Goal: Task Accomplishment & Management: Use online tool/utility

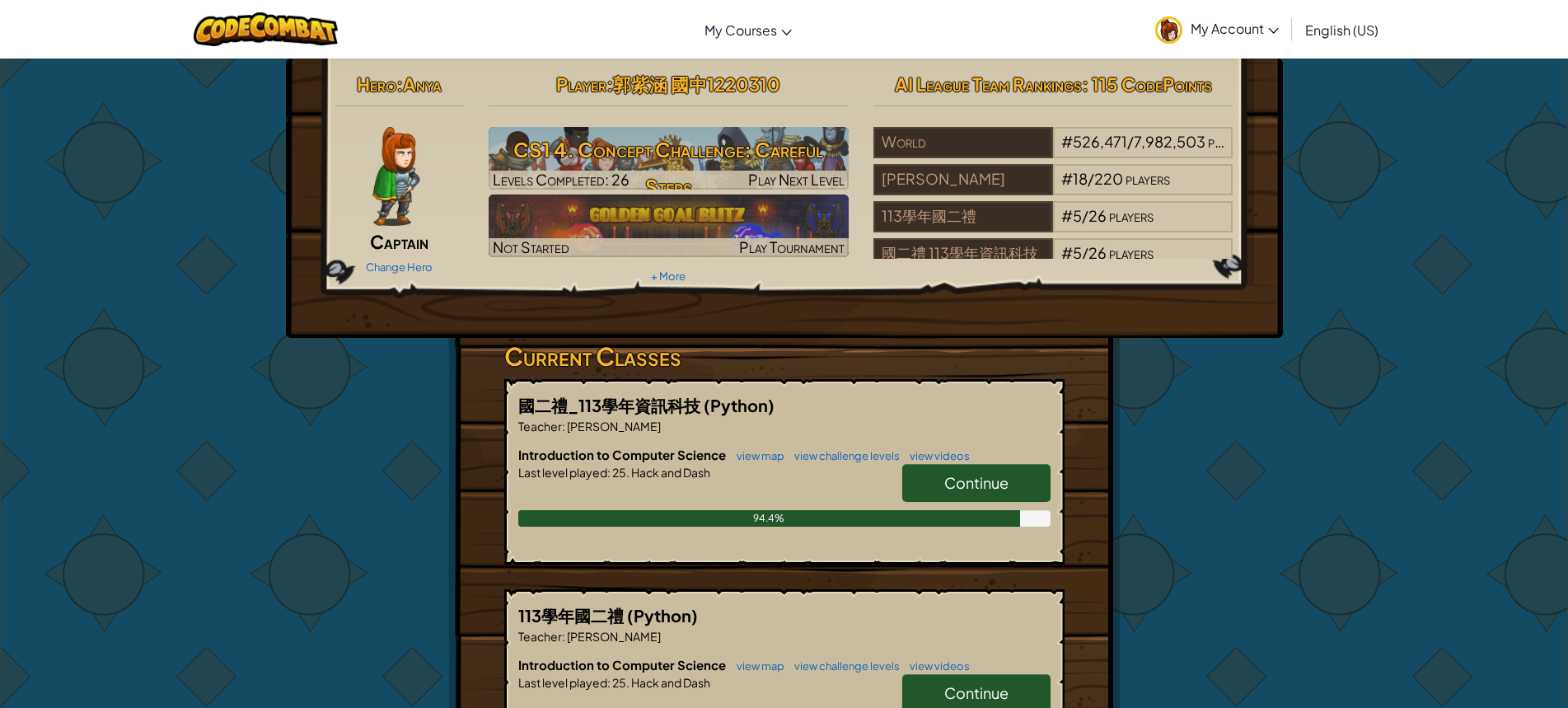
click at [974, 485] on span "Continue" at bounding box center [976, 483] width 64 height 19
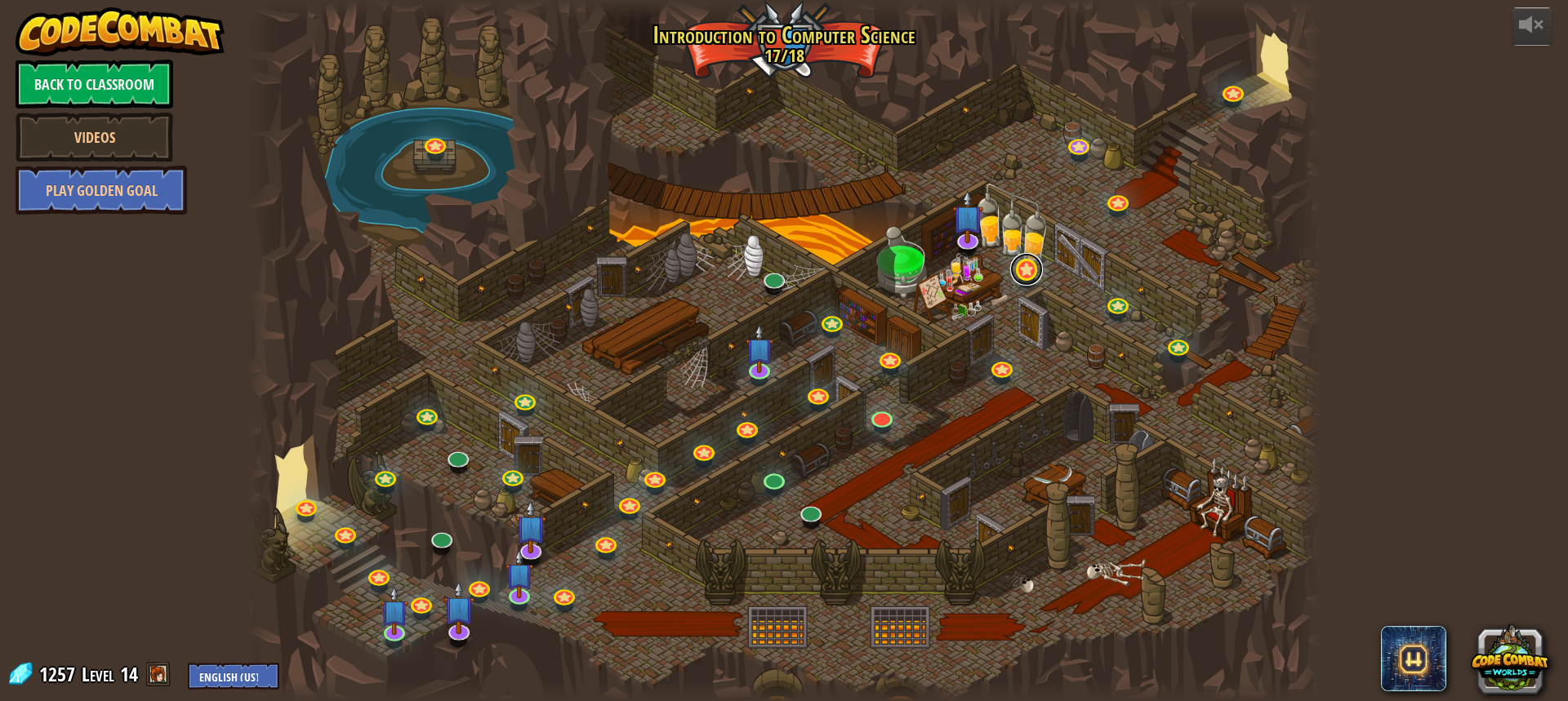
click at [1028, 275] on link at bounding box center [1026, 270] width 33 height 33
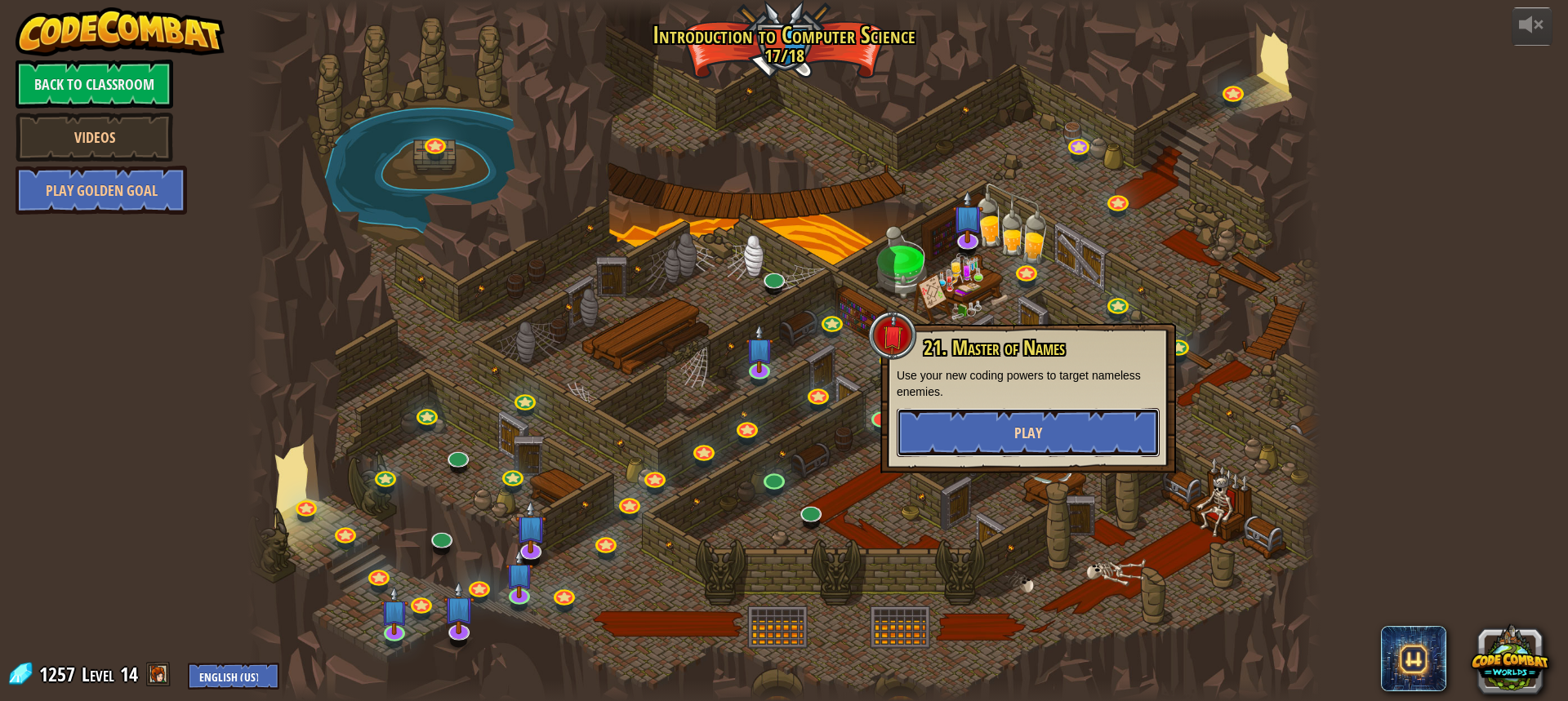
click at [1036, 425] on span "Play" at bounding box center [1028, 433] width 27 height 21
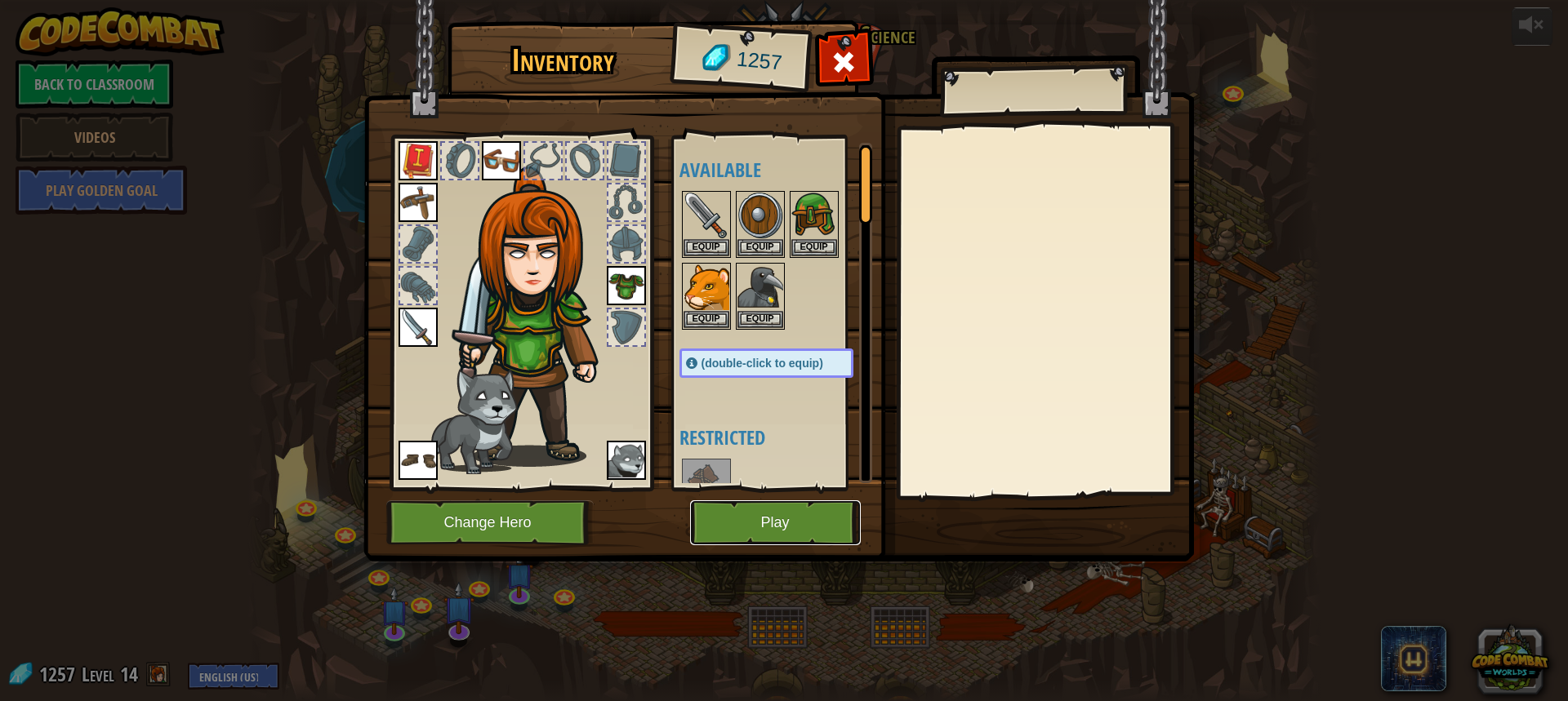
click at [771, 522] on button "Play" at bounding box center [775, 523] width 170 height 45
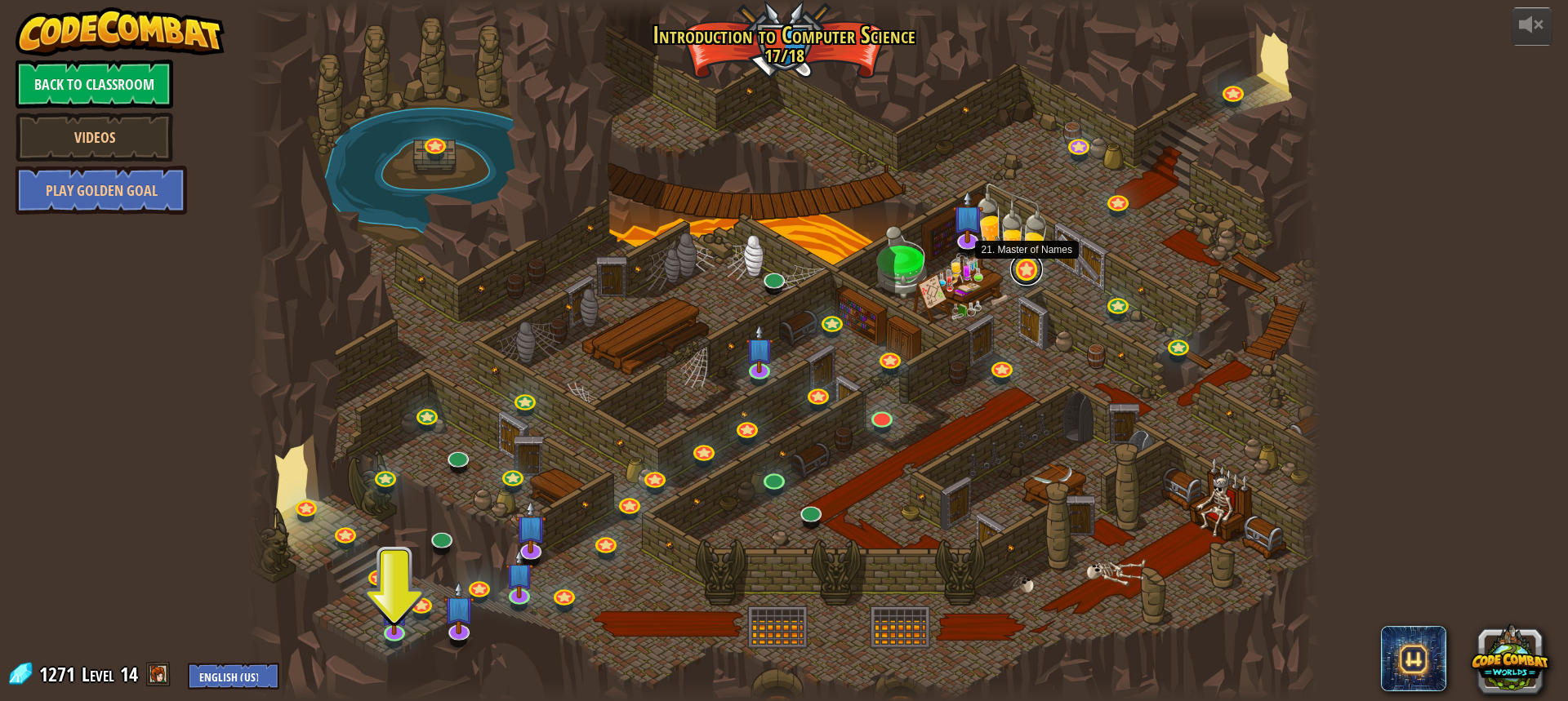
click at [1030, 264] on link at bounding box center [1026, 270] width 33 height 33
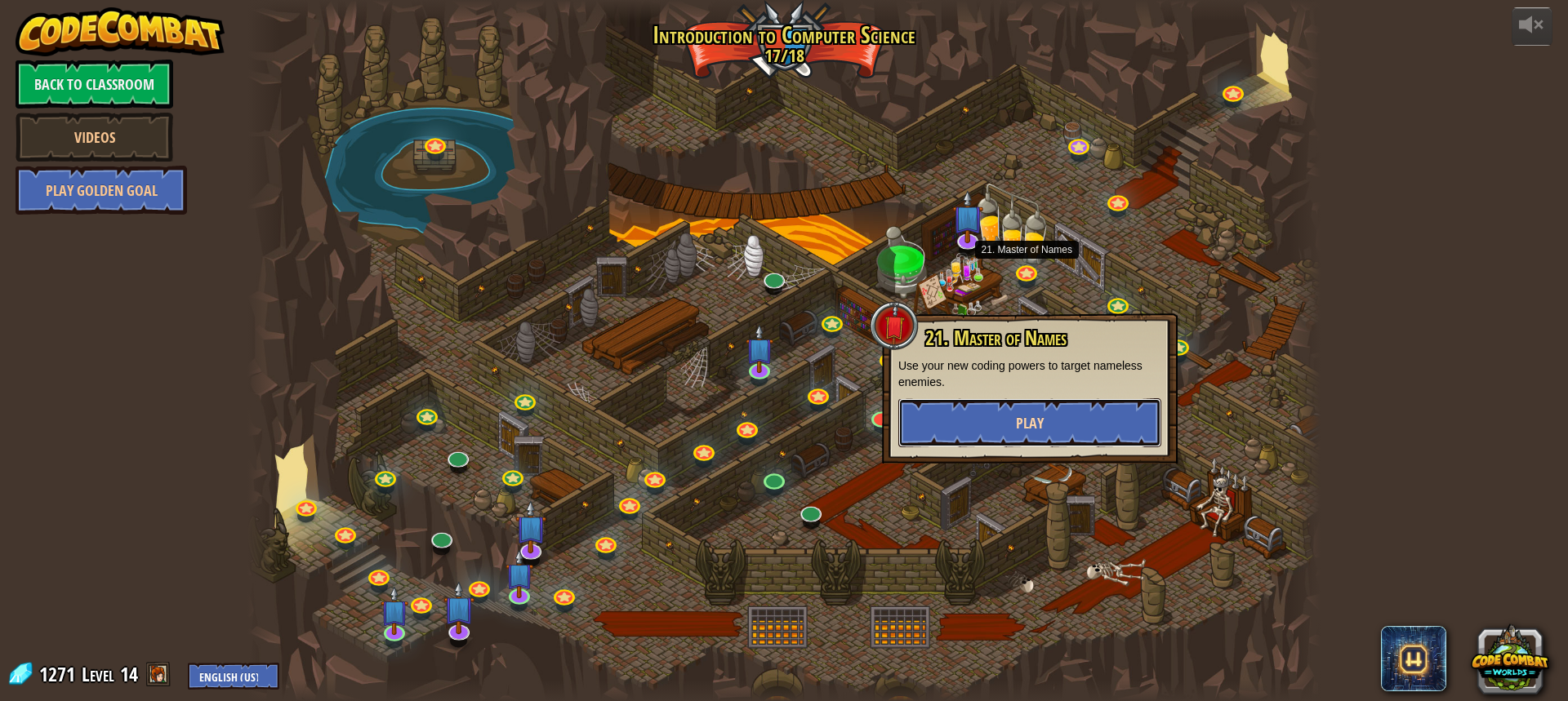
click at [1025, 431] on span "Play" at bounding box center [1030, 424] width 27 height 21
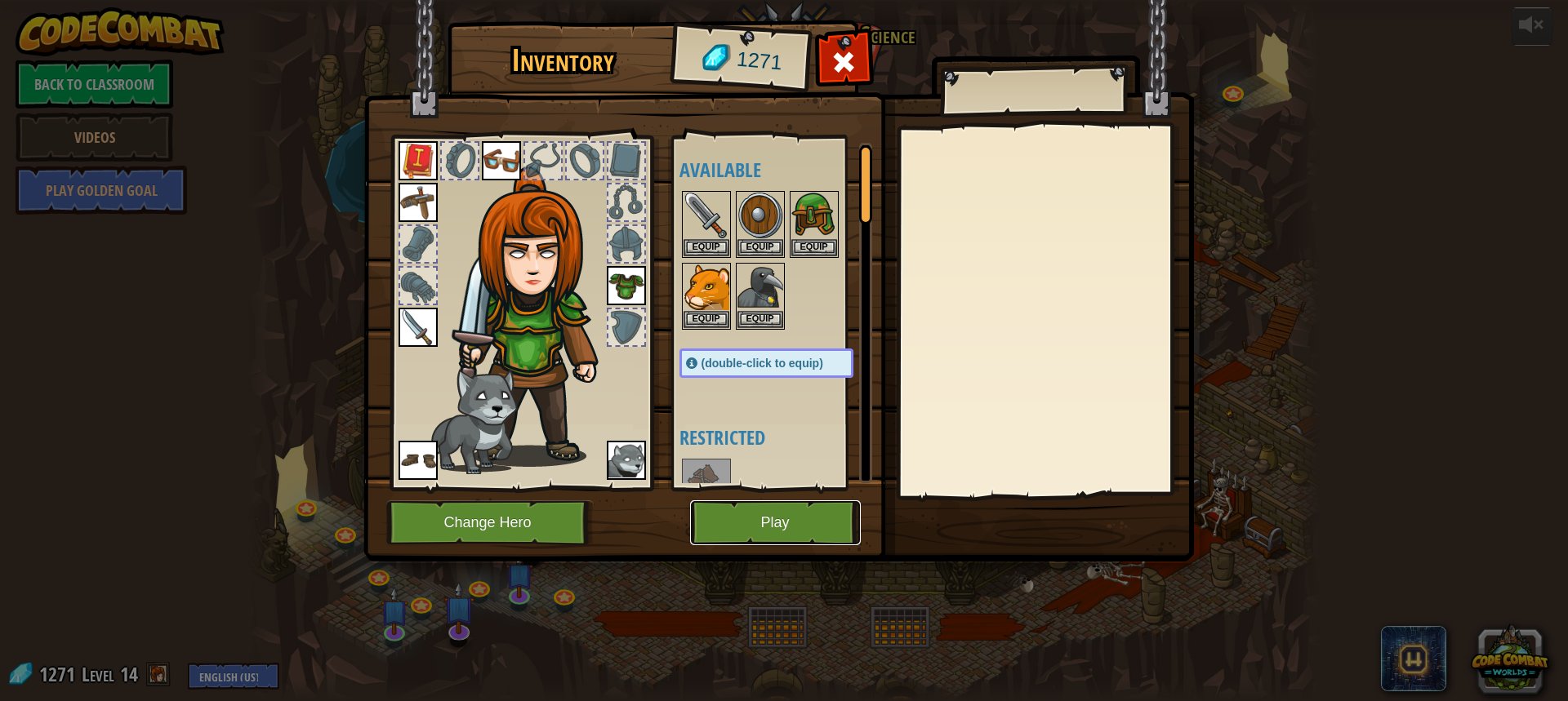
click at [801, 513] on button "Play" at bounding box center [775, 523] width 170 height 45
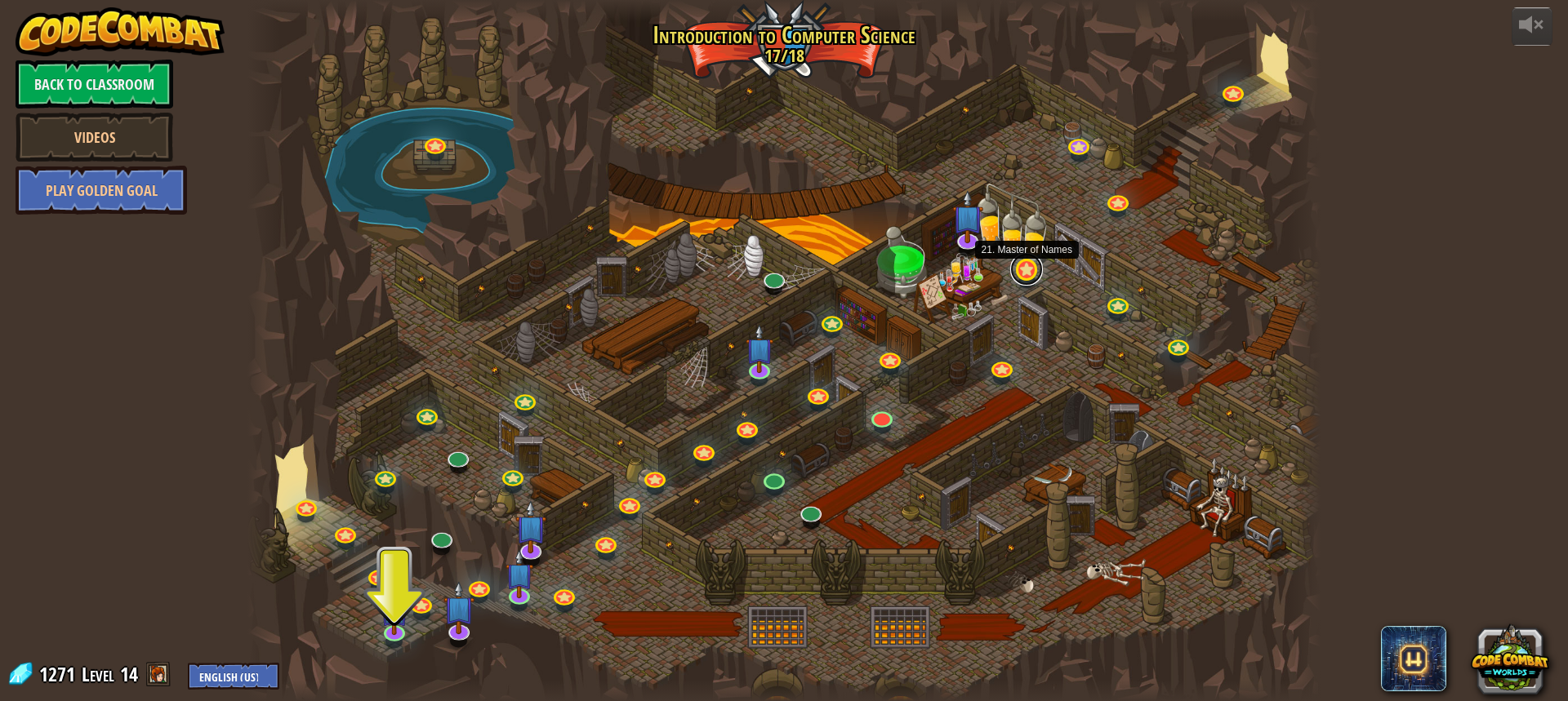
click at [1021, 272] on link at bounding box center [1026, 270] width 33 height 33
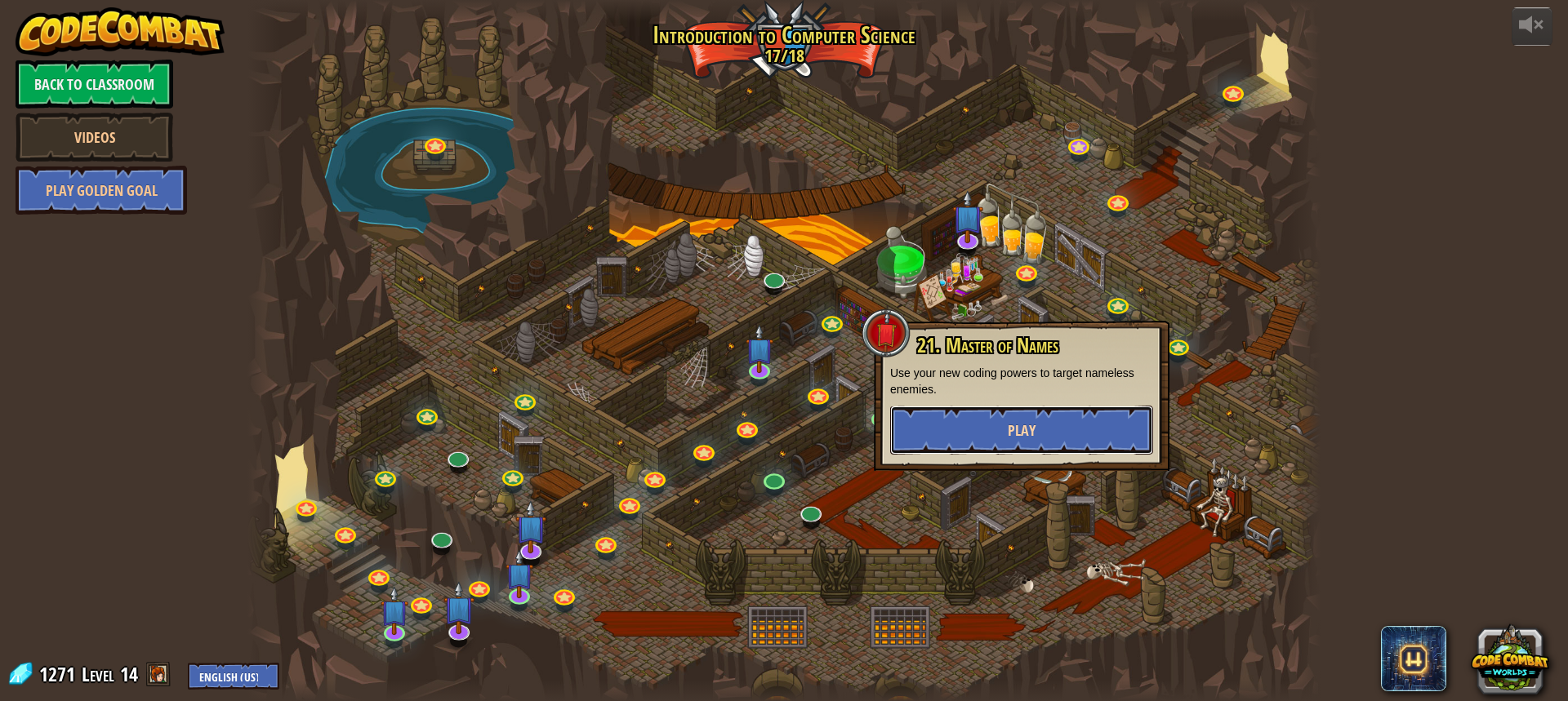
click at [1017, 410] on button "Play" at bounding box center [1021, 430] width 263 height 49
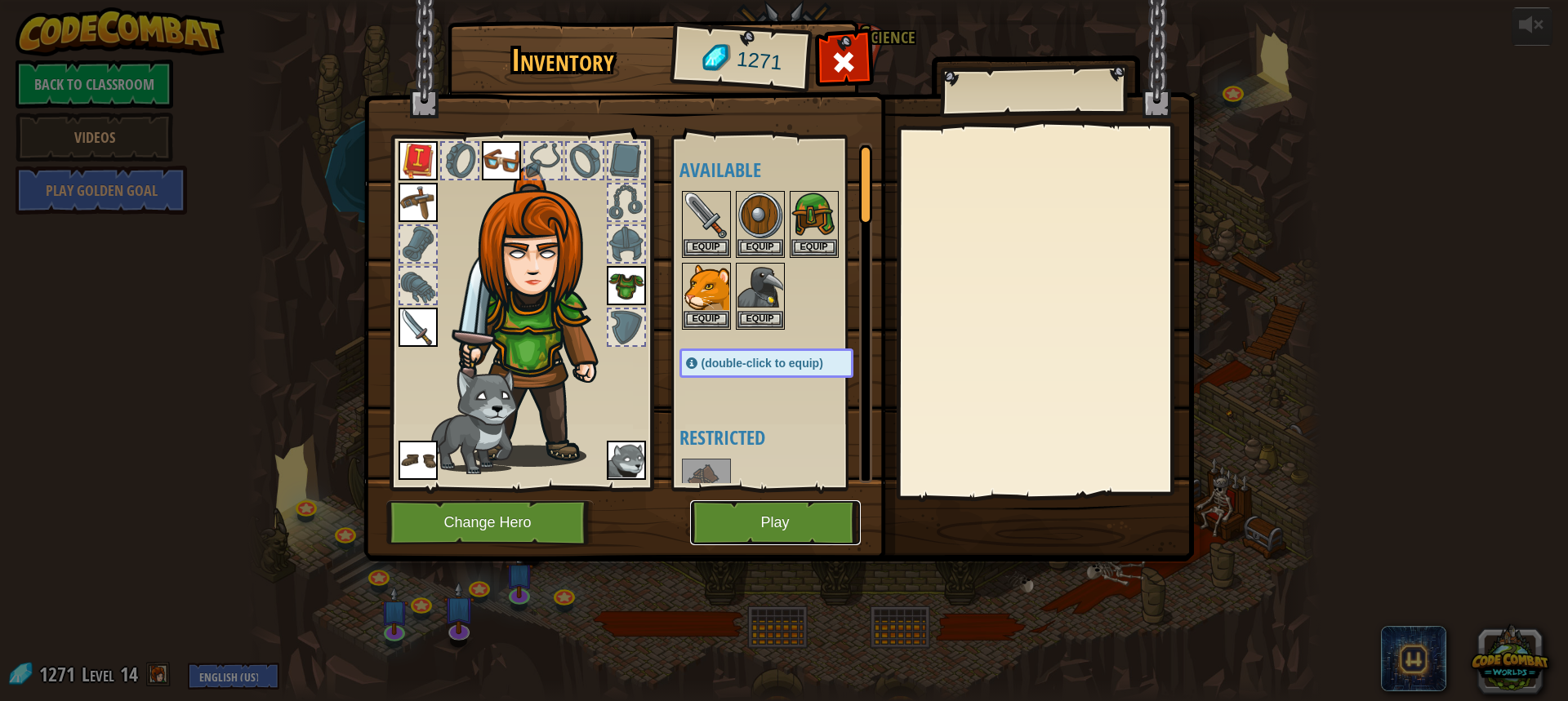
click at [799, 525] on button "Play" at bounding box center [775, 523] width 170 height 45
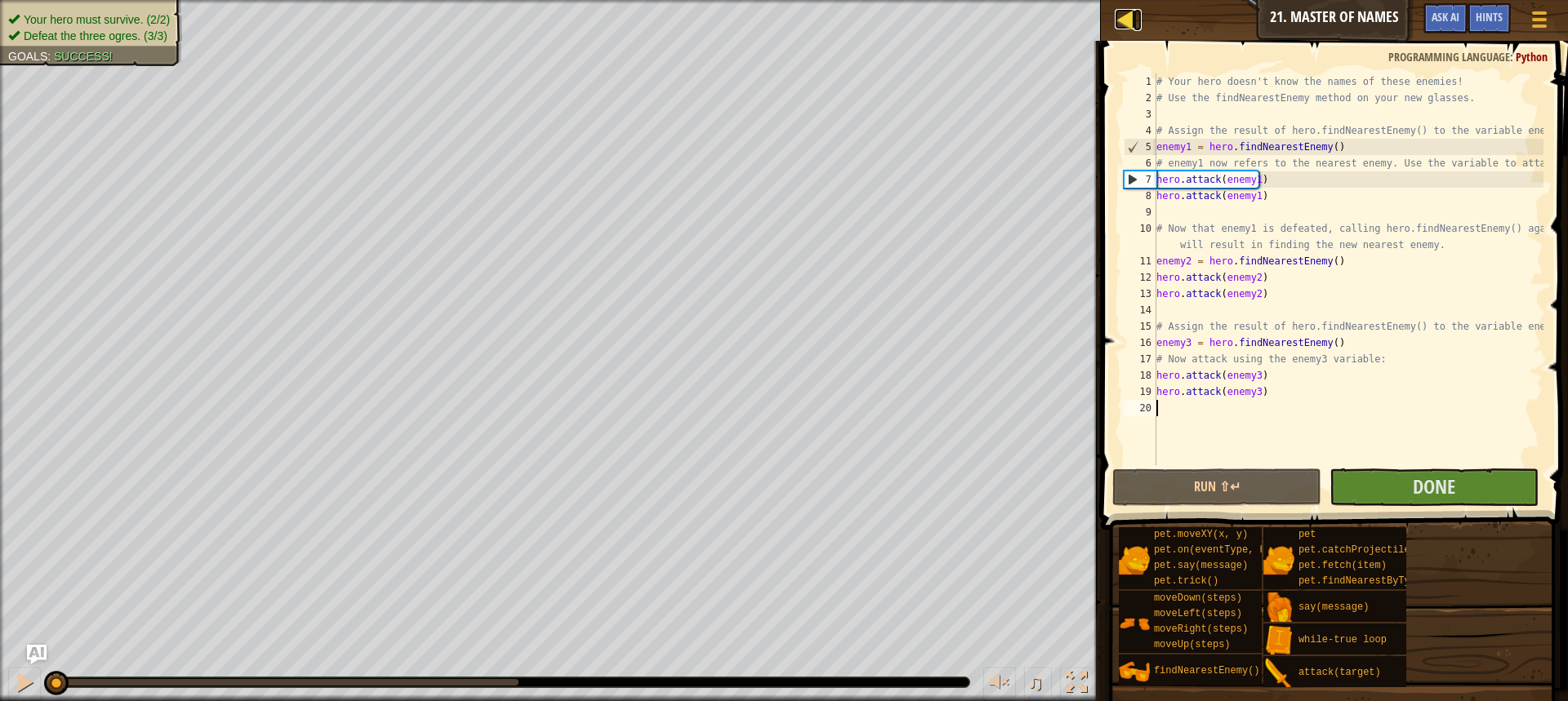
click at [1122, 18] on div at bounding box center [1125, 19] width 21 height 21
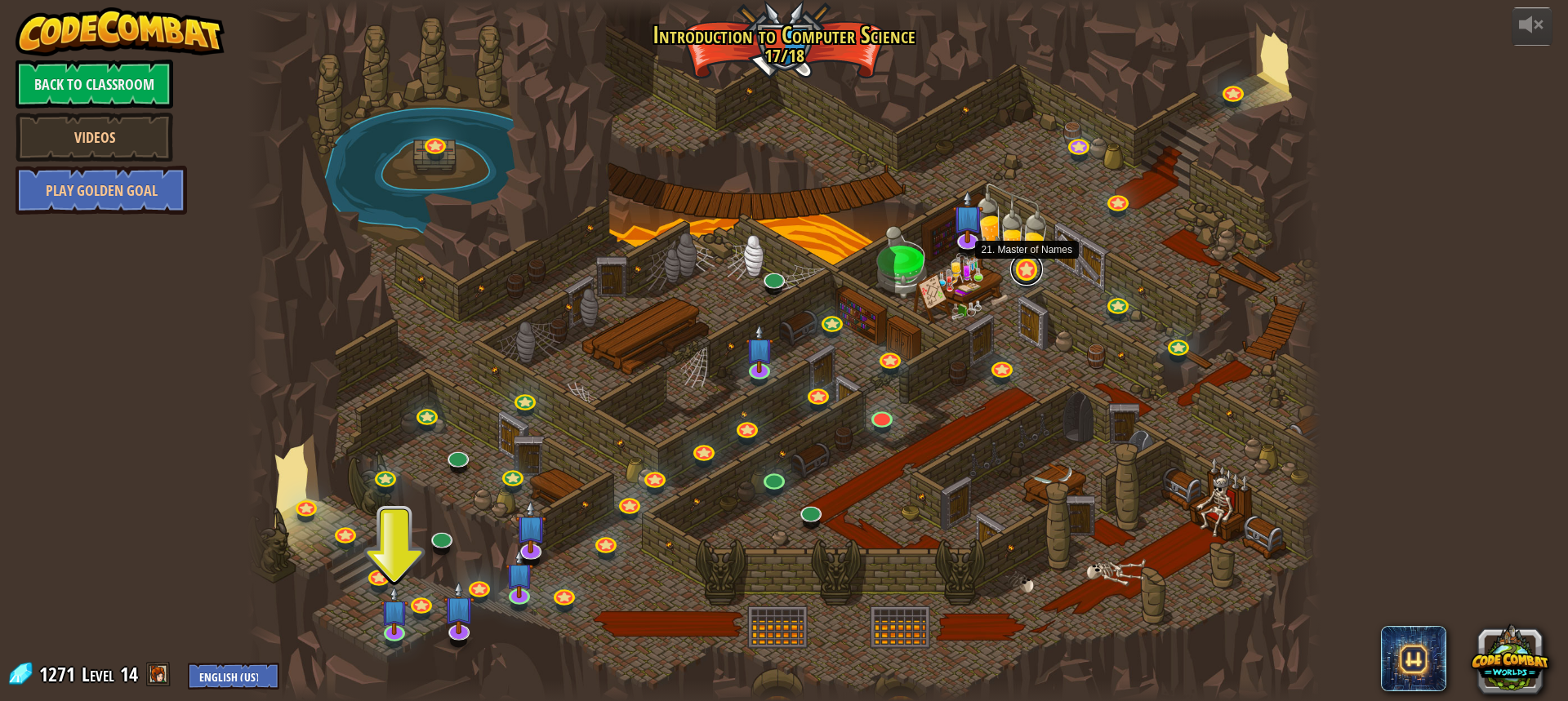
click at [1024, 267] on link at bounding box center [1026, 270] width 33 height 33
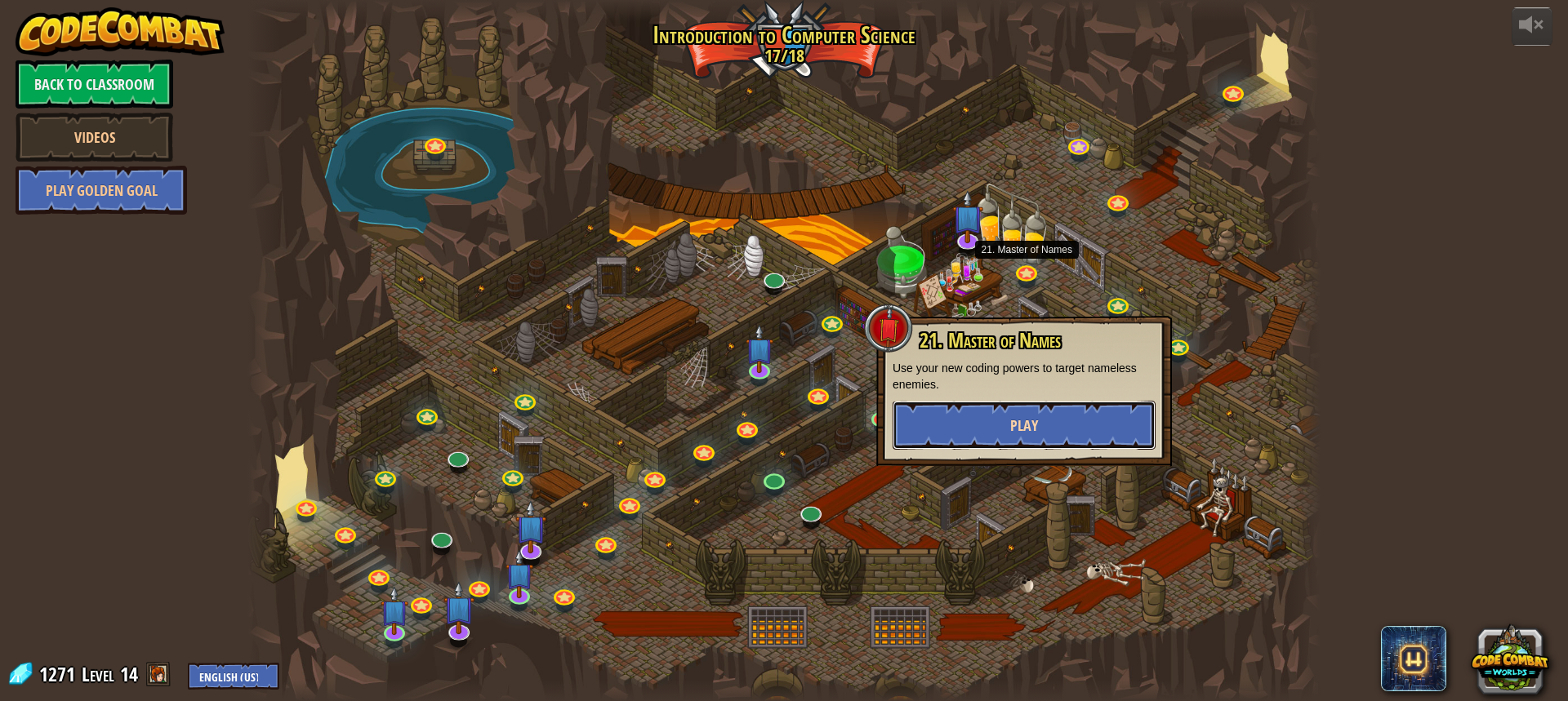
click at [1024, 419] on span "Play" at bounding box center [1024, 426] width 27 height 21
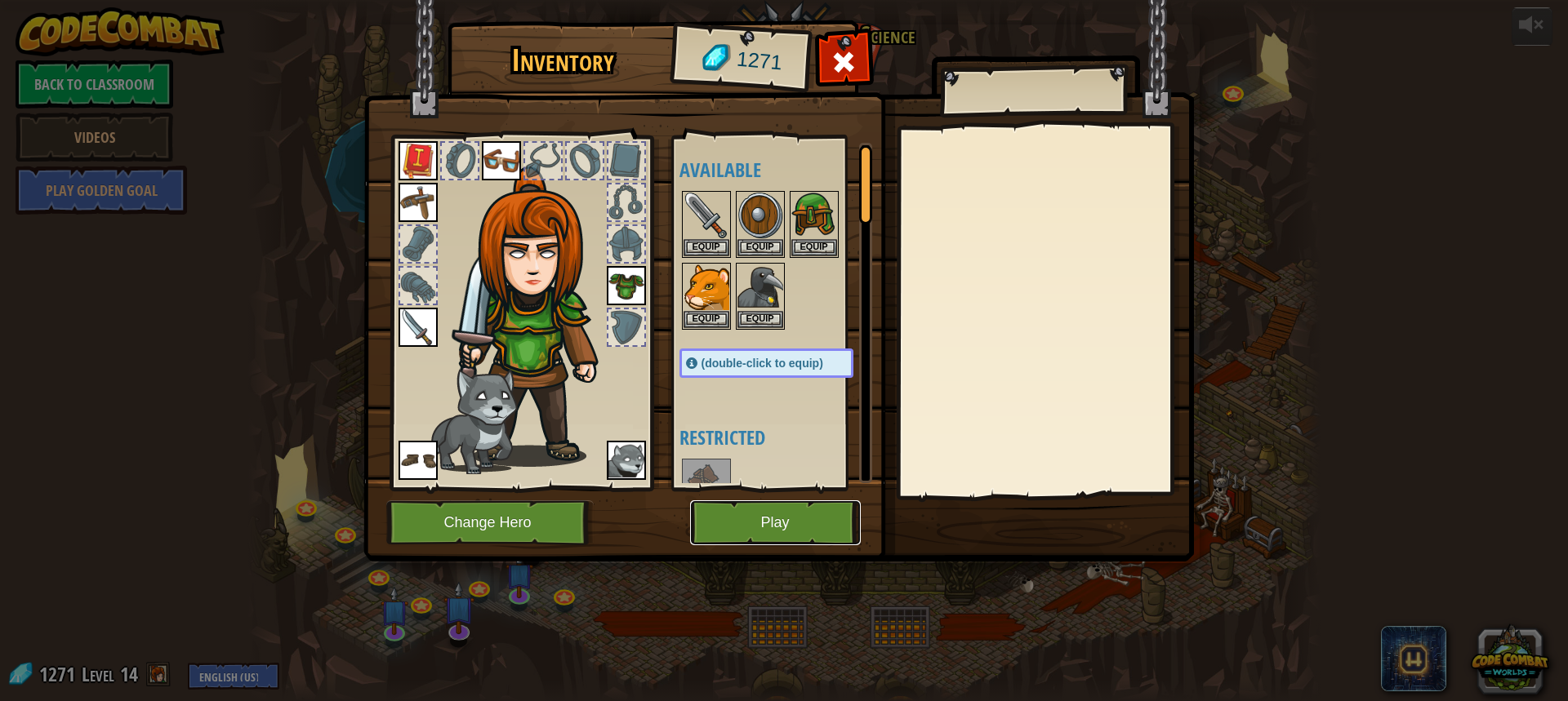
click at [794, 520] on button "Play" at bounding box center [775, 523] width 170 height 45
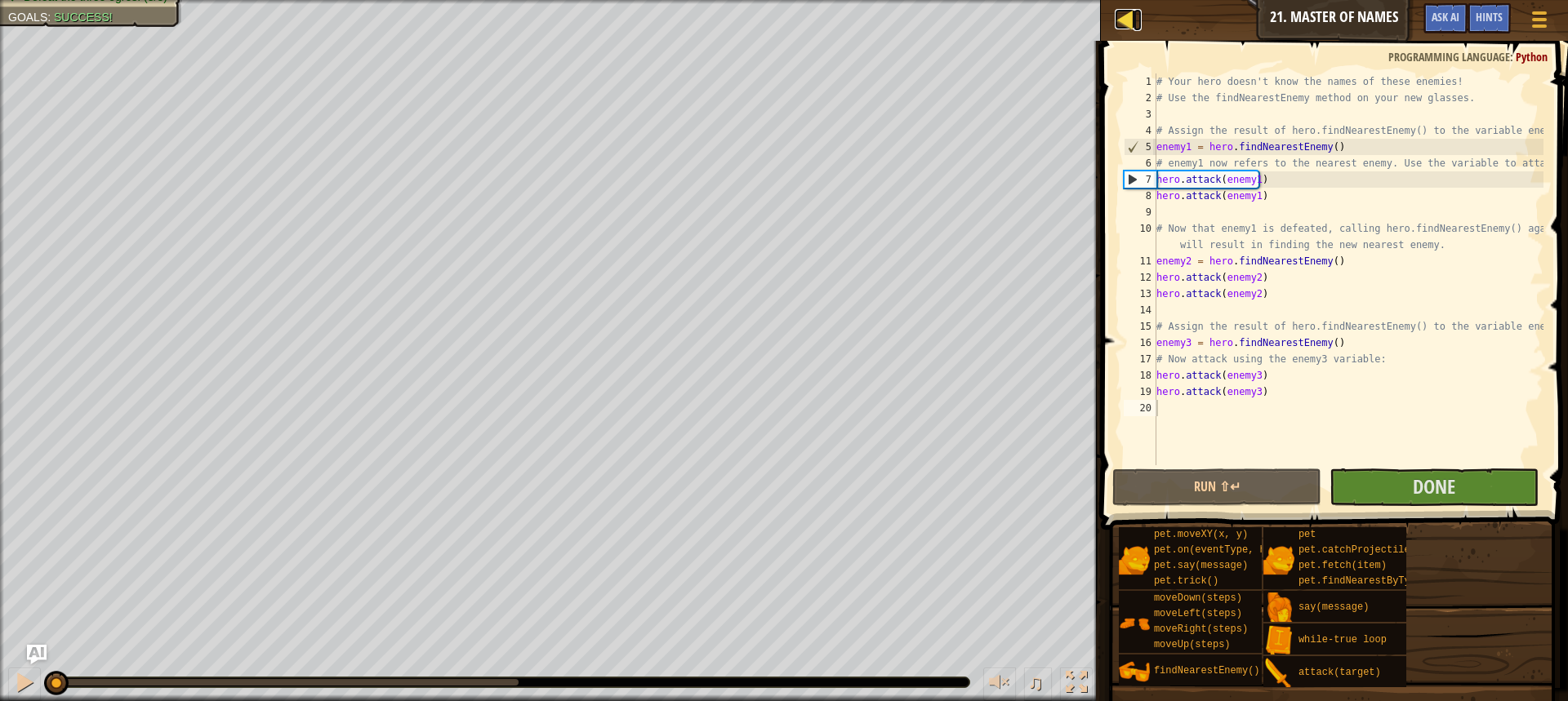
click at [1120, 20] on div at bounding box center [1125, 19] width 21 height 21
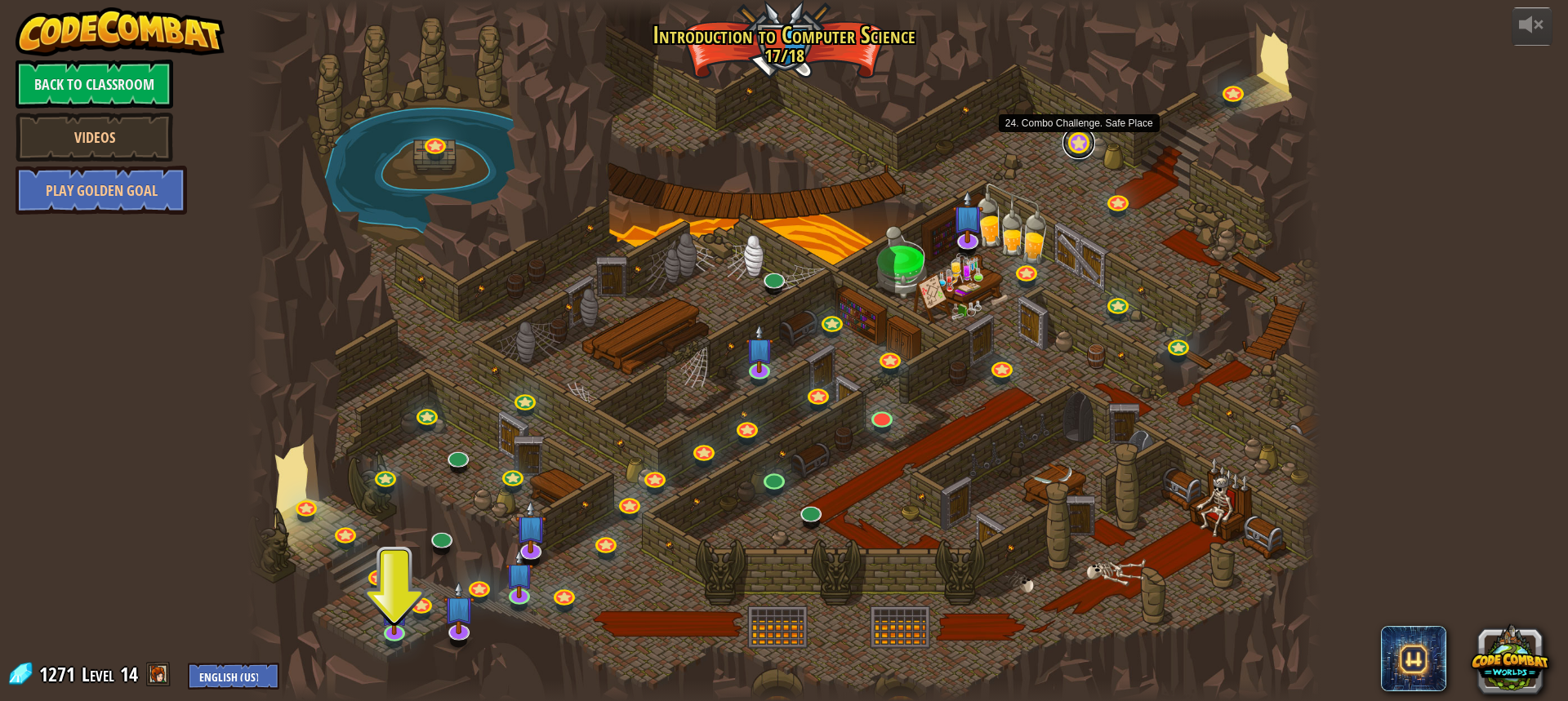
click at [1078, 151] on link at bounding box center [1078, 143] width 33 height 33
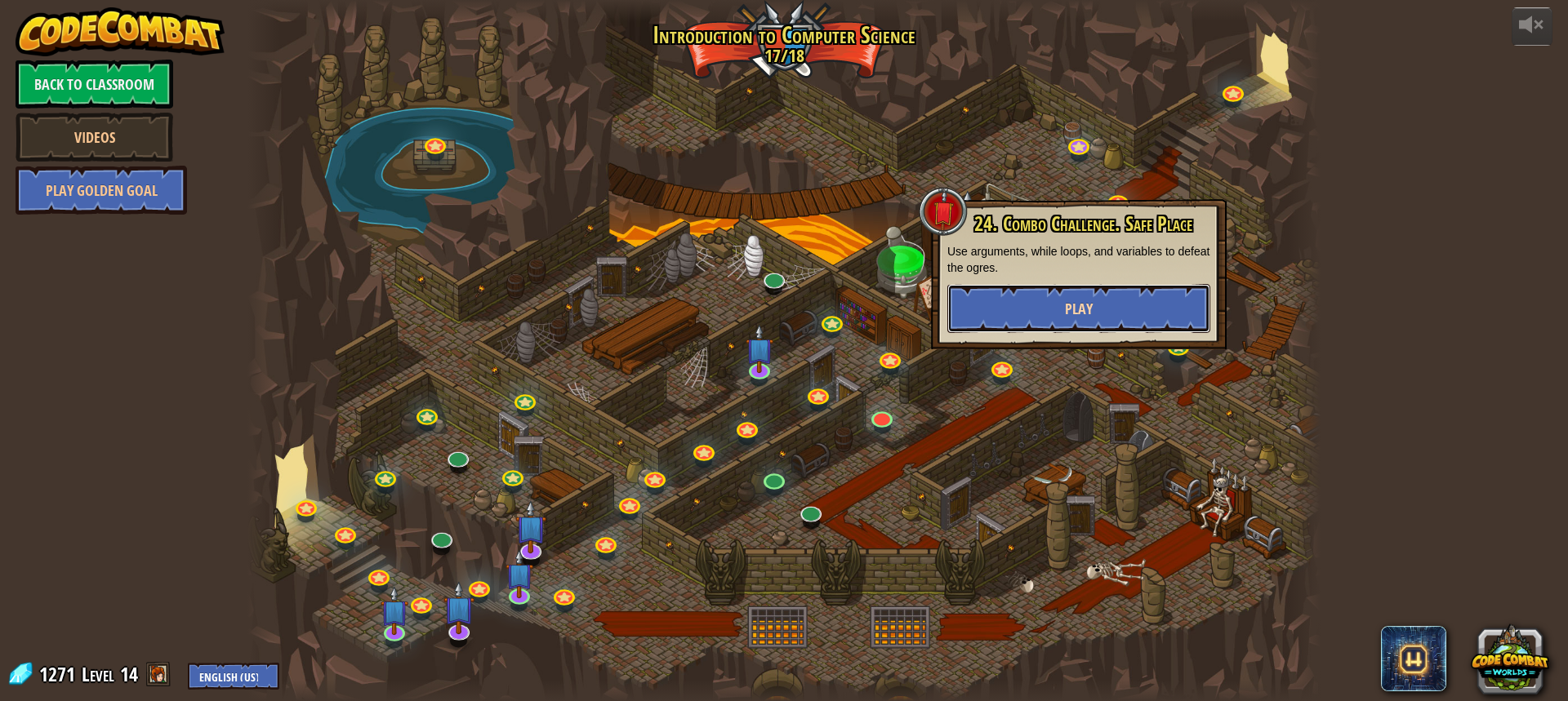
click at [1100, 300] on button "Play" at bounding box center [1078, 308] width 263 height 49
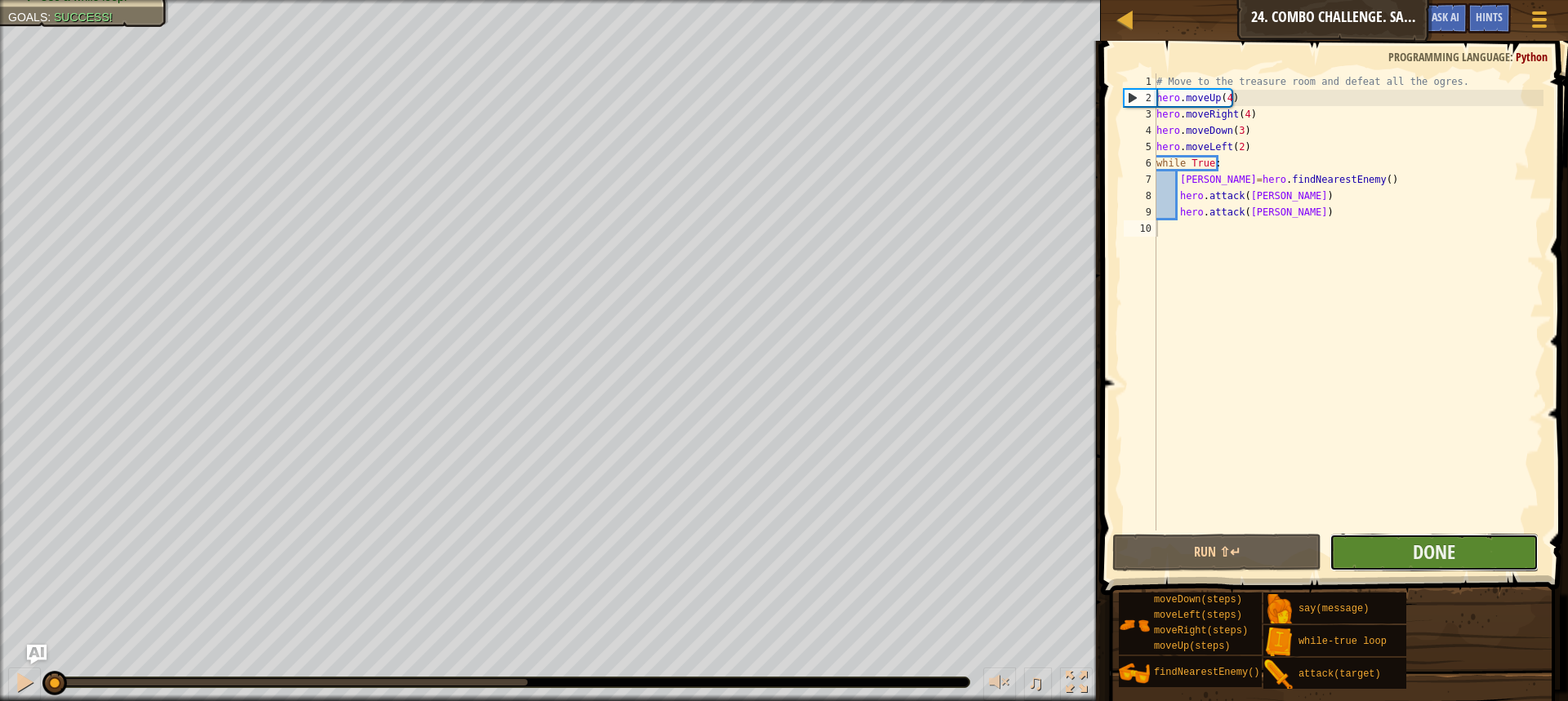
click at [1458, 551] on button "Done" at bounding box center [1434, 553] width 209 height 38
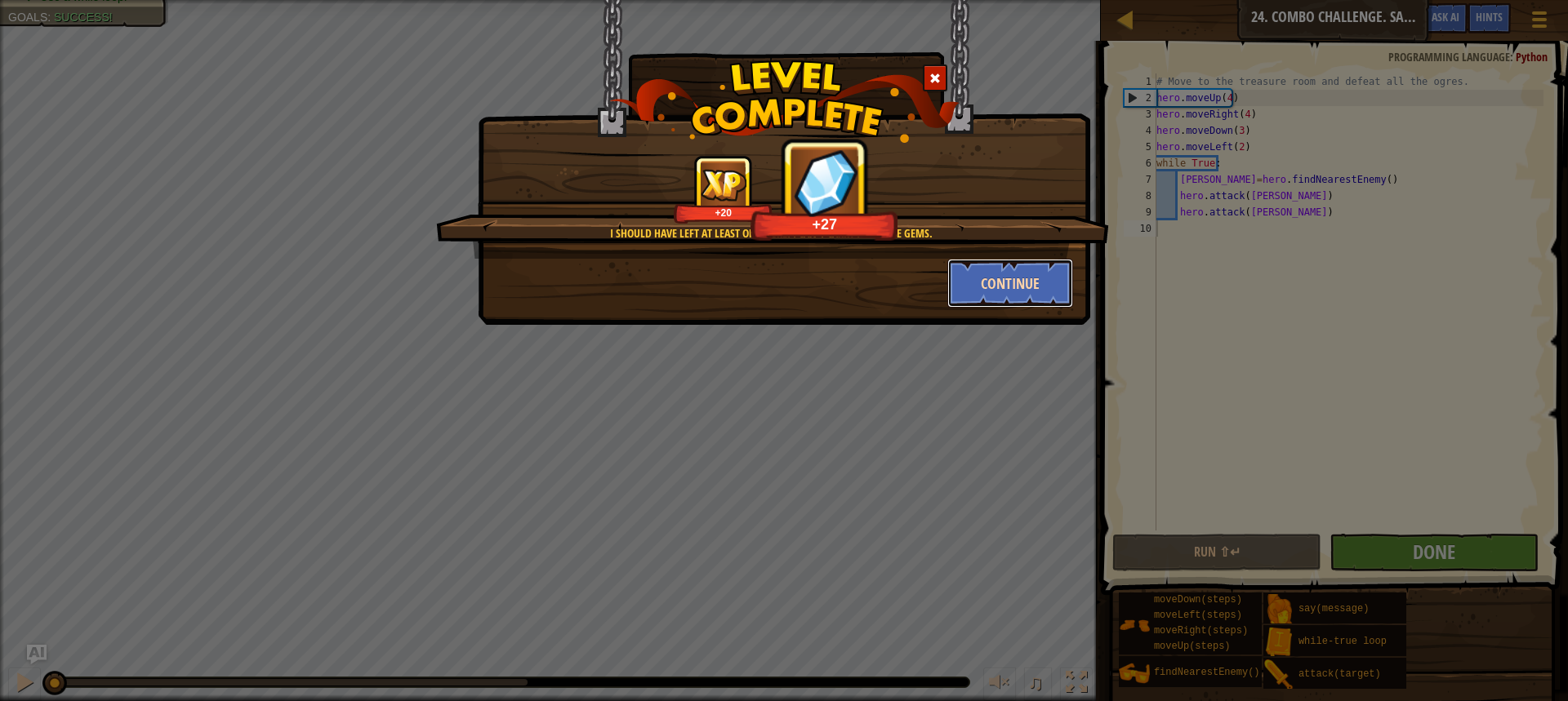
click at [1046, 275] on button "Continue" at bounding box center [1011, 282] width 127 height 49
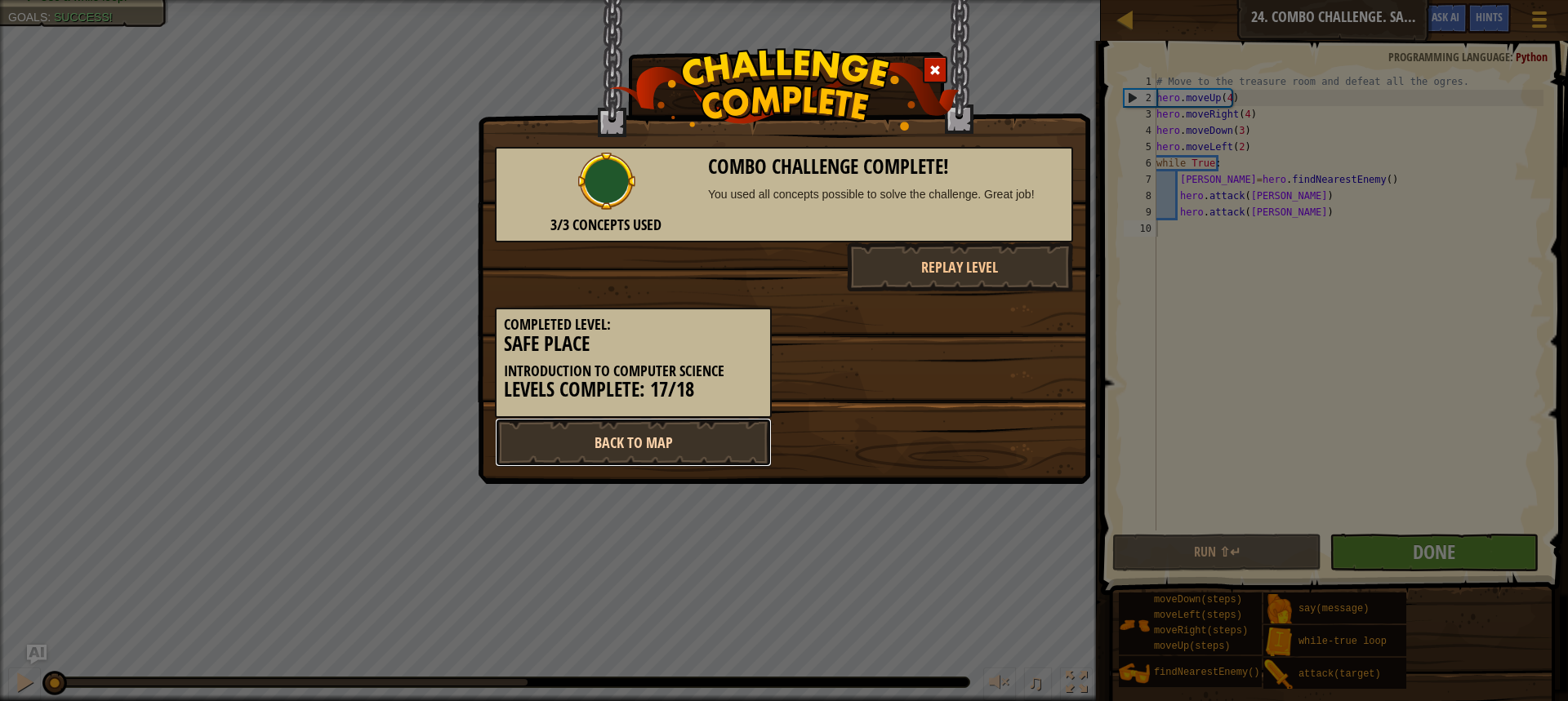
click at [698, 449] on link "Back to Map" at bounding box center [633, 442] width 276 height 49
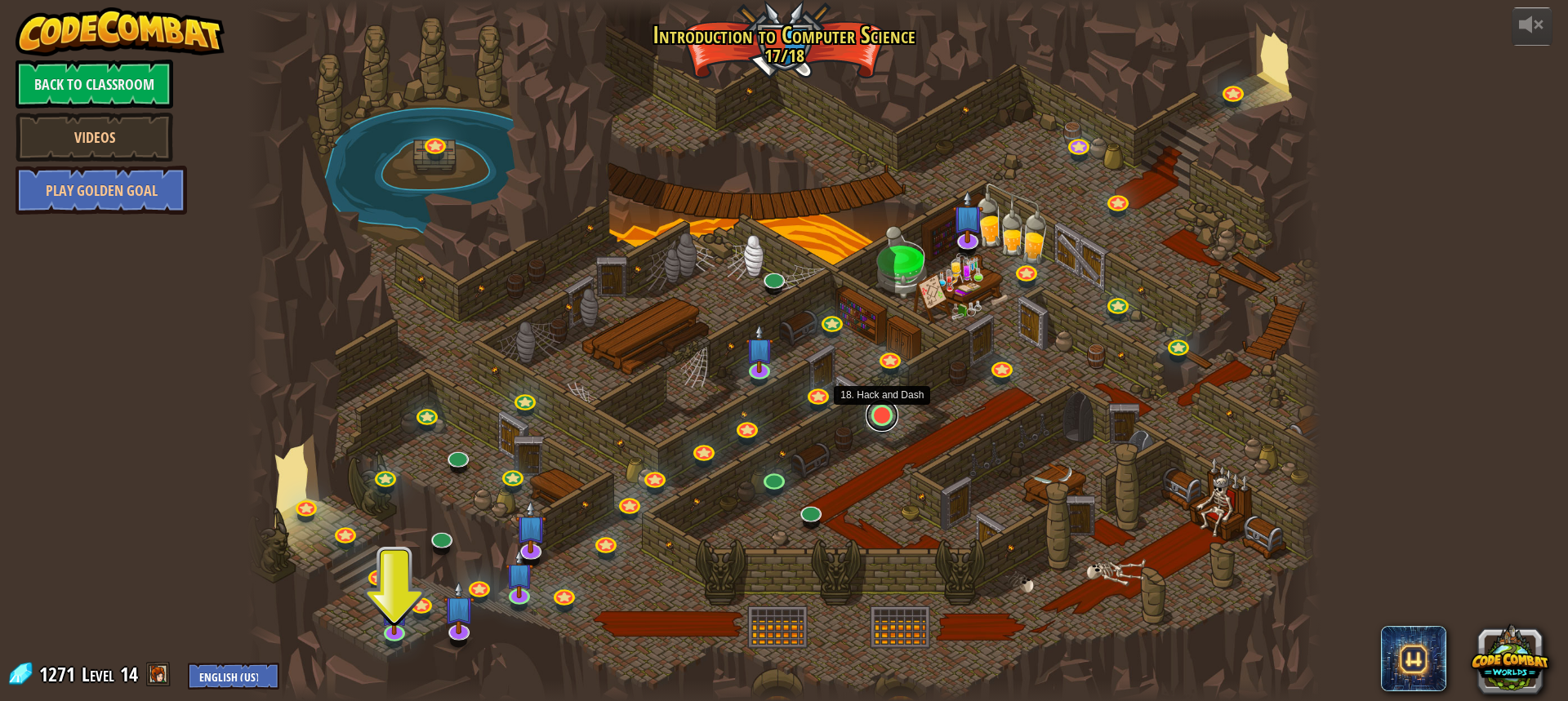
click at [875, 415] on link at bounding box center [882, 415] width 33 height 33
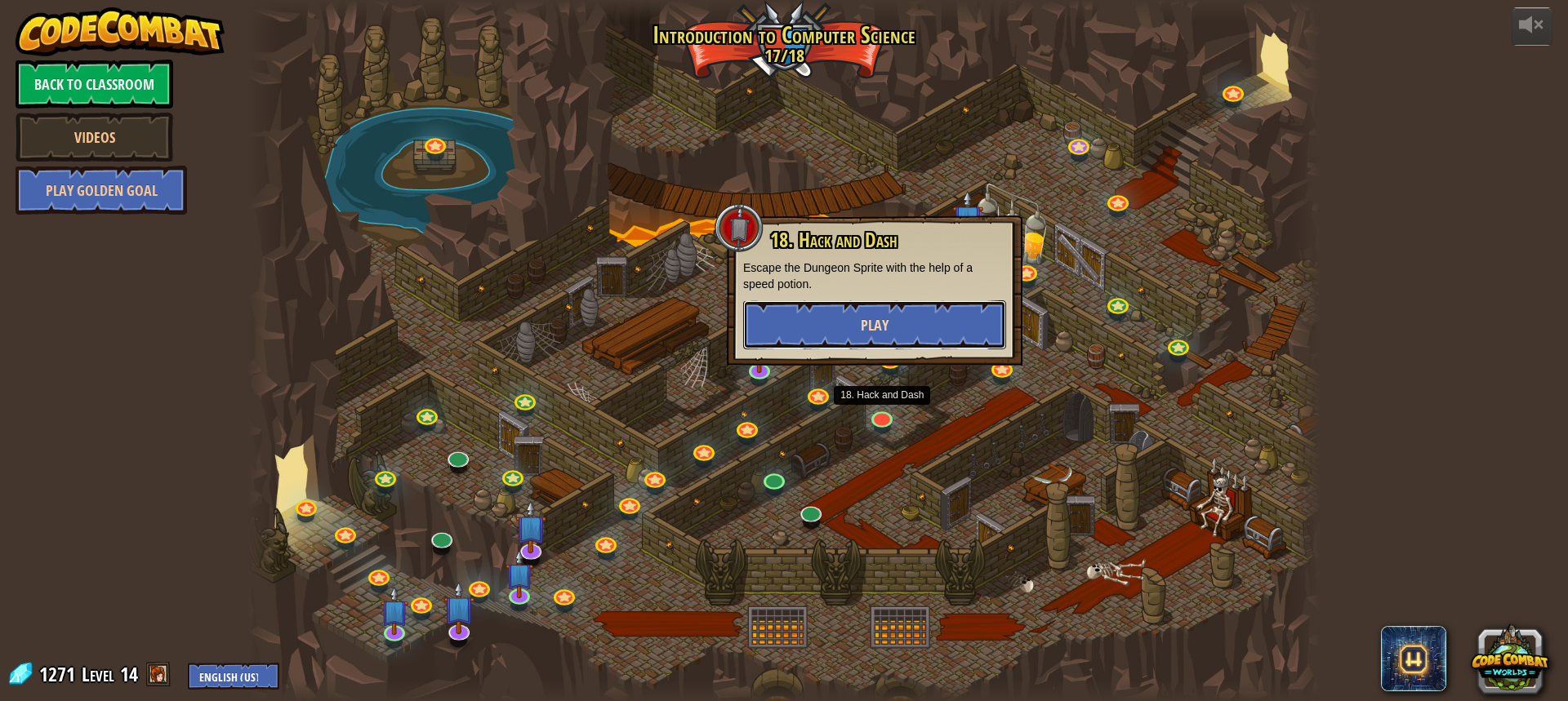
click at [886, 319] on span "Play" at bounding box center [874, 325] width 27 height 21
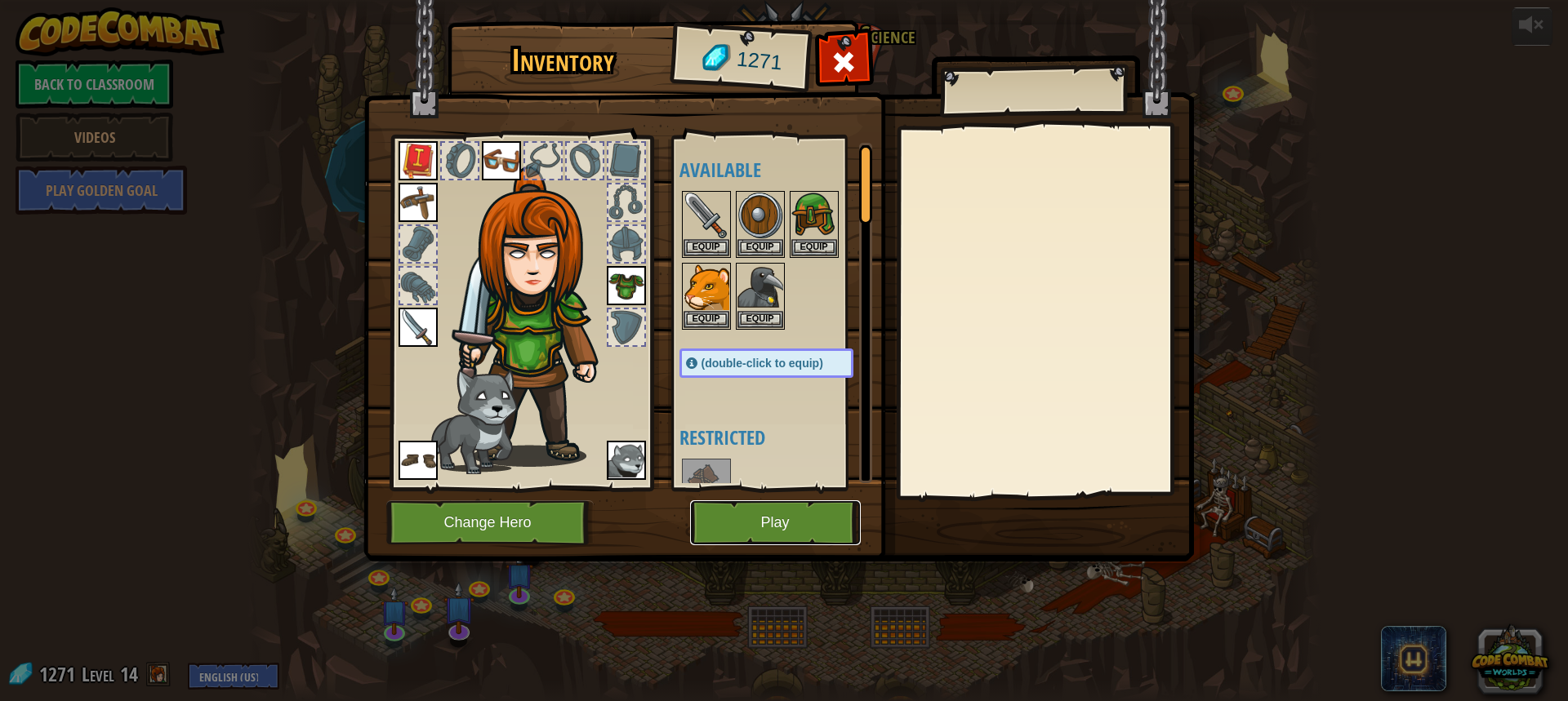
click at [811, 517] on button "Play" at bounding box center [775, 523] width 170 height 45
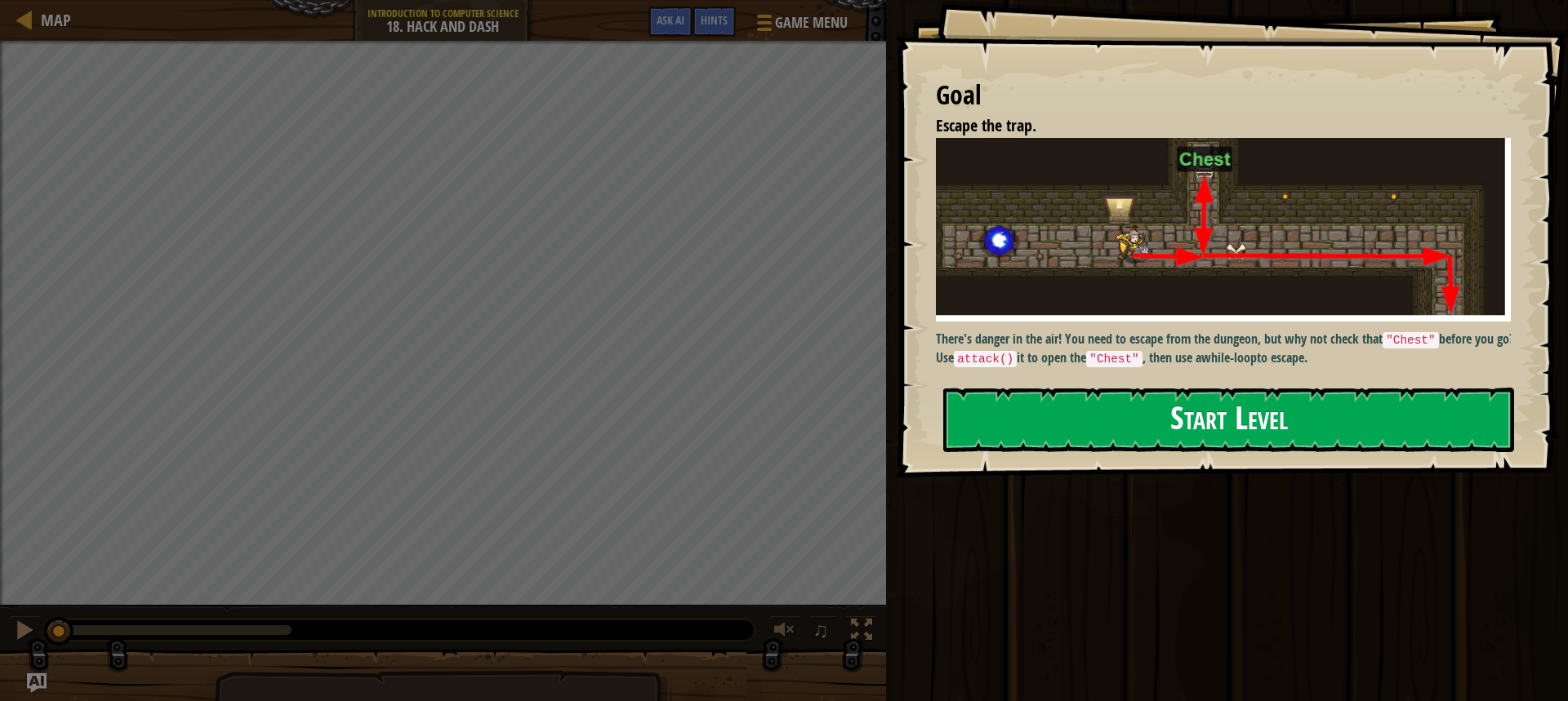
click at [1272, 425] on button "Start Level" at bounding box center [1228, 419] width 571 height 64
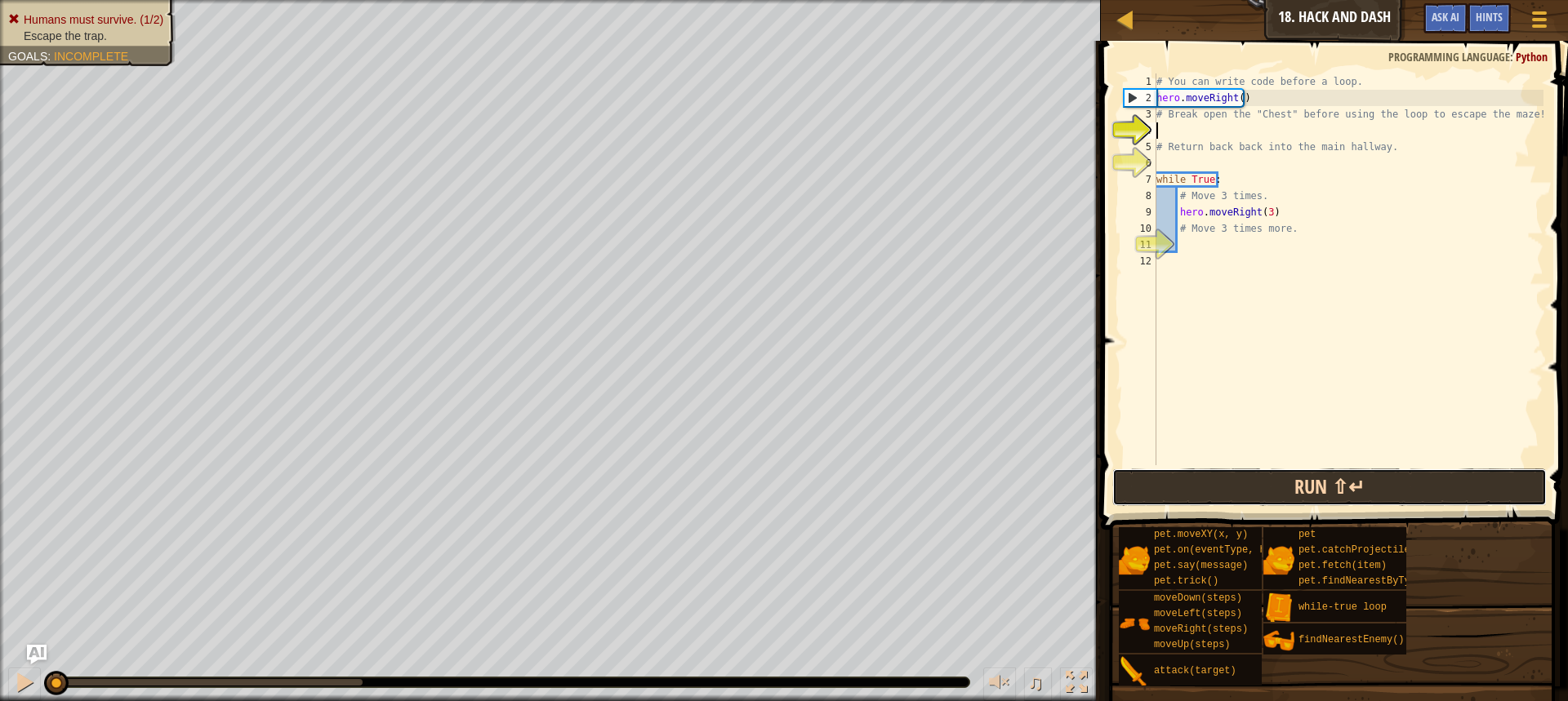
click at [1313, 488] on button "Run ⇧↵" at bounding box center [1328, 488] width 434 height 38
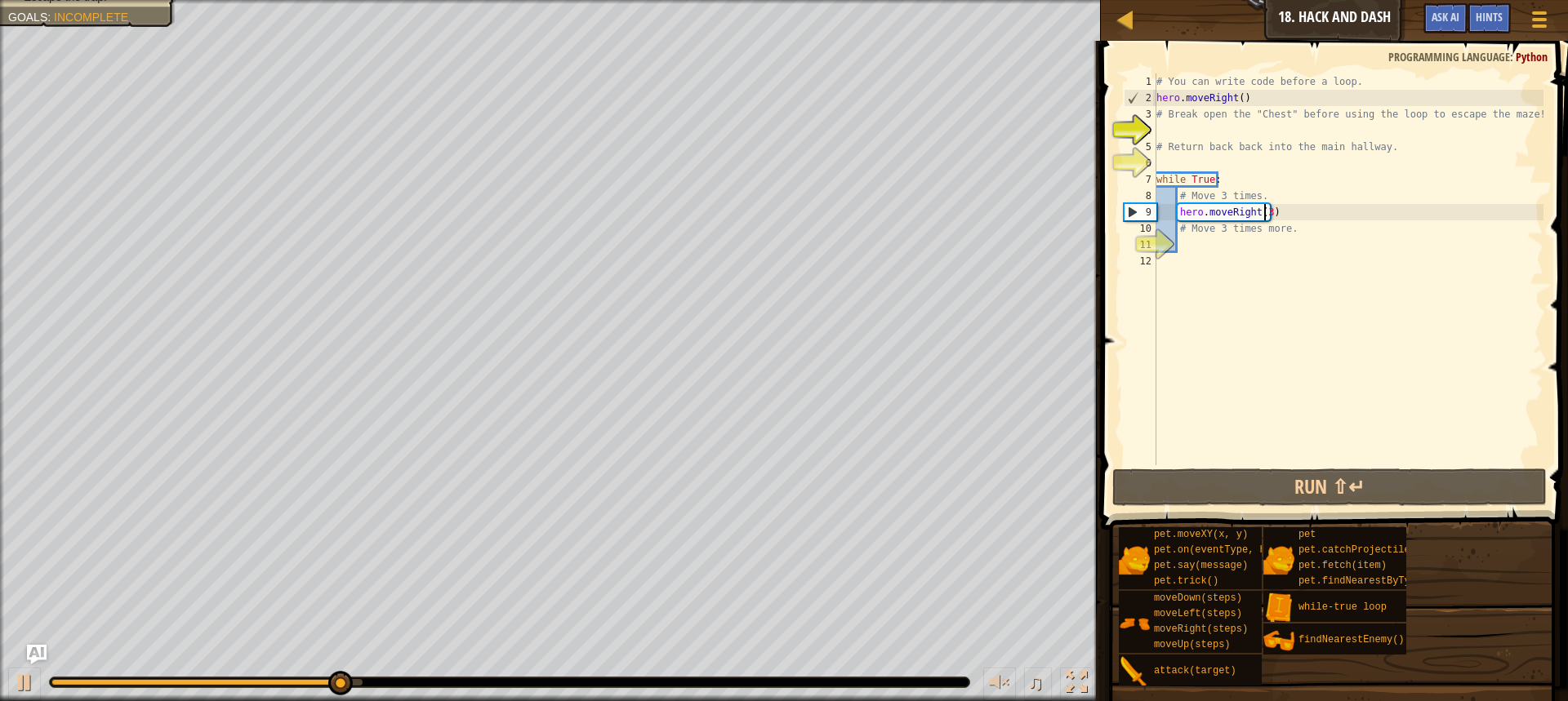
click at [1264, 210] on div "# You can write code before a loop. hero . moveRight ( ) # Break open the "Ches…" at bounding box center [1348, 286] width 390 height 425
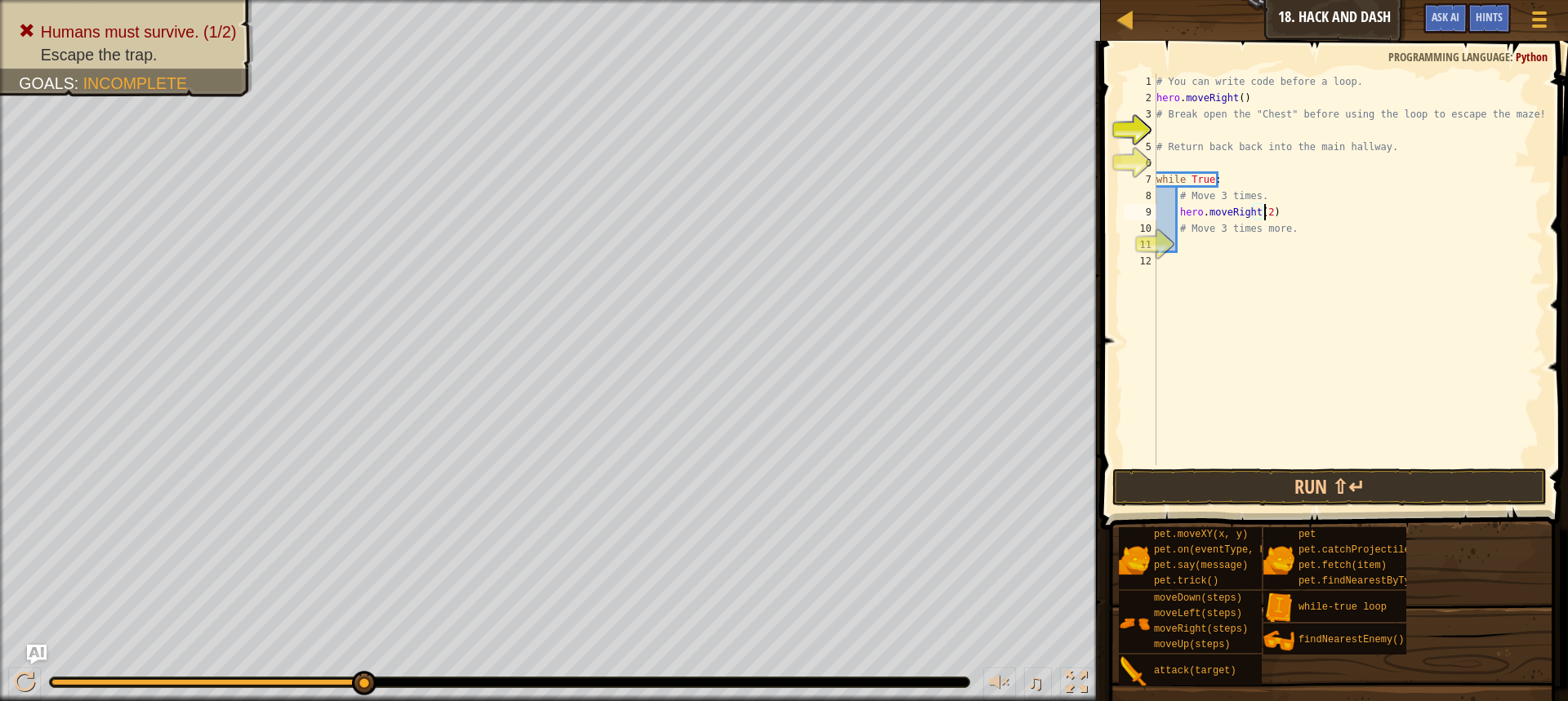
scroll to position [8, 9]
click at [1288, 484] on button "Run ⇧↵" at bounding box center [1328, 488] width 434 height 38
type textarea "hero.moveRight(3)"
click at [1314, 475] on button "Run ⇧↵" at bounding box center [1328, 488] width 434 height 38
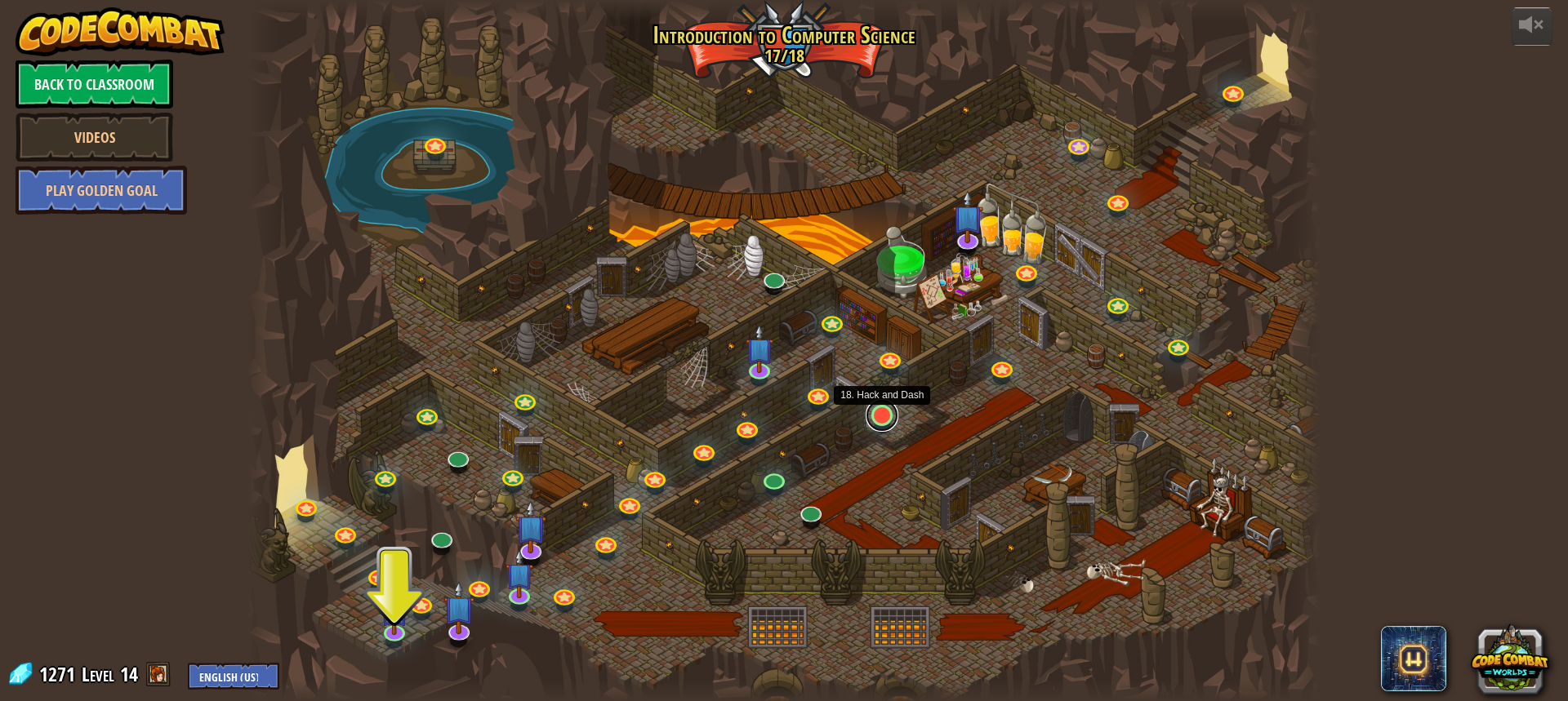
click at [880, 419] on link at bounding box center [882, 415] width 33 height 33
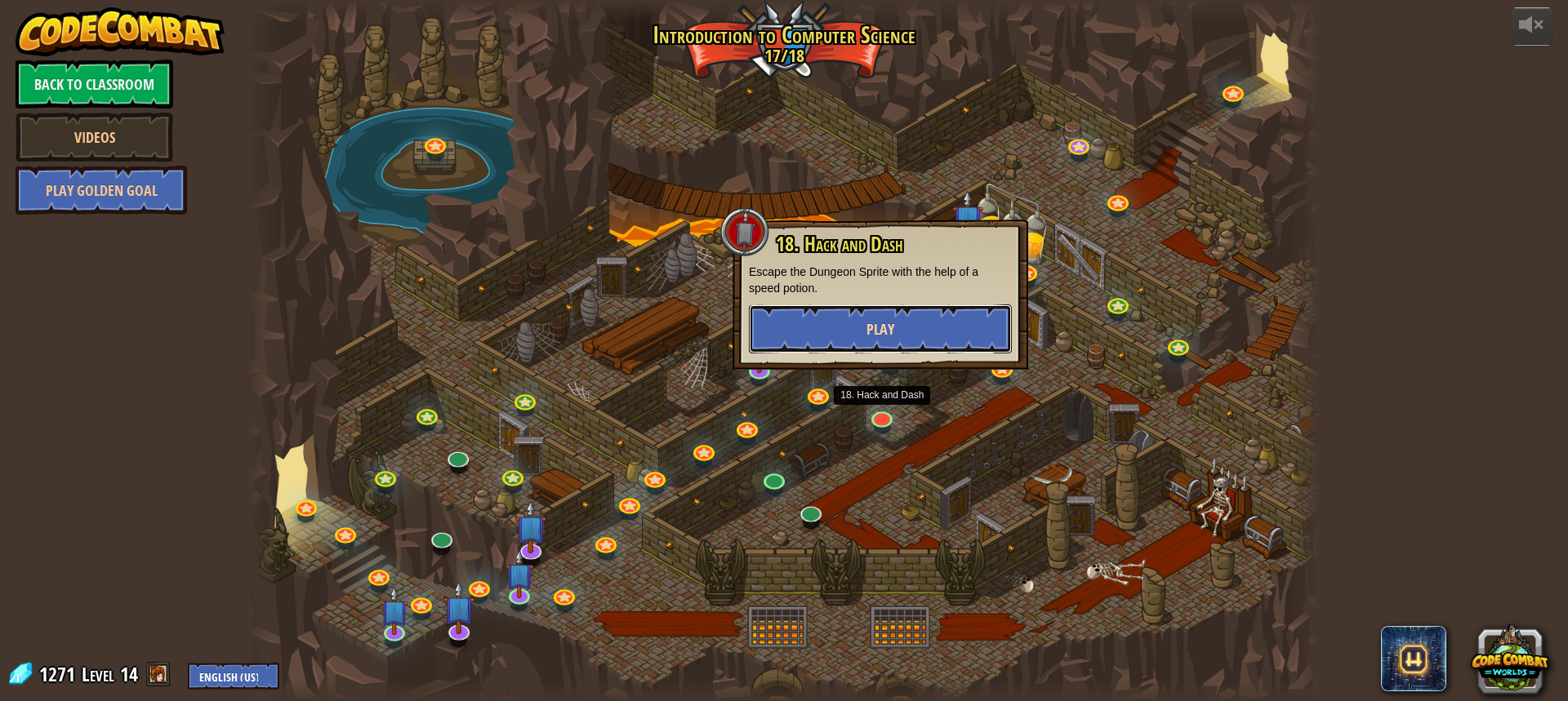
click at [945, 330] on button "Play" at bounding box center [880, 329] width 263 height 49
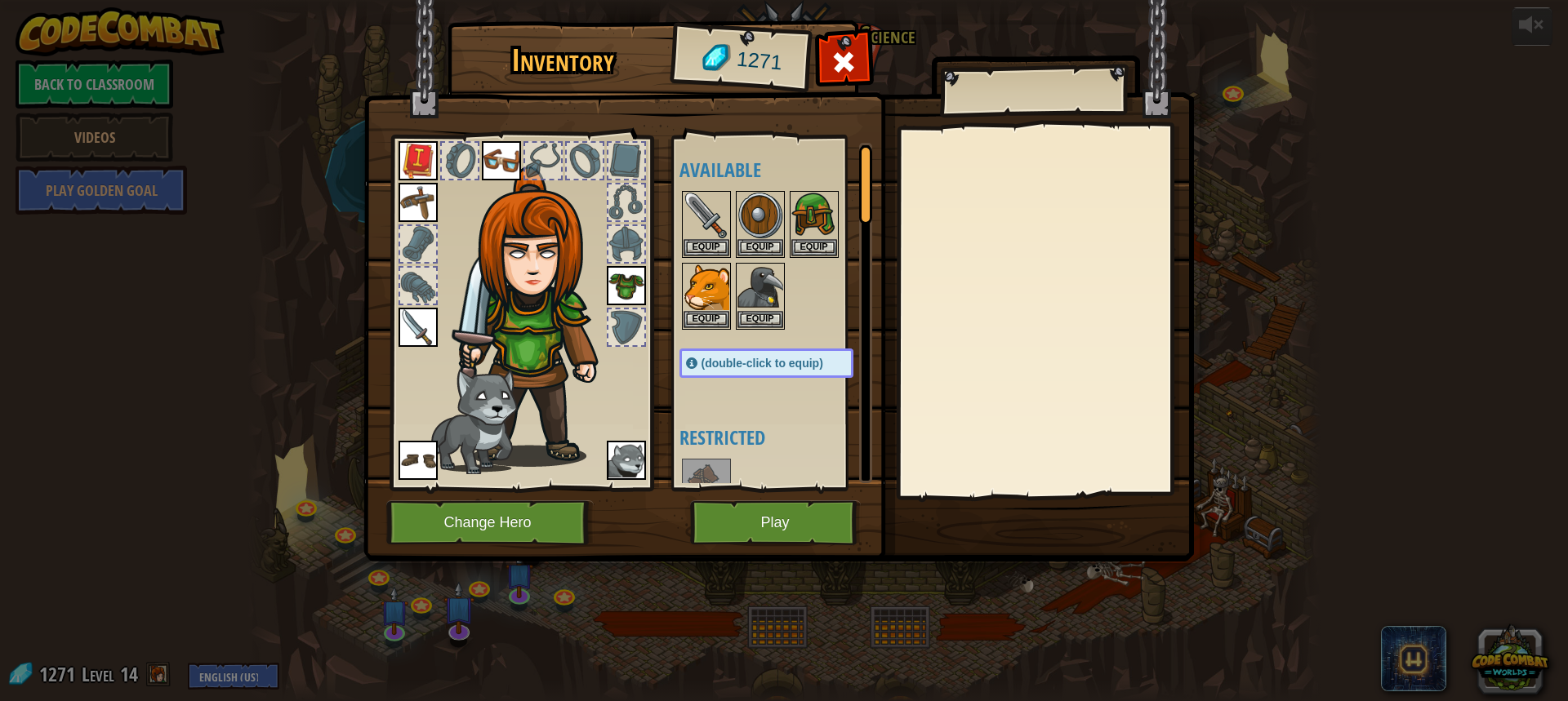
click at [1257, 101] on div "Inventory 1271 Available Equip Equip Equip Equip Equip Equip Equip Equip Equip …" at bounding box center [784, 350] width 1568 height 701
click at [851, 57] on span at bounding box center [843, 62] width 27 height 27
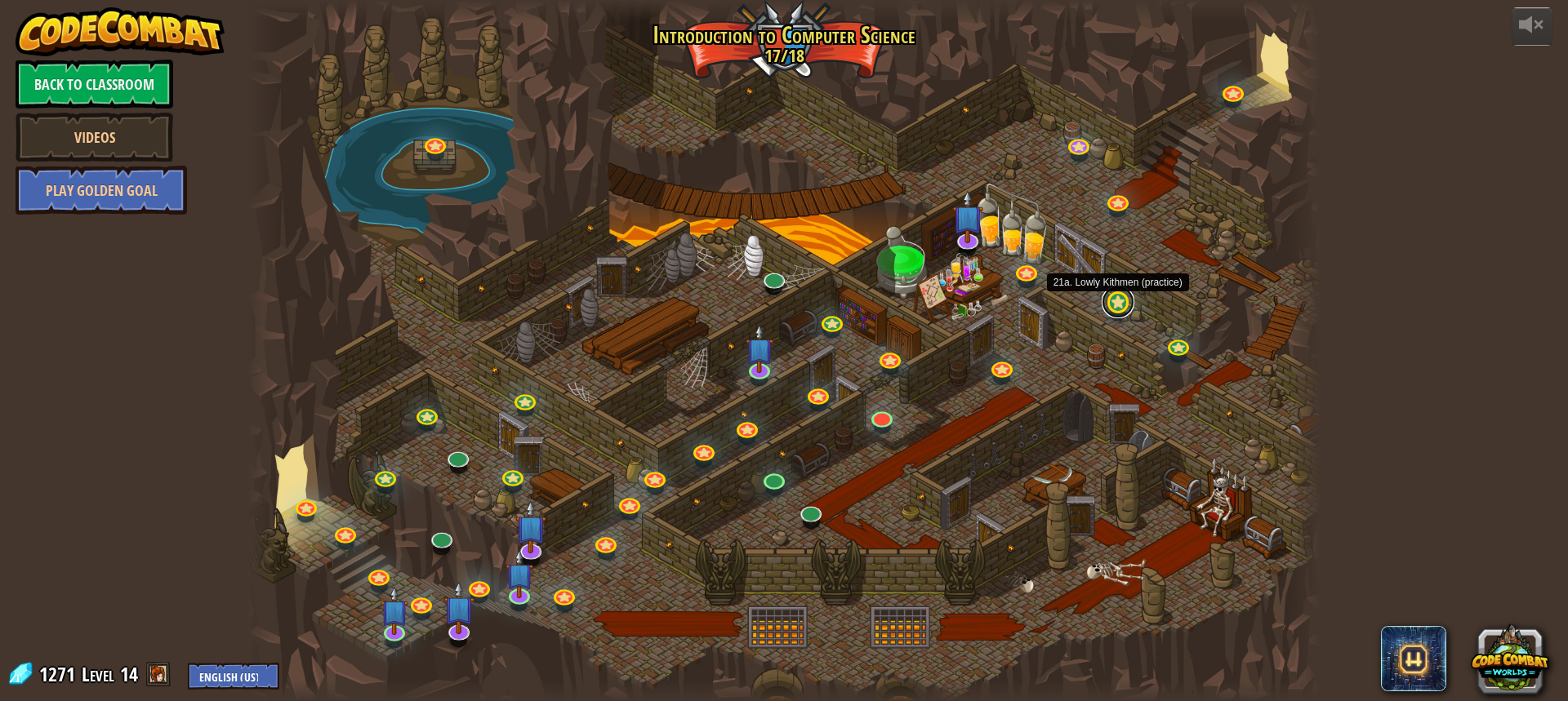
click at [1110, 303] on link at bounding box center [1118, 302] width 33 height 33
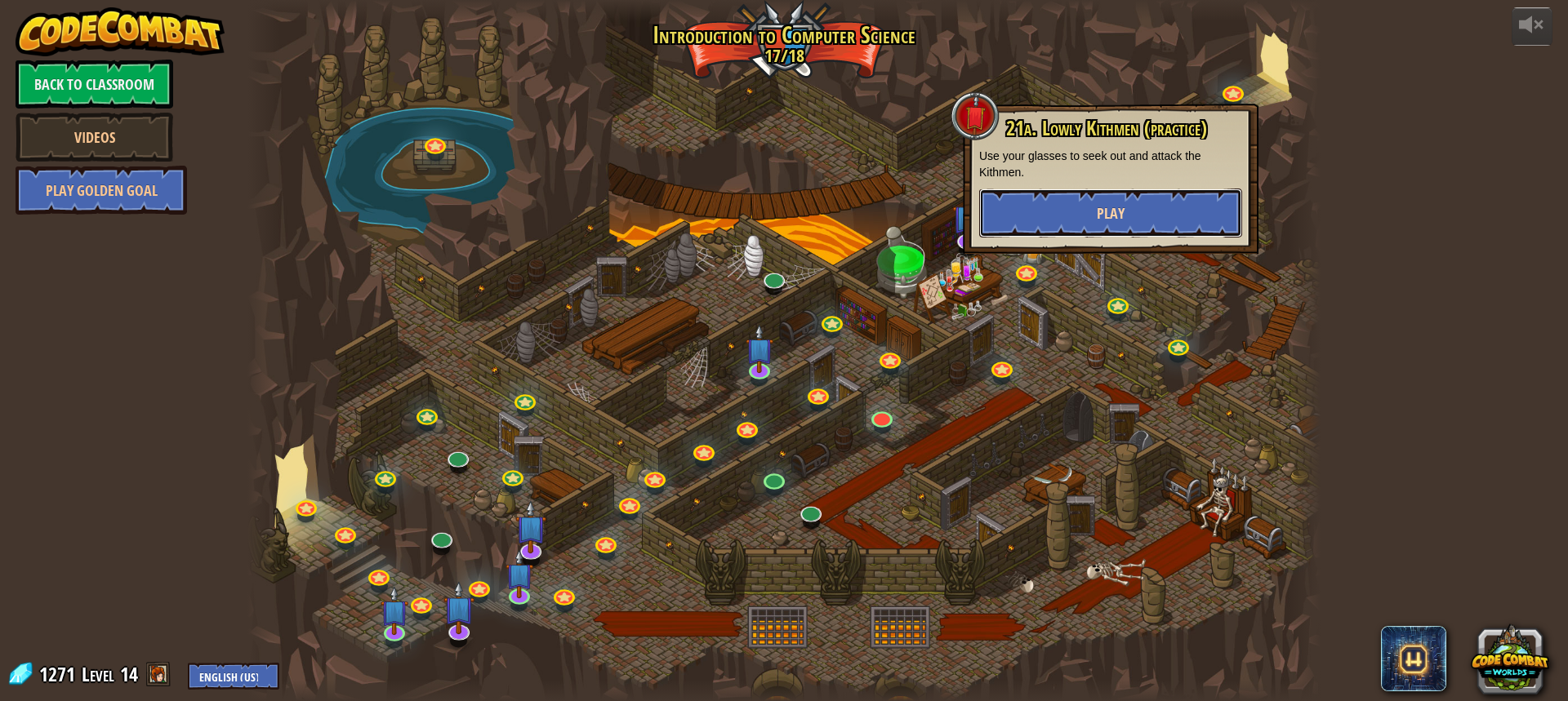
click at [1207, 217] on button "Play" at bounding box center [1110, 212] width 263 height 49
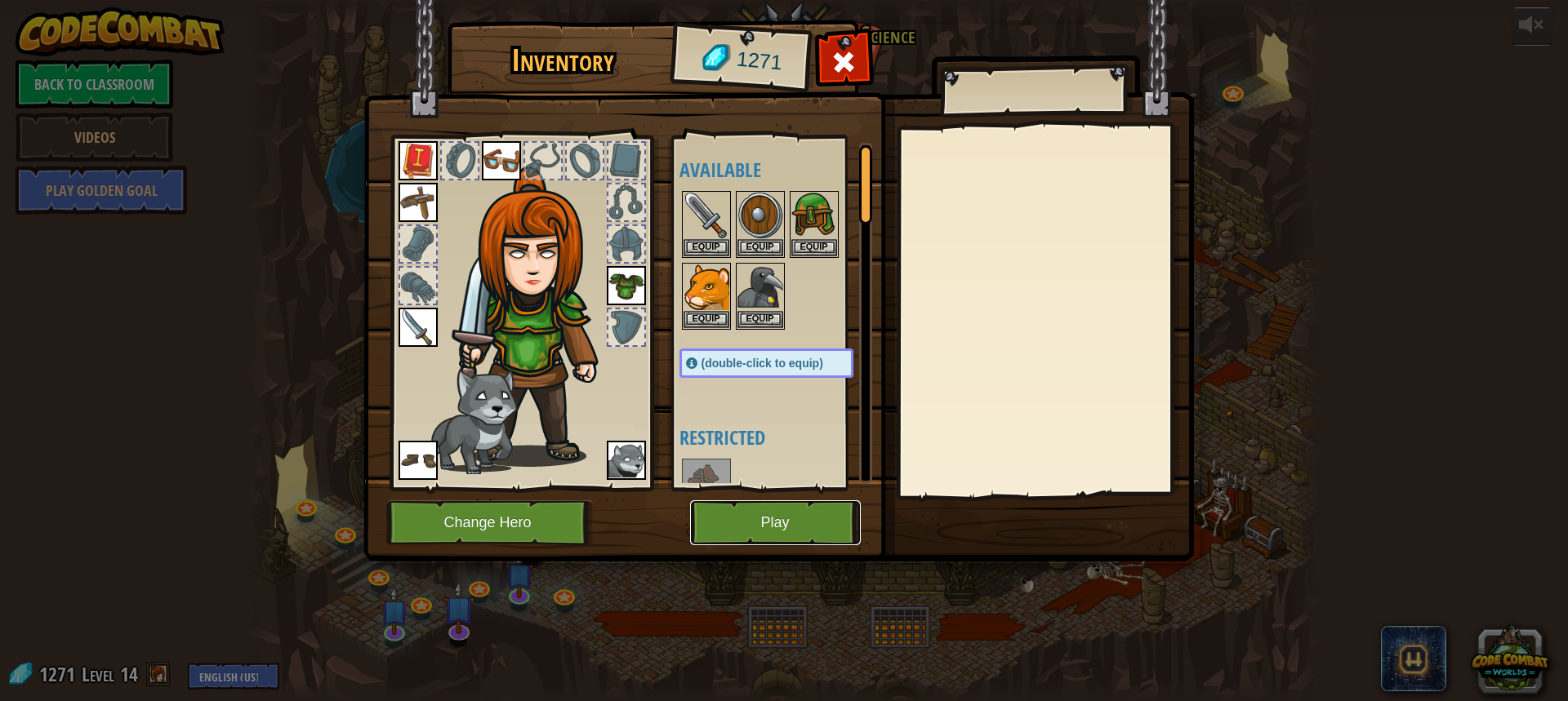
click at [797, 526] on button "Play" at bounding box center [775, 523] width 170 height 45
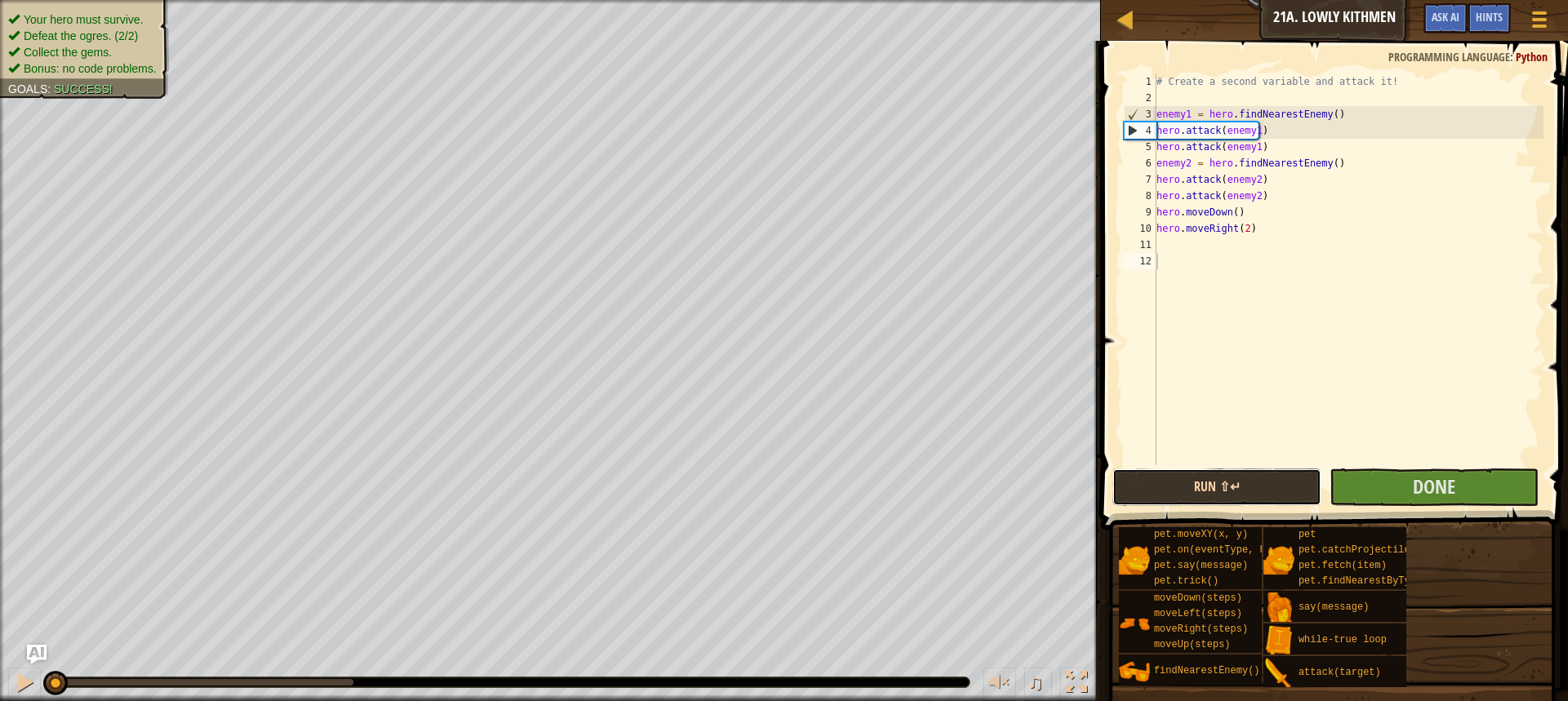
click at [1244, 487] on button "Run ⇧↵" at bounding box center [1216, 488] width 209 height 38
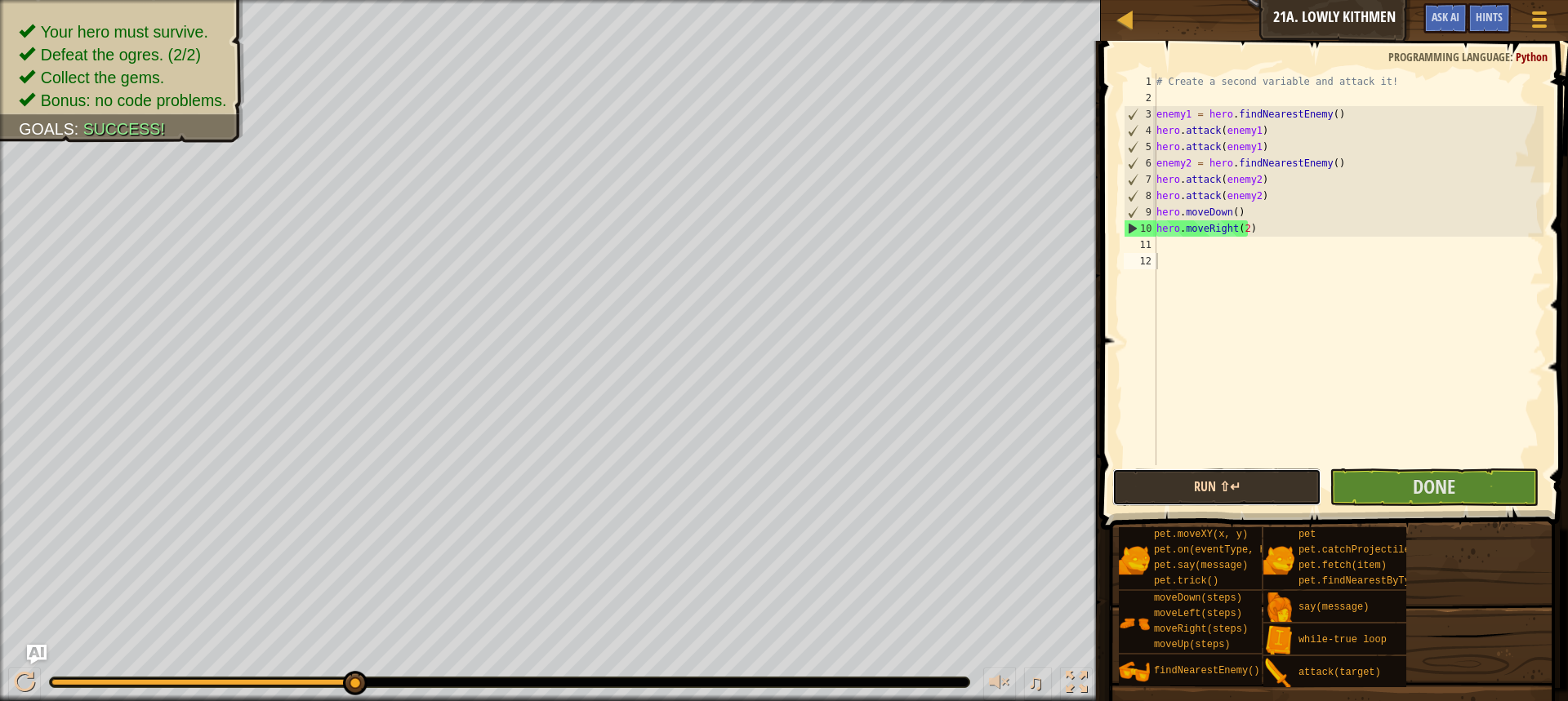
click at [1244, 487] on button "Run ⇧↵" at bounding box center [1216, 488] width 209 height 38
click at [1262, 473] on button "Run ⇧↵" at bounding box center [1216, 488] width 209 height 38
click at [1228, 484] on button "Run ⇧↵" at bounding box center [1216, 488] width 209 height 38
click at [1198, 484] on button "Run ⇧↵" at bounding box center [1216, 488] width 209 height 38
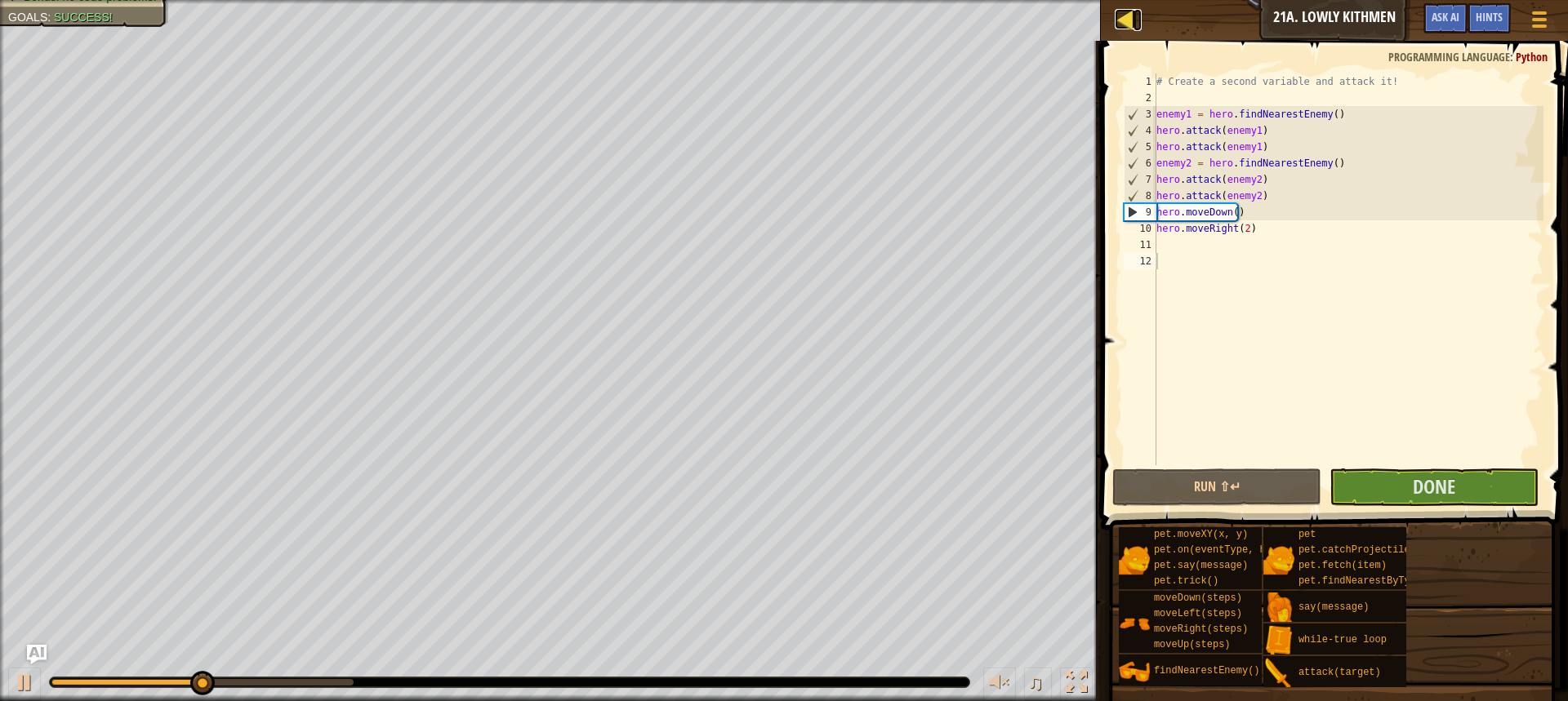
click at [1118, 11] on div at bounding box center [1125, 19] width 21 height 21
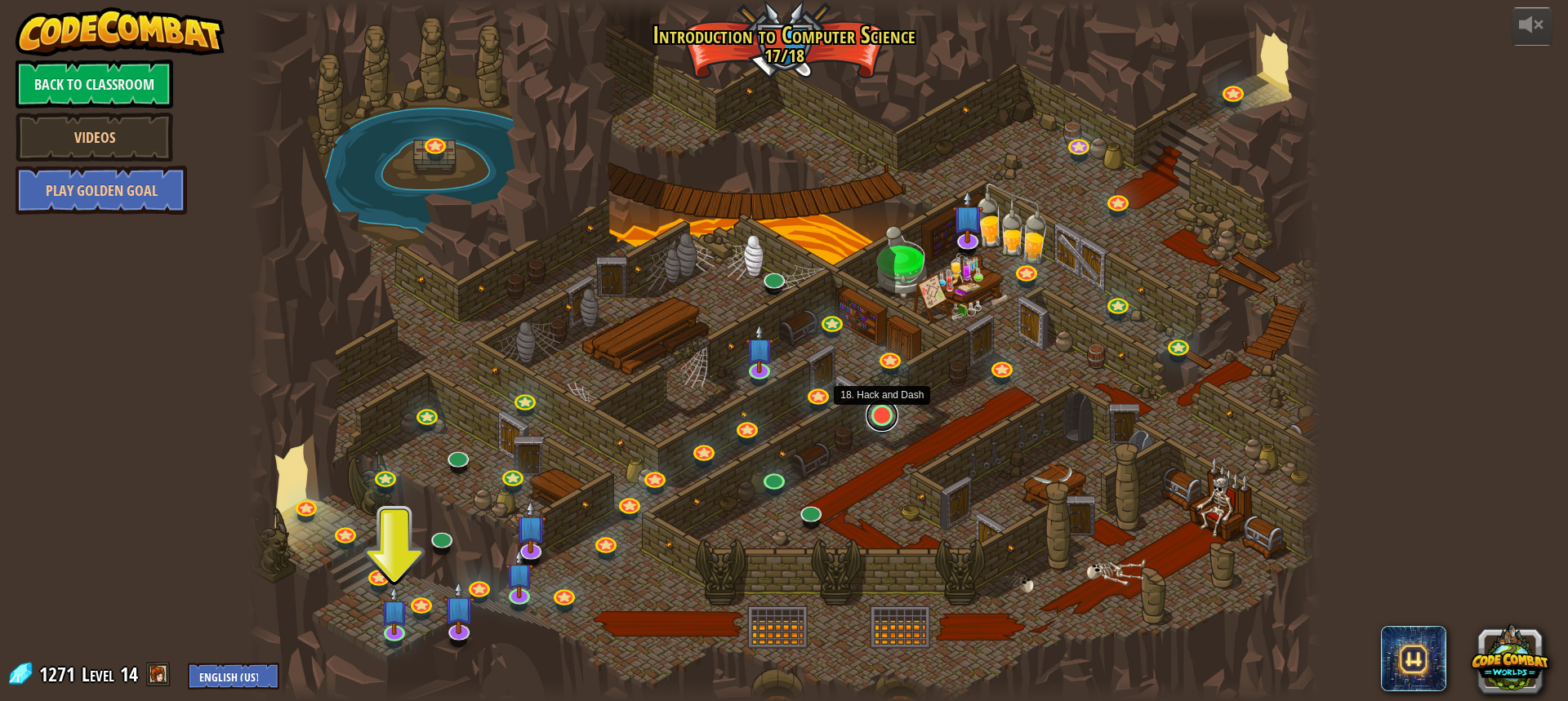
click at [885, 413] on link at bounding box center [882, 415] width 33 height 33
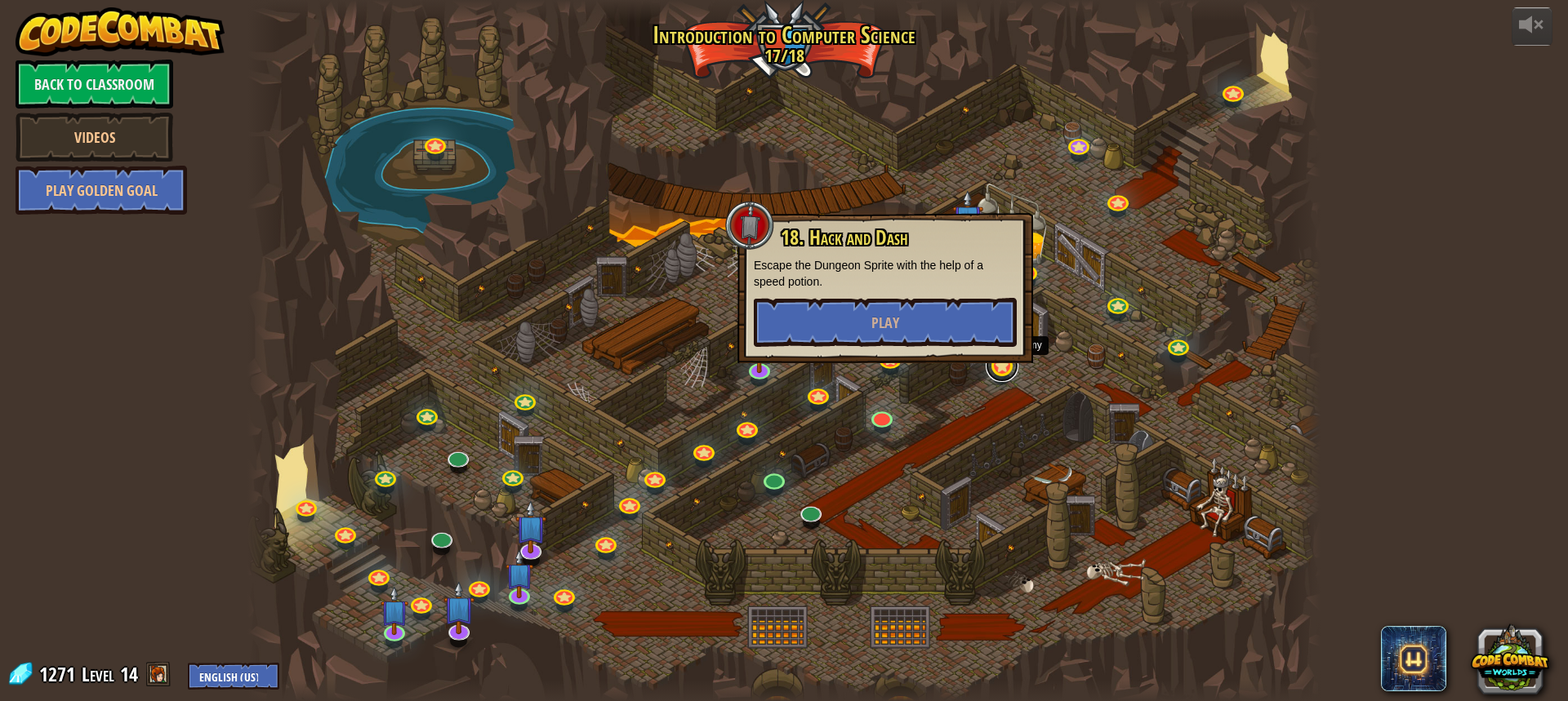
click at [999, 368] on link at bounding box center [1001, 365] width 33 height 33
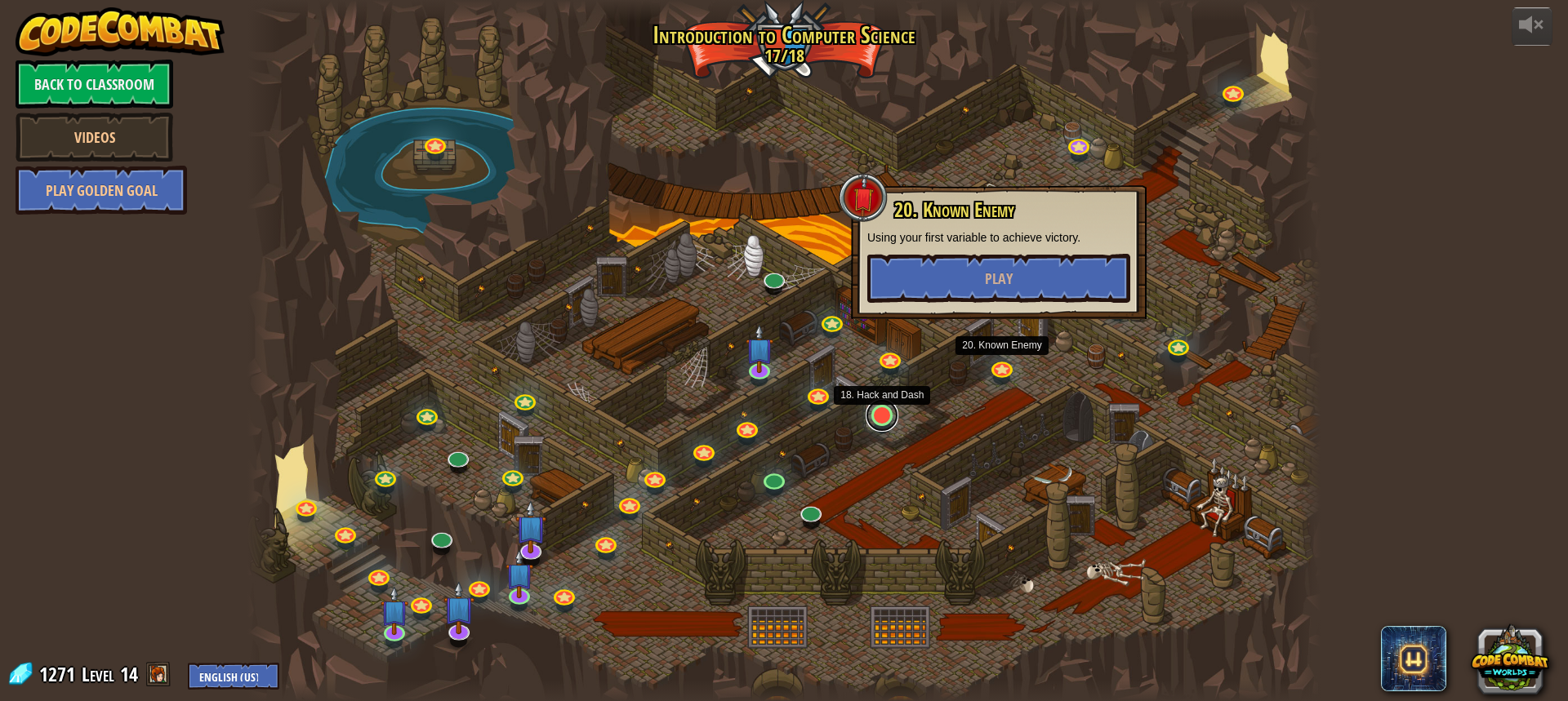
click at [881, 411] on link at bounding box center [882, 415] width 33 height 33
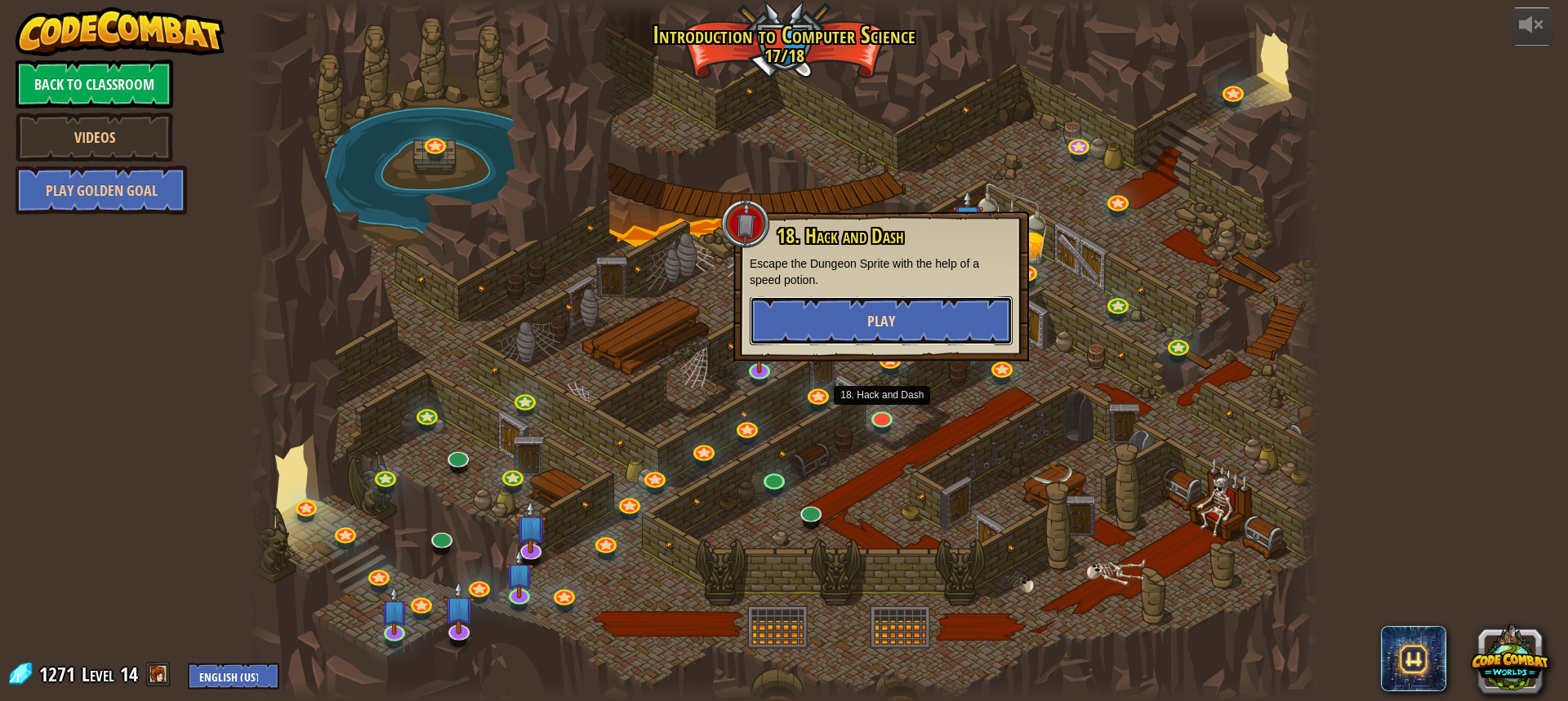
click at [925, 310] on button "Play" at bounding box center [881, 320] width 263 height 49
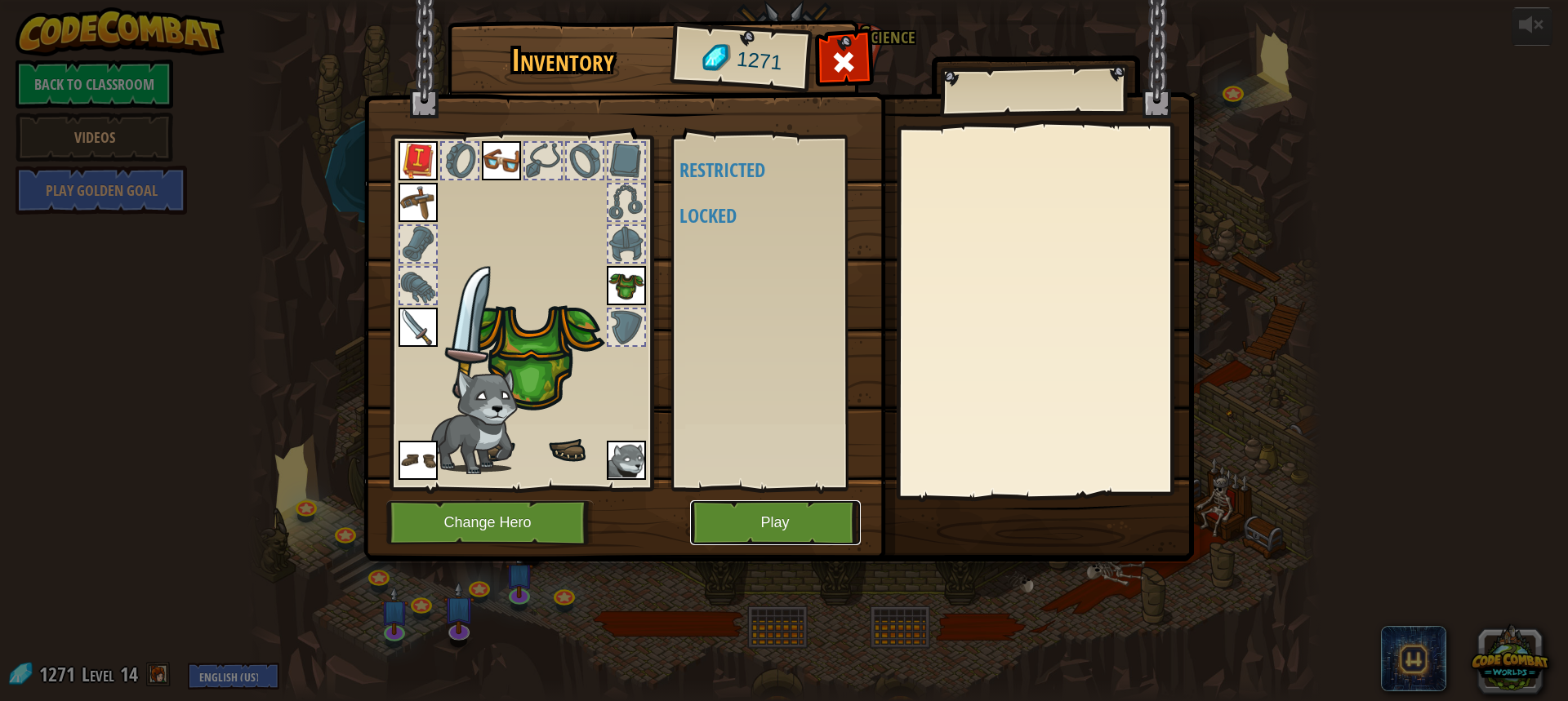
click at [775, 523] on button "Play" at bounding box center [775, 523] width 170 height 45
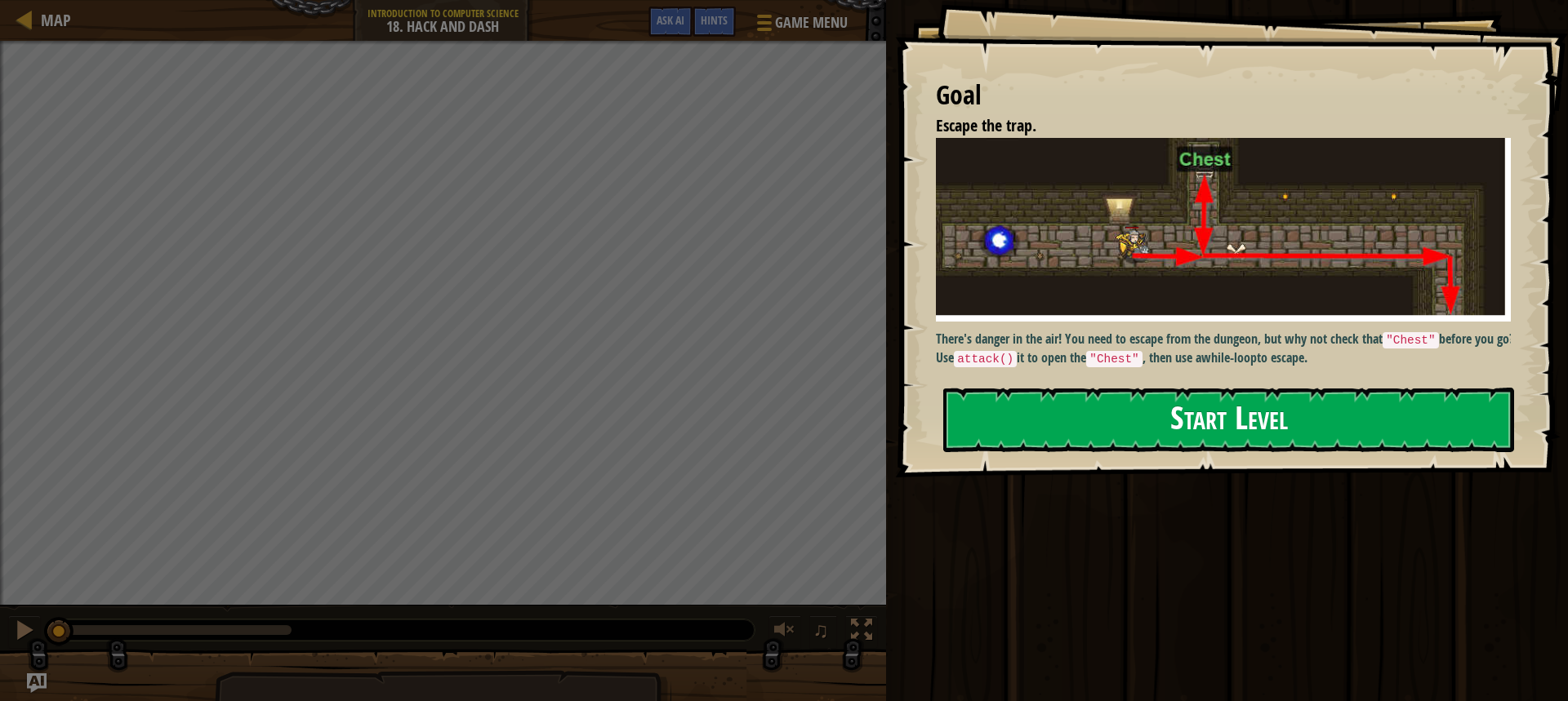
click at [1209, 401] on button "Start Level" at bounding box center [1228, 419] width 571 height 64
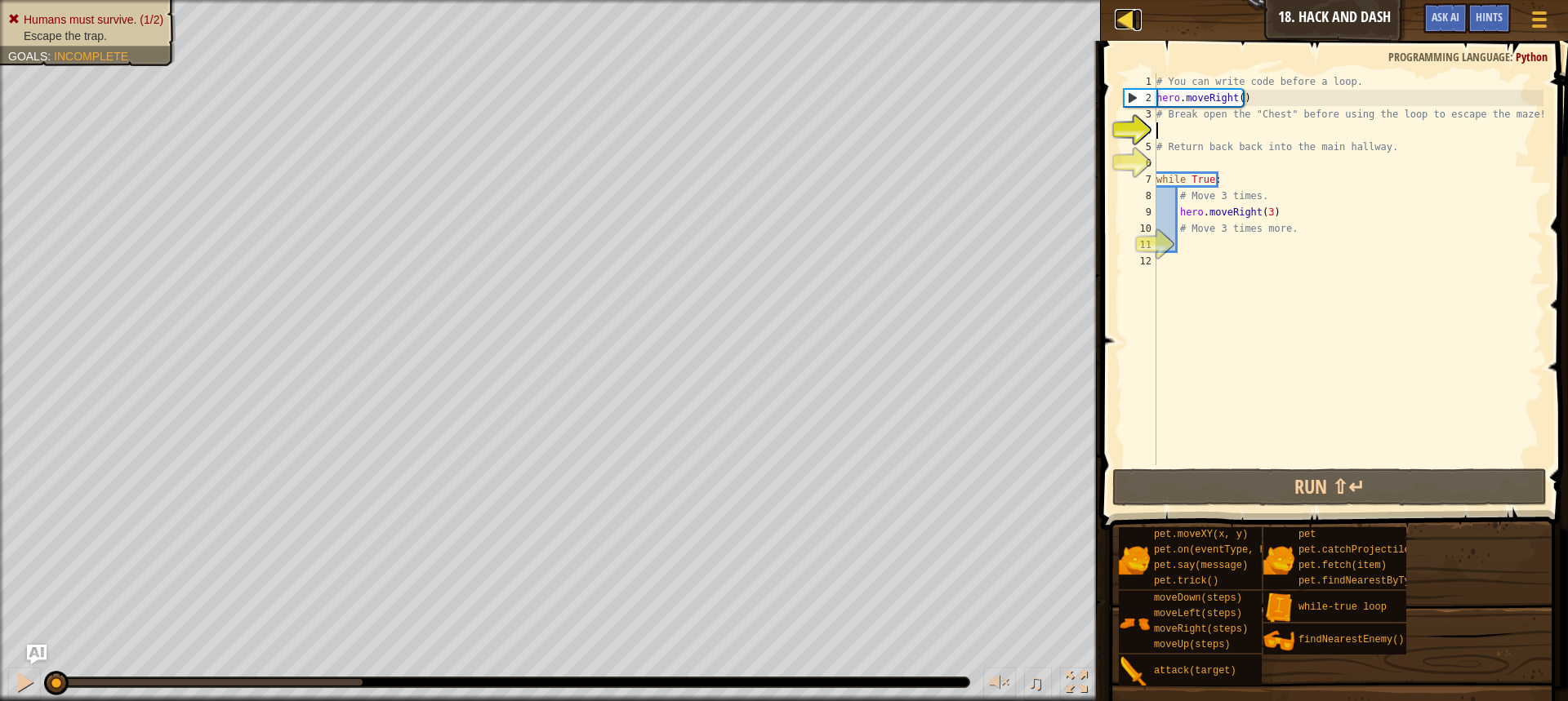
click at [1137, 15] on link "Map" at bounding box center [1137, 20] width 9 height 22
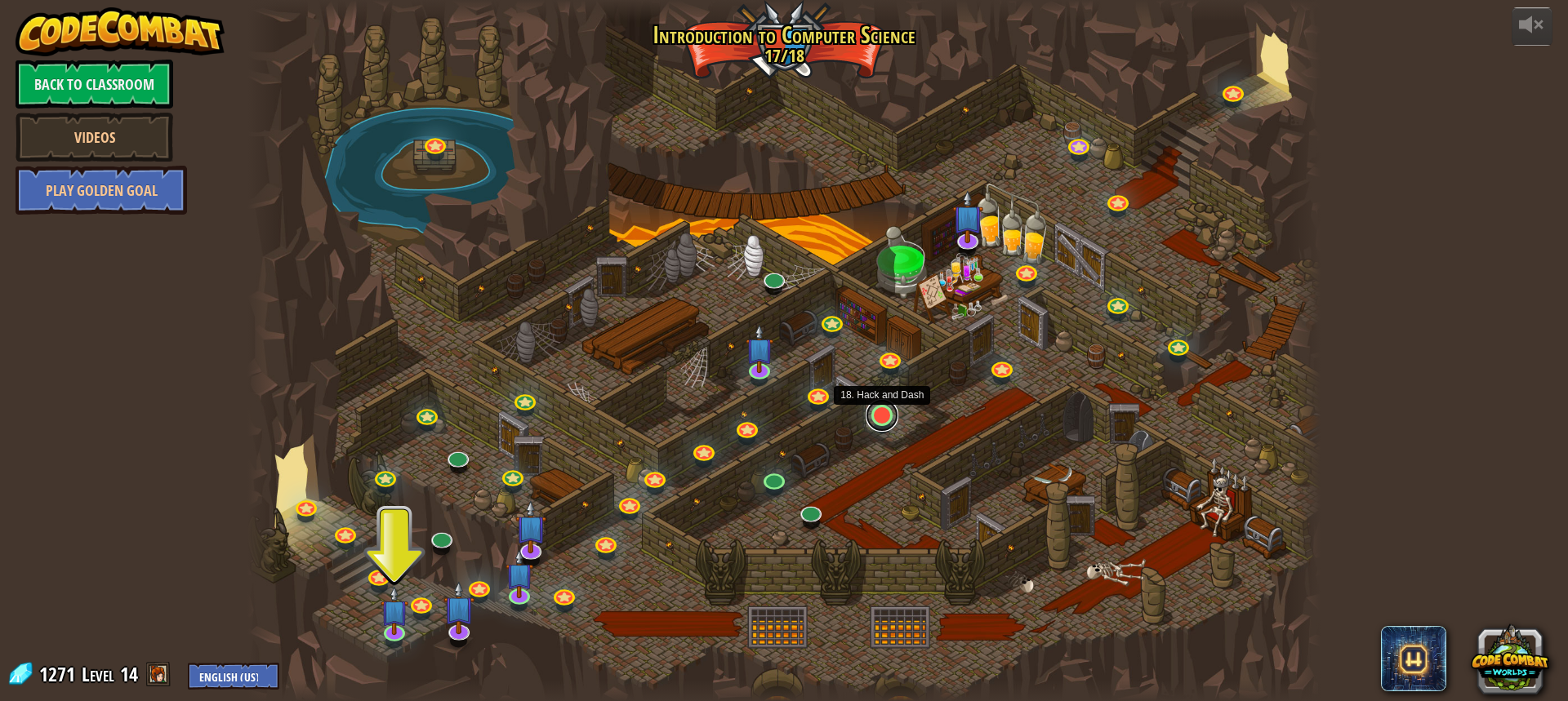
click at [877, 419] on link at bounding box center [882, 415] width 33 height 33
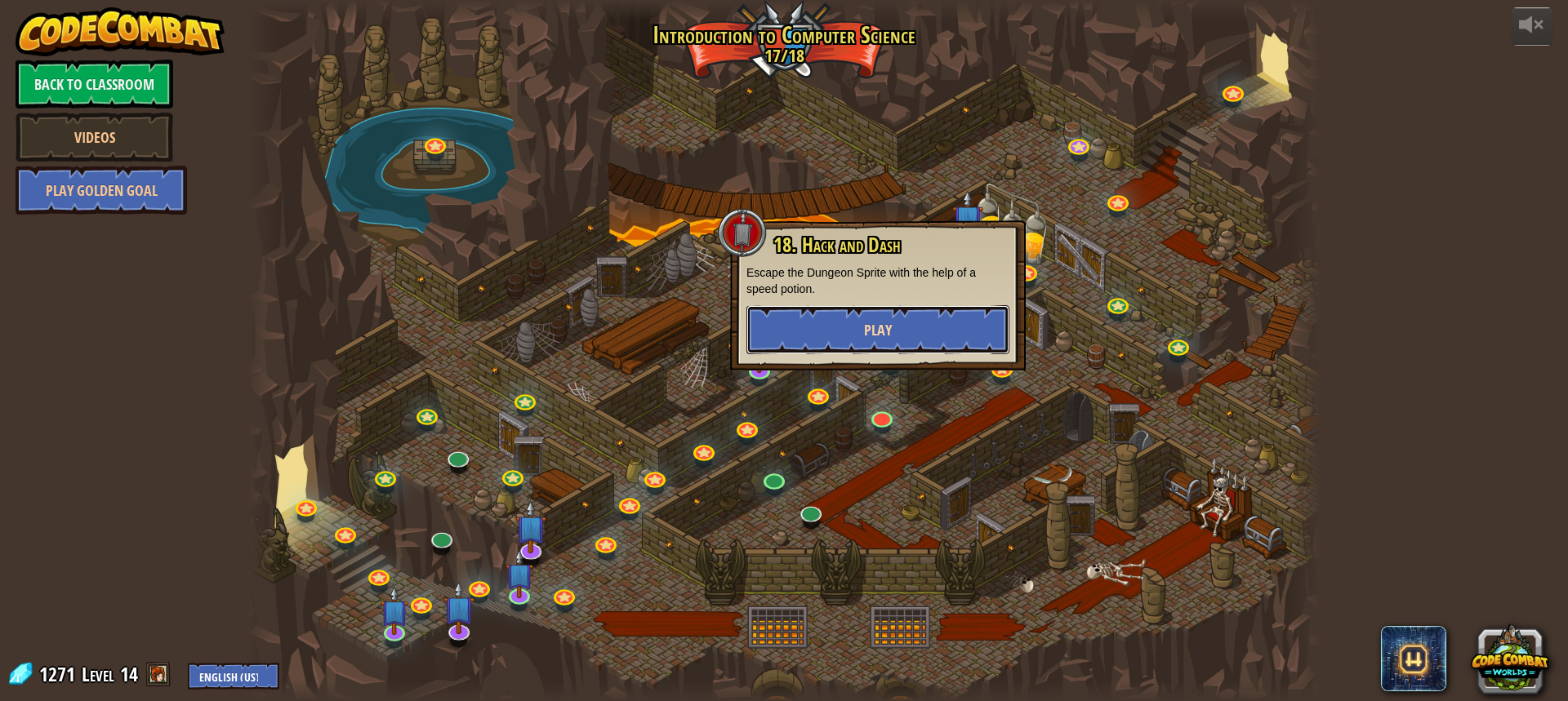
click at [919, 334] on button "Play" at bounding box center [877, 330] width 263 height 49
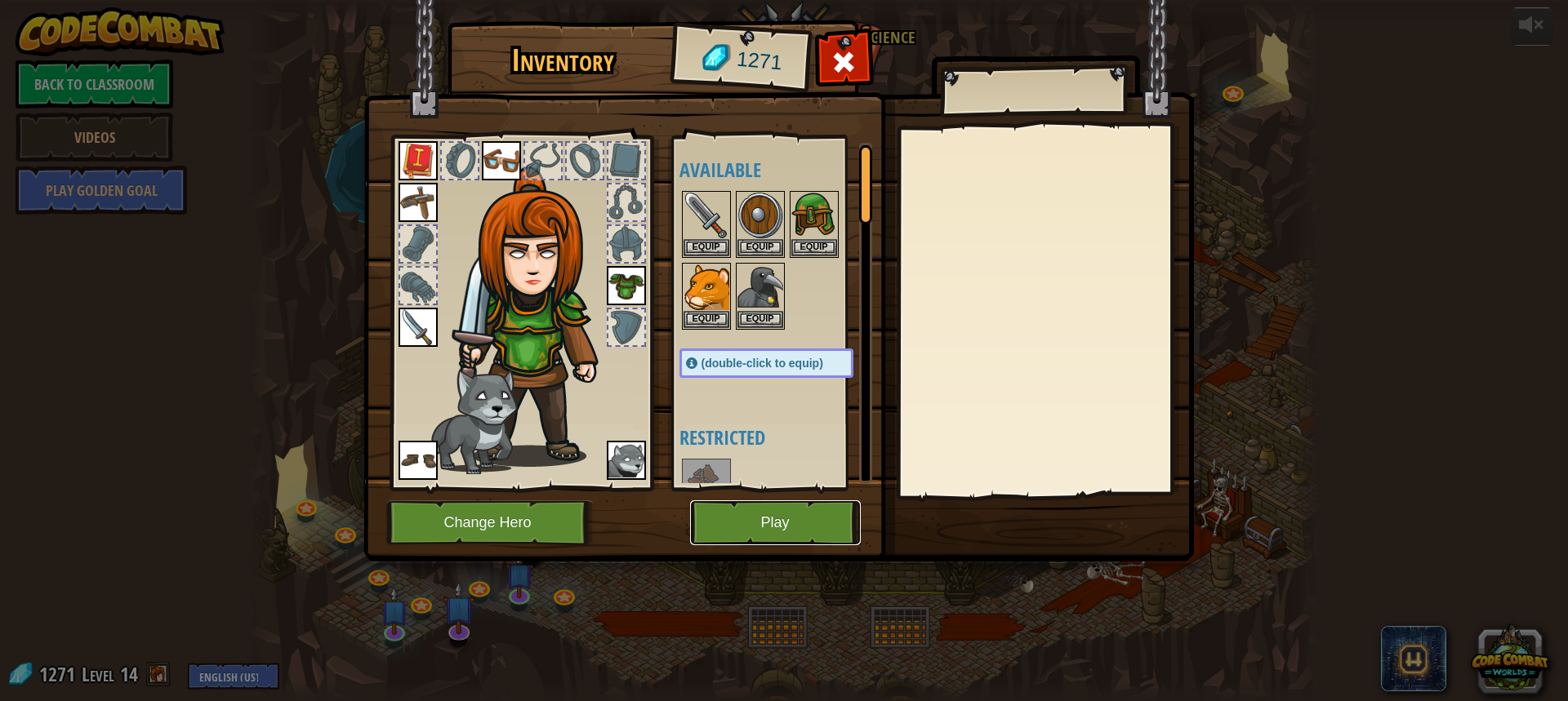
click at [768, 524] on button "Play" at bounding box center [775, 523] width 170 height 45
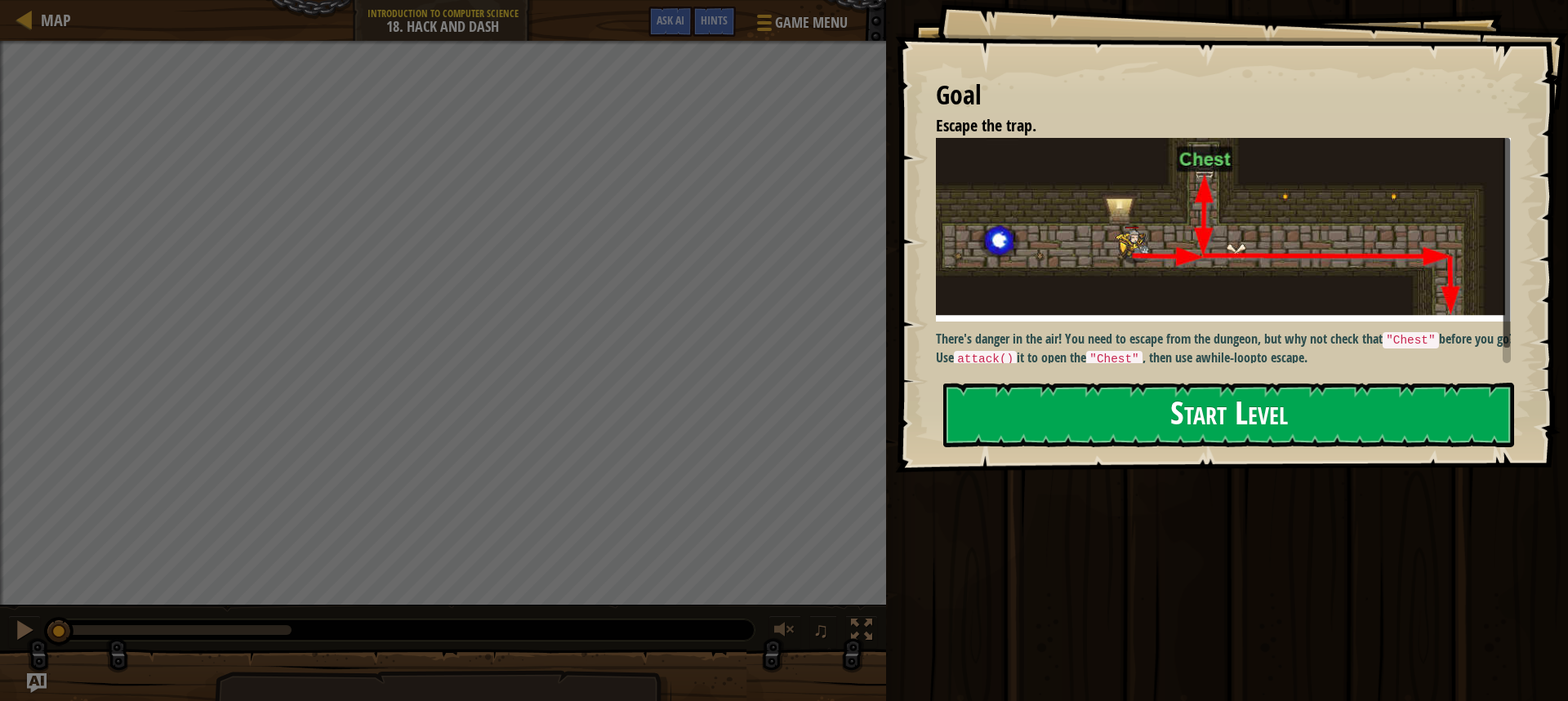
click at [1247, 402] on button "Start Level" at bounding box center [1228, 414] width 571 height 64
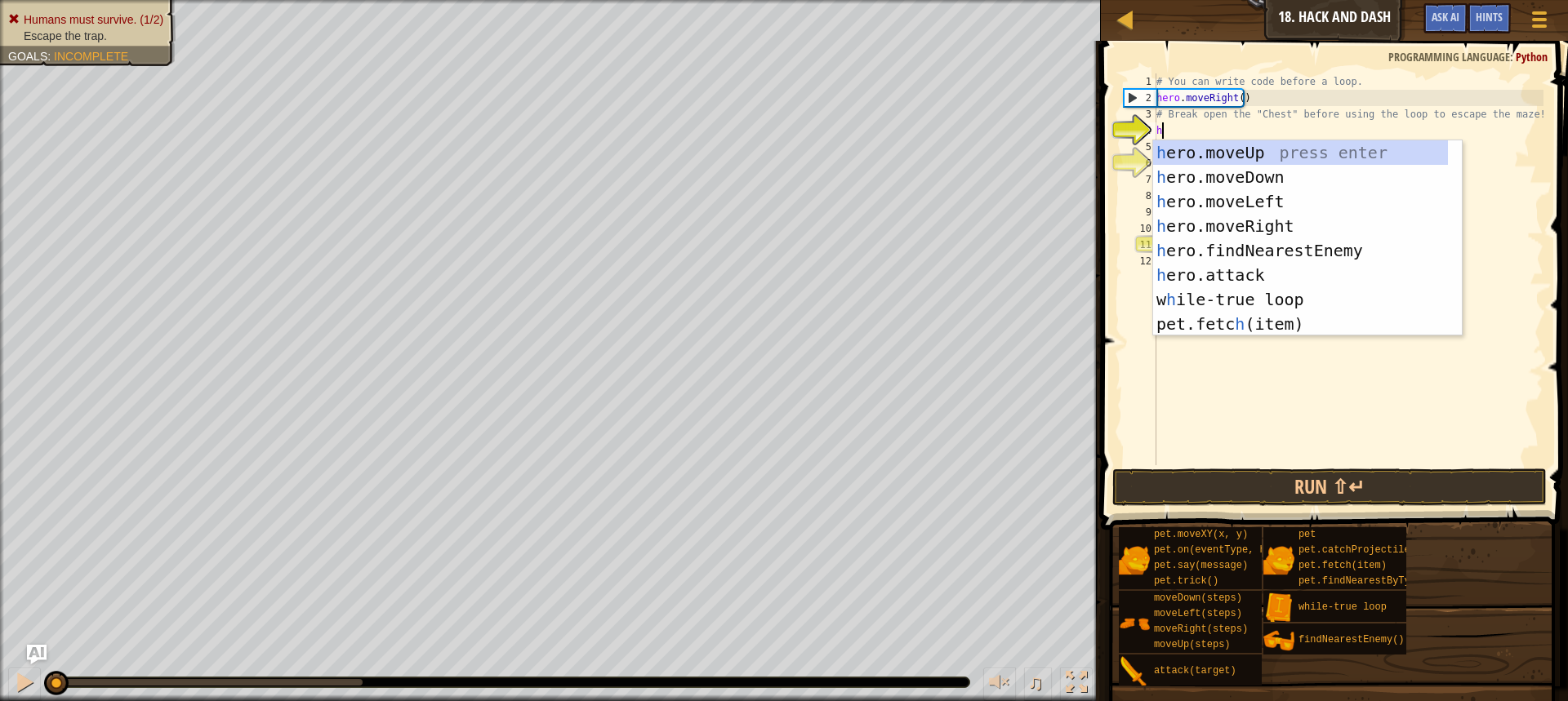
scroll to position [8, 0]
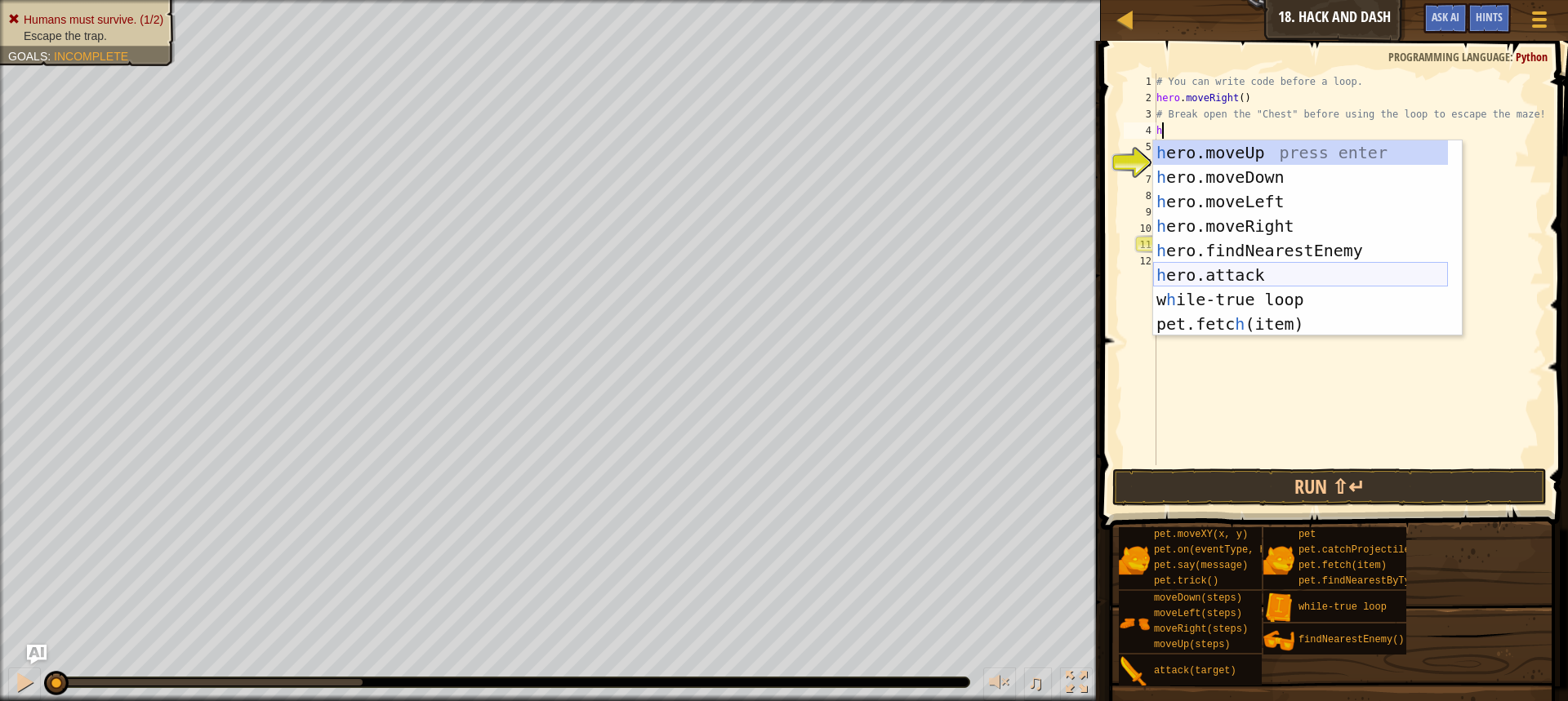
click at [1272, 275] on div "h ero.moveUp press enter h ero.moveDown press enter h ero.moveLeft press enter …" at bounding box center [1300, 263] width 294 height 245
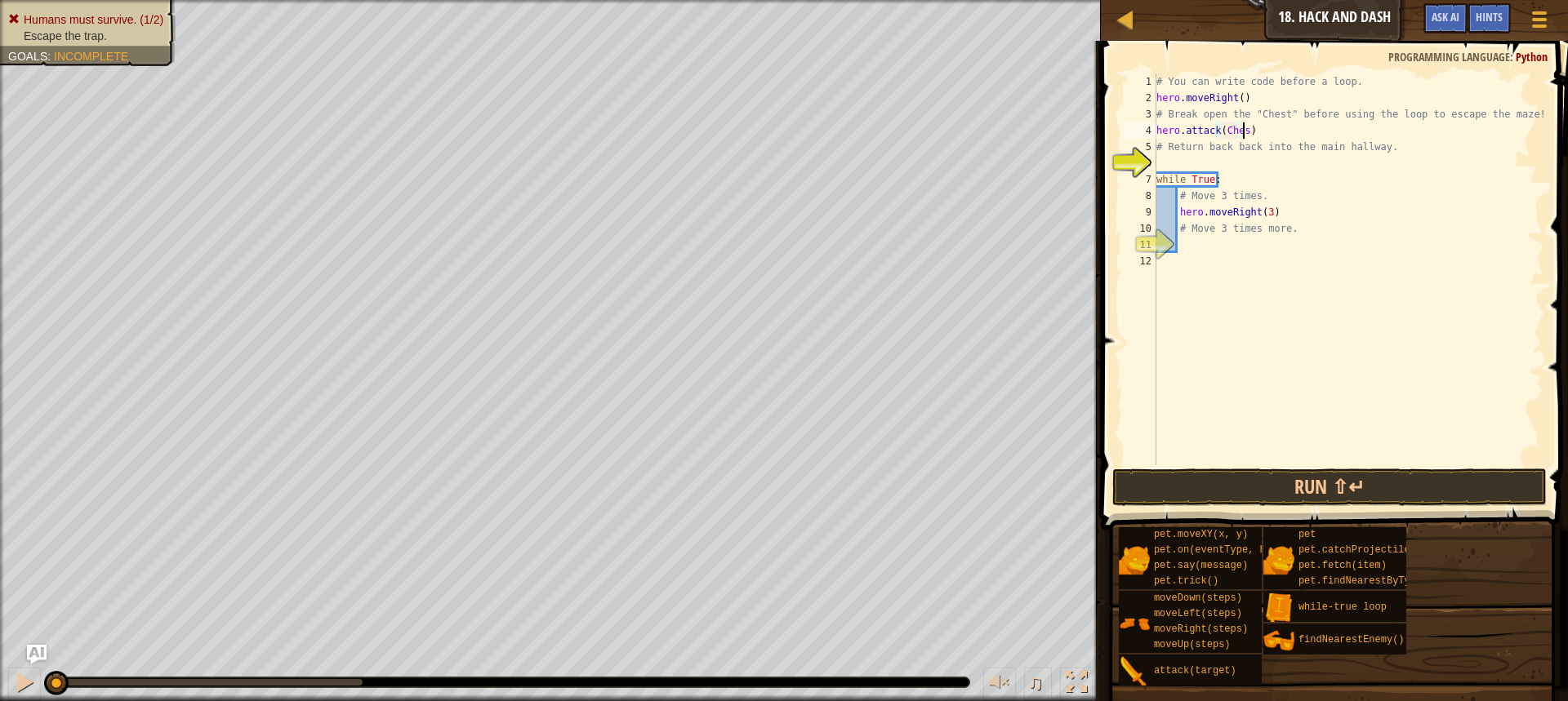
scroll to position [8, 7]
click at [1242, 152] on div "# You can write code before a loop. hero . moveRight ( ) # Break open the "Ches…" at bounding box center [1348, 286] width 390 height 425
type textarea "# Return back back into the main hallway."
click at [1237, 161] on div "# You can write code before a loop. hero . moveRight ( ) # Break open the "Ches…" at bounding box center [1348, 286] width 390 height 425
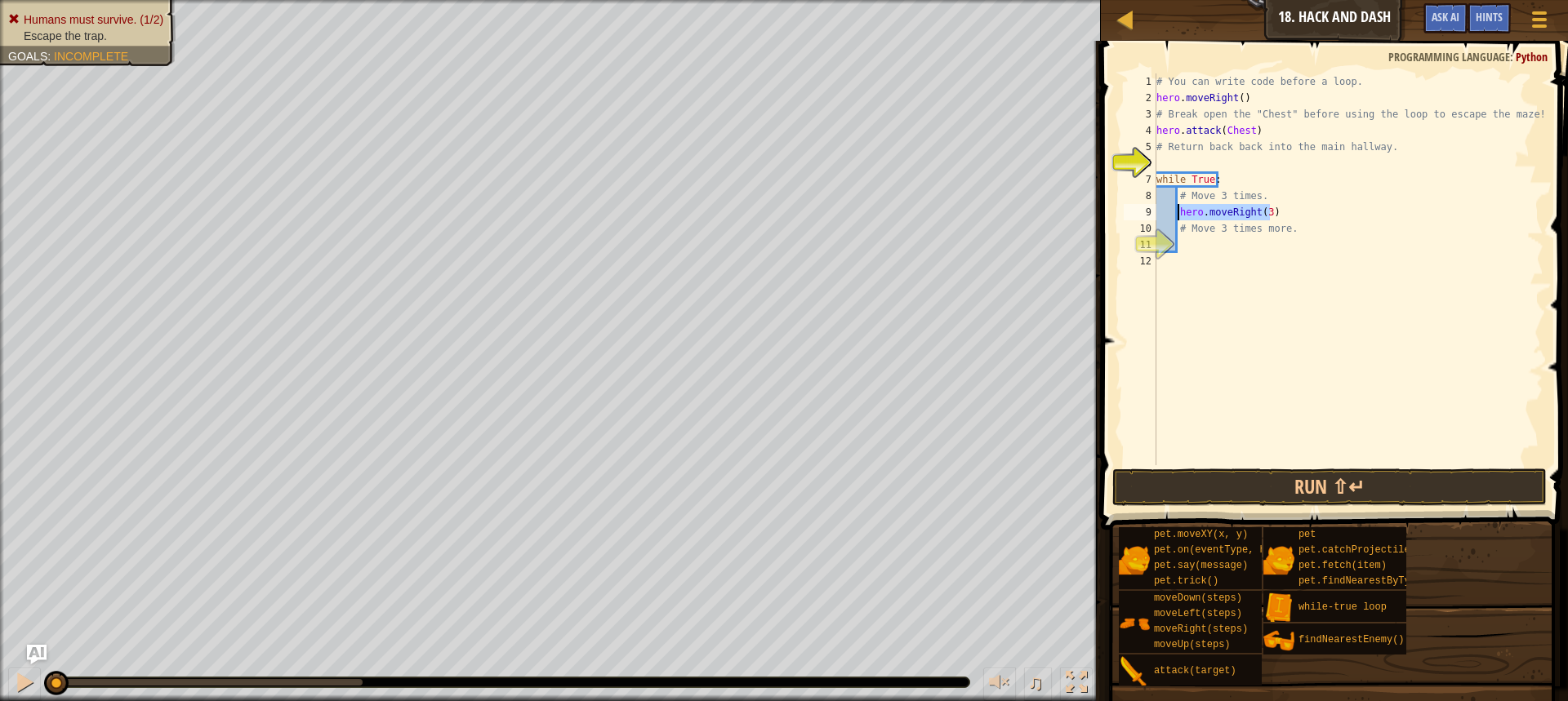
drag, startPoint x: 1274, startPoint y: 217, endPoint x: 1179, endPoint y: 212, distance: 95.1
click at [1179, 212] on div "# You can write code before a loop. hero . moveRight ( ) # Break open the "Ches…" at bounding box center [1348, 286] width 390 height 425
type textarea "hero.moveRight(3)"
type textarea "h"
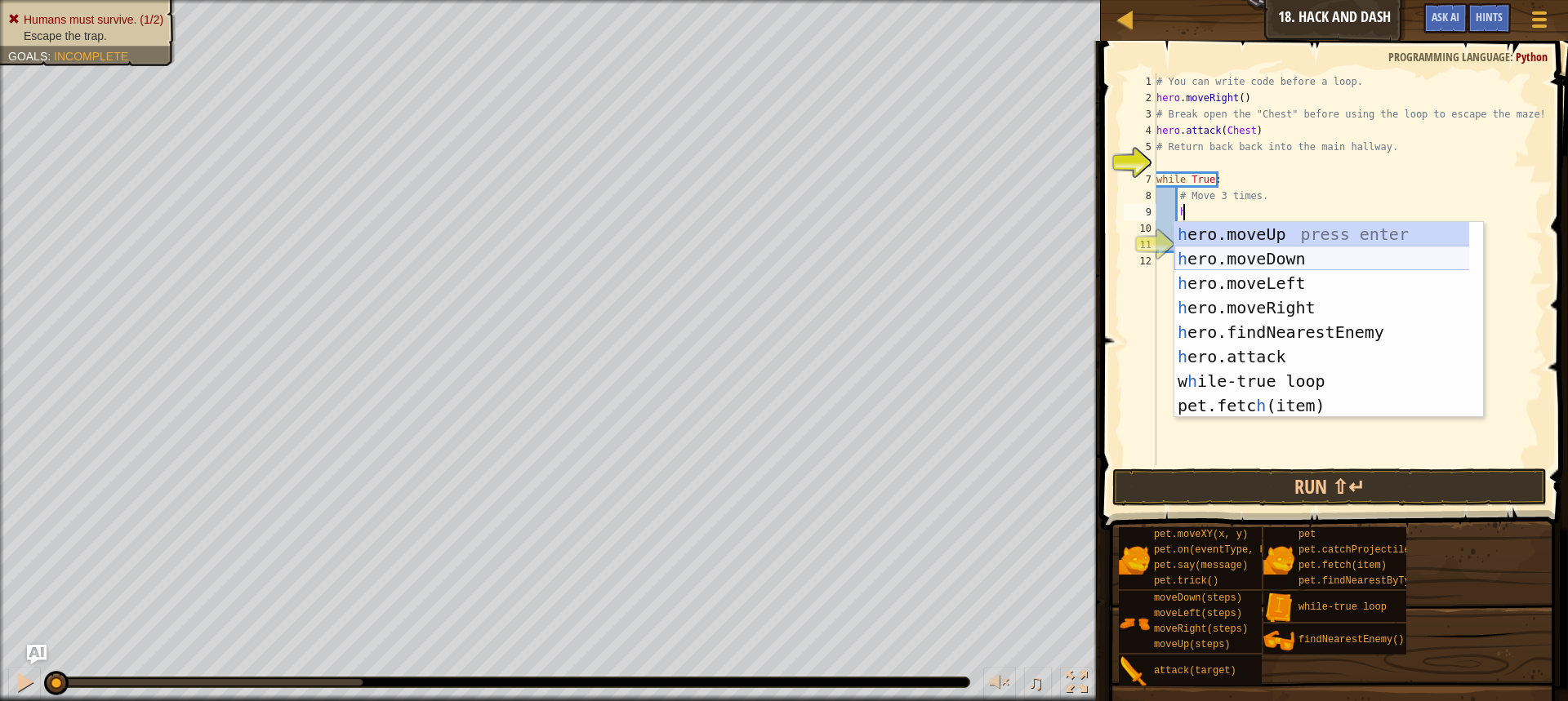
click at [1268, 257] on div "h ero.moveUp press enter h ero.moveDown press enter h ero.moveLeft press enter …" at bounding box center [1328, 344] width 309 height 245
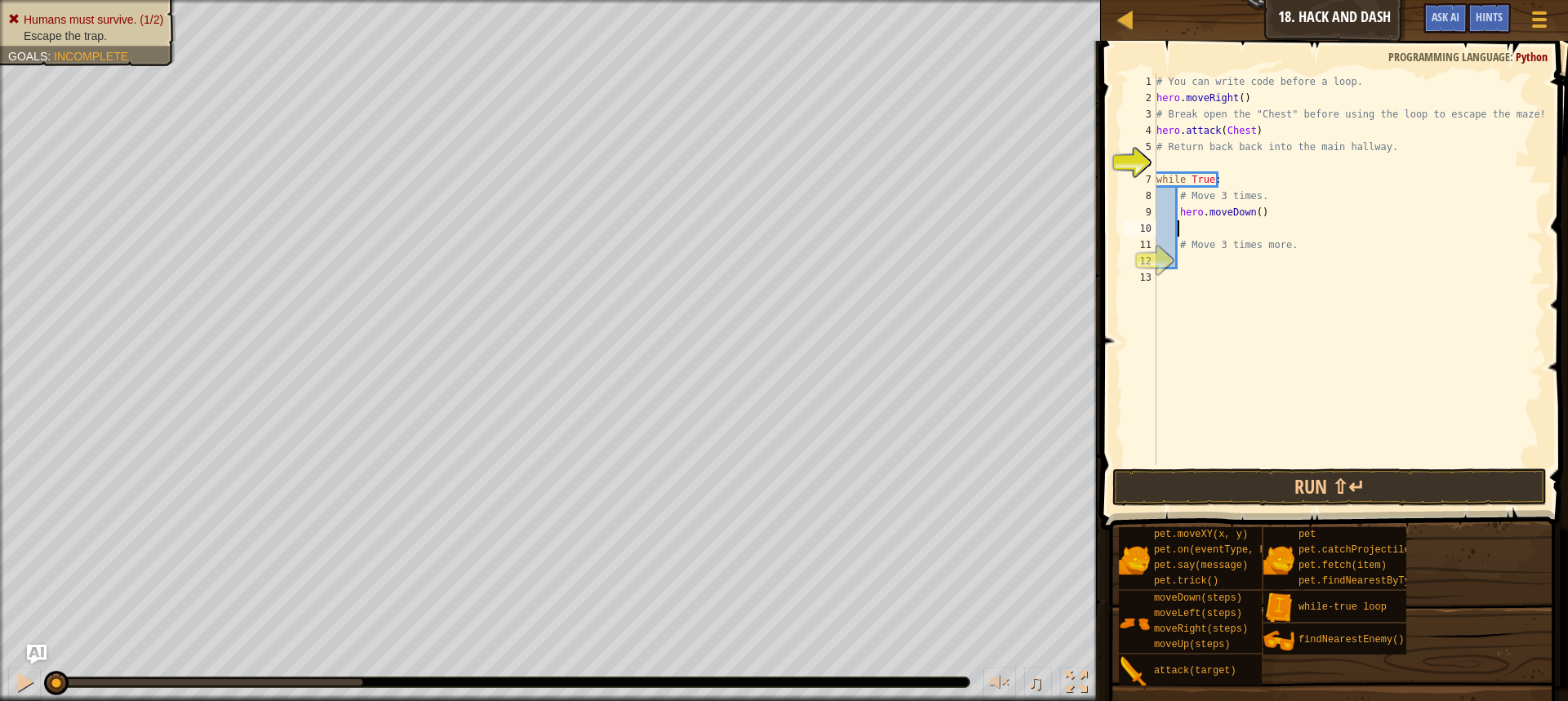
type textarea "h"
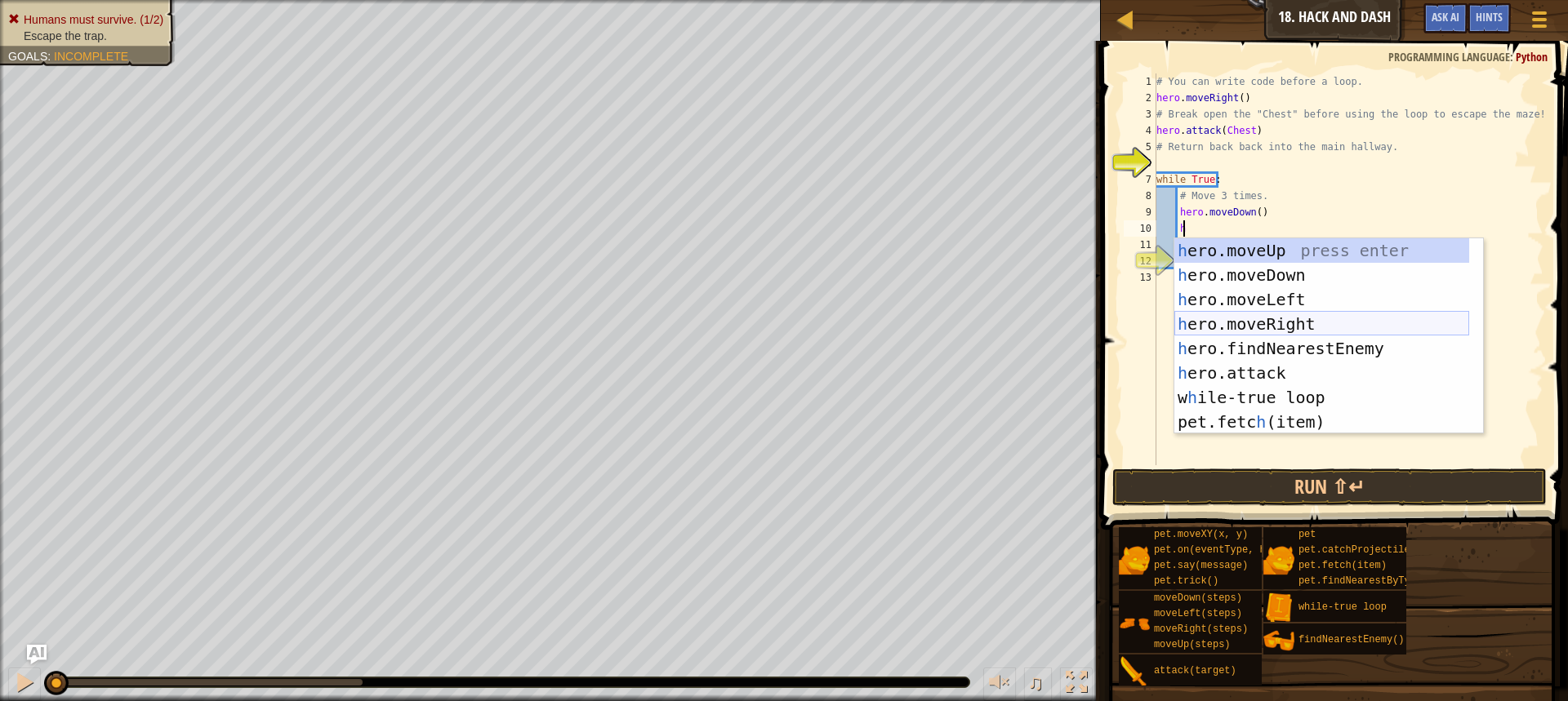
click at [1275, 319] on div "h ero.moveUp press enter h ero.moveDown press enter h ero.moveLeft press enter …" at bounding box center [1322, 361] width 294 height 245
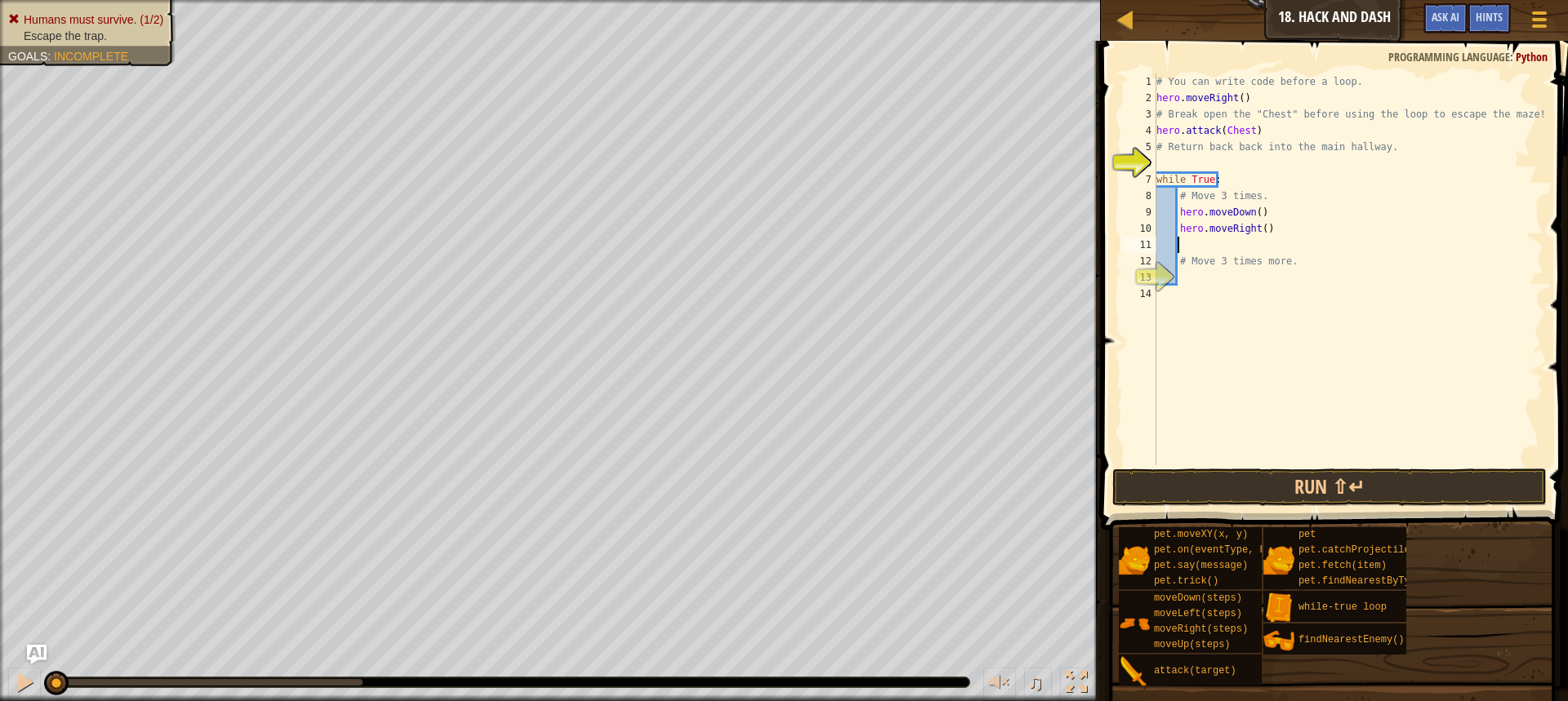
click at [1257, 222] on div "# You can write code before a loop. hero . moveRight ( ) # Break open the "Ches…" at bounding box center [1348, 286] width 390 height 425
click at [1251, 214] on div "# You can write code before a loop. hero . moveRight ( ) # Break open the "Ches…" at bounding box center [1348, 286] width 390 height 425
click at [1345, 489] on button "Run ⇧↵" at bounding box center [1328, 488] width 434 height 38
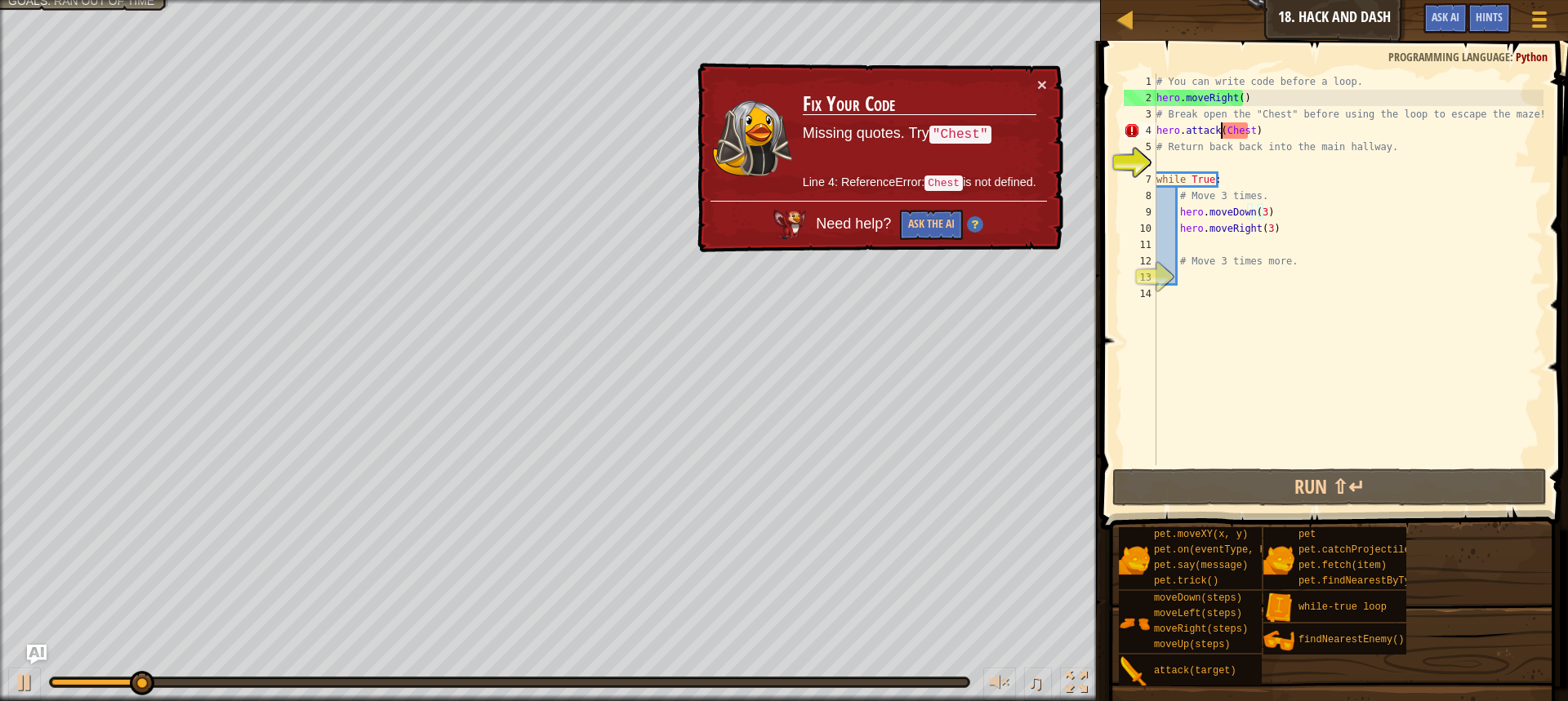
click at [1222, 130] on div "# You can write code before a loop. hero . moveRight ( ) # Break open the "Ches…" at bounding box center [1348, 286] width 390 height 425
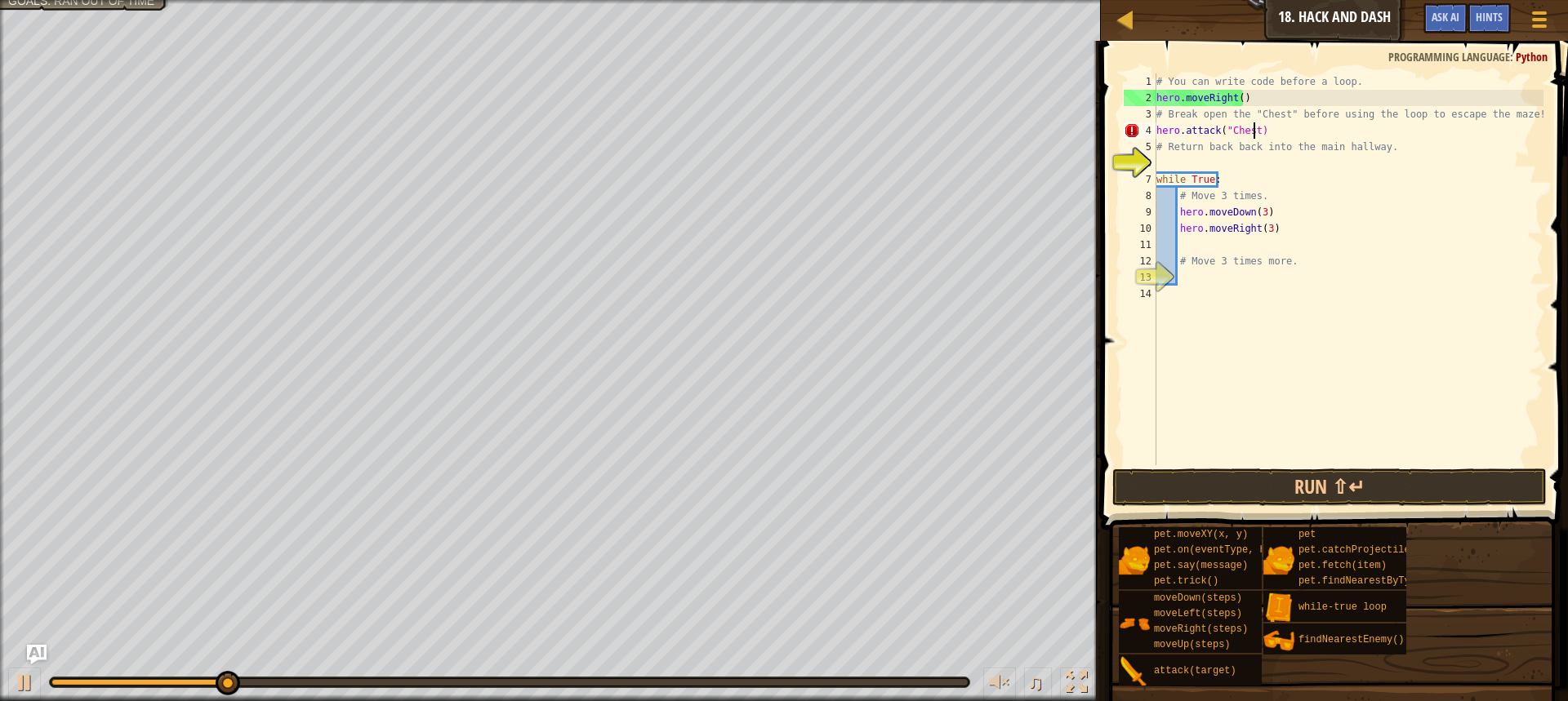
click at [1253, 132] on div "# You can write code before a loop. hero . moveRight ( ) # Break open the "Ches…" at bounding box center [1348, 286] width 390 height 425
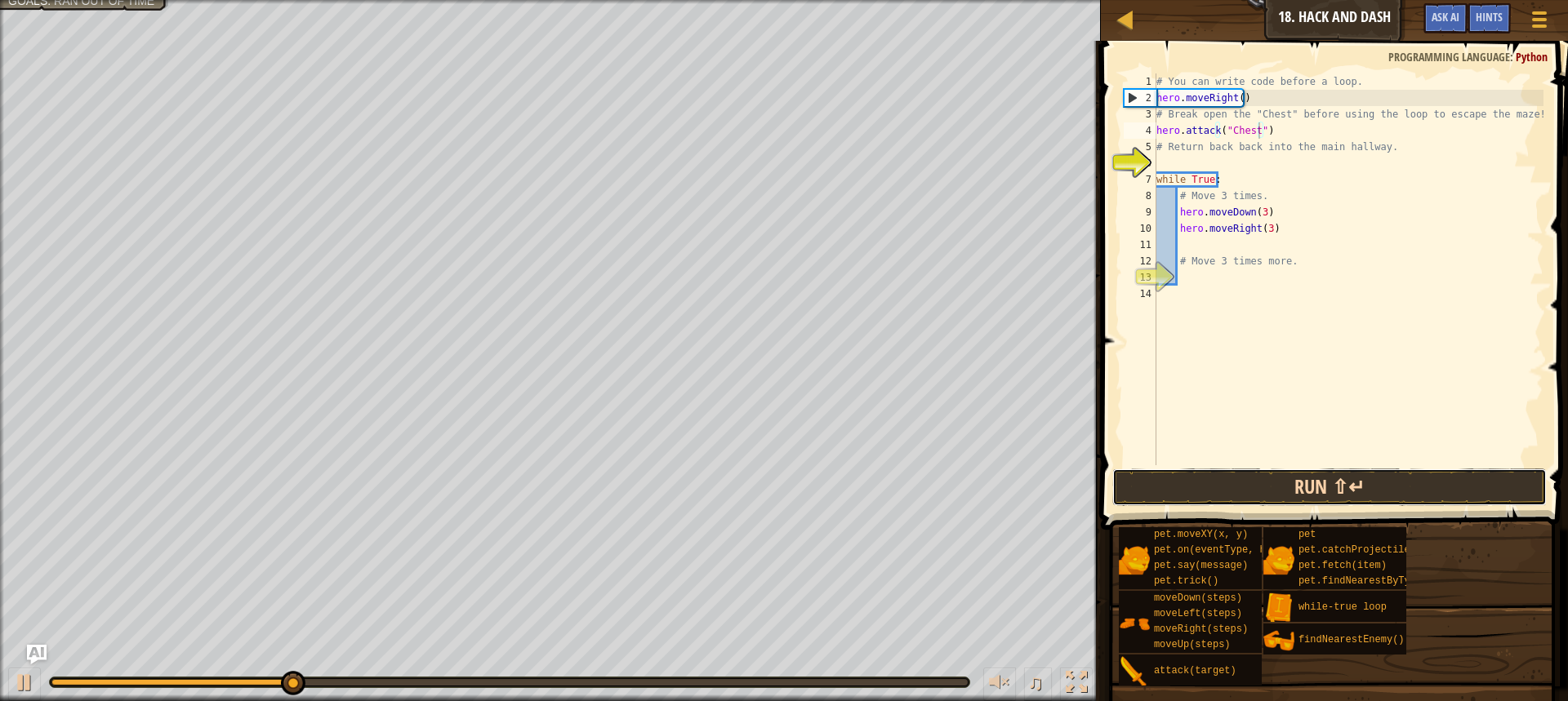
click at [1343, 490] on button "Run ⇧↵" at bounding box center [1328, 488] width 434 height 38
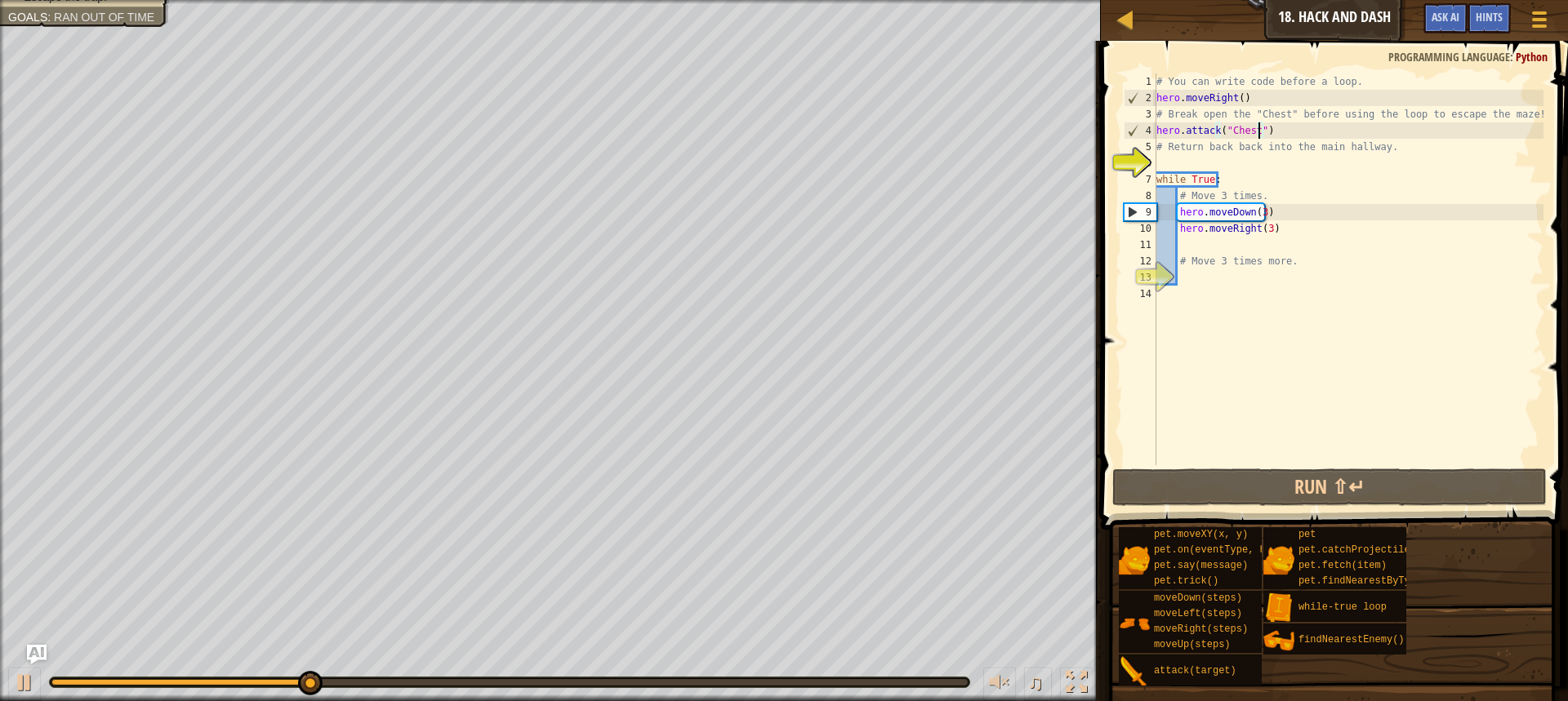
click at [1257, 209] on div "# You can write code before a loop. hero . moveRight ( ) # Break open the "Ches…" at bounding box center [1348, 286] width 390 height 425
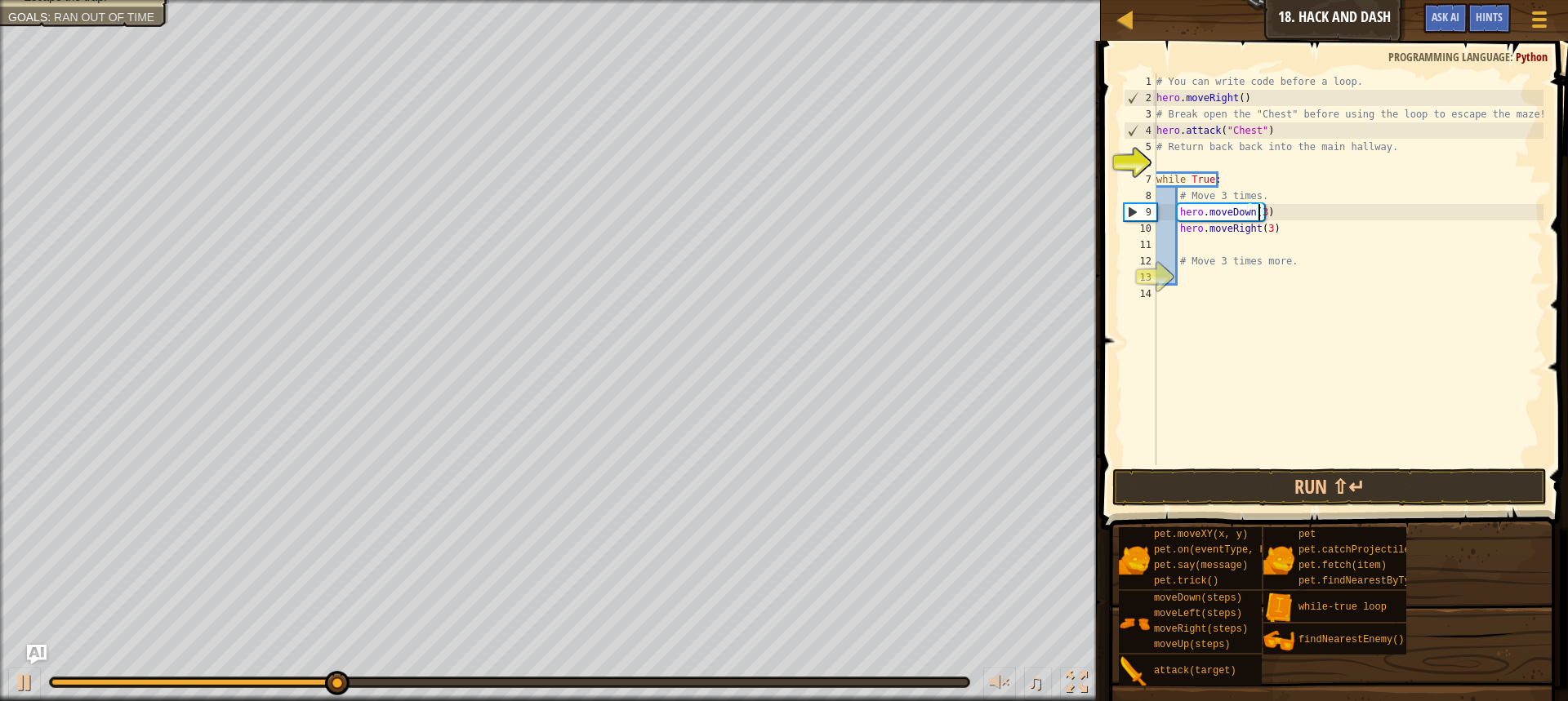
scroll to position [8, 8]
click at [1265, 480] on button "Run ⇧↵" at bounding box center [1328, 488] width 434 height 38
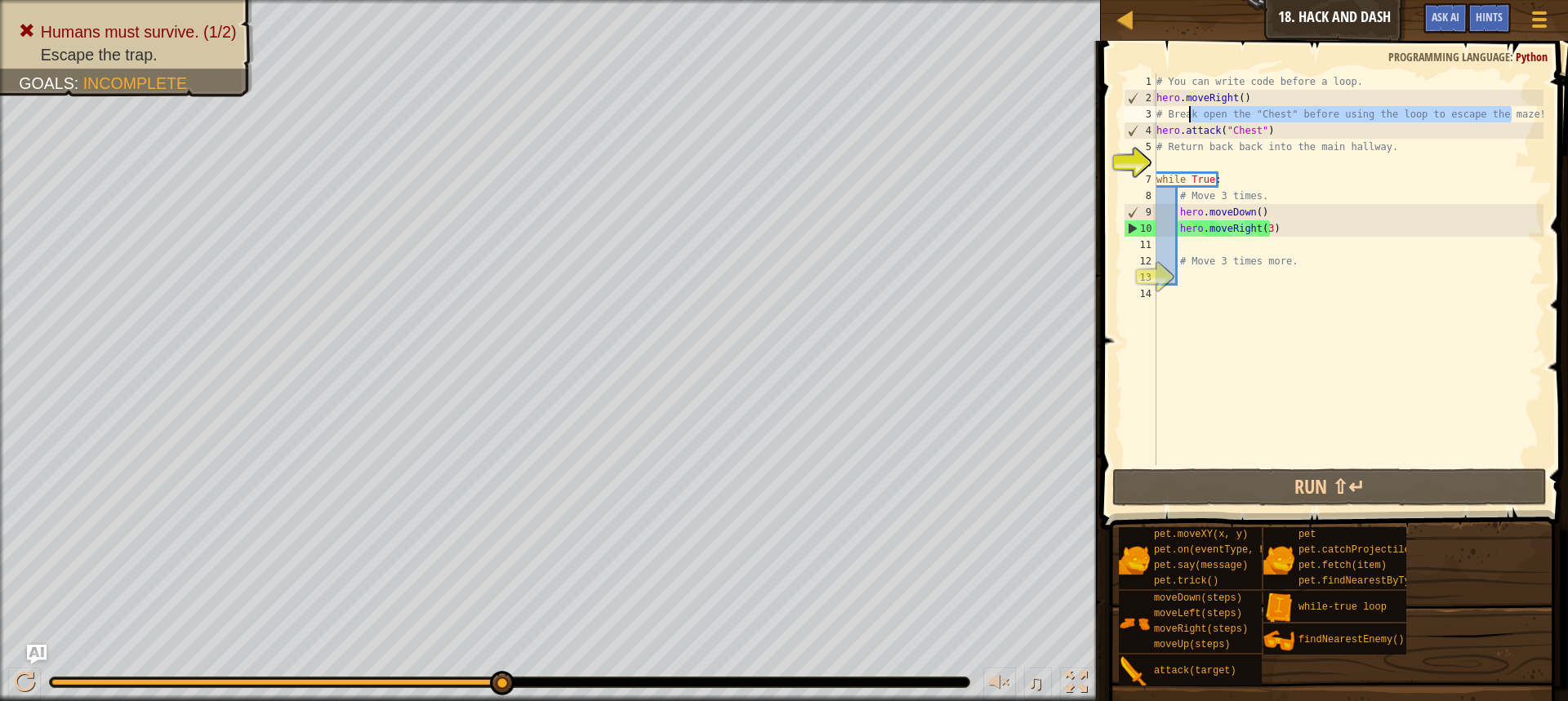
drag, startPoint x: 1520, startPoint y: 111, endPoint x: 1187, endPoint y: 119, distance: 333.1
click at [1187, 119] on div "# You can write code before a loop. hero . moveRight ( ) # Break open the "Ches…" at bounding box center [1348, 286] width 390 height 425
click at [1187, 152] on div "# You can write code before a loop. hero . moveRight ( ) # Break open the "Ches…" at bounding box center [1348, 286] width 390 height 425
type textarea "# Return back back into the main hallway."
click at [1197, 161] on div "# You can write code before a loop. hero . moveRight ( ) # Break open the "Ches…" at bounding box center [1348, 286] width 390 height 425
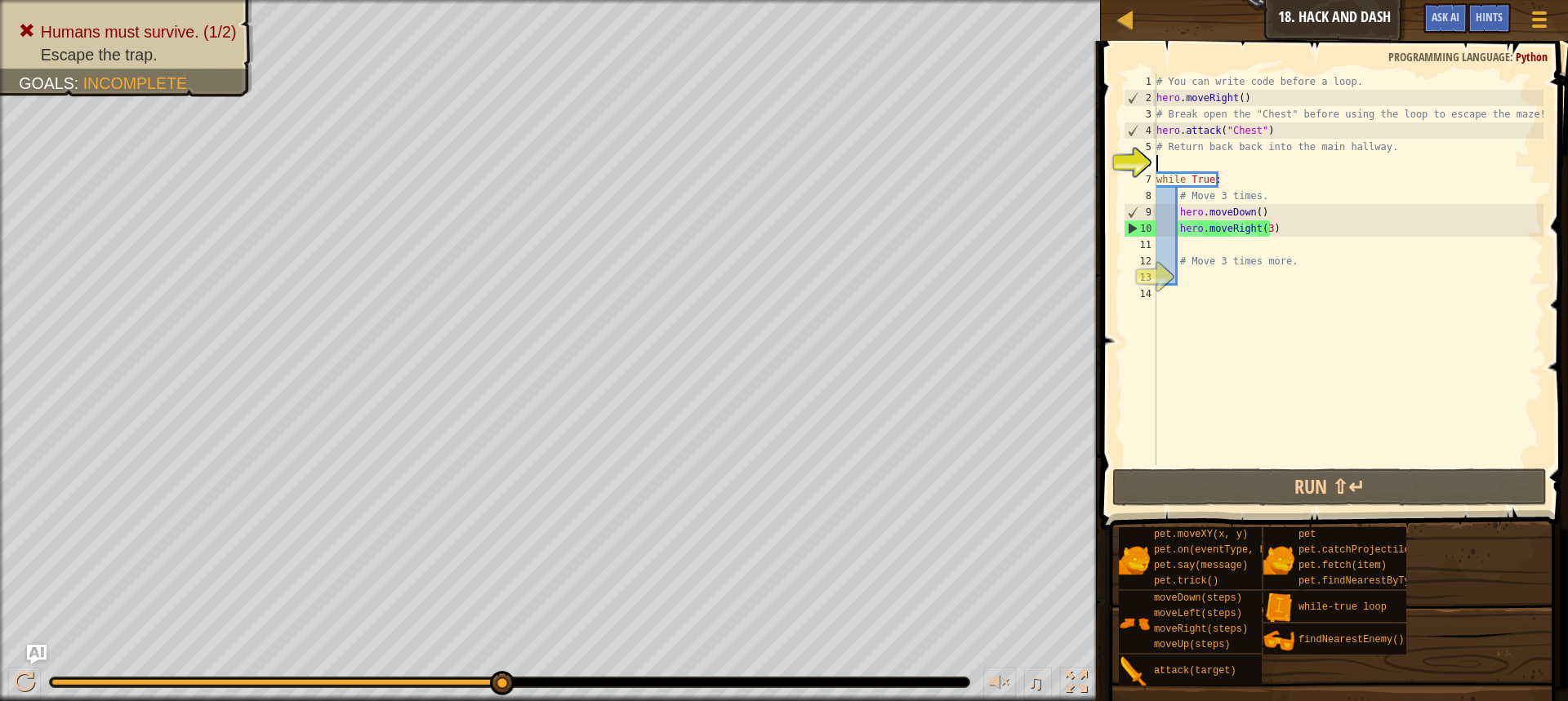
scroll to position [8, 0]
type textarea "h"
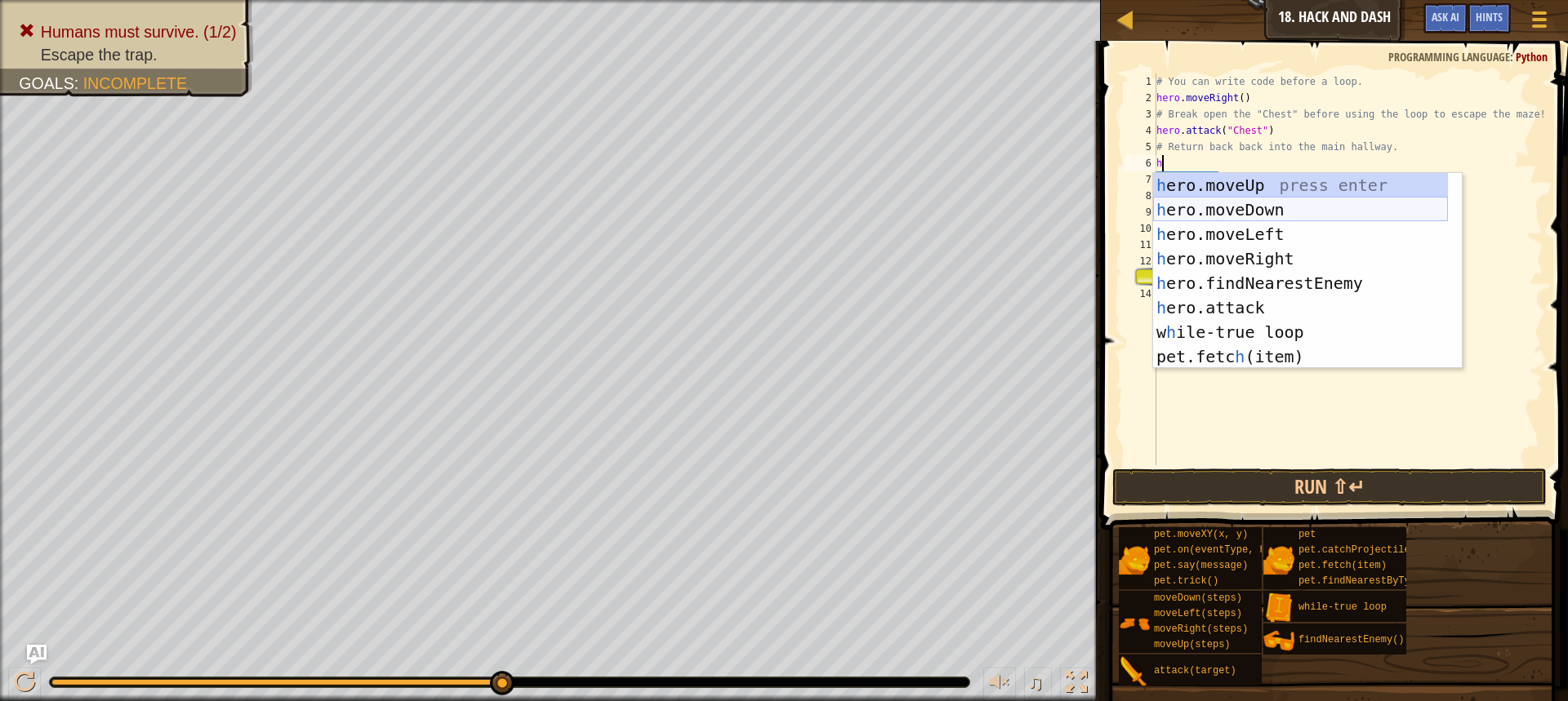
click at [1234, 216] on div "h ero.moveUp press enter h ero.moveDown press enter h ero.moveLeft press enter …" at bounding box center [1300, 295] width 294 height 245
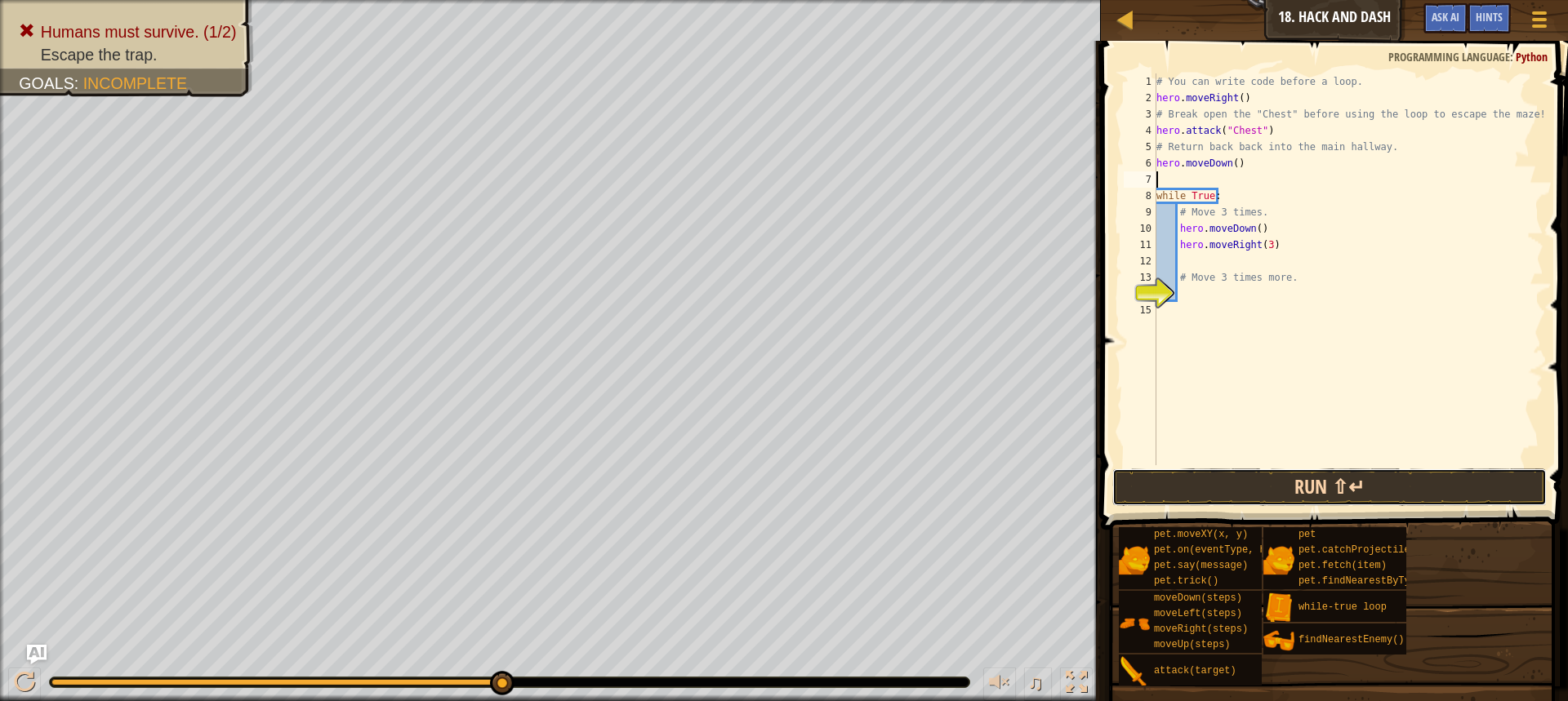
click at [1266, 495] on button "Run ⇧↵" at bounding box center [1328, 488] width 434 height 38
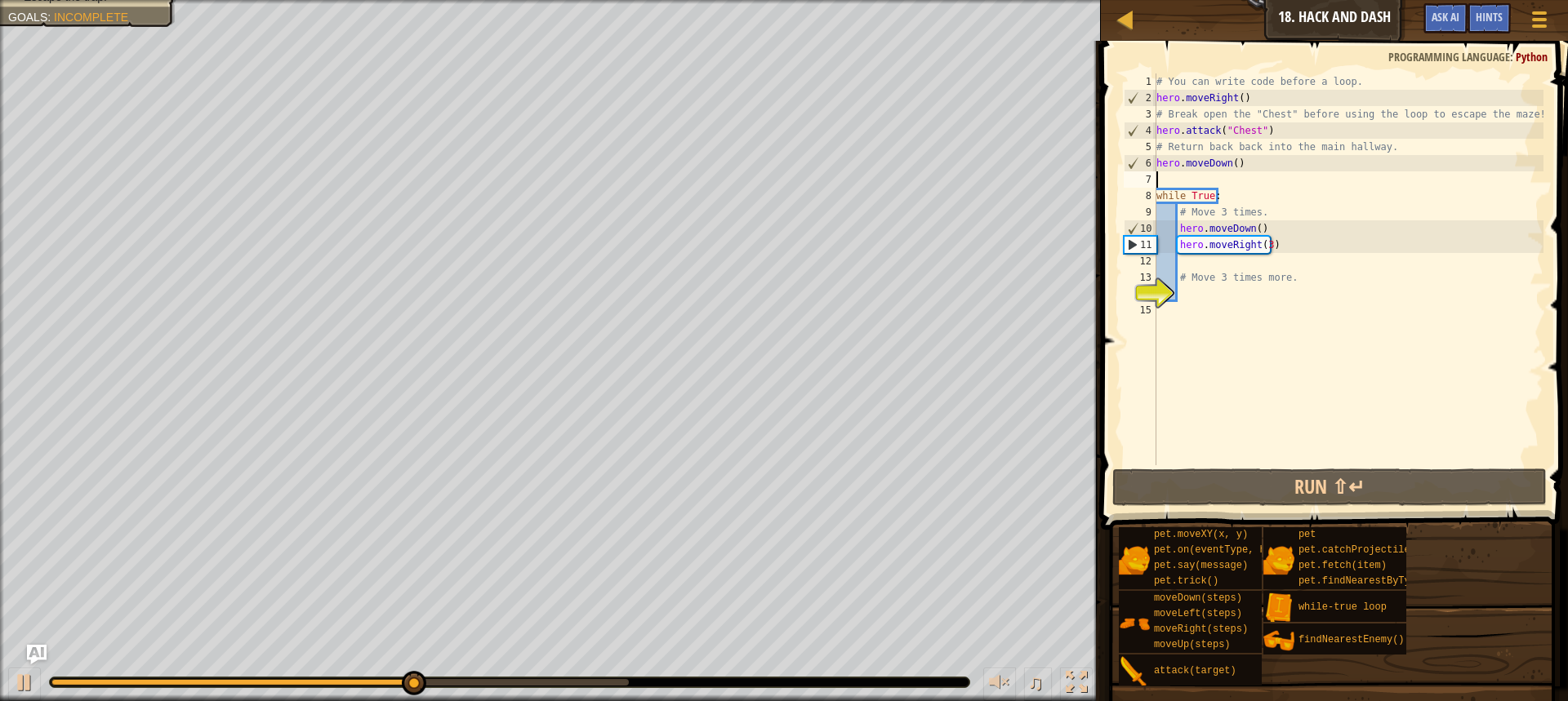
click at [1252, 229] on div "# You can write code before a loop. hero . moveRight ( ) # Break open the "Ches…" at bounding box center [1348, 286] width 390 height 425
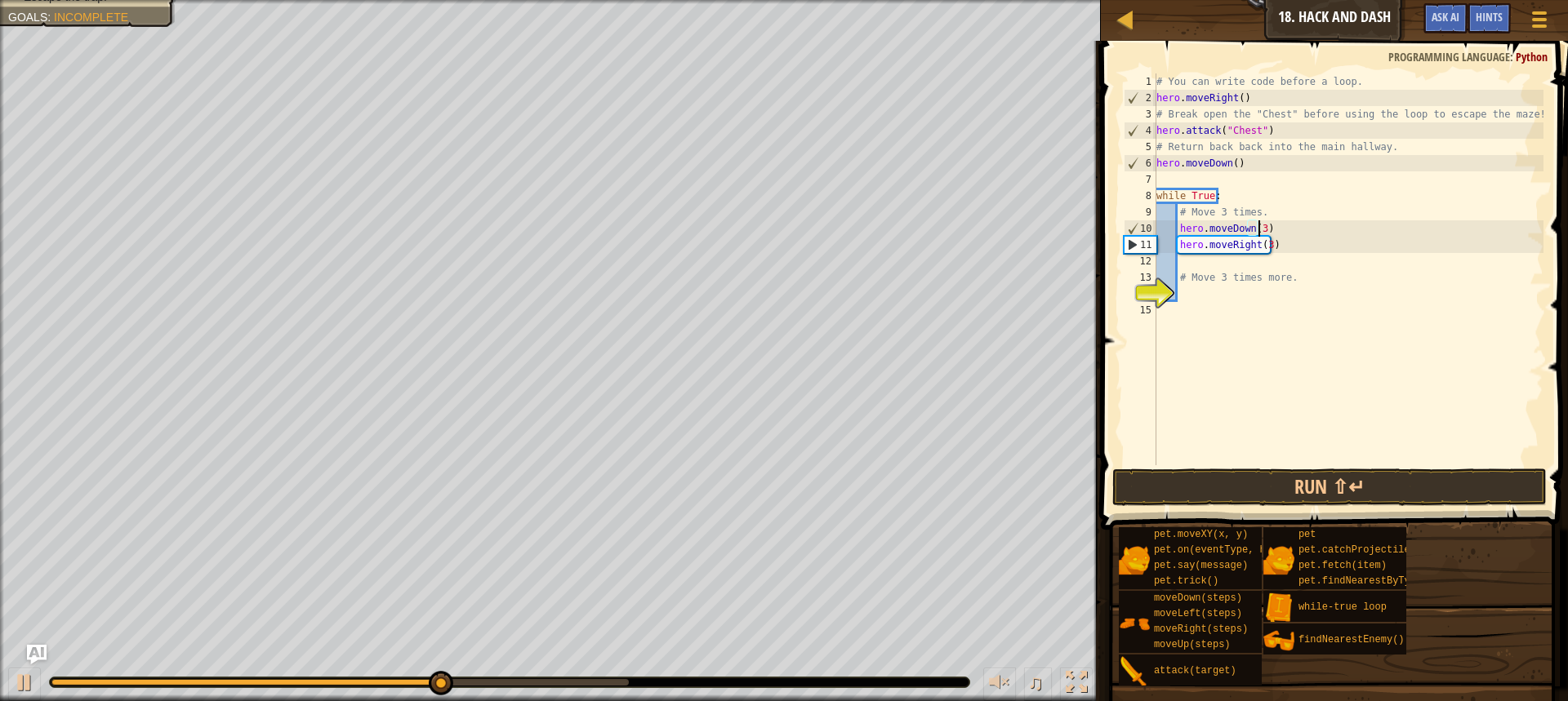
scroll to position [8, 9]
type textarea "hero.moveDown(3)"
click at [1444, 482] on button "Run ⇧↵" at bounding box center [1328, 488] width 434 height 38
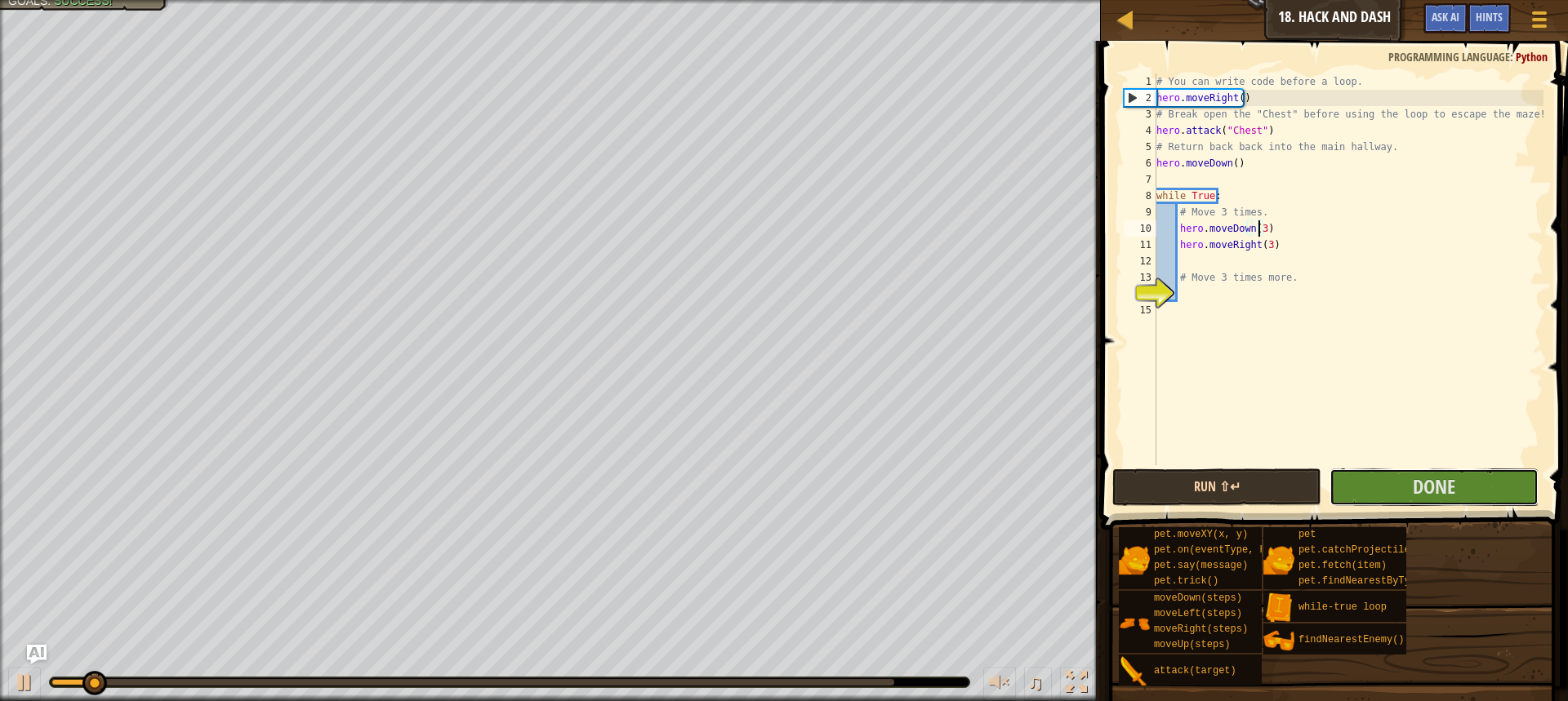
click at [1444, 482] on span "Done" at bounding box center [1434, 486] width 43 height 27
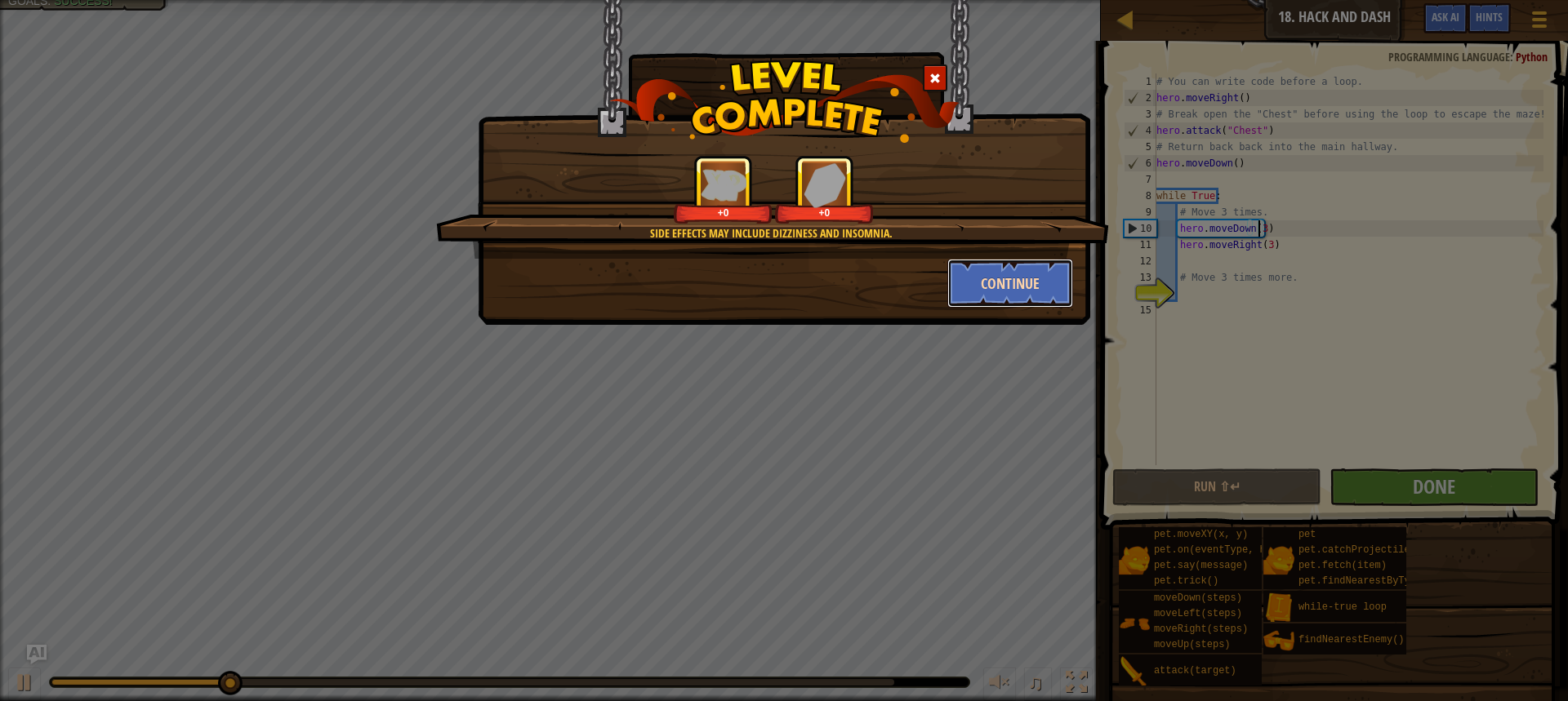
click at [993, 275] on button "Continue" at bounding box center [1011, 282] width 127 height 49
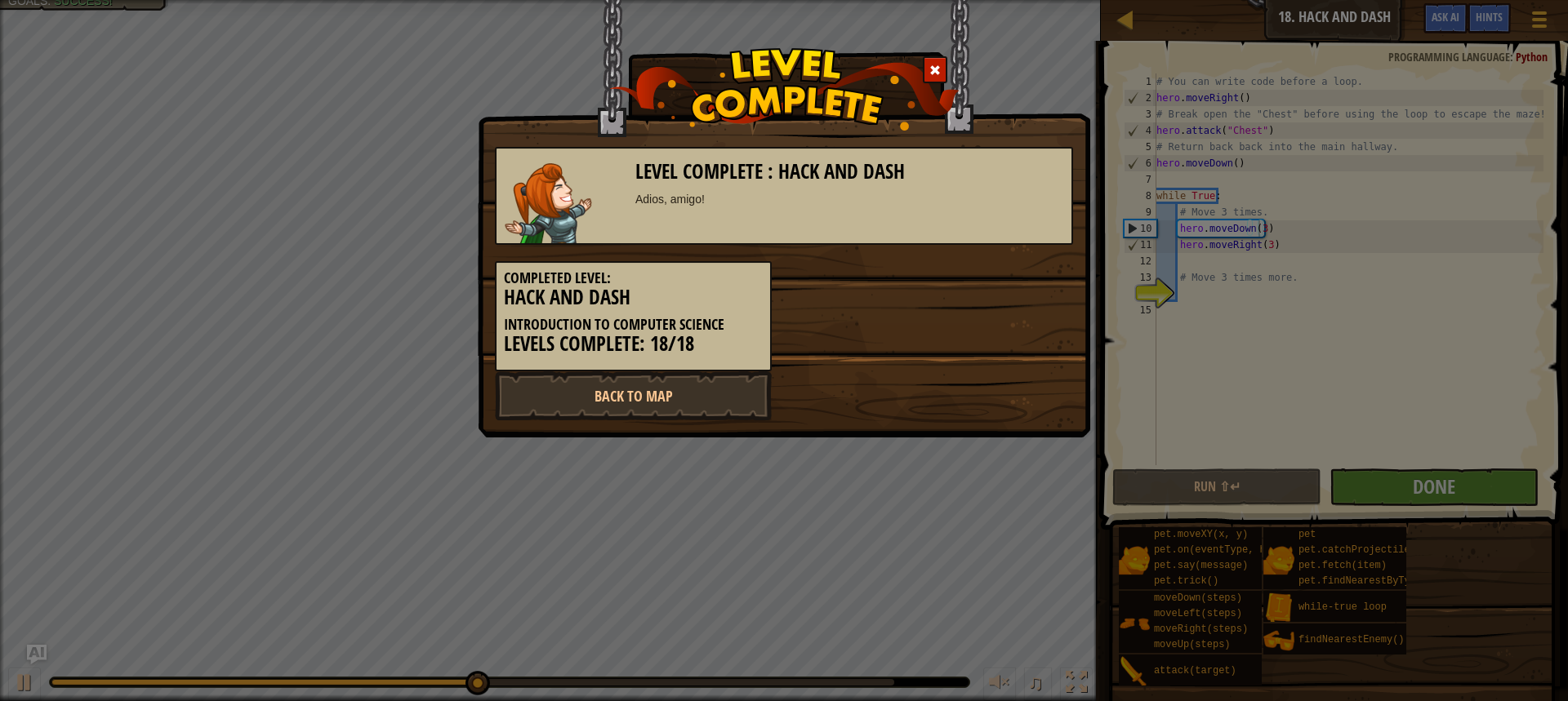
click at [939, 62] on div at bounding box center [935, 69] width 25 height 27
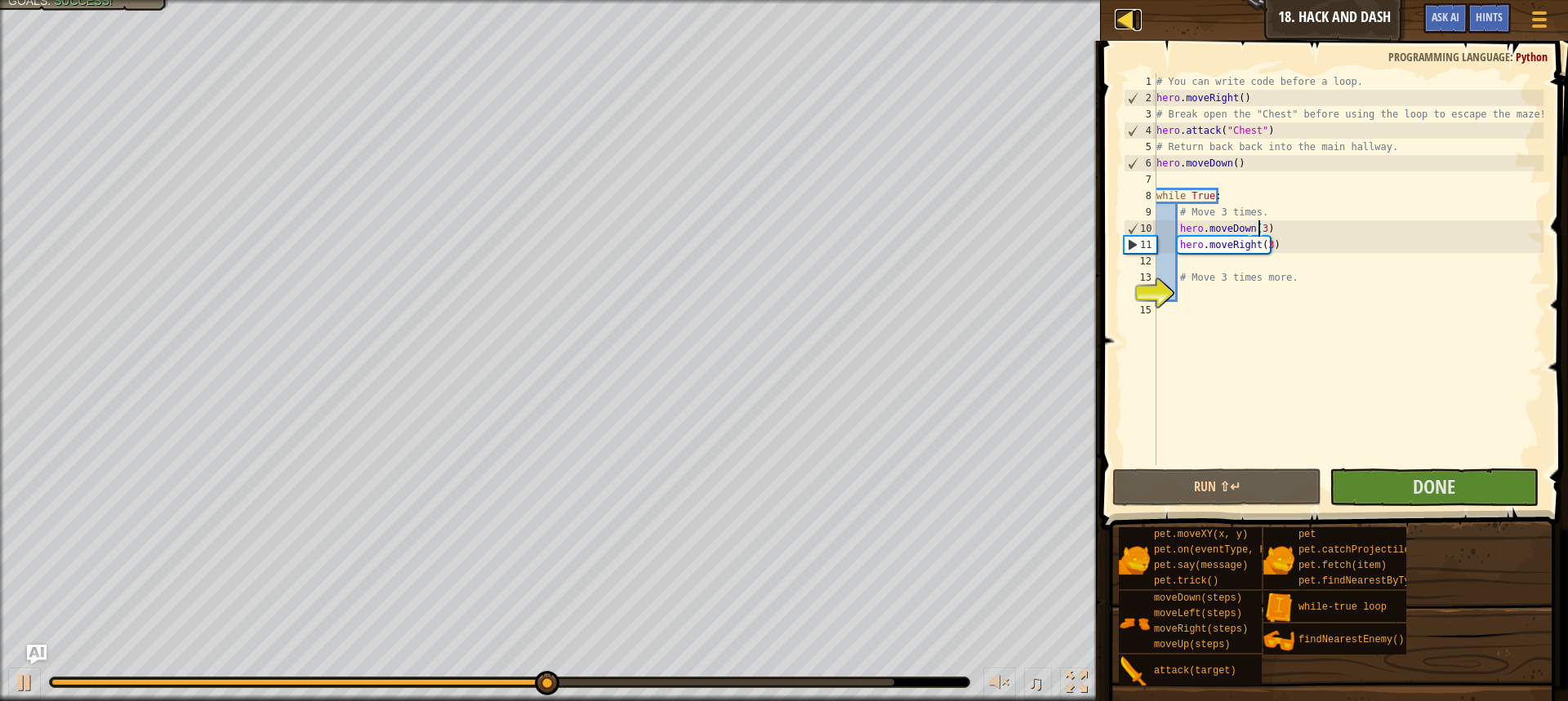
click at [1124, 11] on div at bounding box center [1125, 19] width 21 height 21
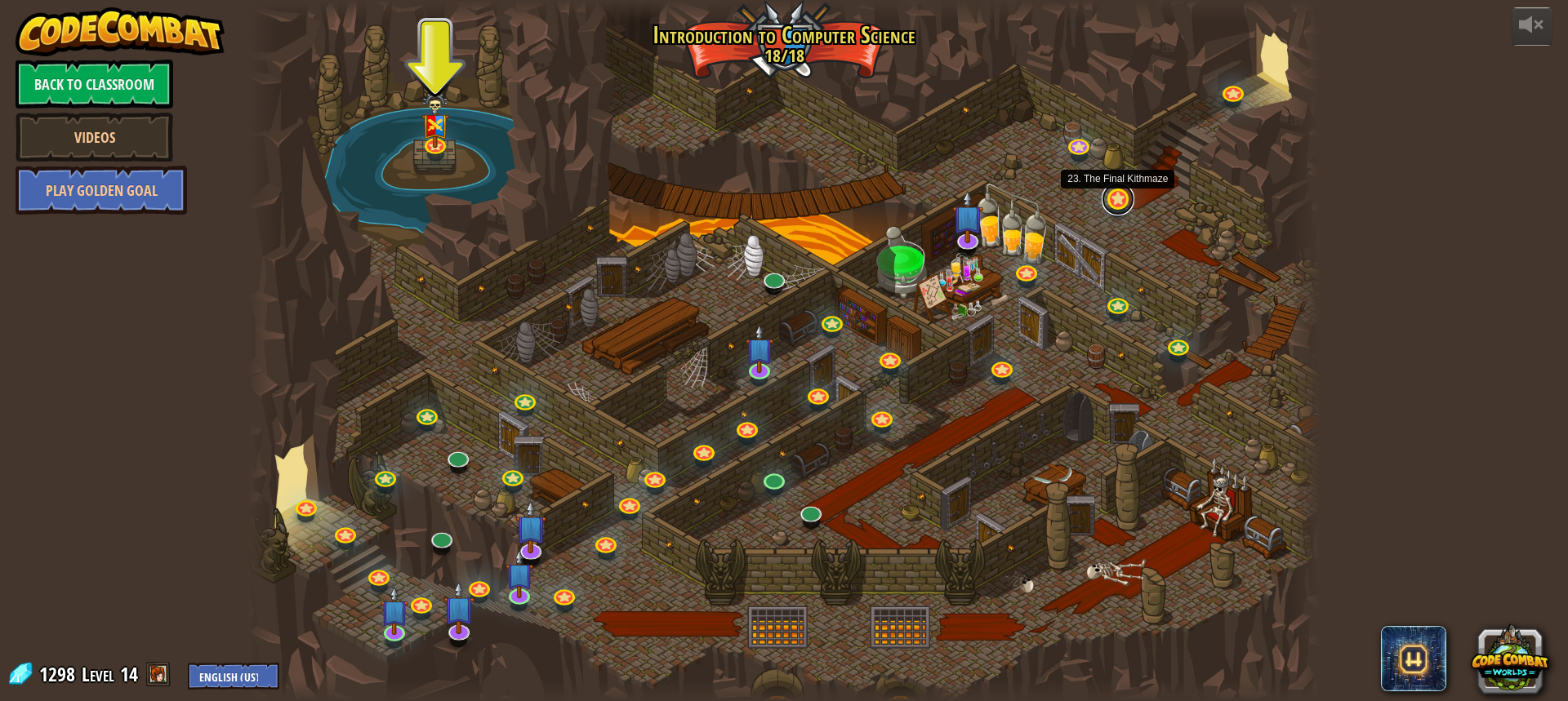
click at [1117, 193] on link at bounding box center [1118, 199] width 33 height 33
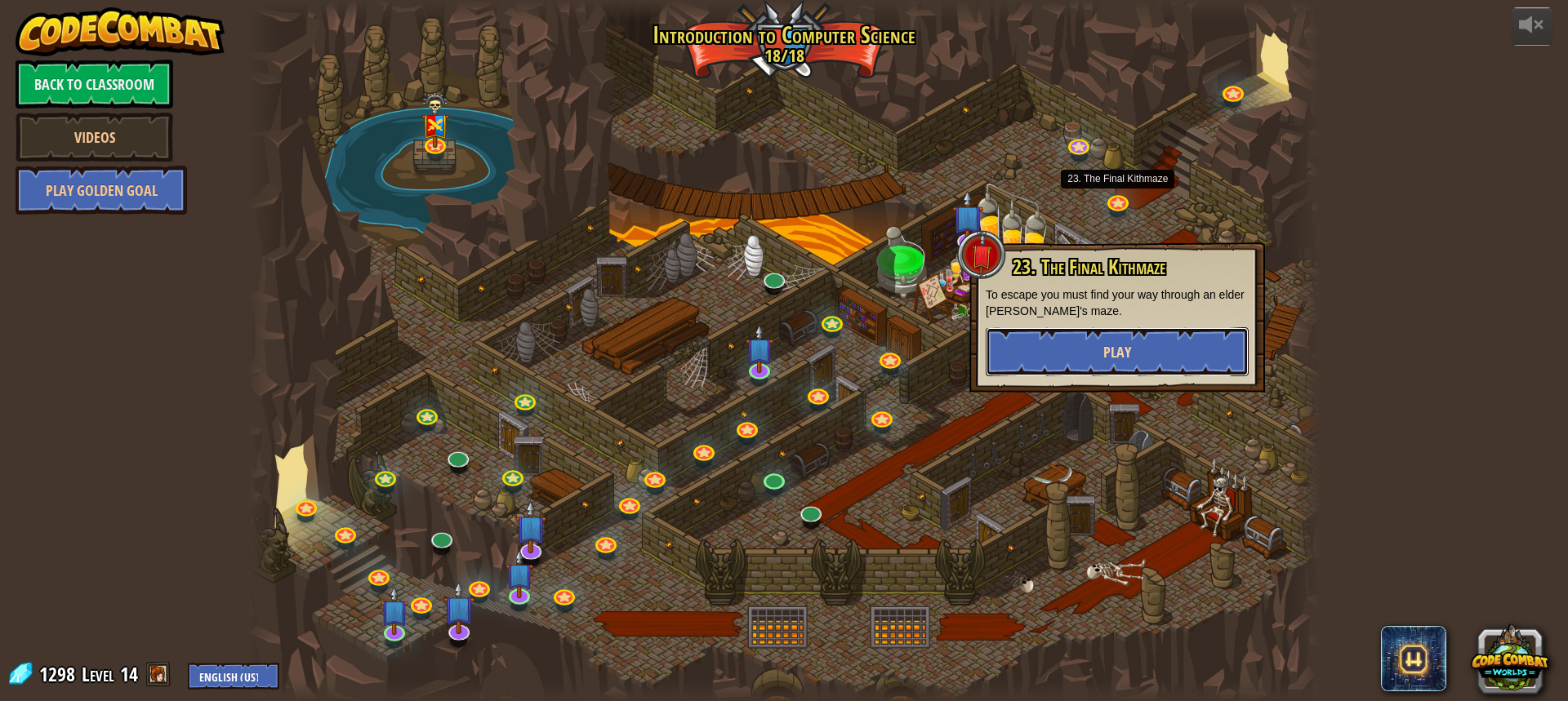
click at [1123, 344] on span "Play" at bounding box center [1117, 353] width 27 height 21
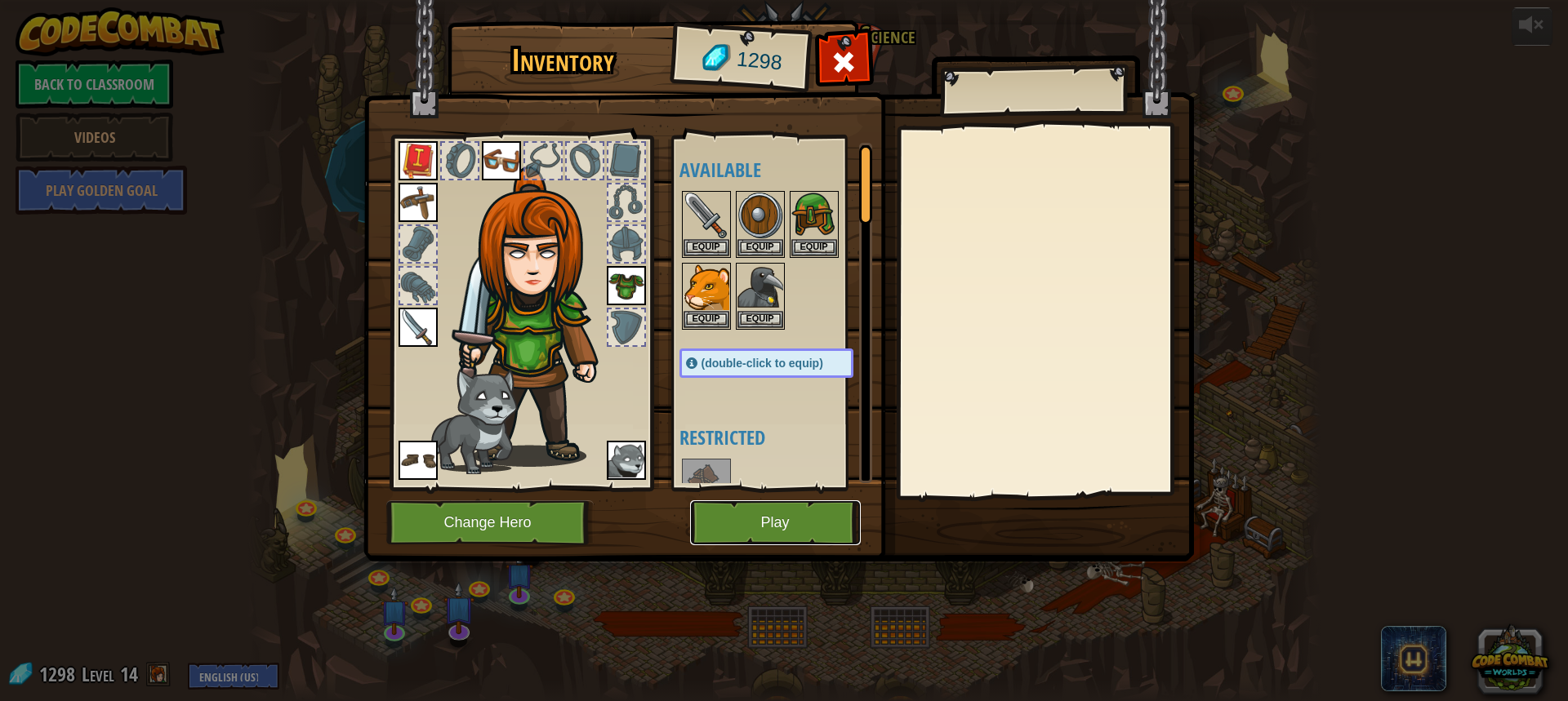
click at [830, 520] on button "Play" at bounding box center [775, 523] width 170 height 45
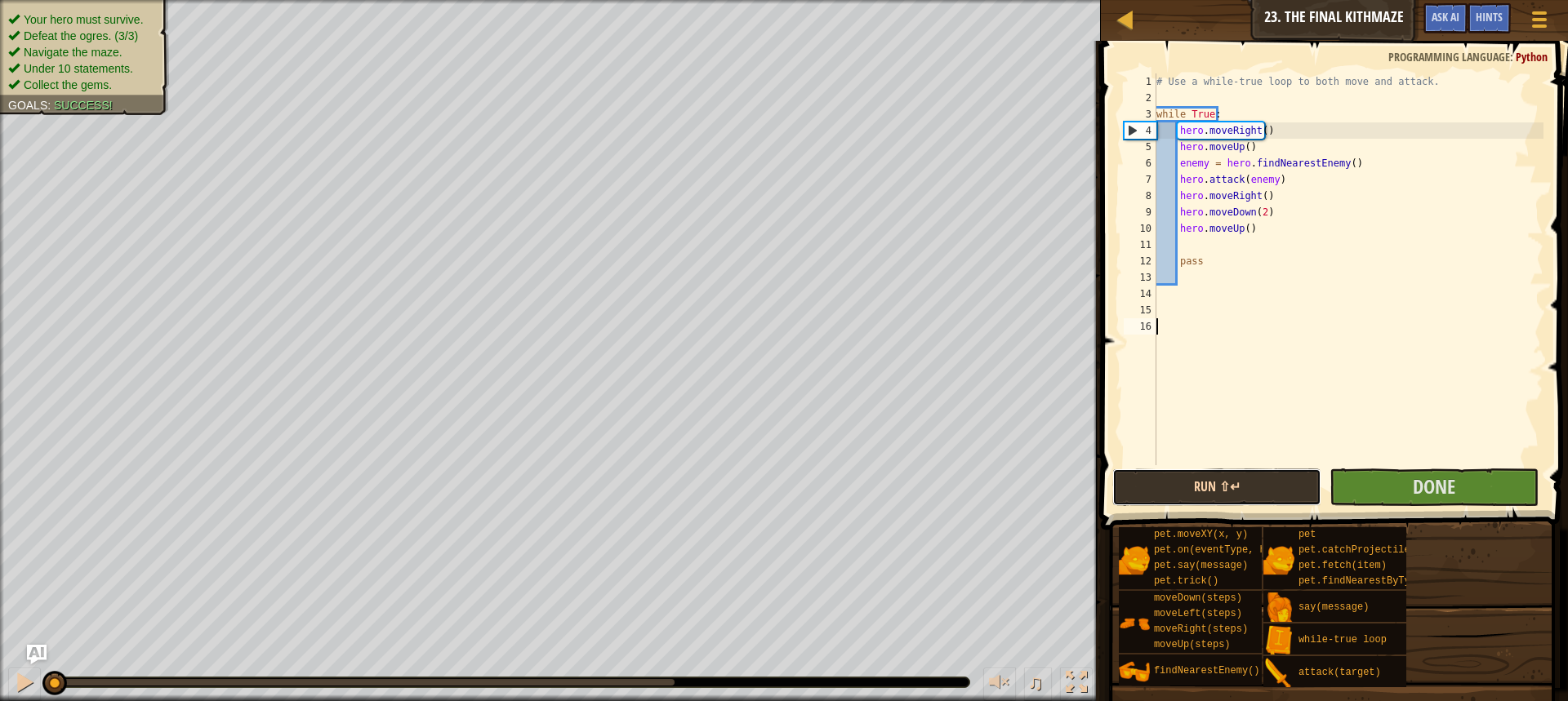
click at [1235, 488] on button "Run ⇧↵" at bounding box center [1216, 488] width 209 height 38
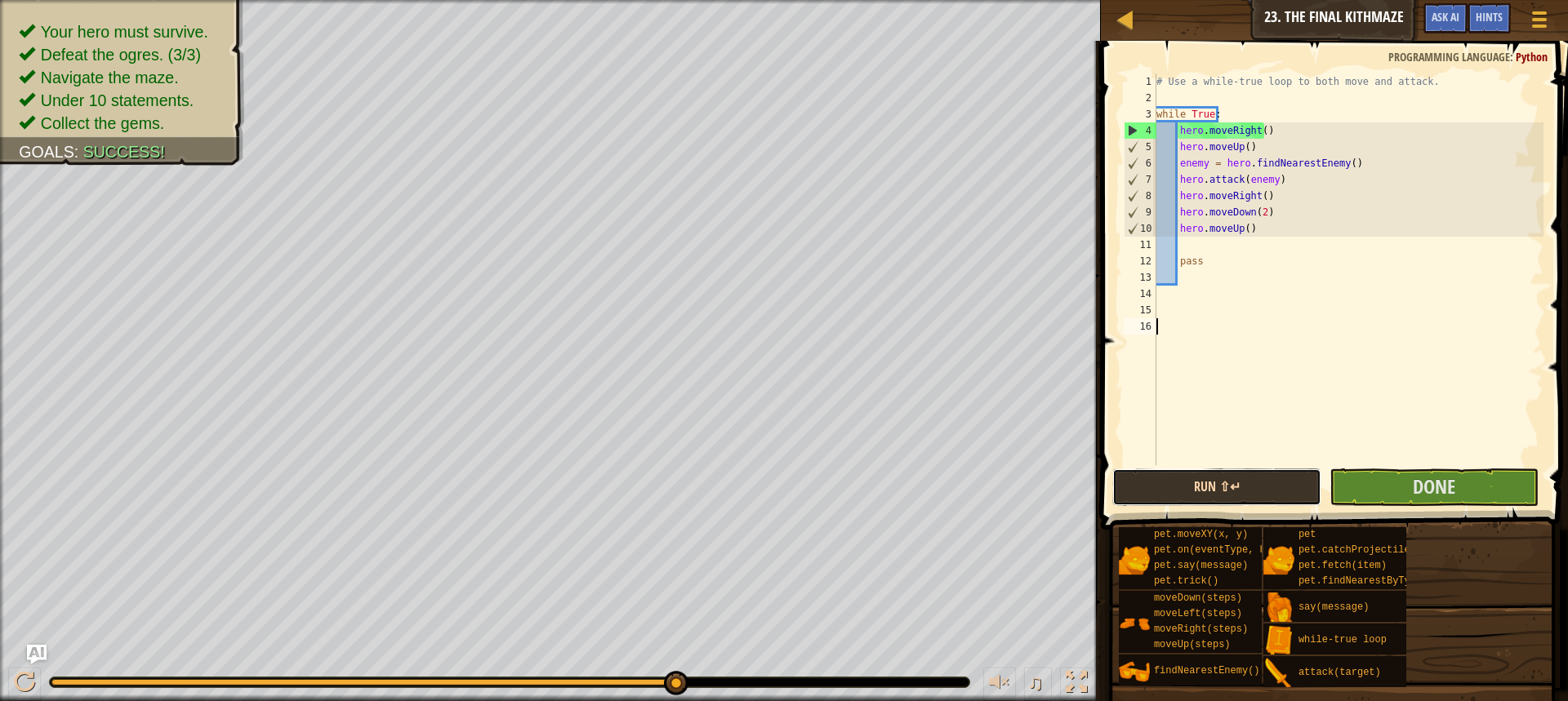
click at [1228, 488] on button "Run ⇧↵" at bounding box center [1216, 488] width 209 height 38
click at [1199, 493] on button "Run ⇧↵" at bounding box center [1216, 488] width 209 height 38
click at [1249, 489] on button "Run ⇧↵" at bounding box center [1216, 488] width 209 height 38
click at [1250, 488] on button "Run ⇧↵" at bounding box center [1216, 488] width 209 height 38
click at [1243, 180] on div "# Use a while-true loop to both move and attack. while True : hero . moveRight …" at bounding box center [1348, 286] width 390 height 425
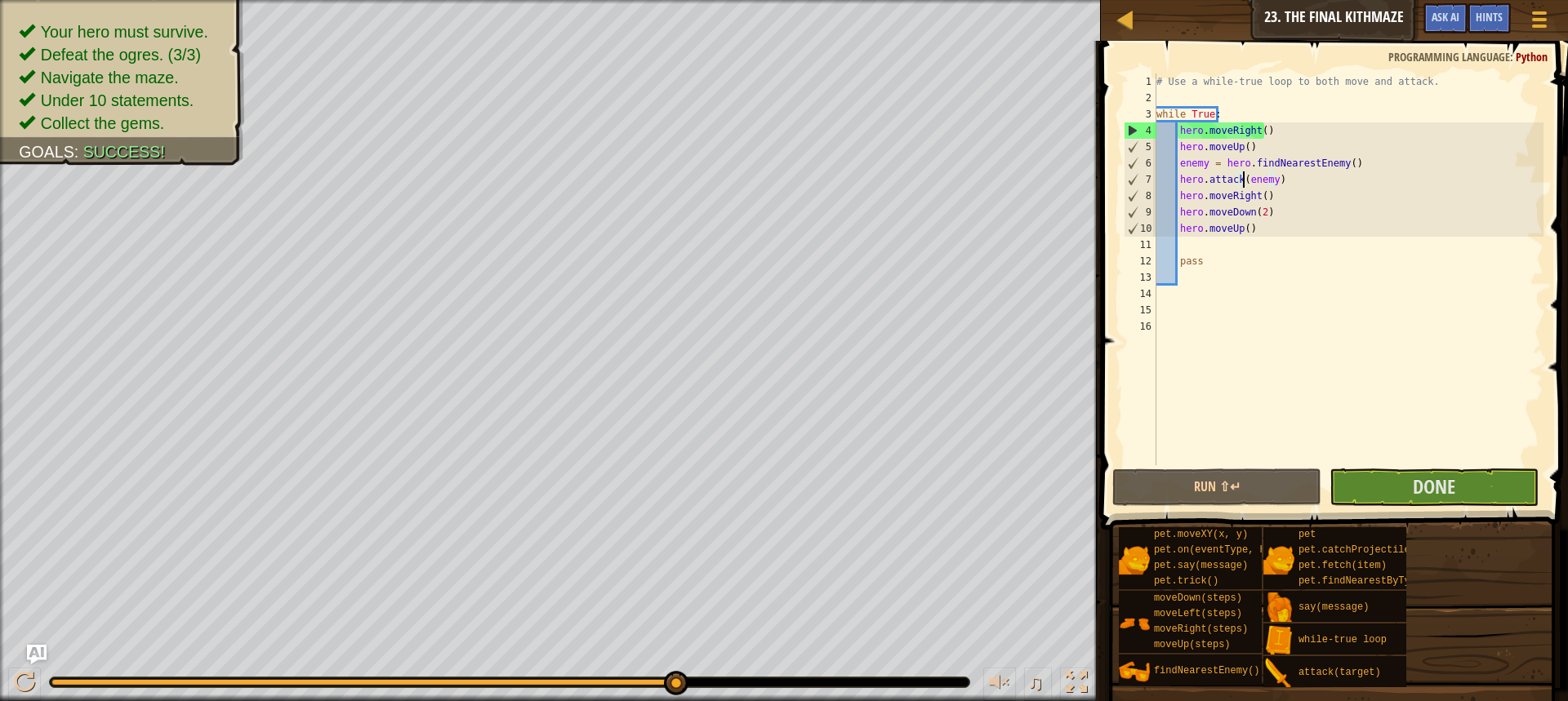
scroll to position [8, 8]
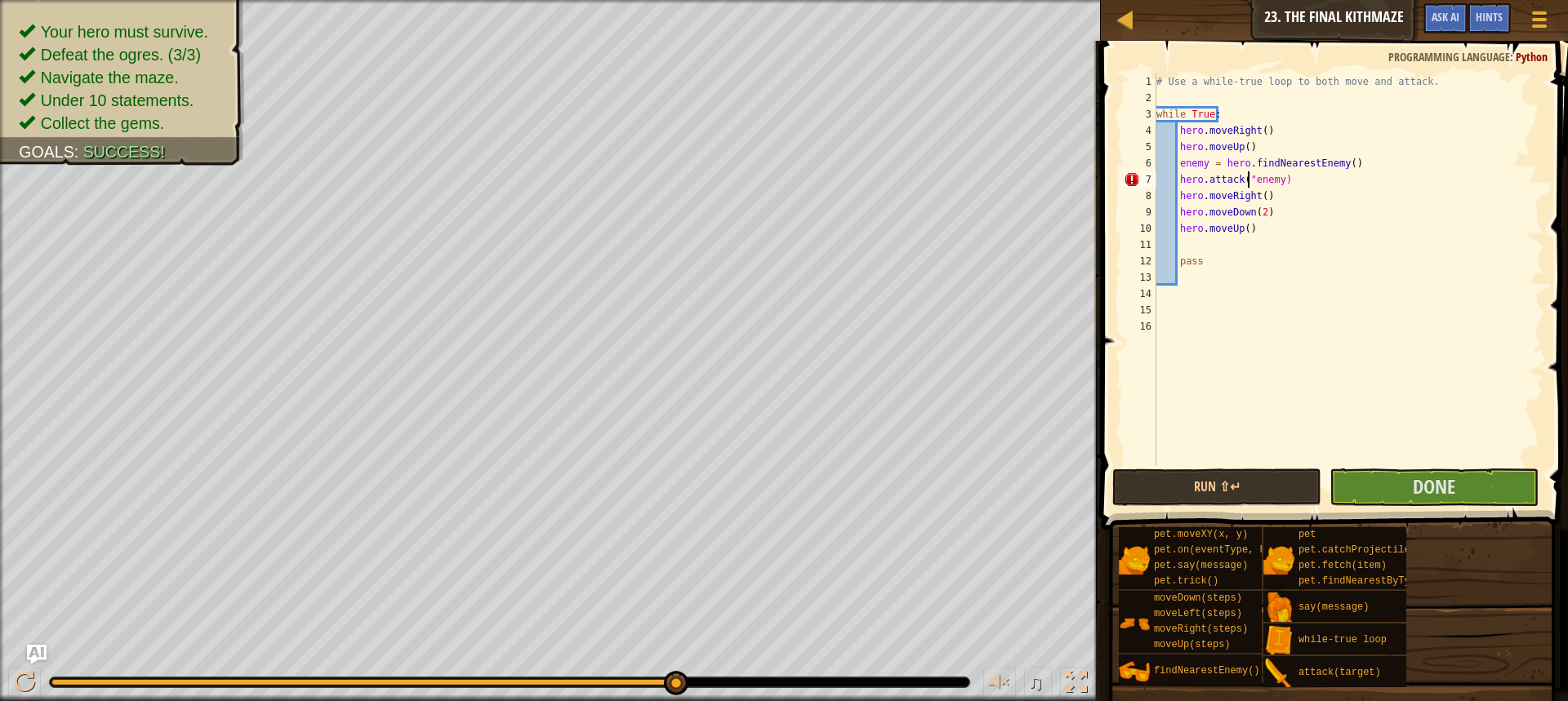
type textarea "hero.attack(enemy)"
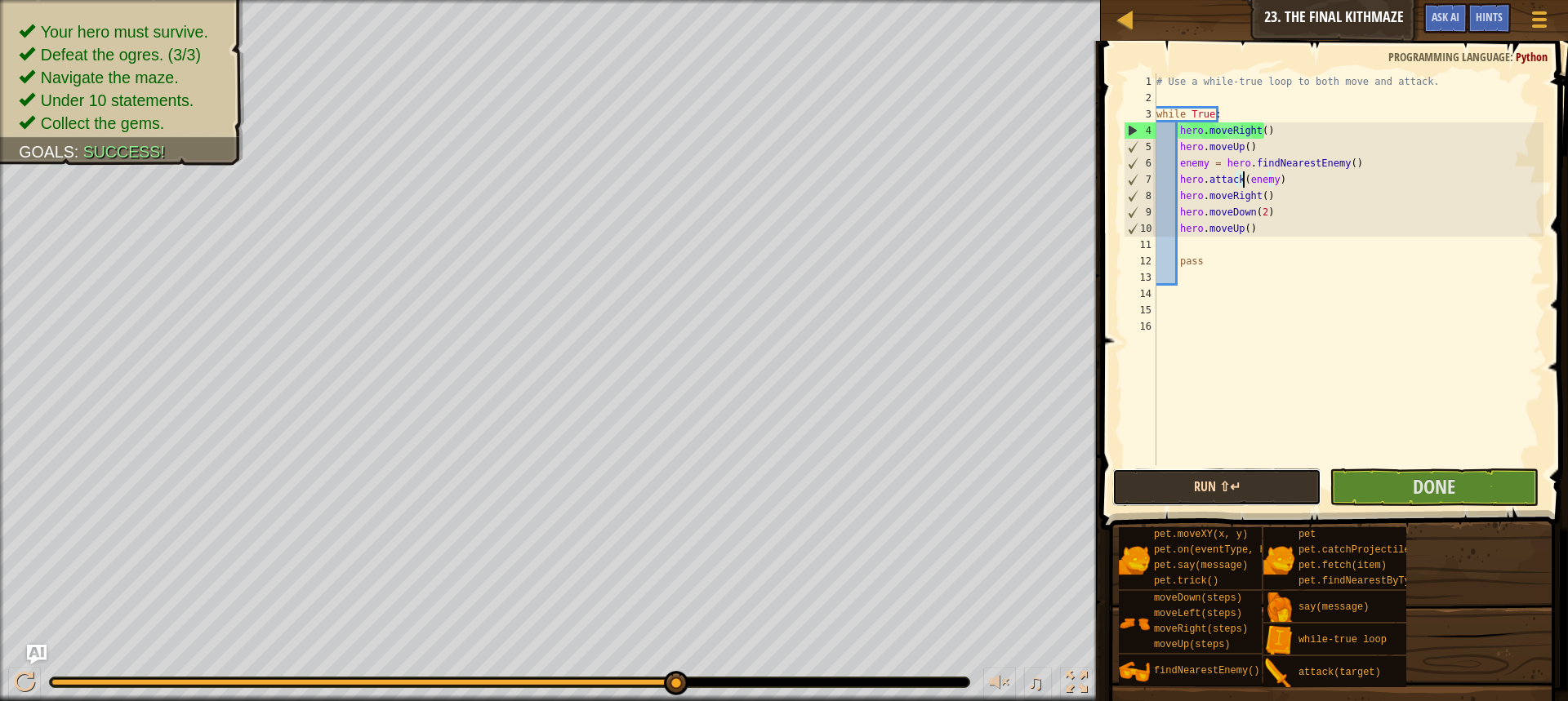
click at [1237, 474] on button "Run ⇧↵" at bounding box center [1216, 488] width 209 height 38
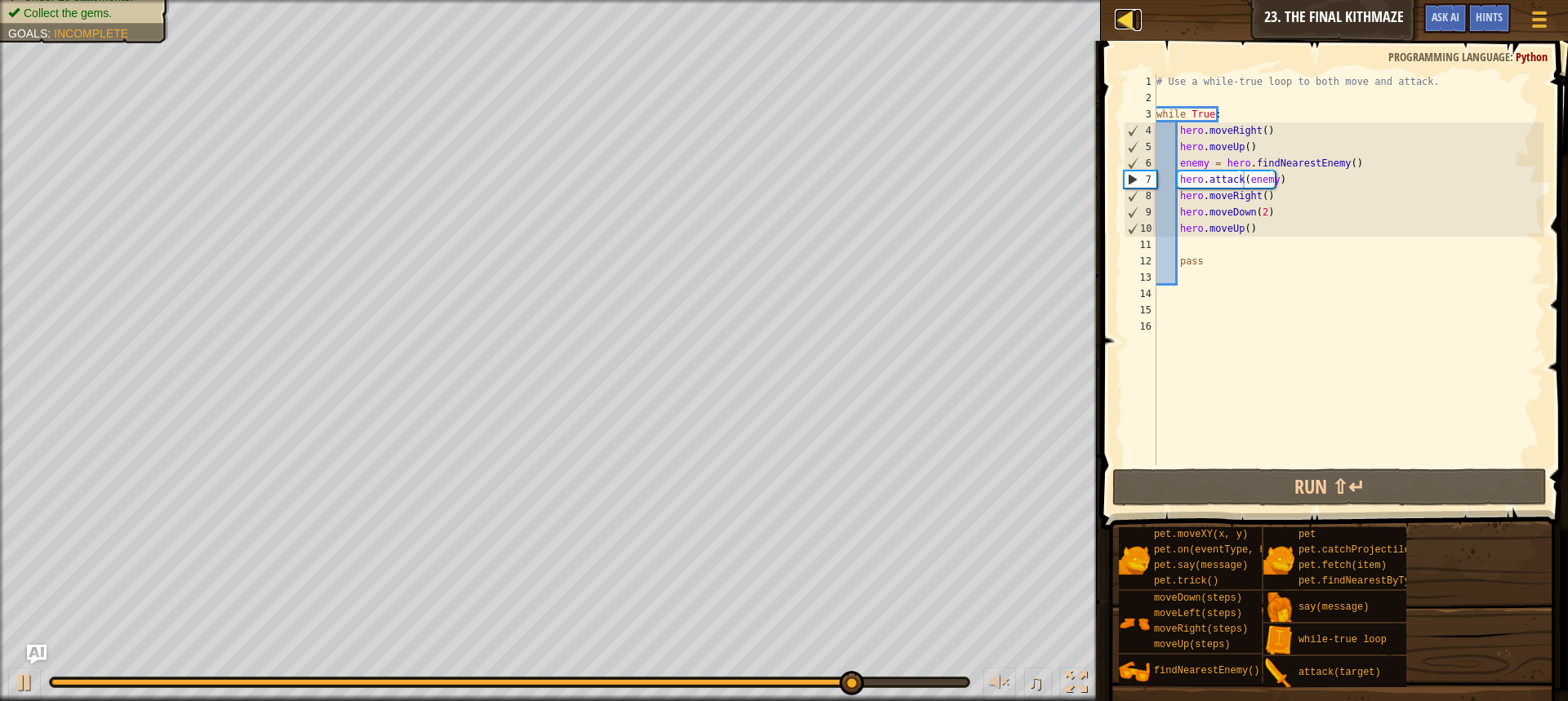
click at [1126, 17] on div at bounding box center [1125, 19] width 21 height 21
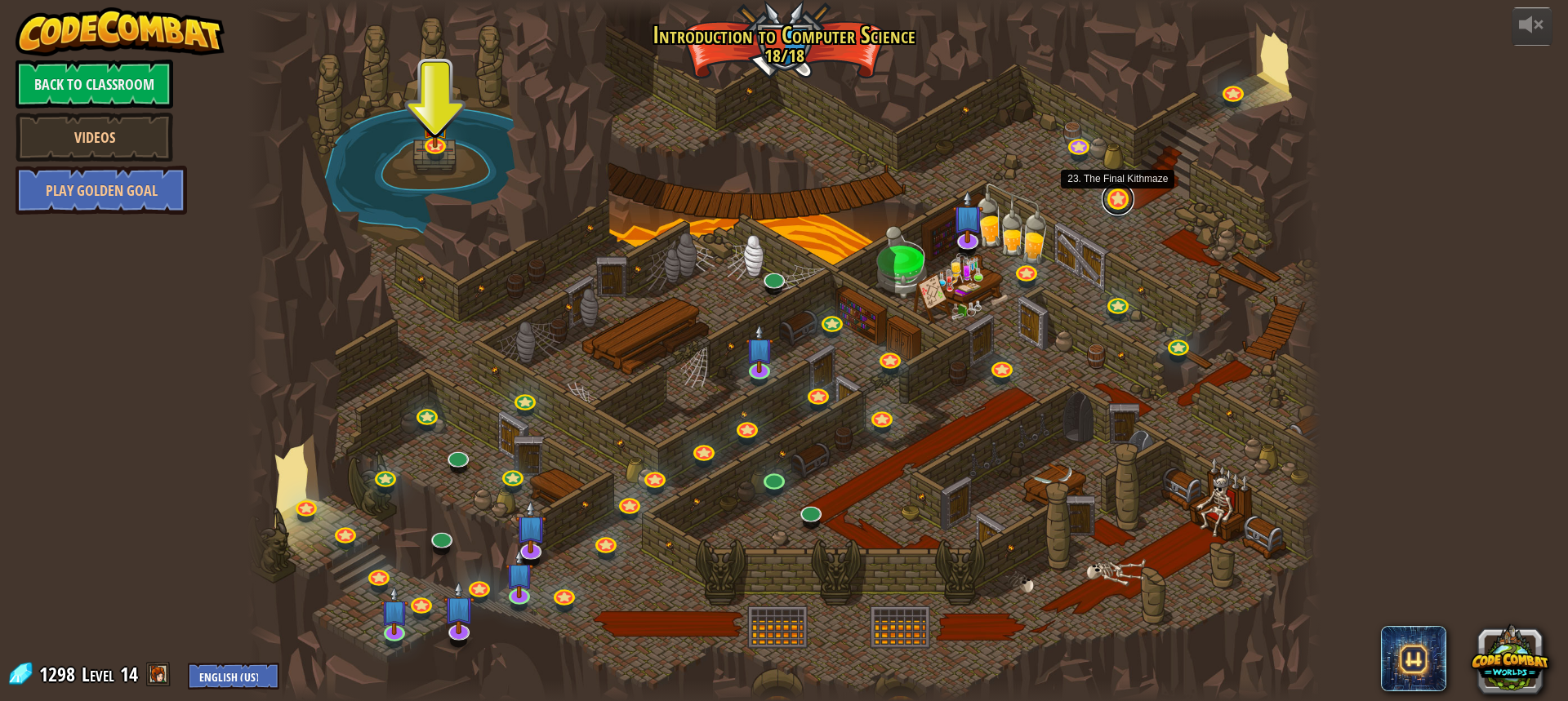
click at [1114, 204] on link at bounding box center [1118, 199] width 33 height 33
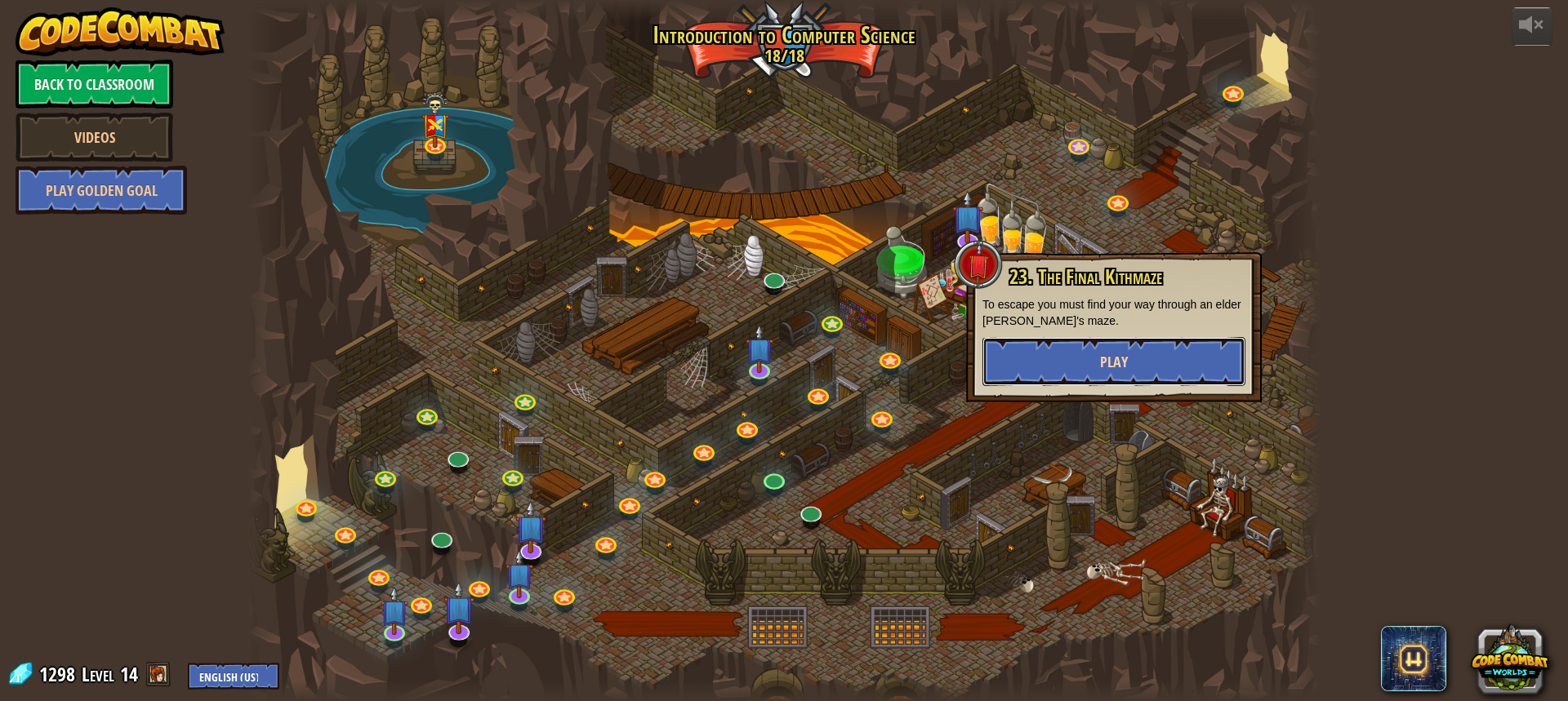
click at [1137, 366] on button "Play" at bounding box center [1114, 361] width 263 height 49
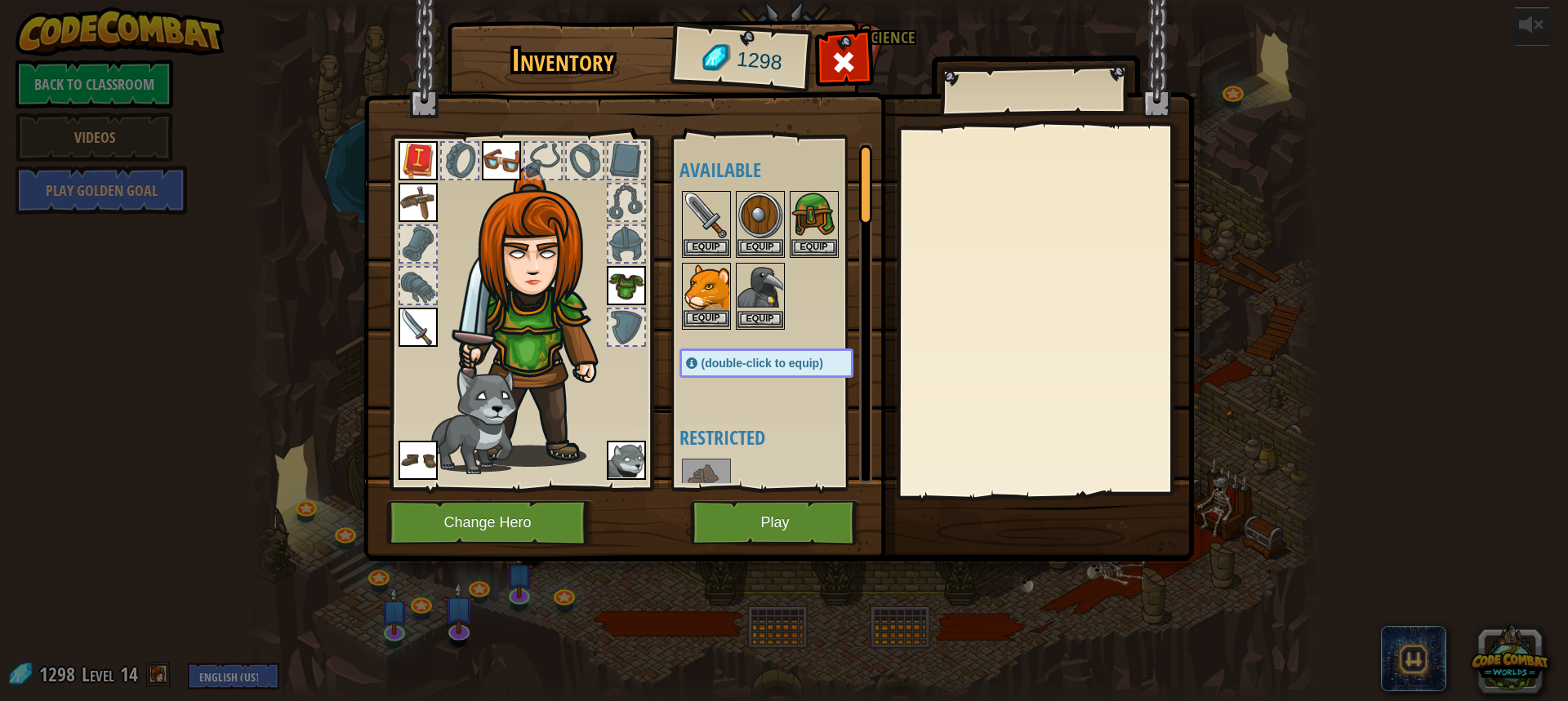
click at [716, 309] on img at bounding box center [705, 287] width 45 height 45
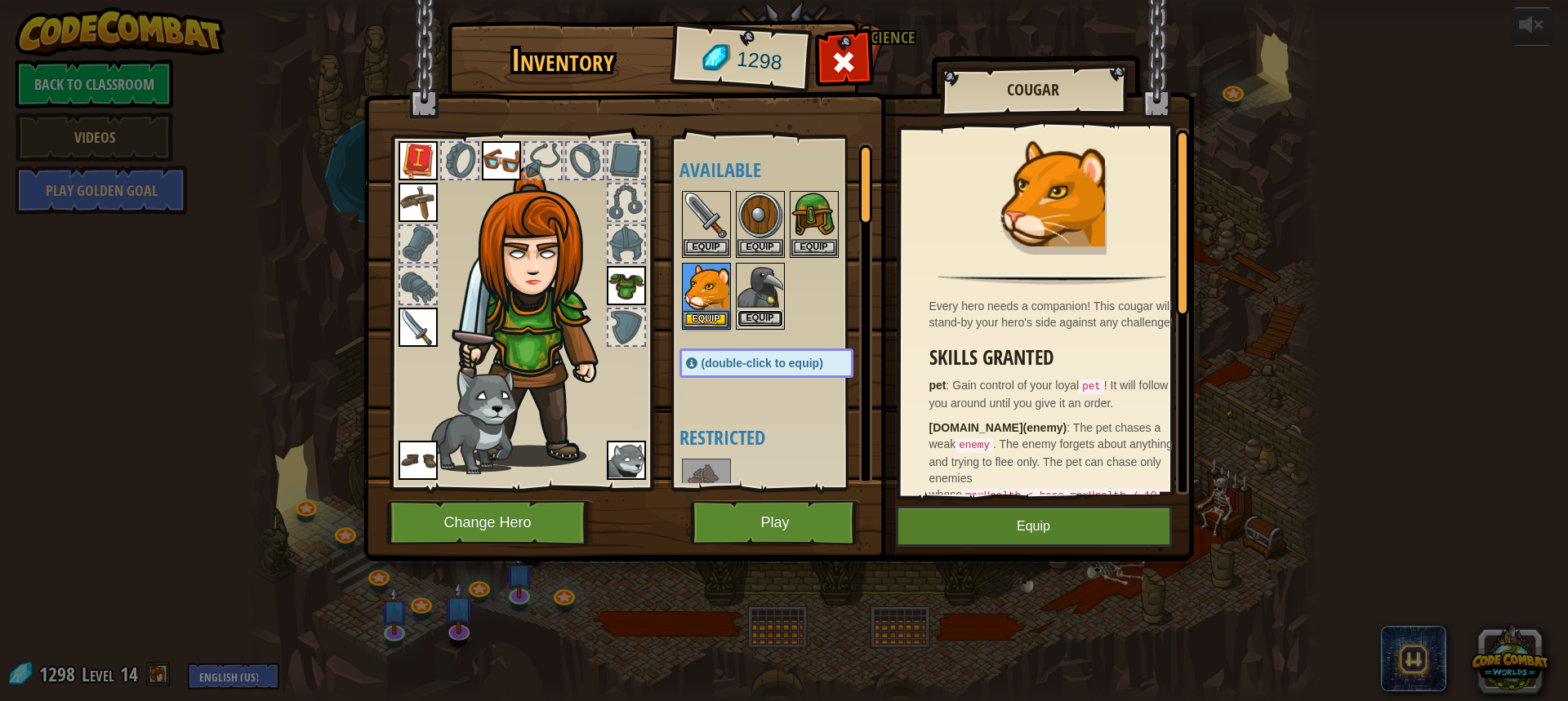
click at [768, 313] on button "Equip" at bounding box center [759, 318] width 45 height 17
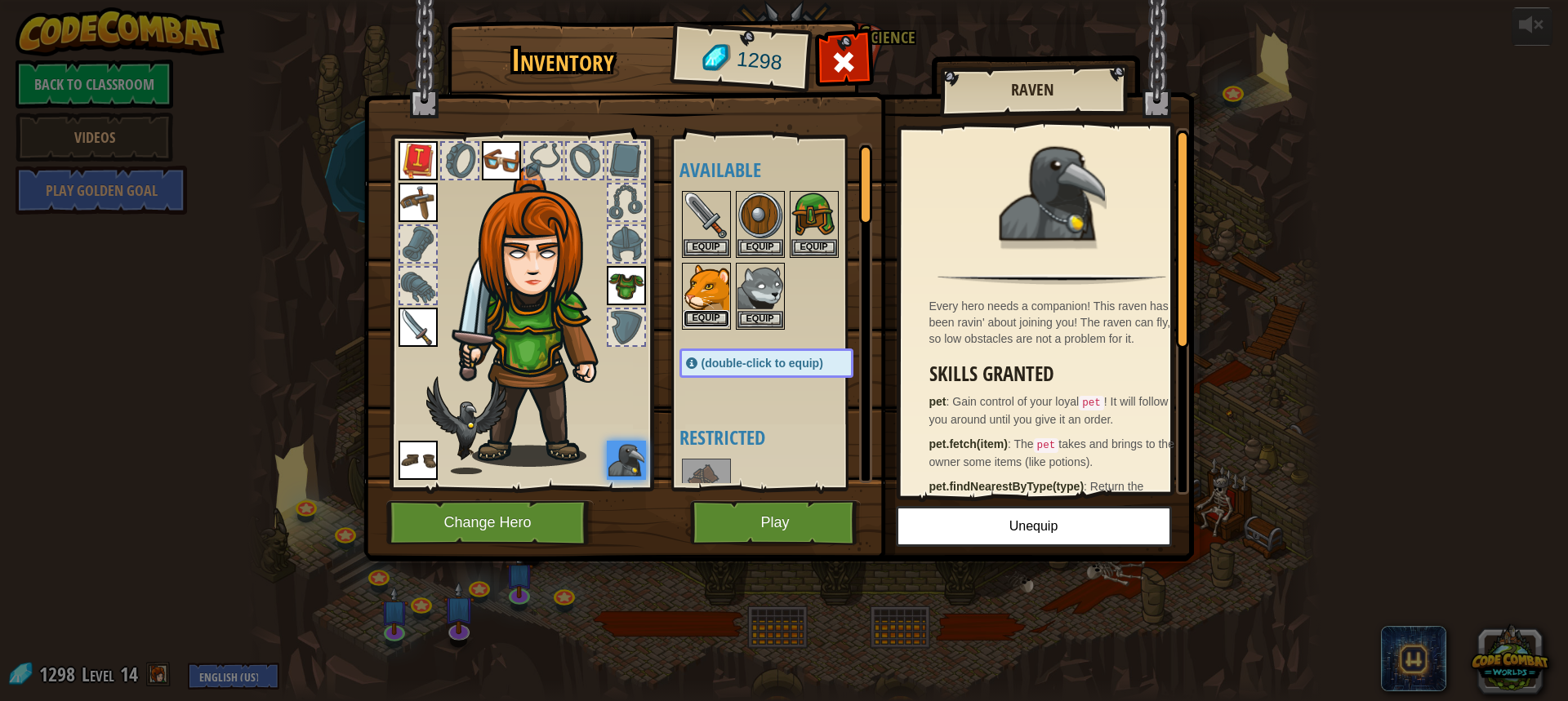
click at [700, 320] on button "Equip" at bounding box center [705, 318] width 45 height 17
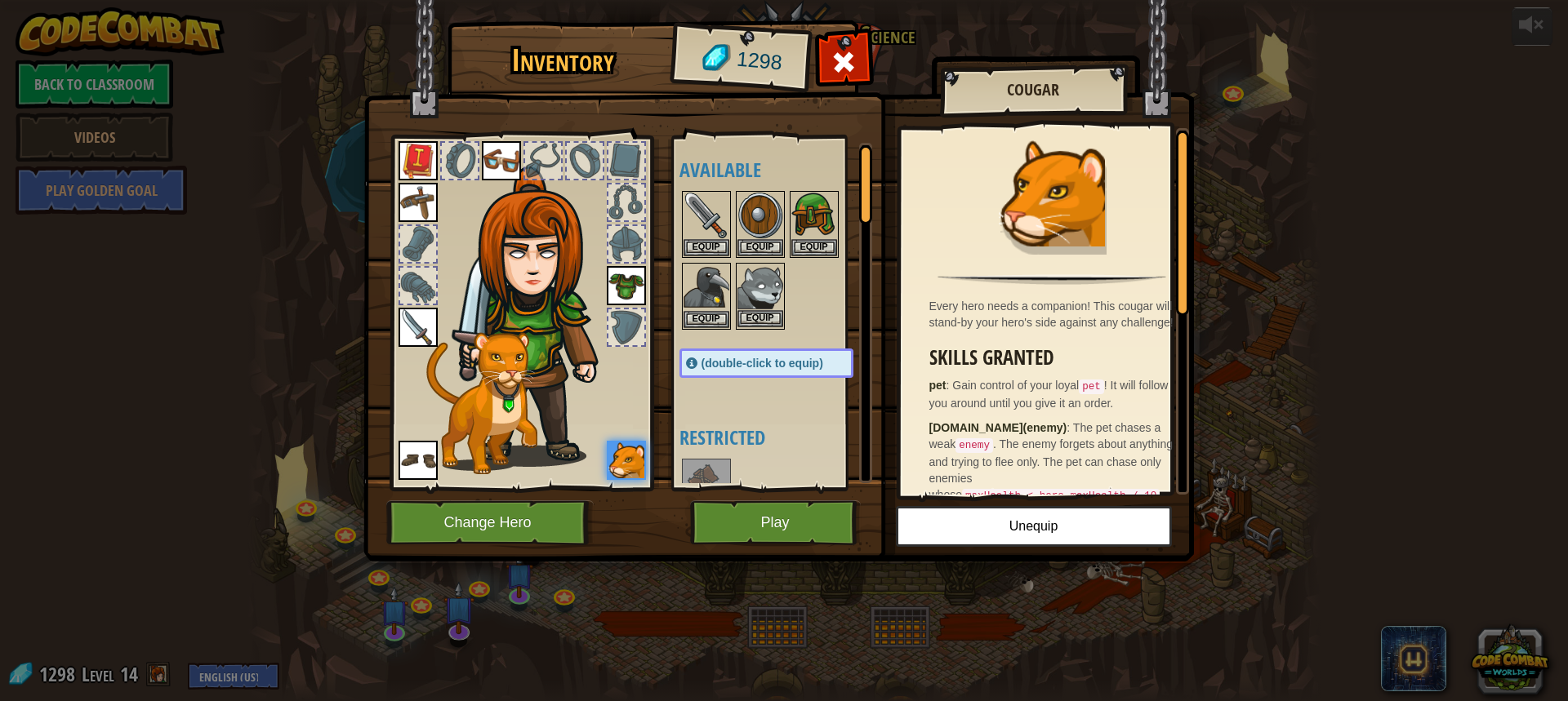
click at [757, 309] on img at bounding box center [759, 287] width 45 height 45
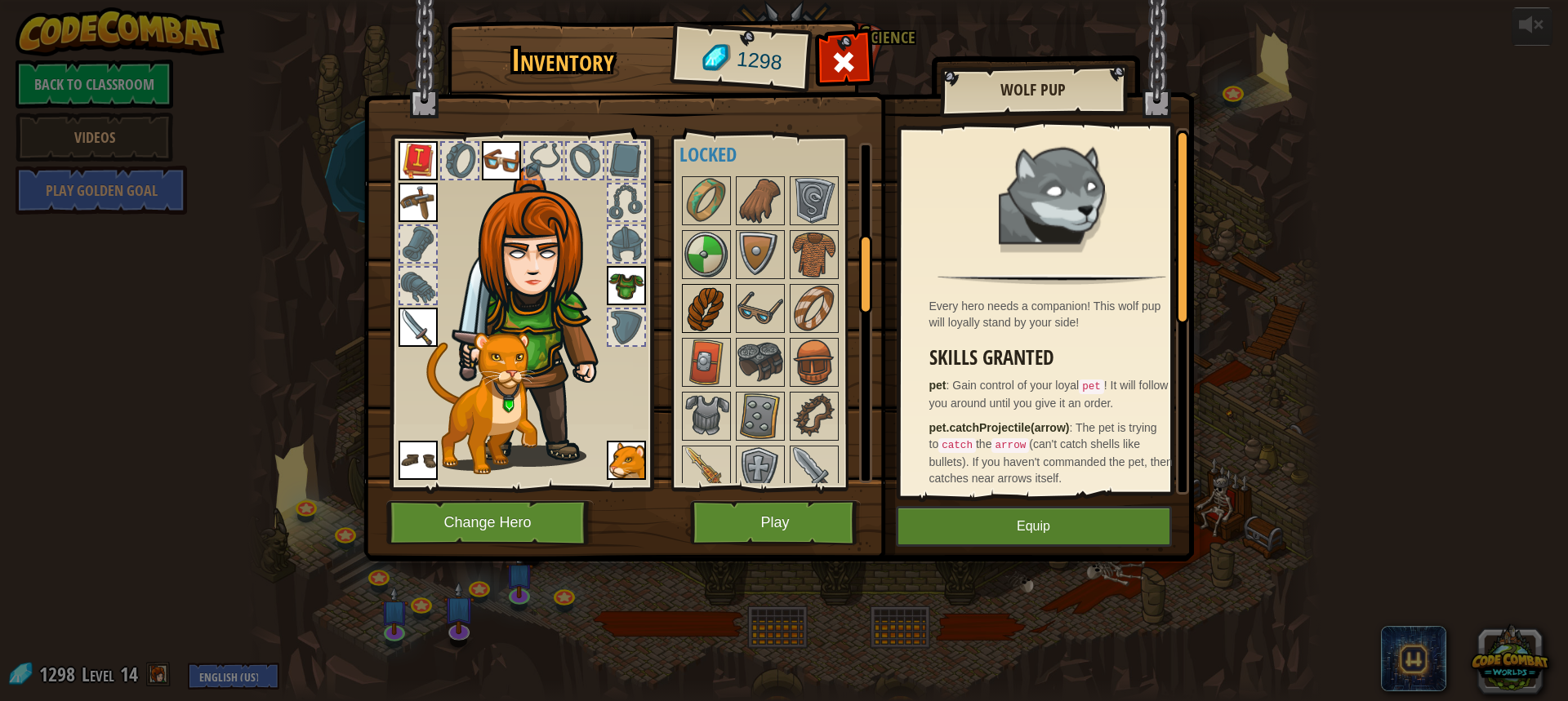
scroll to position [408, 0]
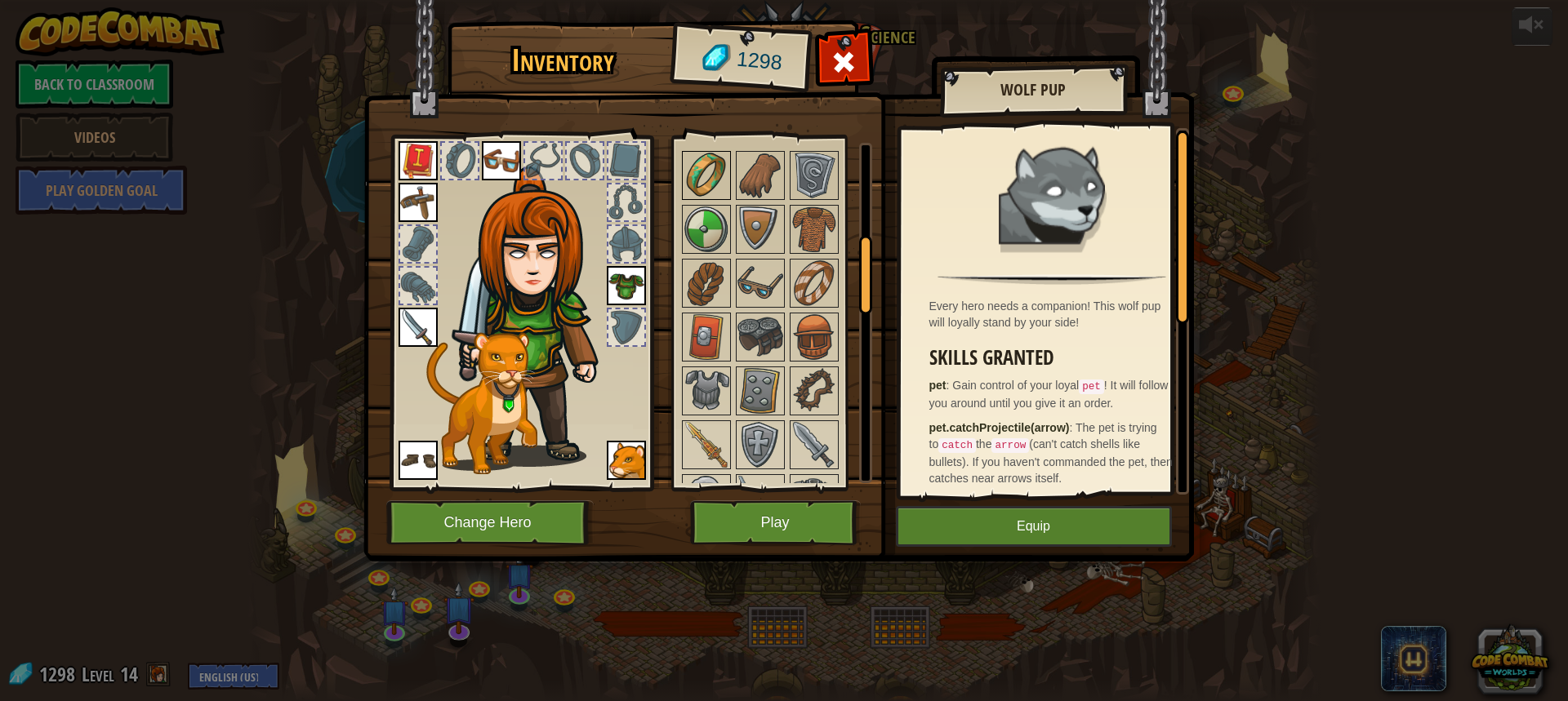
click at [702, 159] on img at bounding box center [705, 175] width 45 height 45
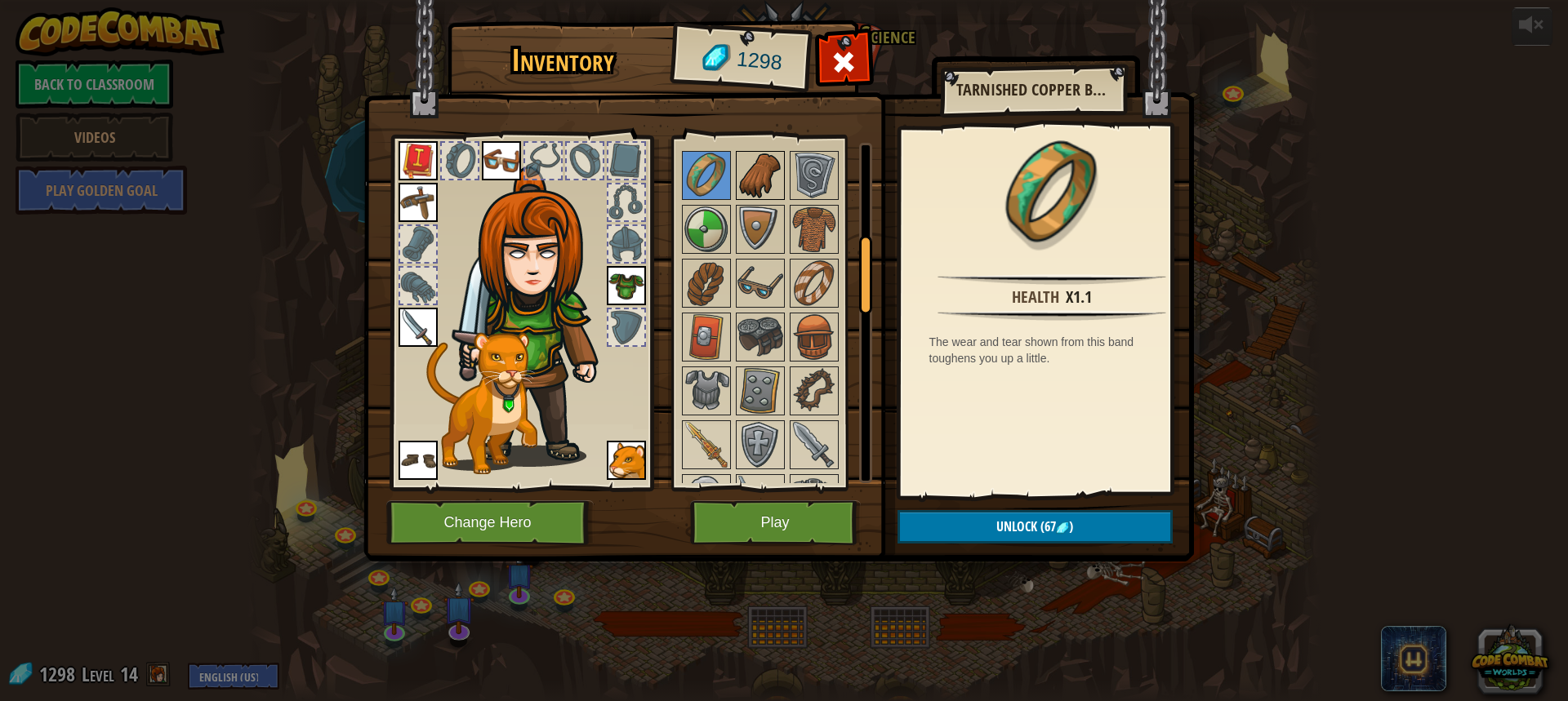
click at [774, 157] on img at bounding box center [759, 175] width 45 height 45
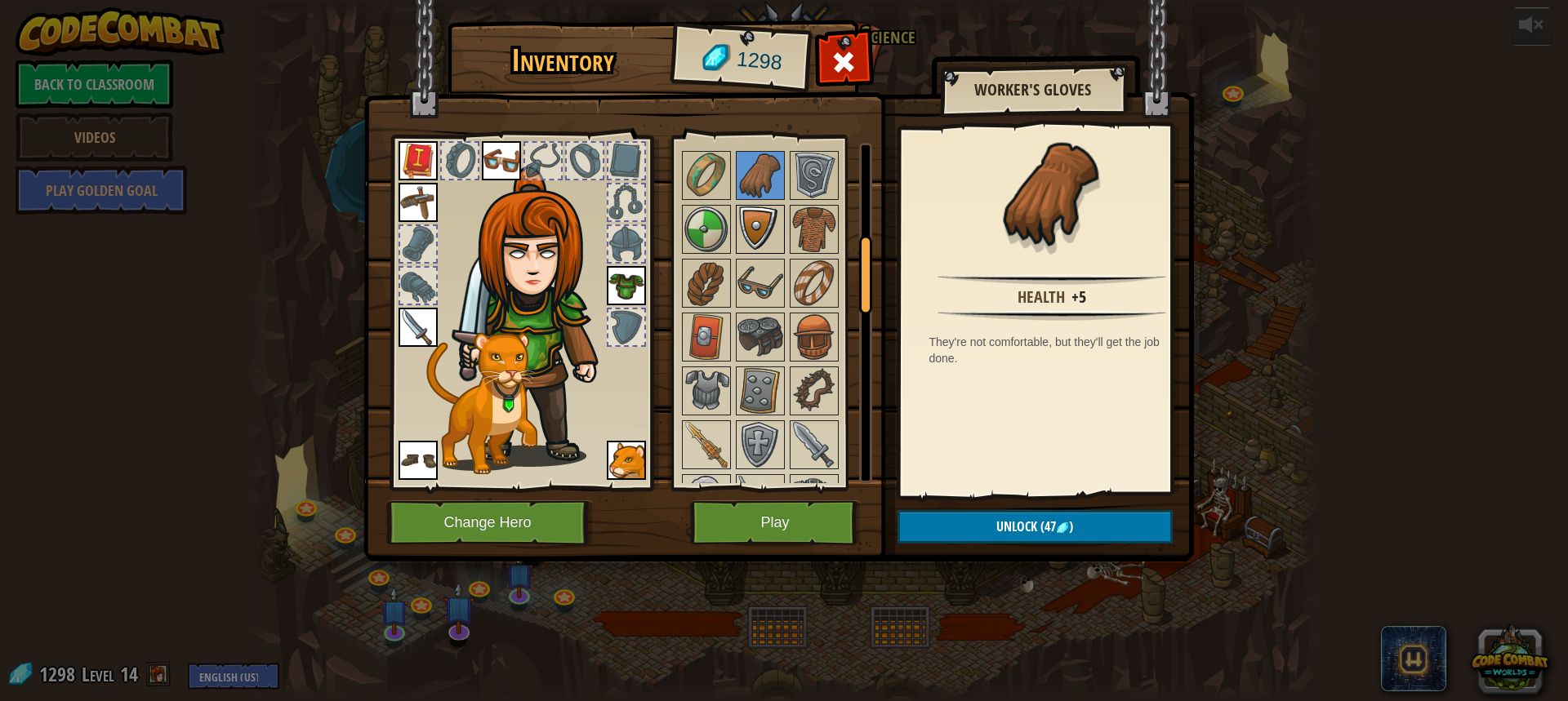
click at [768, 229] on img at bounding box center [759, 229] width 45 height 45
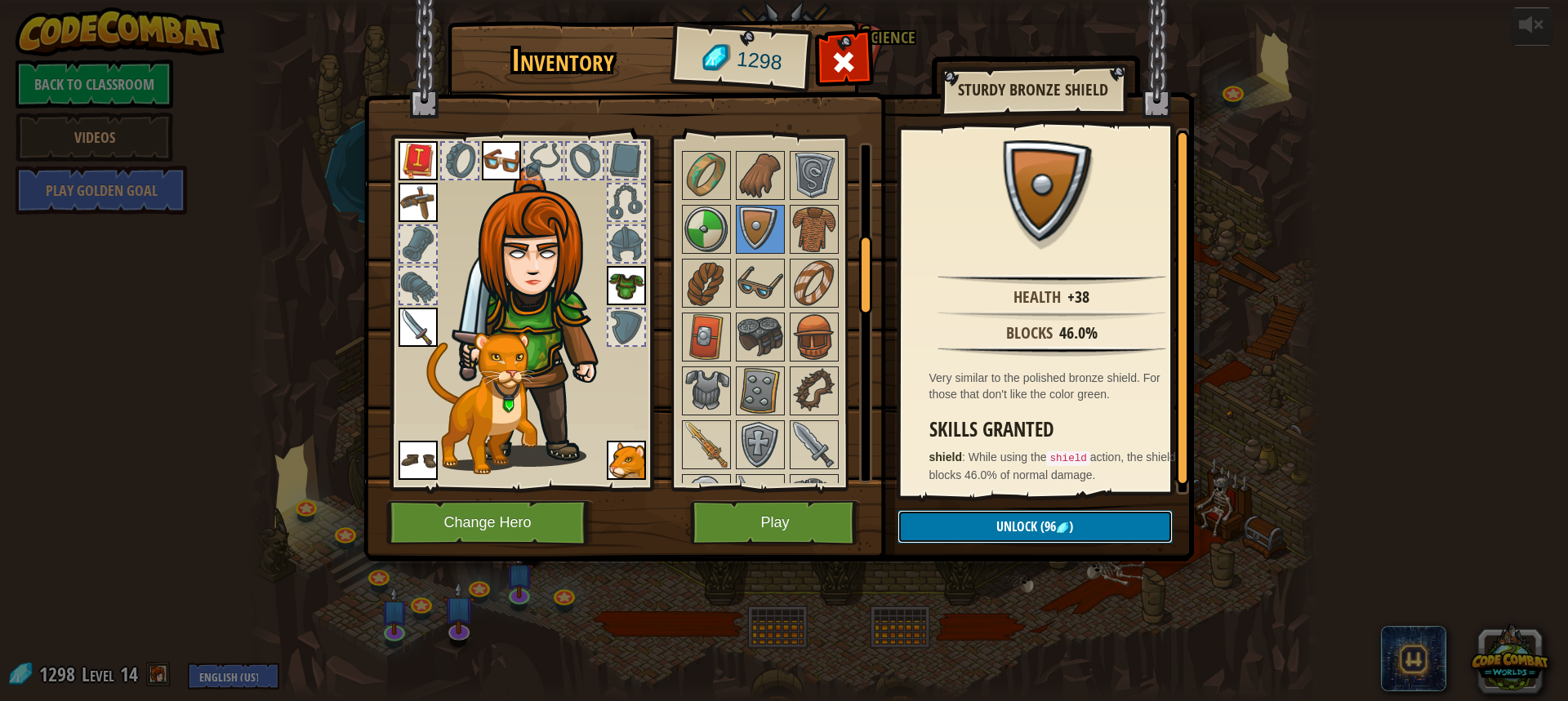
click at [1048, 519] on span "(96" at bounding box center [1047, 526] width 19 height 18
click at [812, 158] on img at bounding box center [813, 175] width 45 height 45
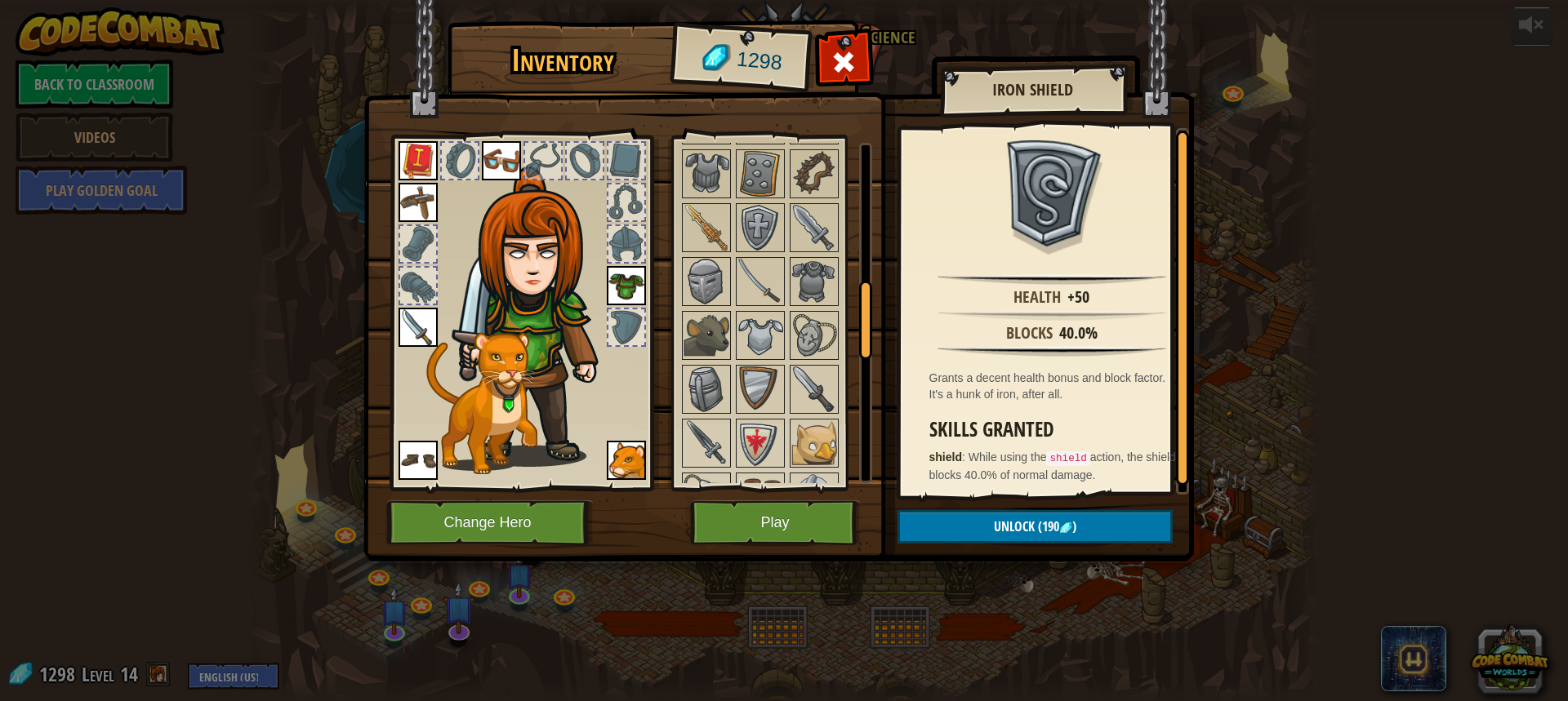
scroll to position [653, 0]
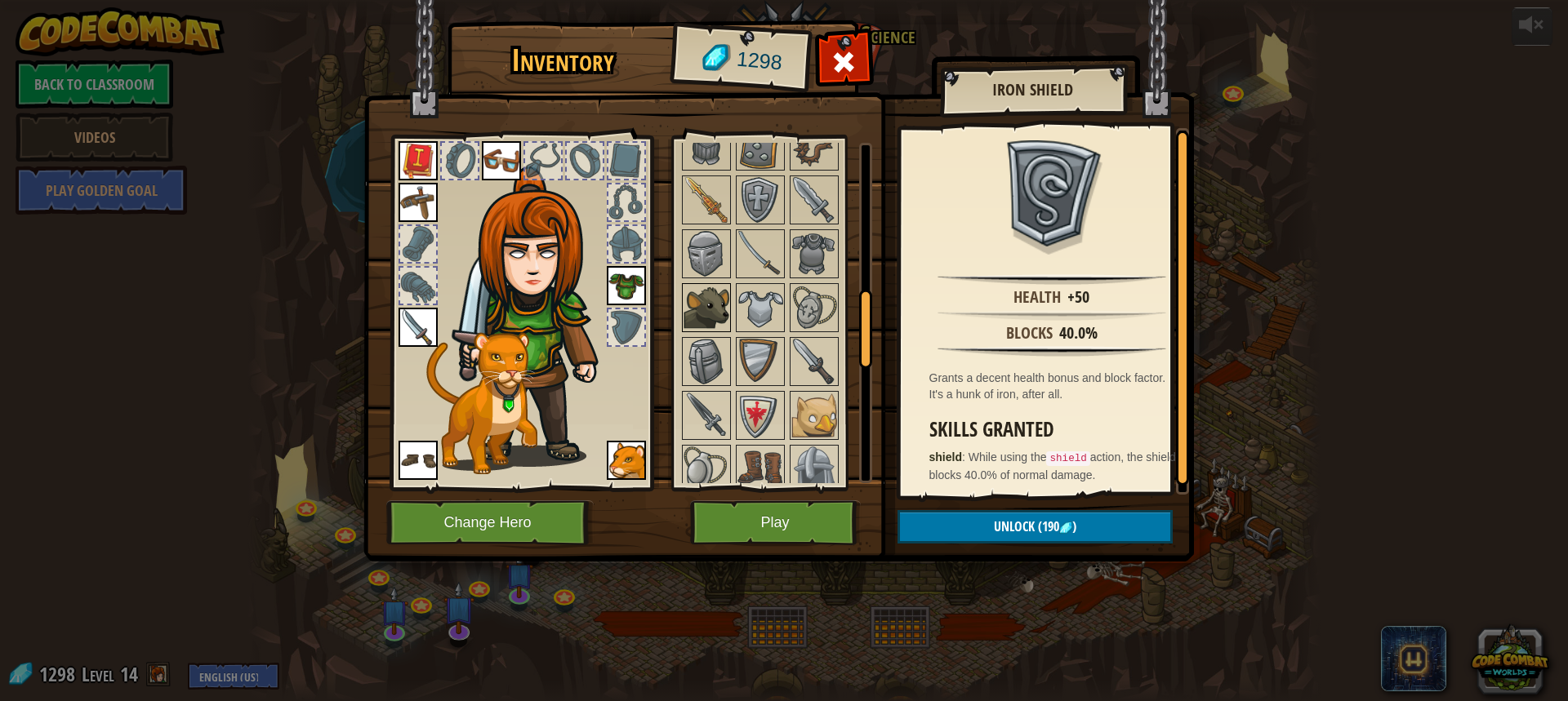
click at [716, 300] on img at bounding box center [705, 307] width 45 height 45
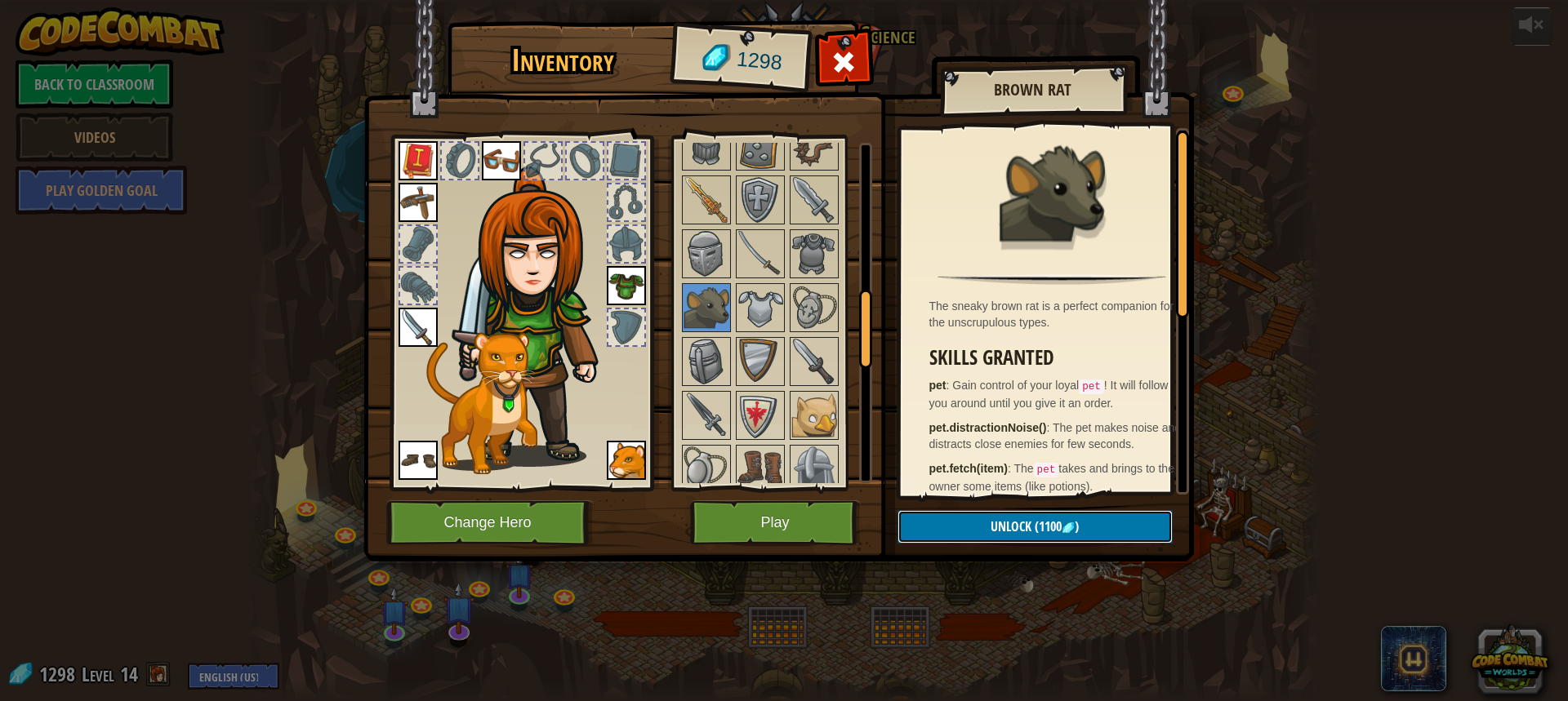
click at [1012, 530] on span "Unlock" at bounding box center [1011, 526] width 41 height 18
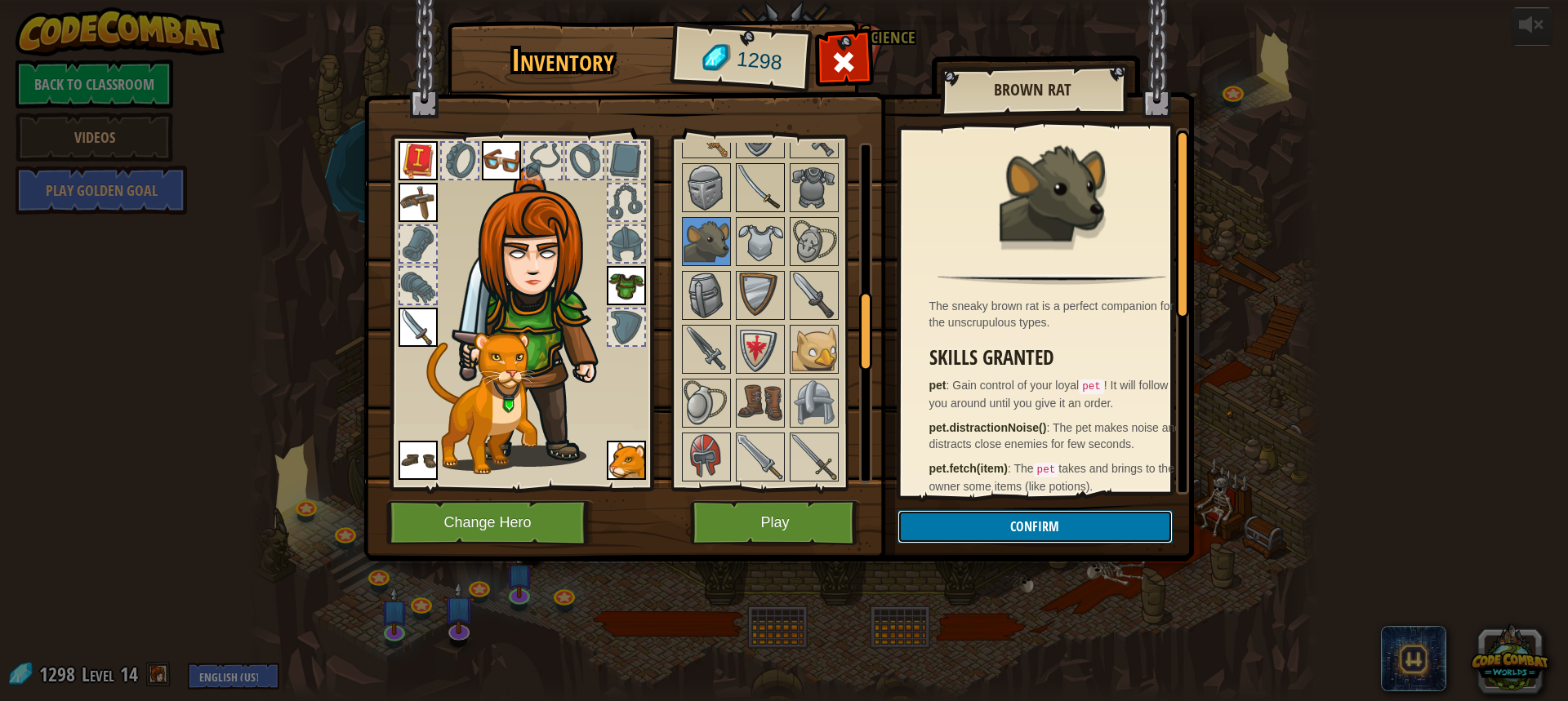
scroll to position [735, 0]
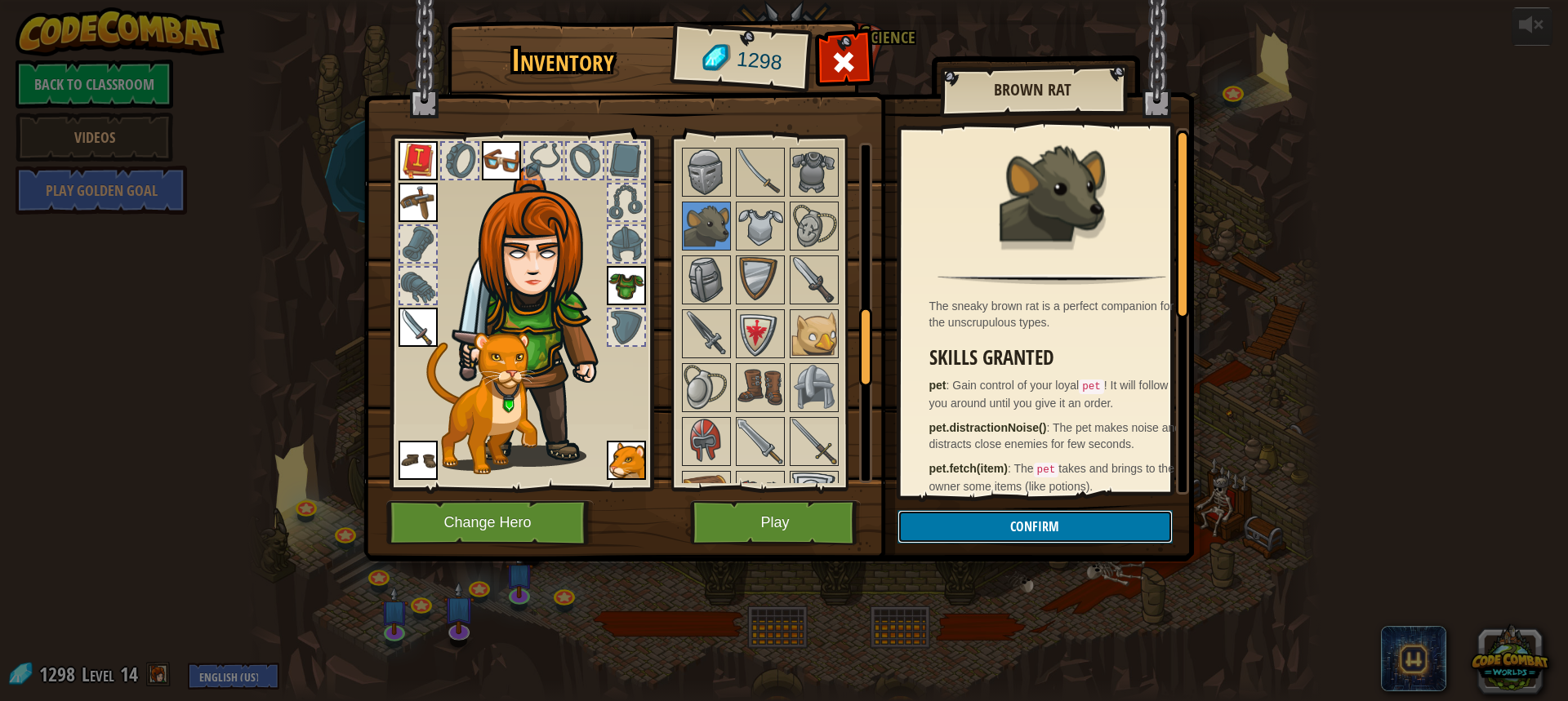
click at [1003, 530] on button "Confirm" at bounding box center [1034, 526] width 275 height 33
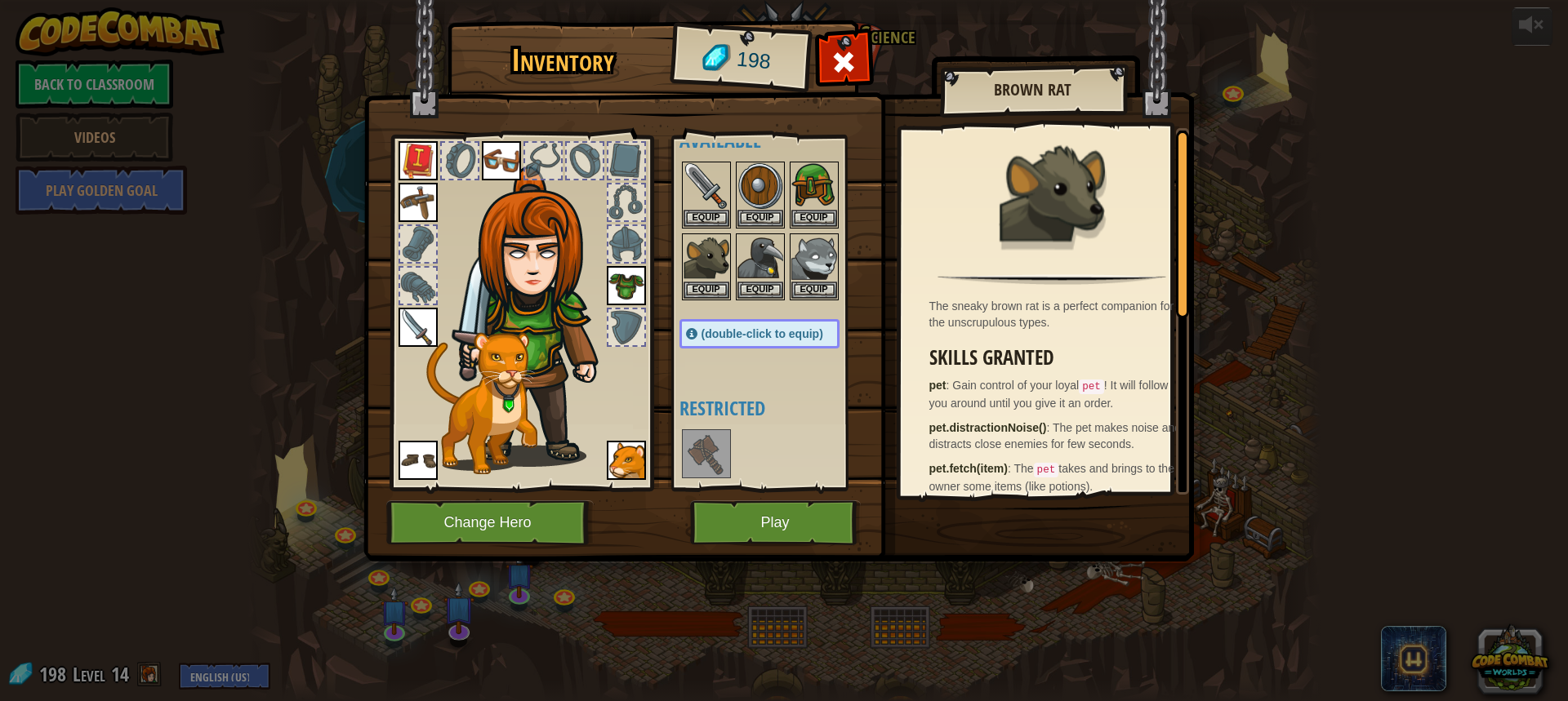
scroll to position [0, 0]
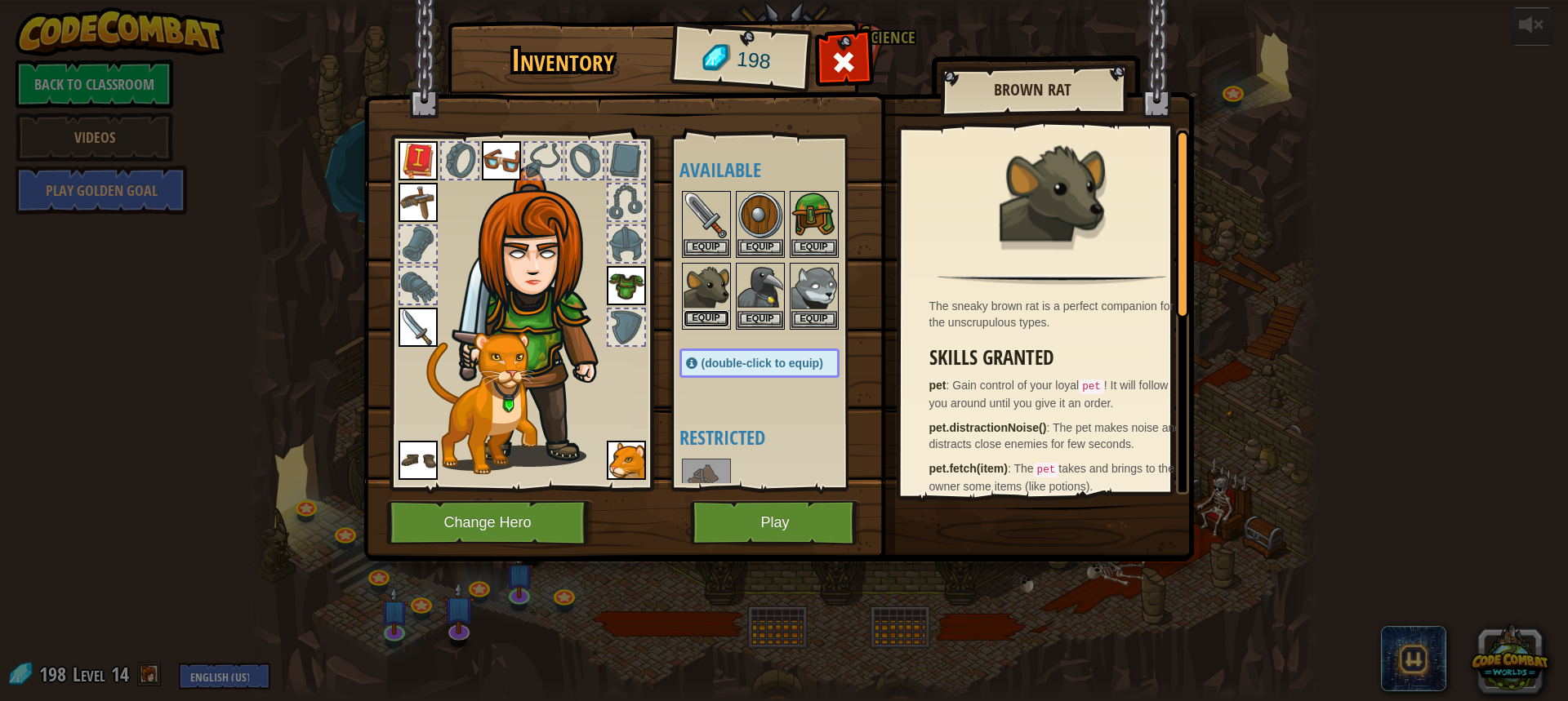
click at [697, 318] on button "Equip" at bounding box center [705, 318] width 45 height 17
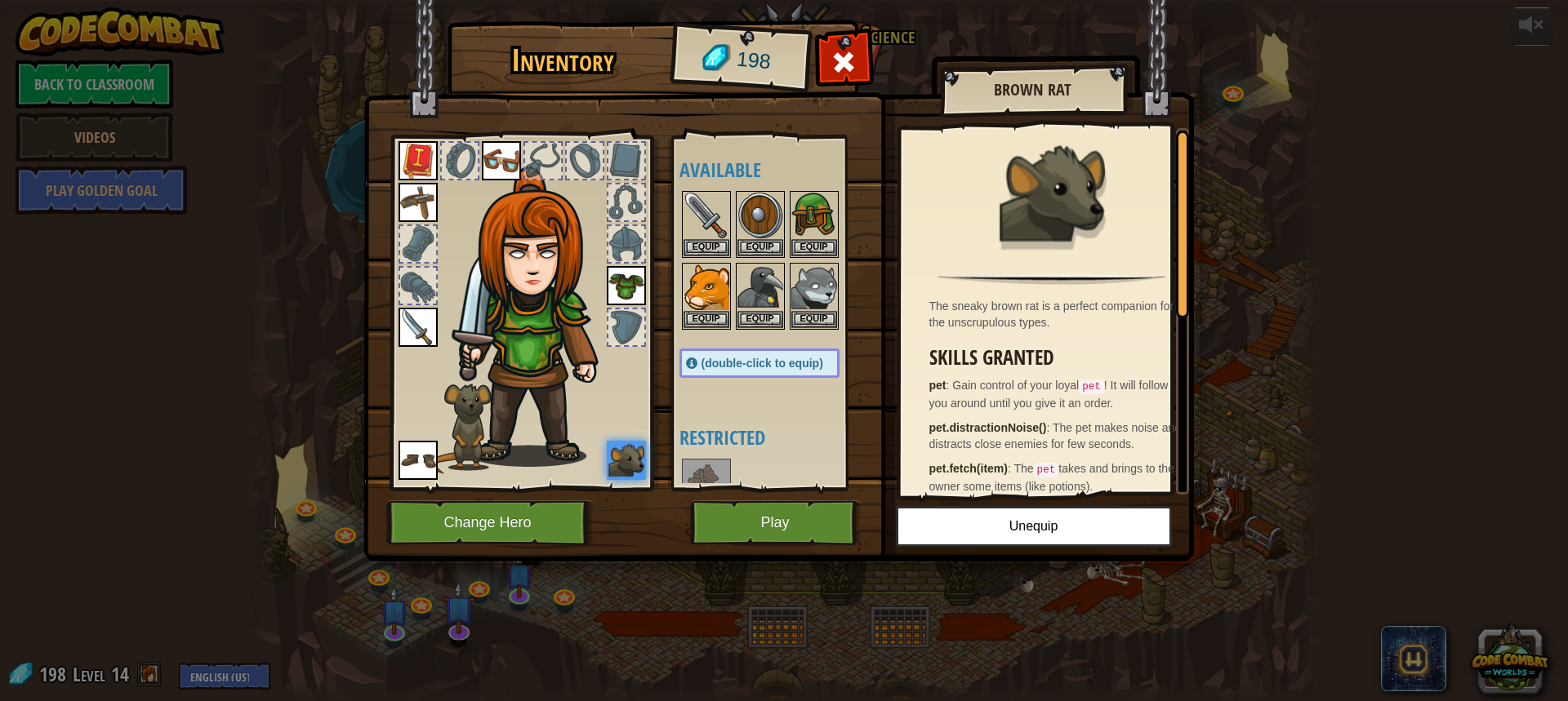
click at [423, 457] on img at bounding box center [419, 460] width 39 height 39
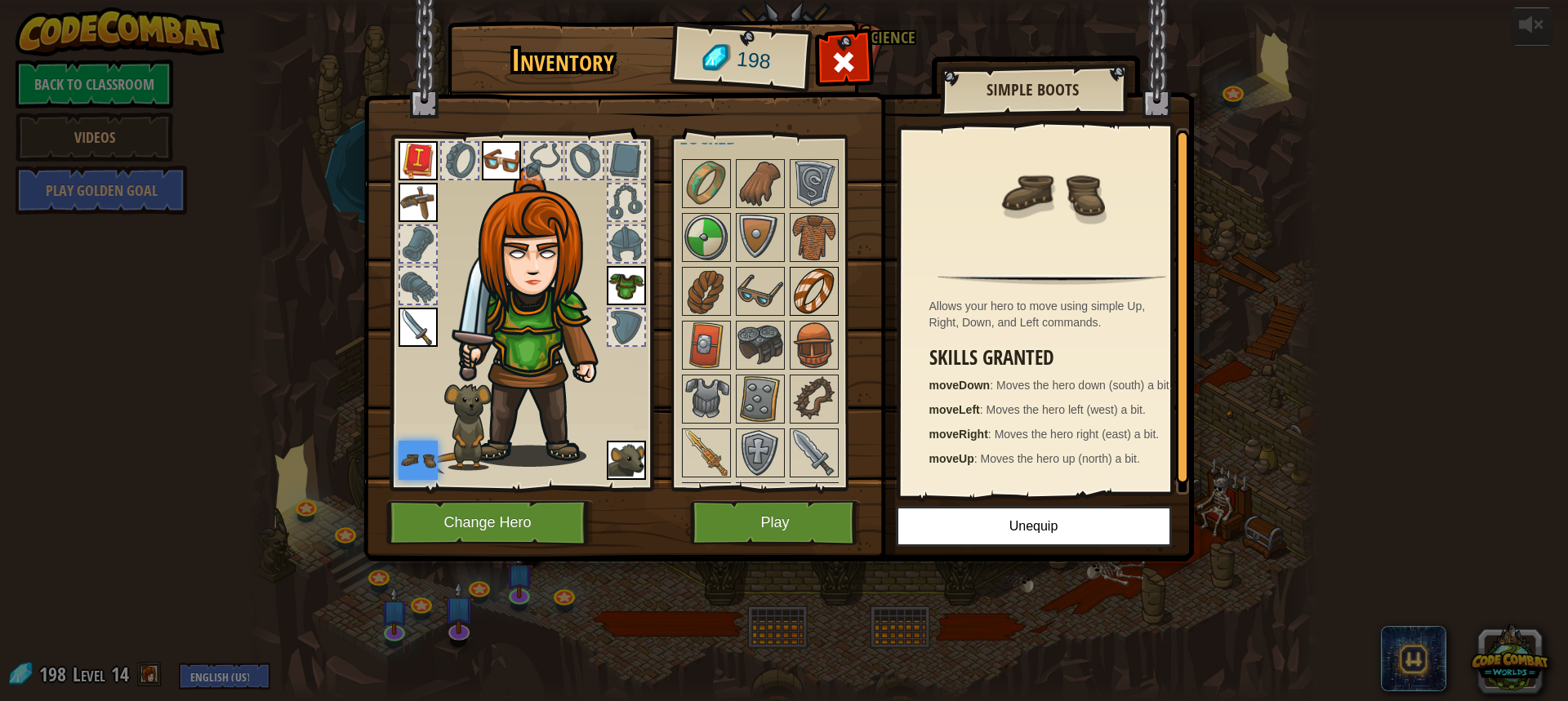
scroll to position [408, 0]
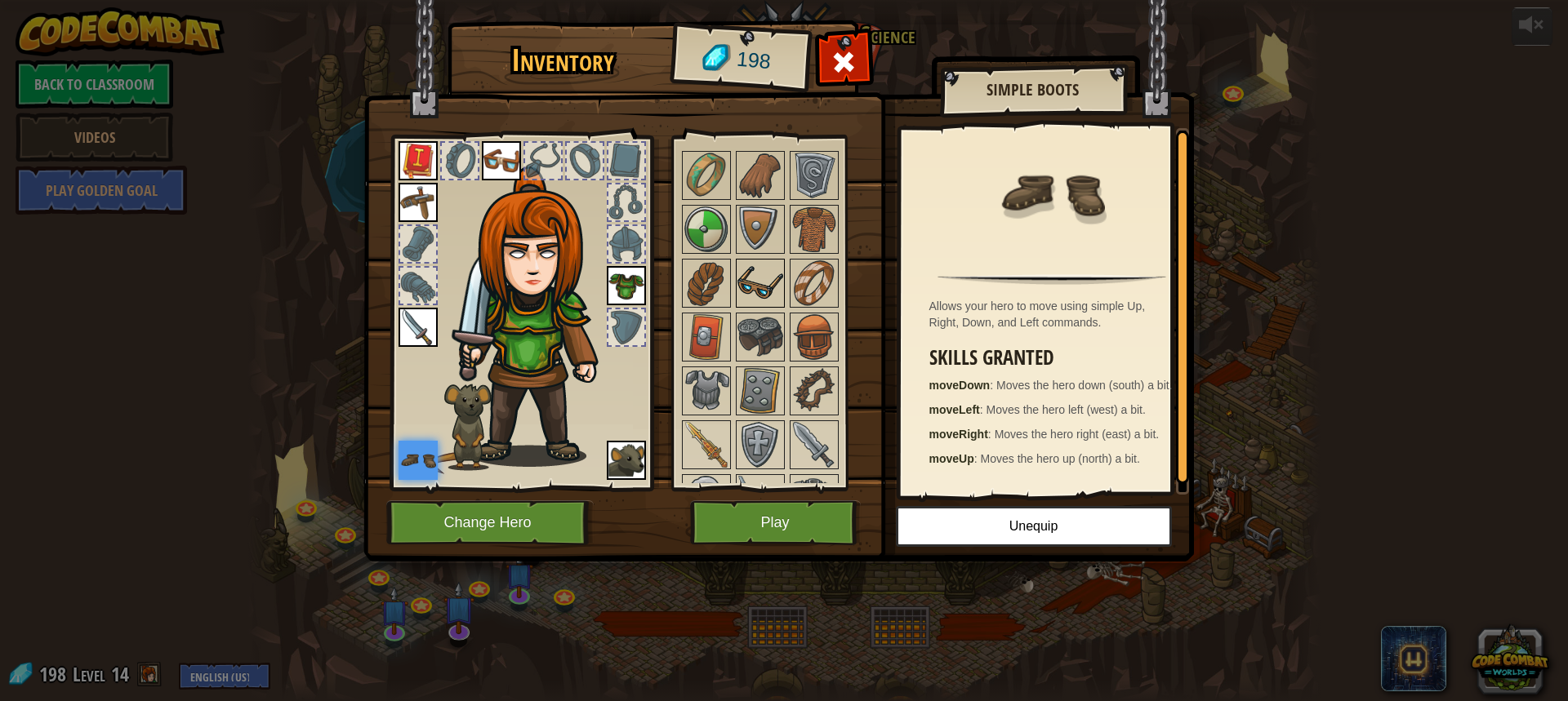
click at [766, 264] on img at bounding box center [759, 282] width 45 height 45
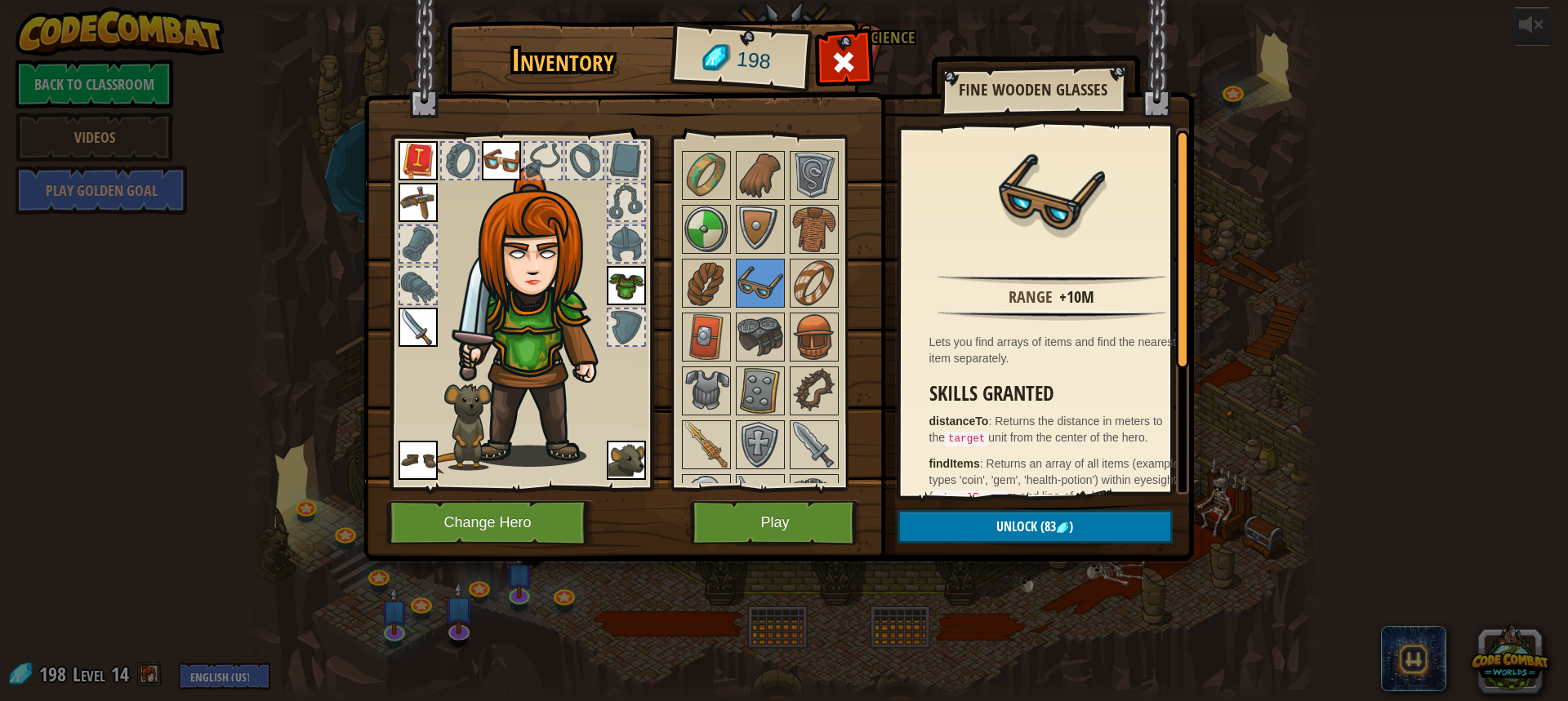
drag, startPoint x: 776, startPoint y: 330, endPoint x: 785, endPoint y: 324, distance: 10.8
click at [777, 330] on img at bounding box center [759, 336] width 45 height 45
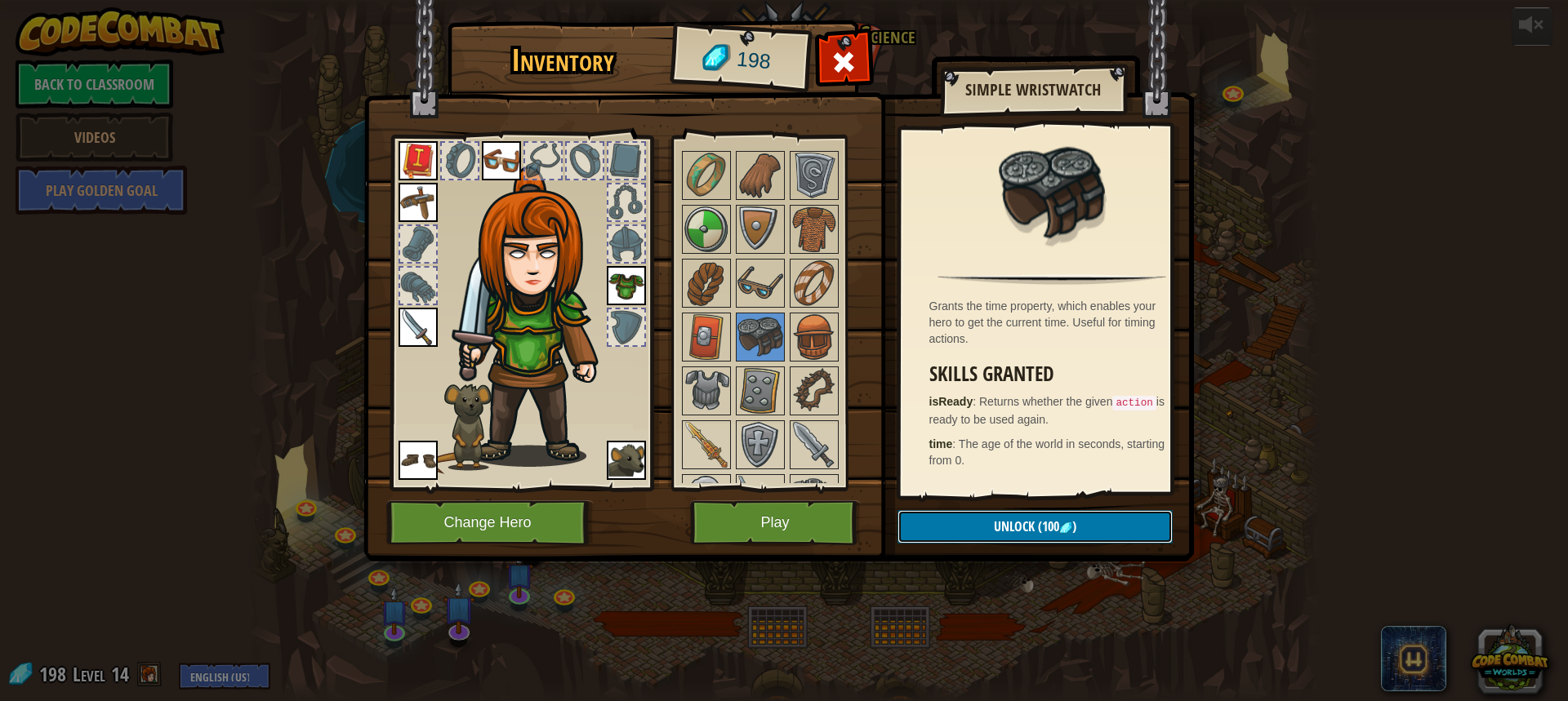
click at [1014, 524] on span "Unlock" at bounding box center [1014, 526] width 41 height 18
click at [1014, 524] on button "Confirm" at bounding box center [1034, 526] width 275 height 33
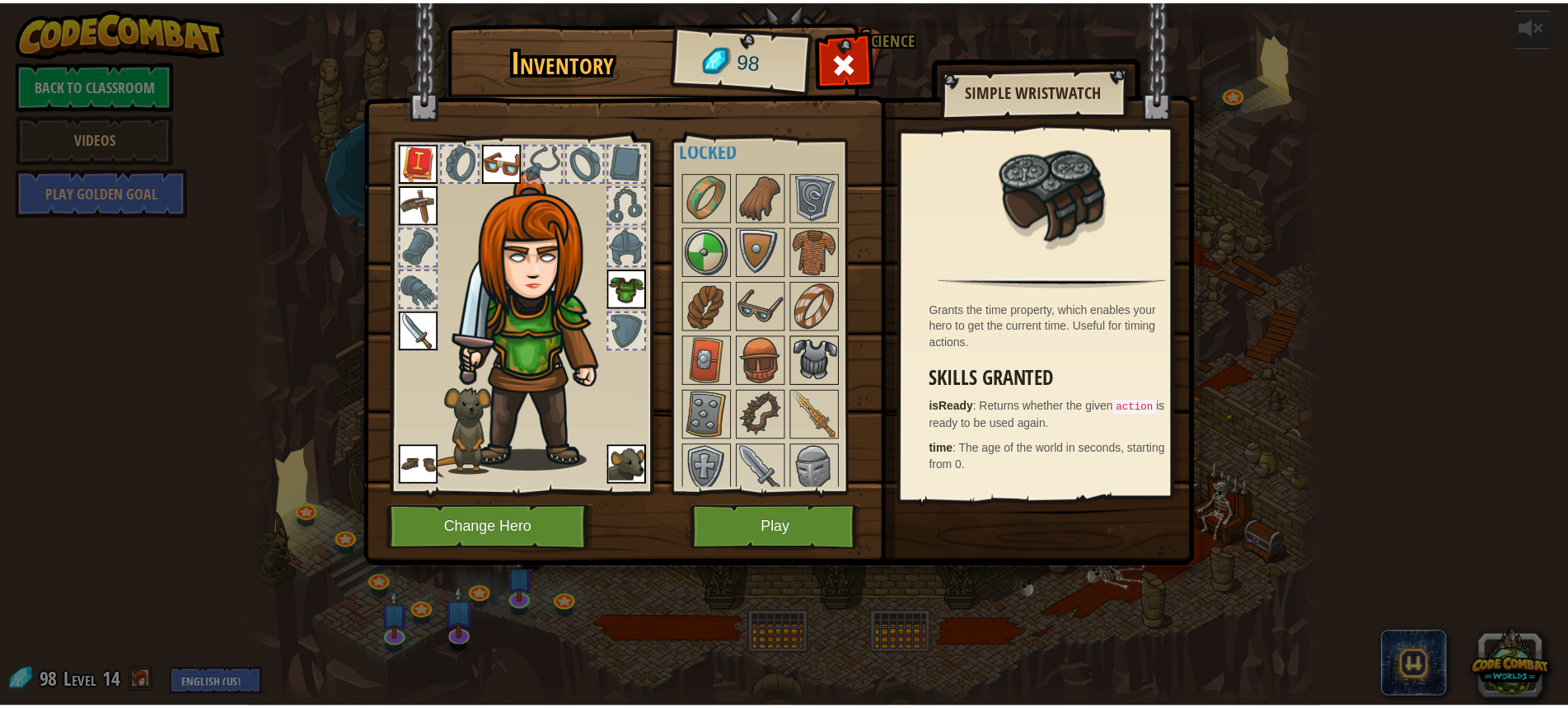
scroll to position [494, 0]
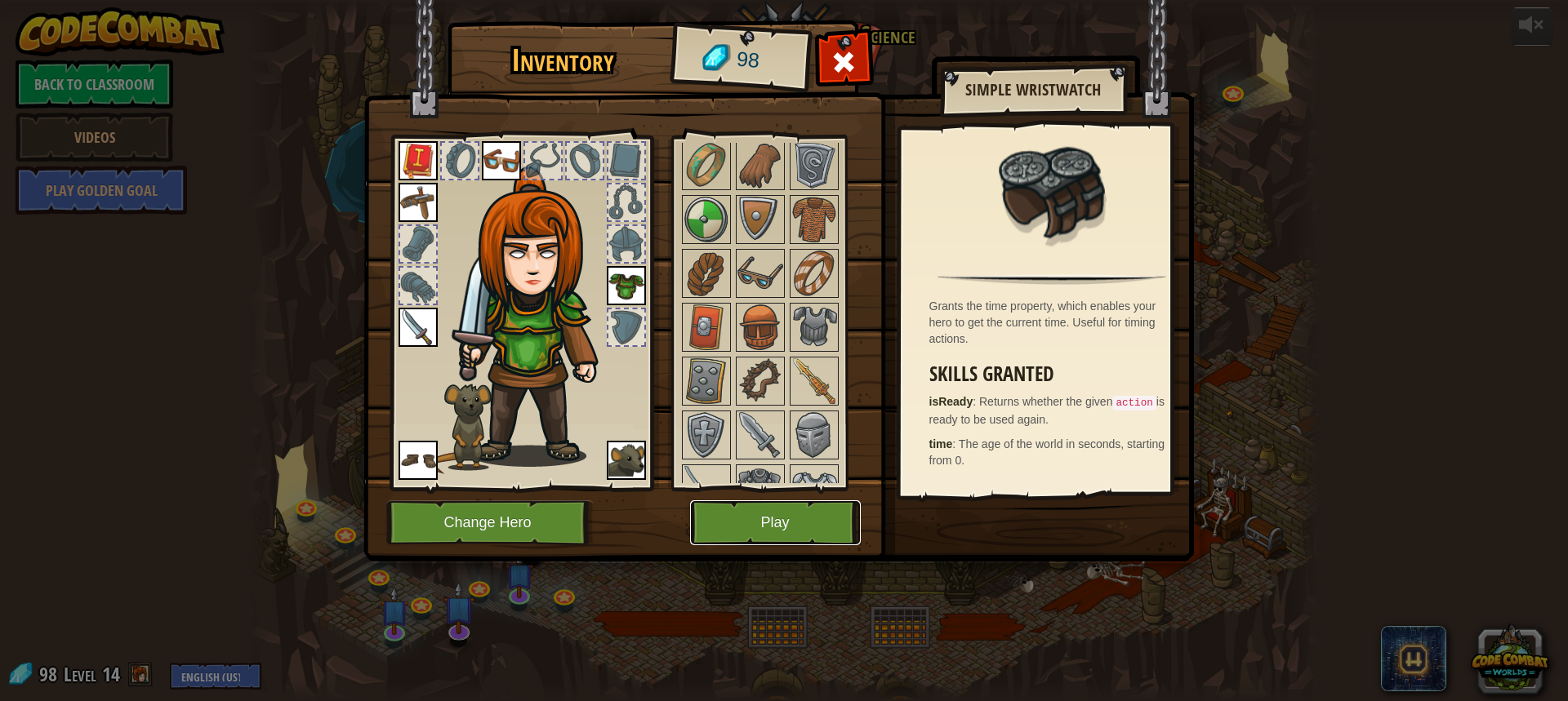
click at [794, 517] on button "Play" at bounding box center [775, 523] width 170 height 45
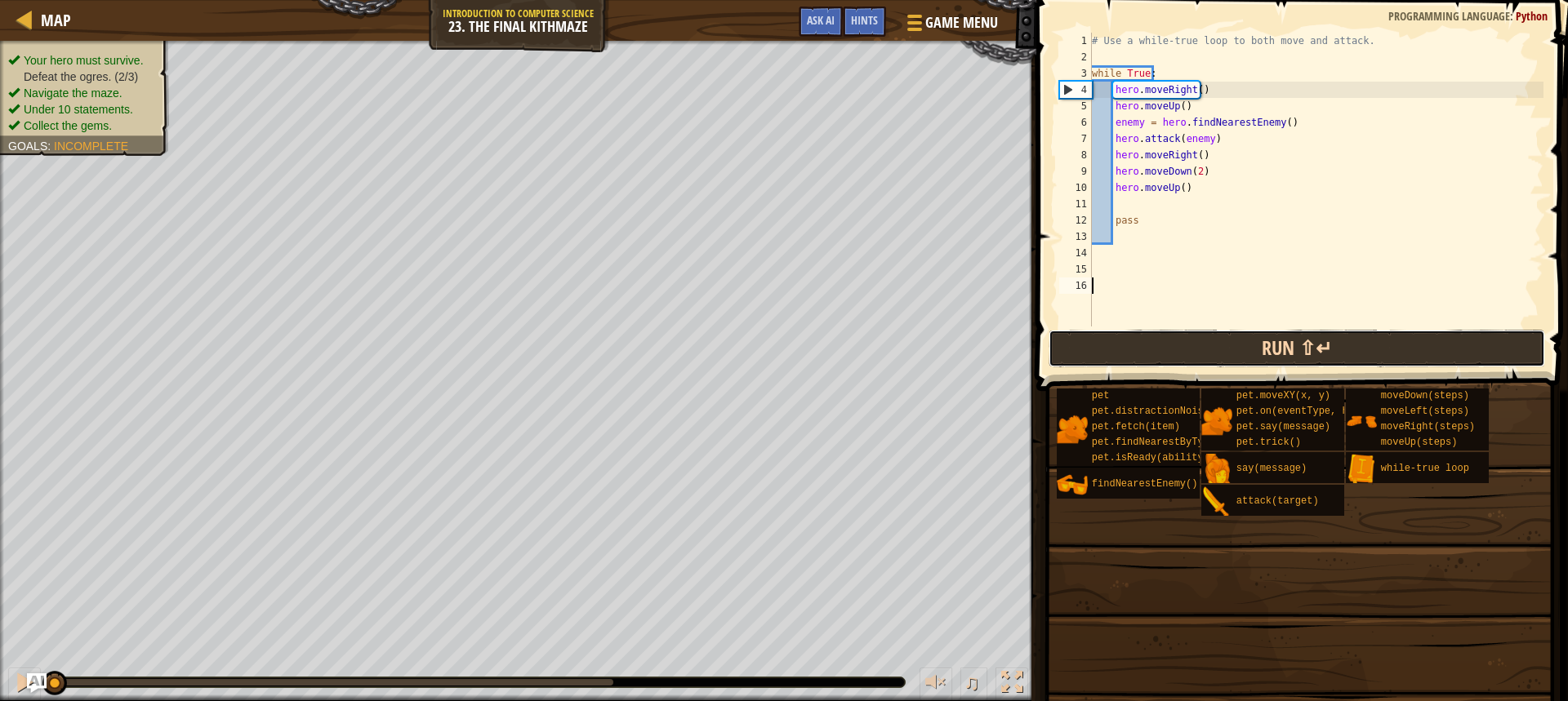
click at [1185, 345] on div "1 2 3 4 5 6 7 8 9 10 11 12 13 14 15 16 # Use a while-true loop to both move and…" at bounding box center [1299, 228] width 537 height 439
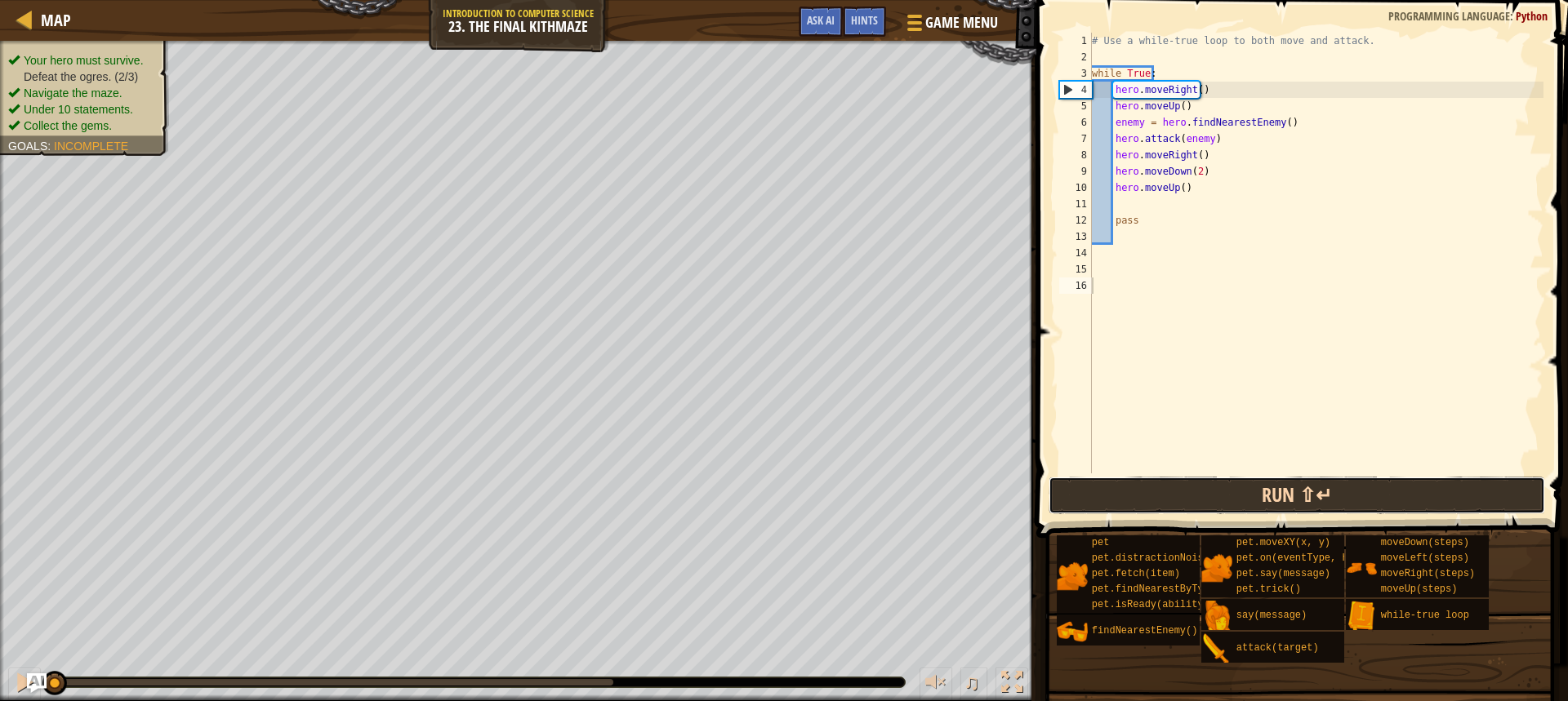
click at [1198, 494] on button "Run ⇧↵" at bounding box center [1297, 496] width 496 height 38
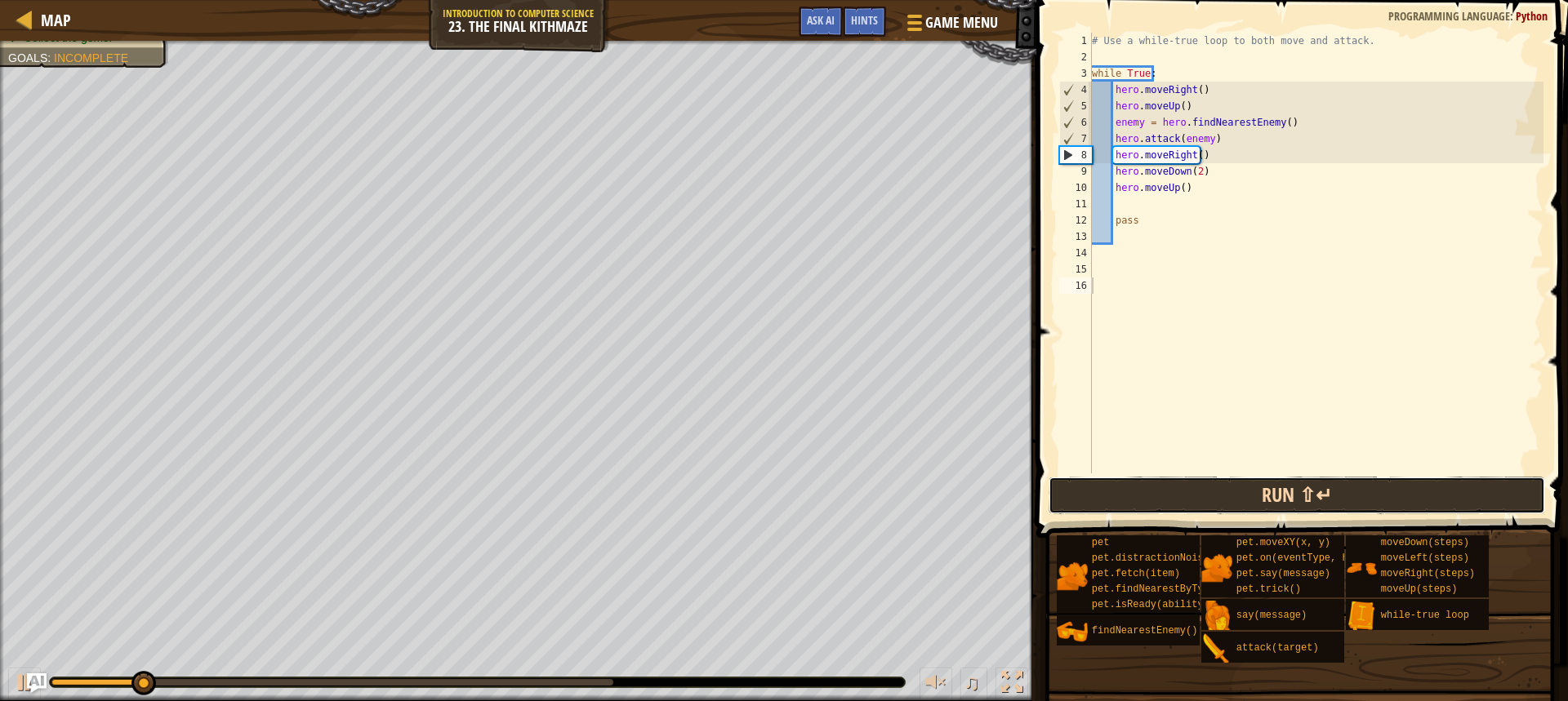
click at [1202, 491] on button "Run ⇧↵" at bounding box center [1297, 496] width 496 height 38
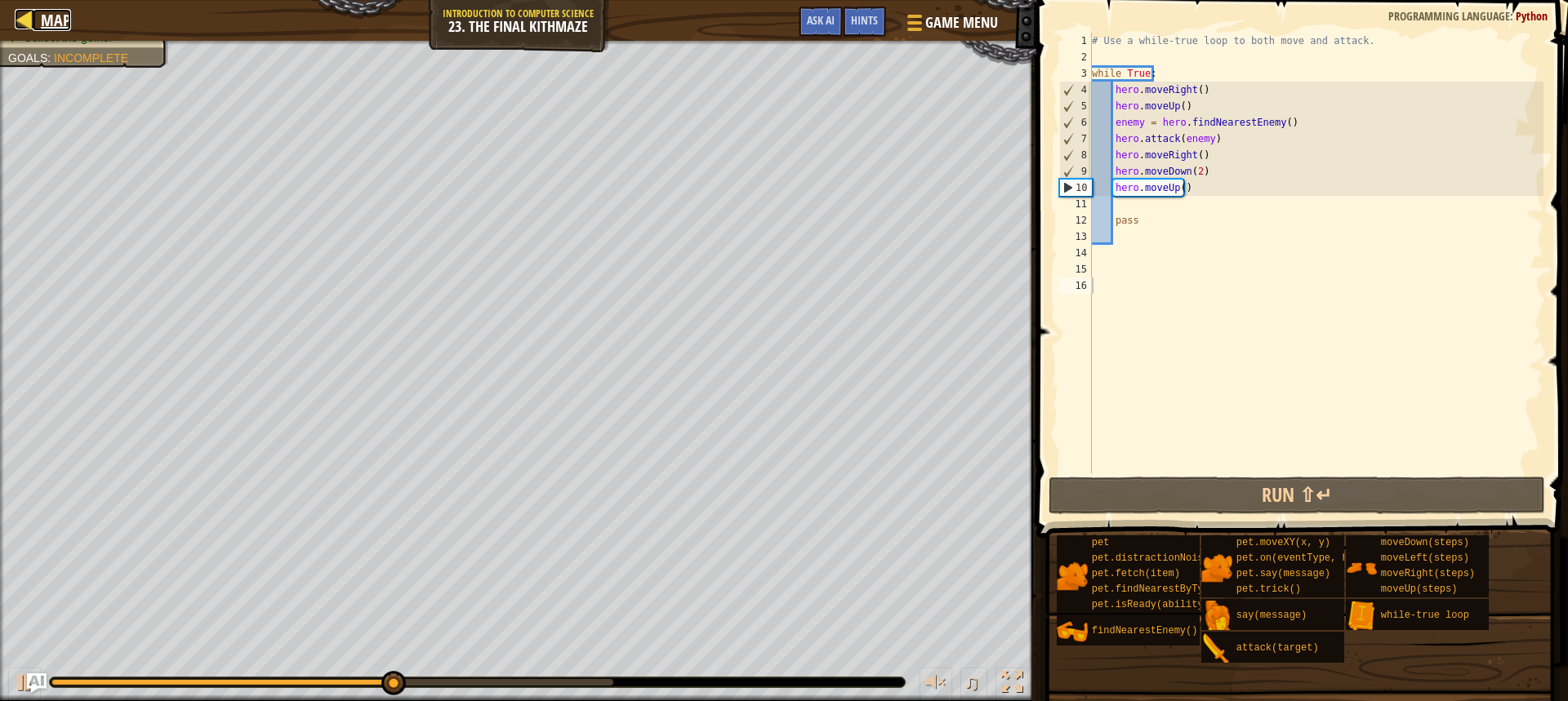
click at [43, 22] on span "Map" at bounding box center [56, 20] width 30 height 22
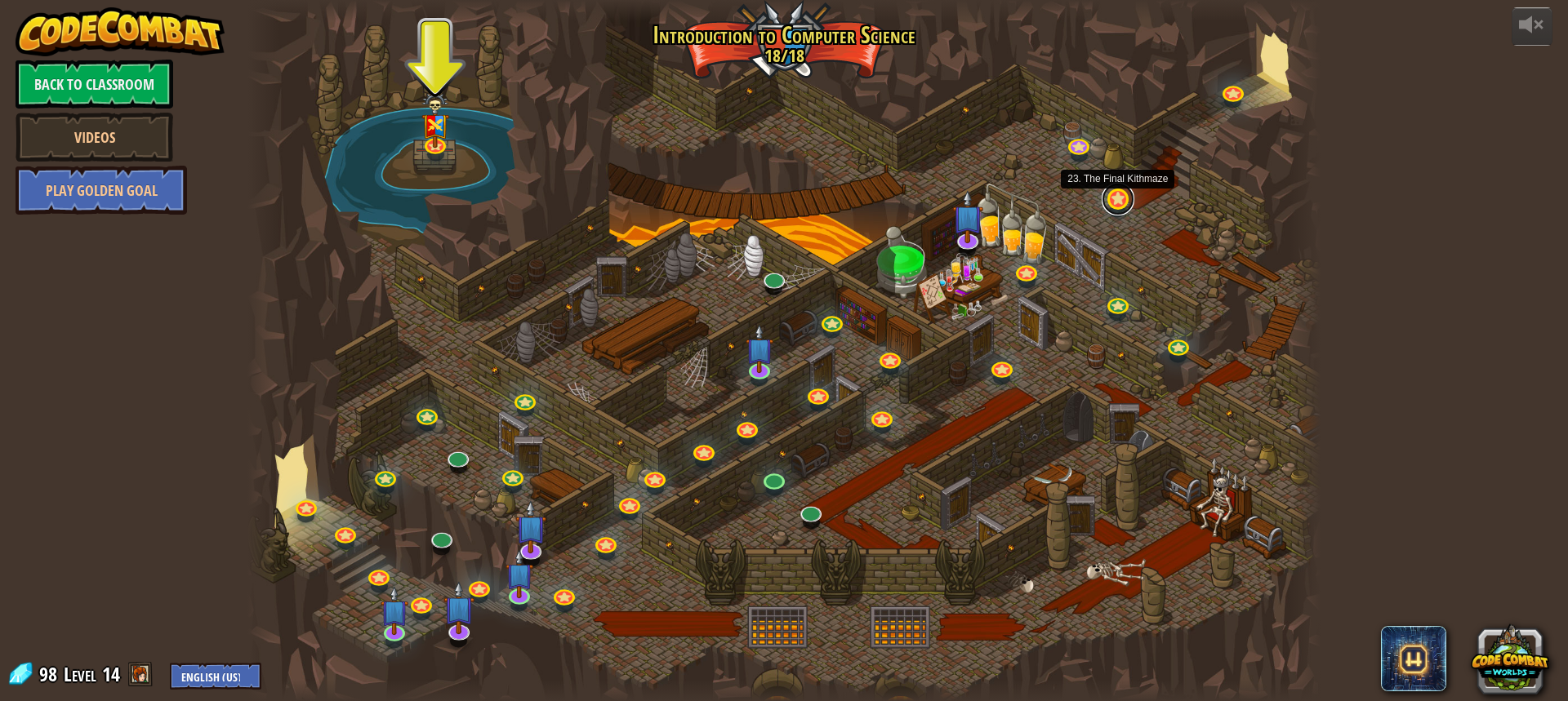
click at [1122, 193] on link at bounding box center [1118, 199] width 33 height 33
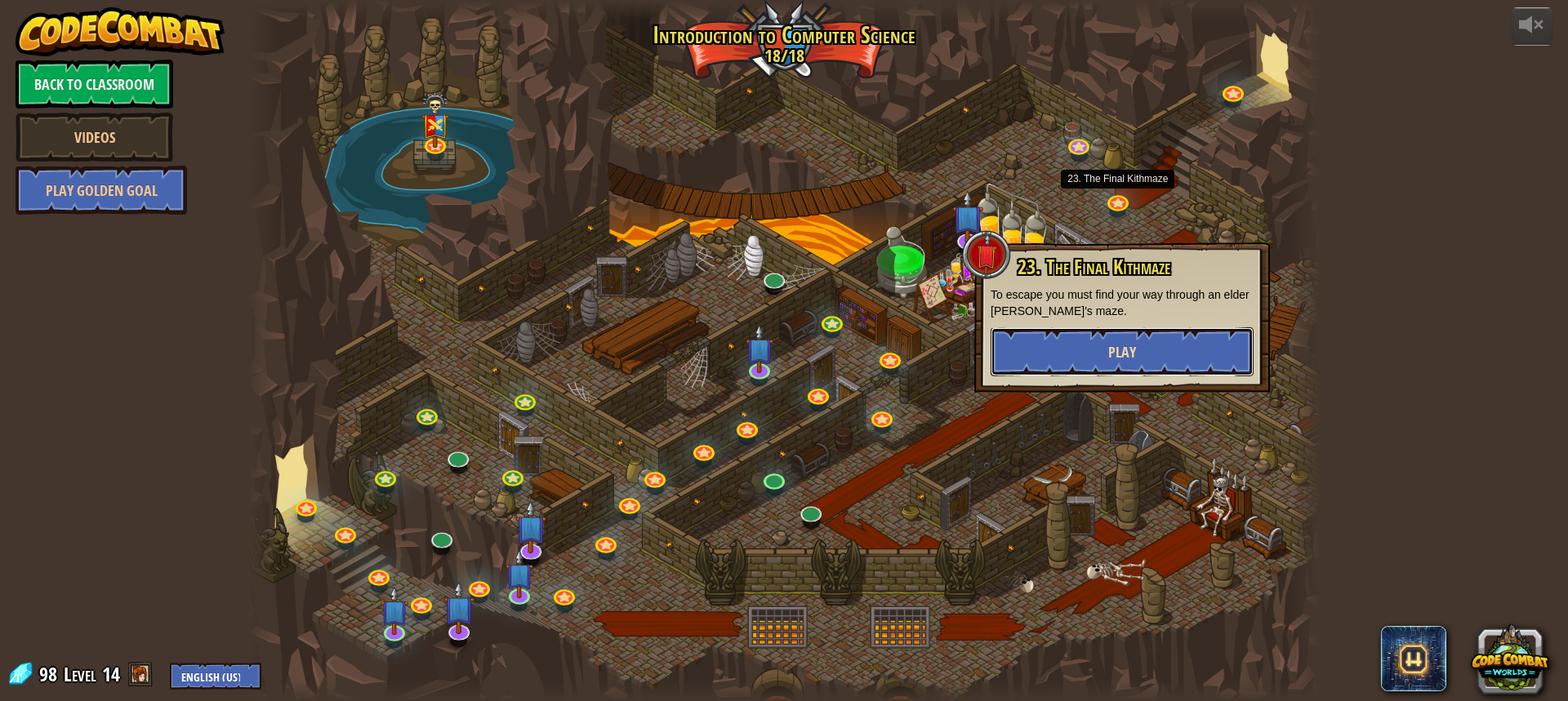
click at [1151, 345] on button "Play" at bounding box center [1121, 352] width 263 height 49
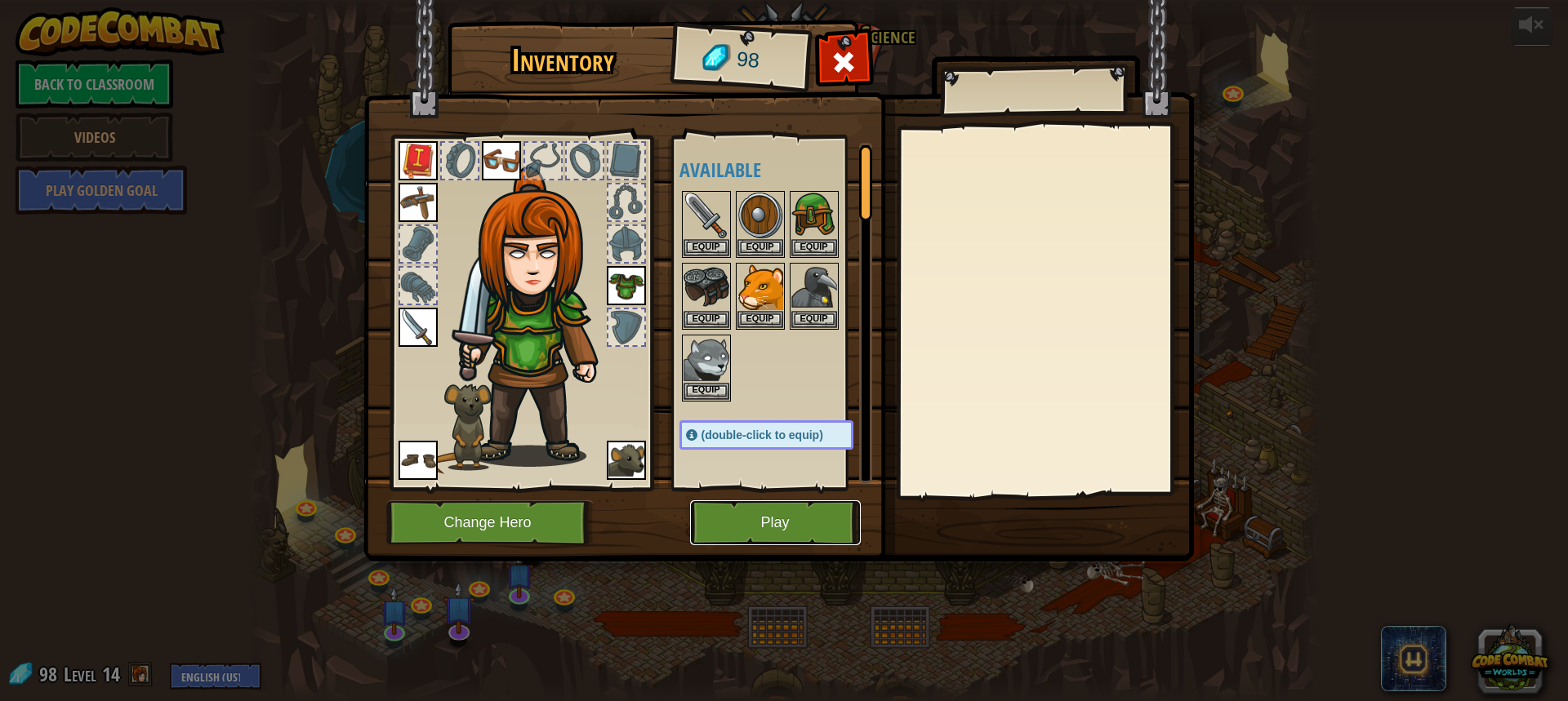
click at [817, 512] on button "Play" at bounding box center [775, 523] width 170 height 45
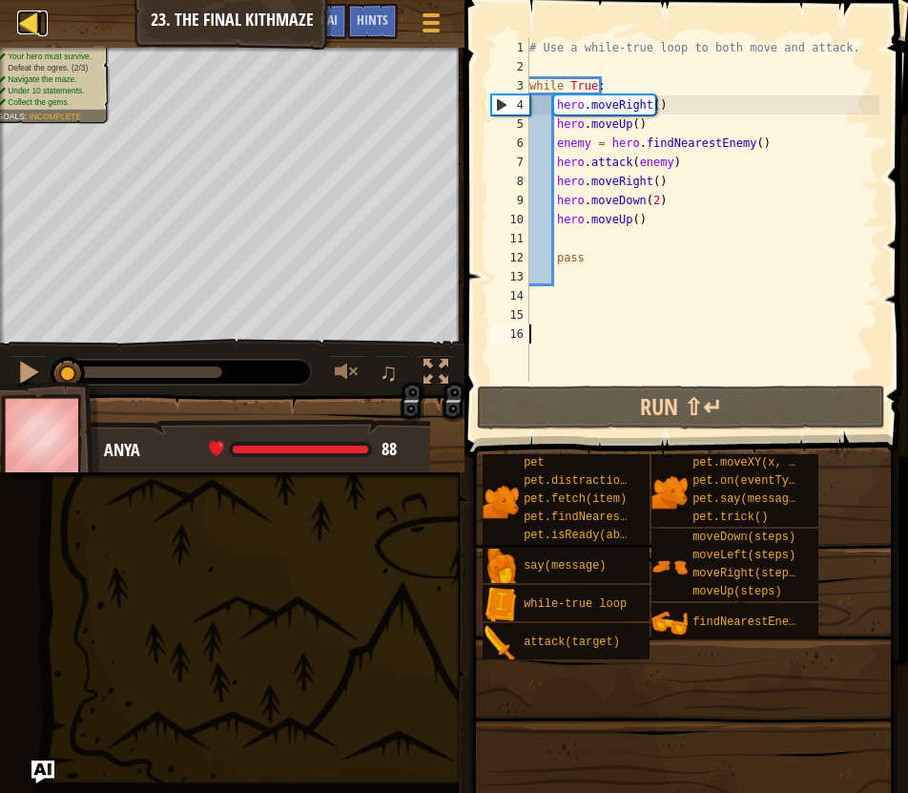
click at [34, 16] on div at bounding box center [29, 22] width 24 height 24
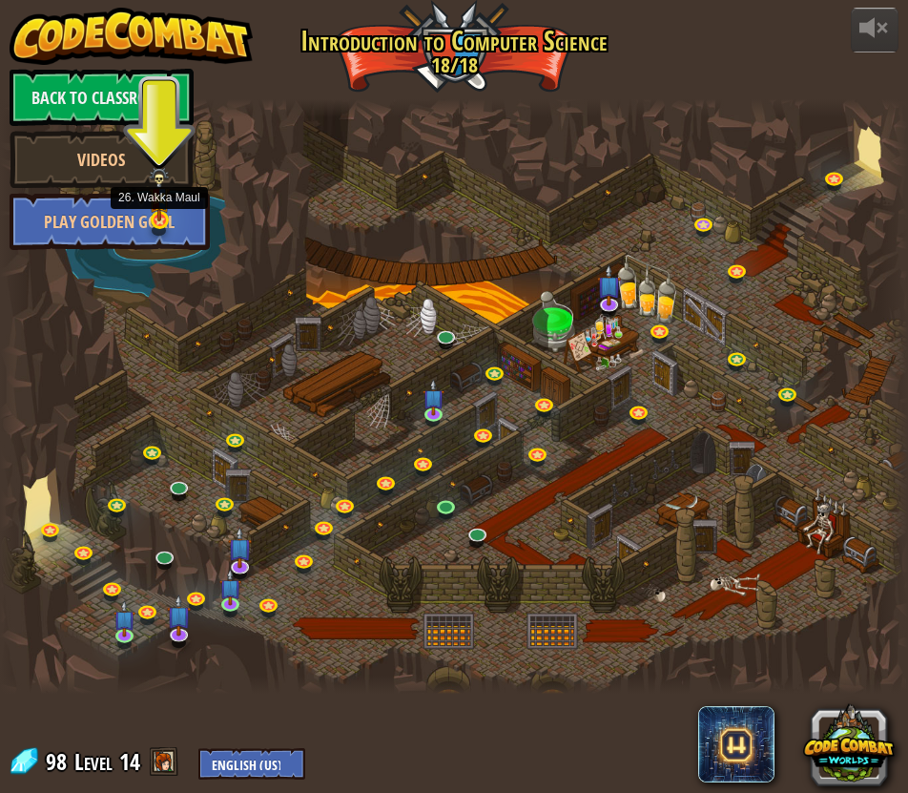
click at [153, 211] on img at bounding box center [159, 193] width 21 height 55
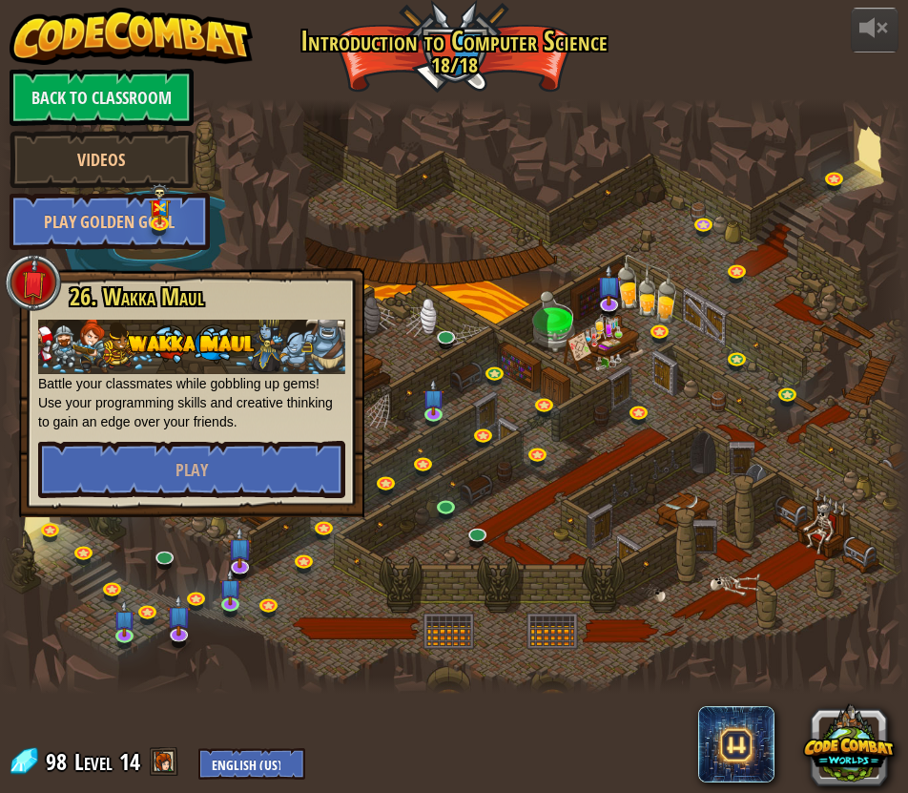
click at [414, 150] on div at bounding box center [454, 395] width 908 height 593
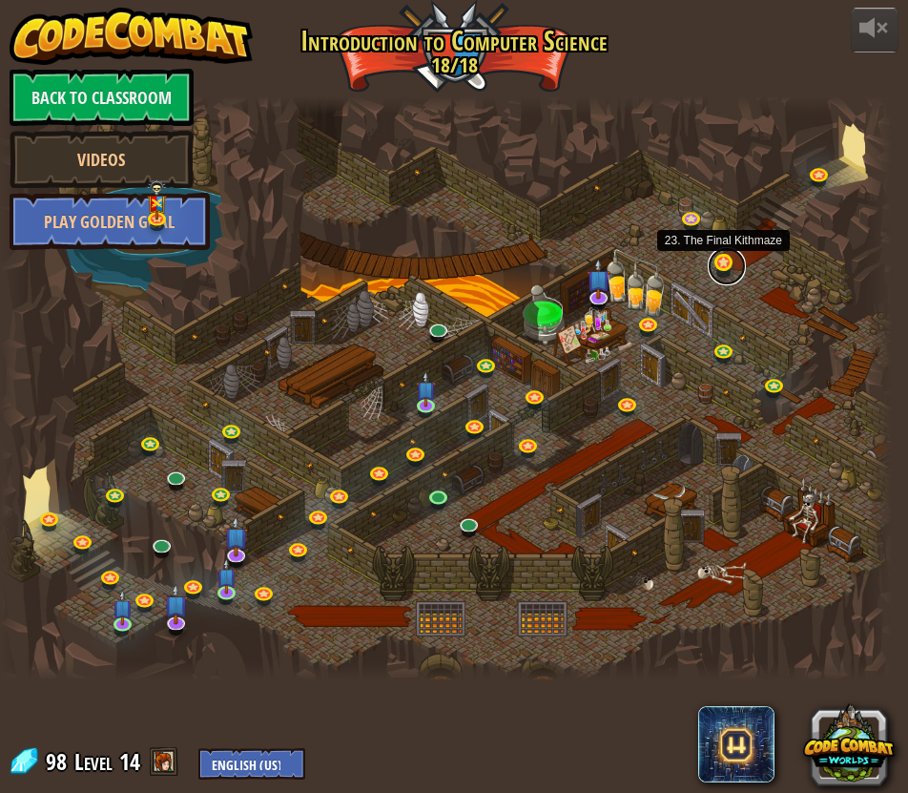
click at [725, 259] on link at bounding box center [727, 266] width 38 height 38
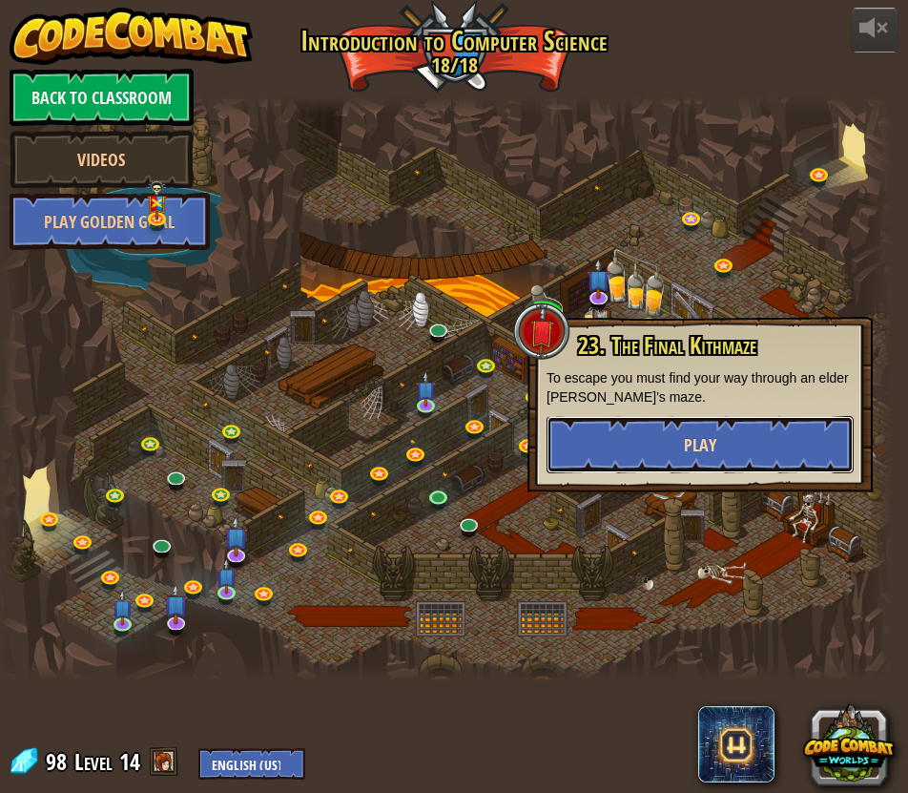
click at [669, 443] on button "Play" at bounding box center [700, 444] width 307 height 57
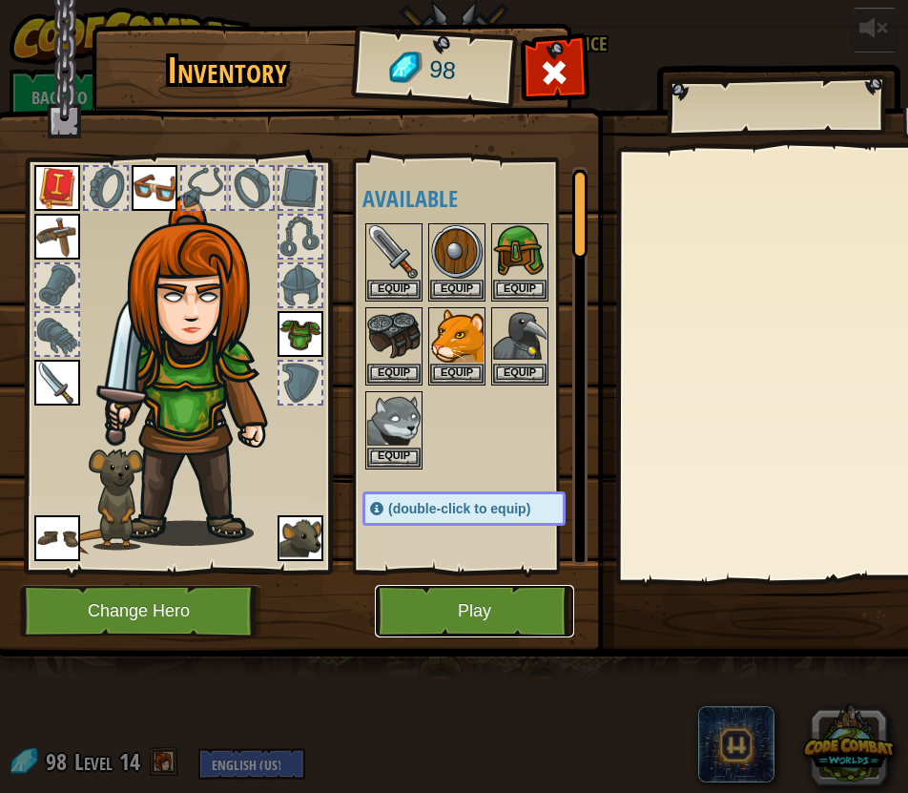
click at [550, 611] on button "Play" at bounding box center [474, 611] width 199 height 52
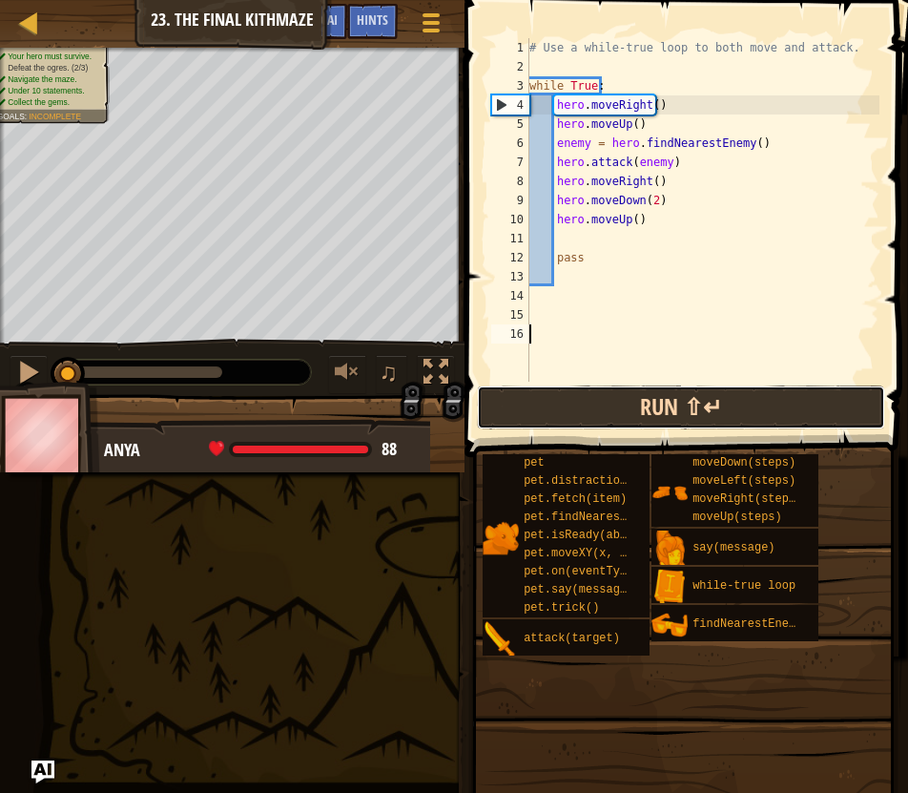
click at [549, 387] on button "Run ⇧↵" at bounding box center [681, 407] width 408 height 44
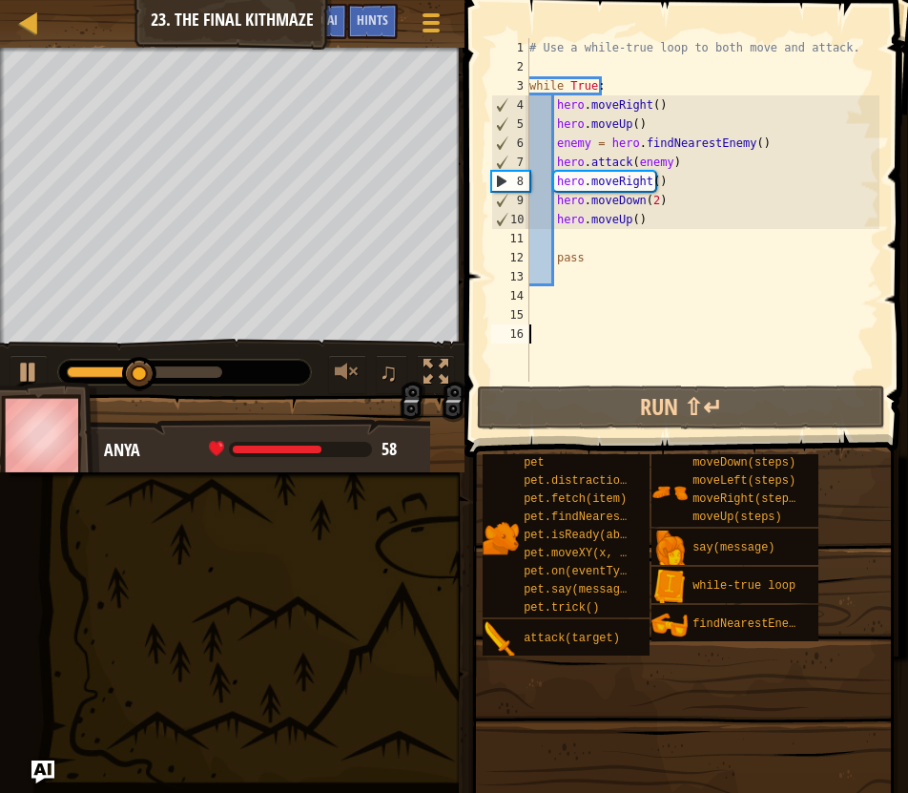
click at [686, 160] on div "# Use a while-true loop to both move and attack. while True : hero . moveRight …" at bounding box center [703, 229] width 354 height 382
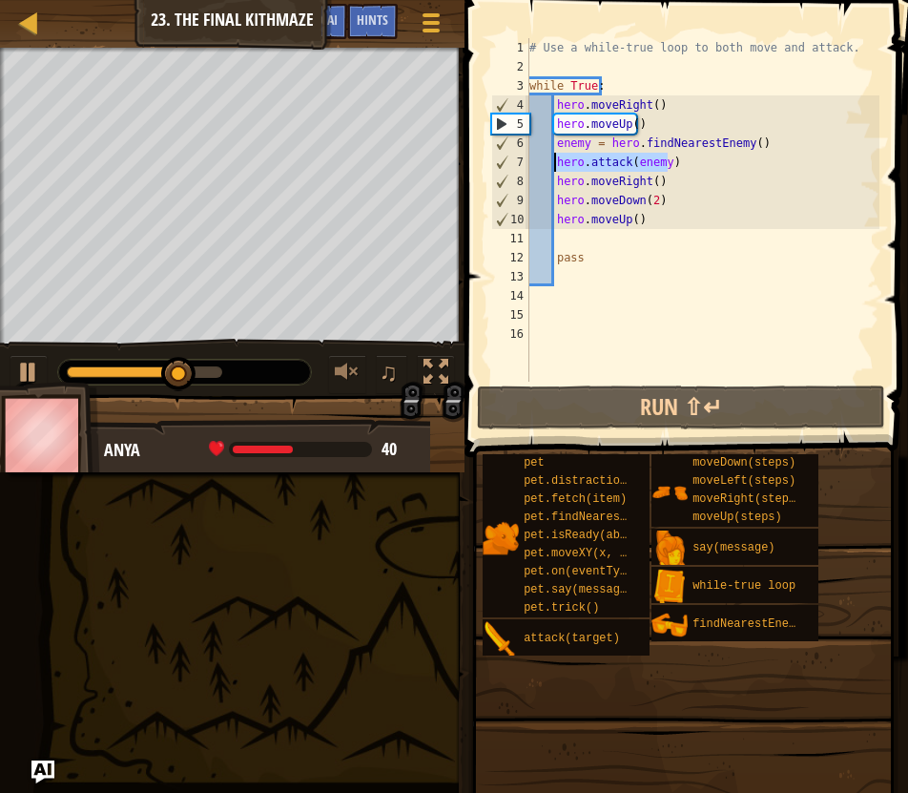
drag, startPoint x: 679, startPoint y: 168, endPoint x: 554, endPoint y: 157, distance: 125.4
click at [554, 157] on div "# Use a while-true loop to both move and attack. while True : hero . moveRight …" at bounding box center [703, 229] width 354 height 382
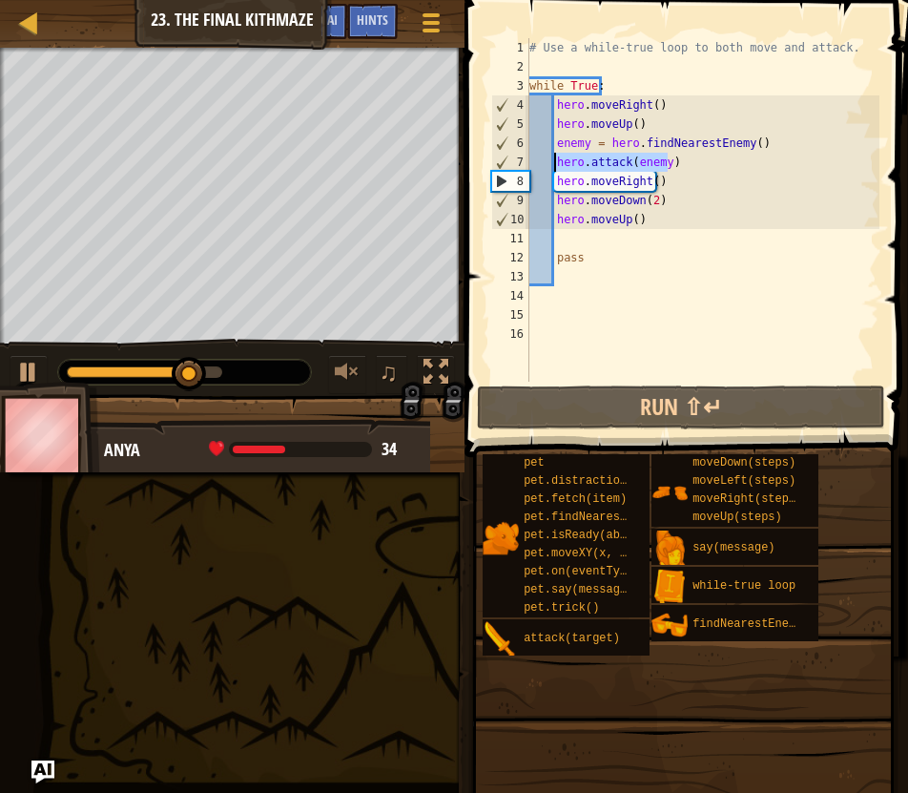
click at [554, 183] on div "# Use a while-true loop to both move and attack. while True : hero . moveRight …" at bounding box center [703, 229] width 354 height 382
type textarea "hero.moveRight()"
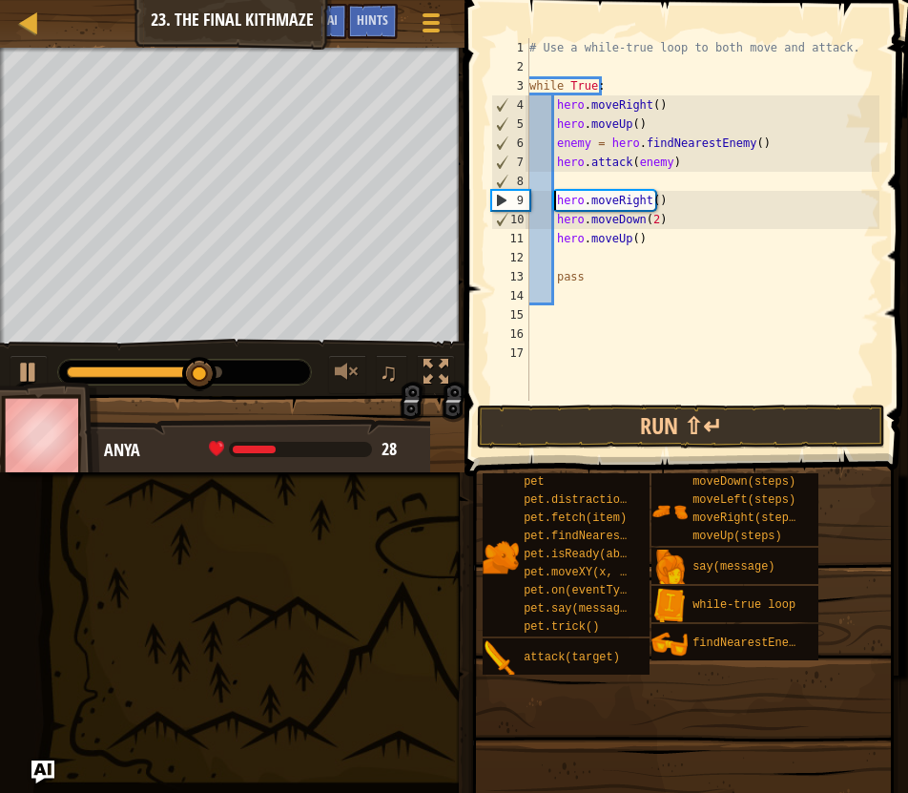
click at [615, 176] on div "# Use a while-true loop to both move and attack. while True : hero . moveRight …" at bounding box center [703, 238] width 354 height 401
paste textarea "hero.attack(enemy)"
type textarea "hero.attack(enemy)"
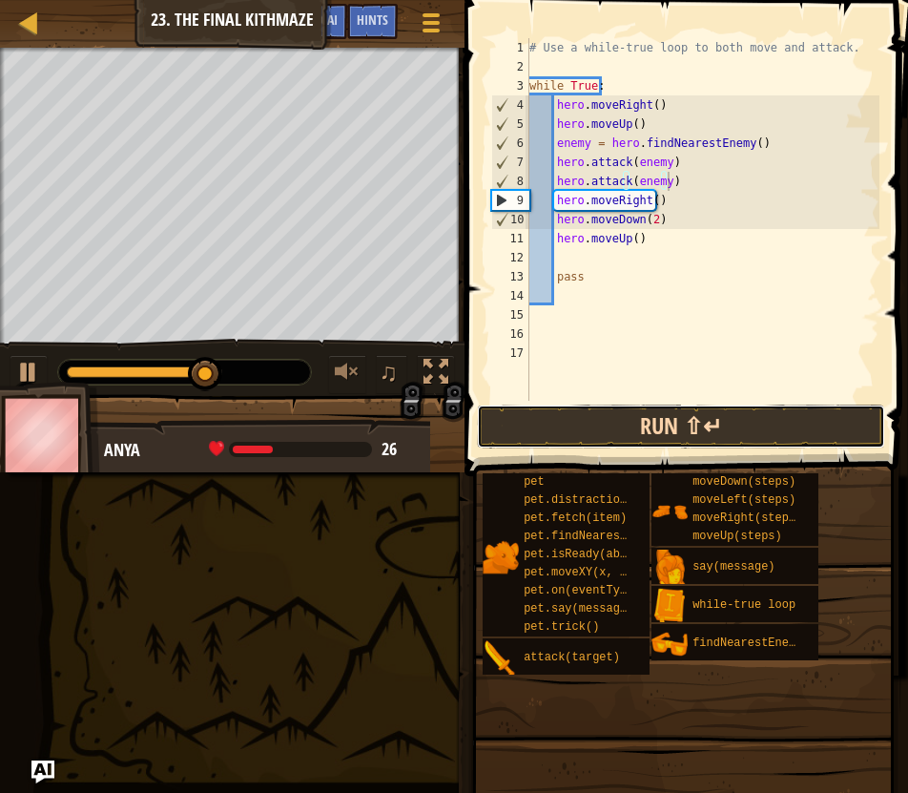
click at [677, 425] on button "Run ⇧↵" at bounding box center [681, 426] width 408 height 44
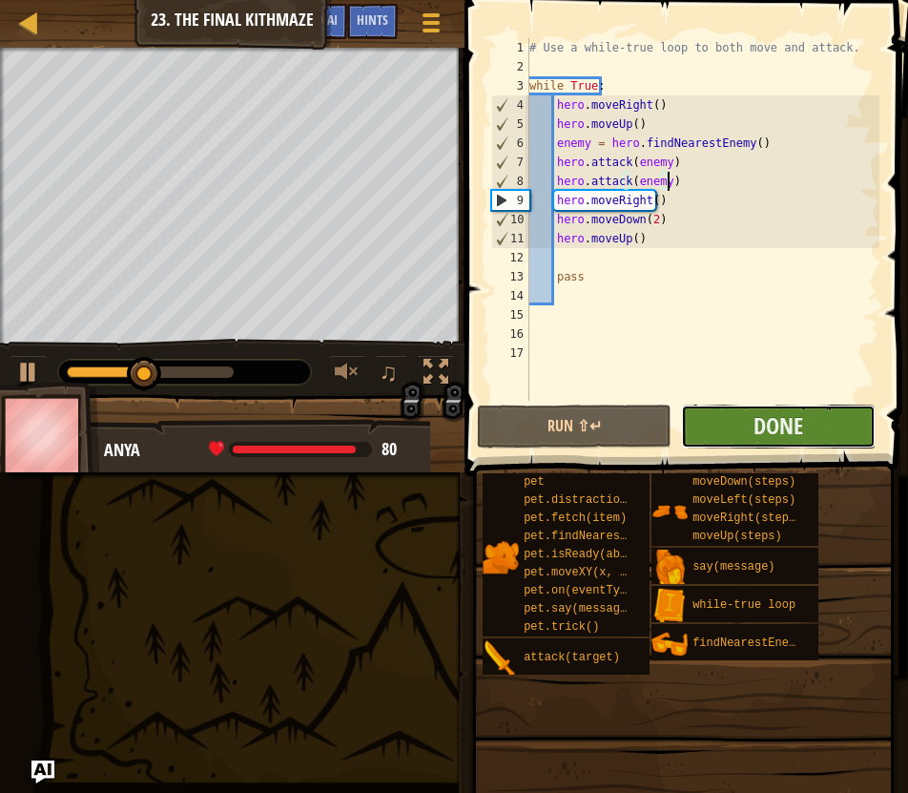
click at [818, 430] on button "Done" at bounding box center [778, 426] width 195 height 44
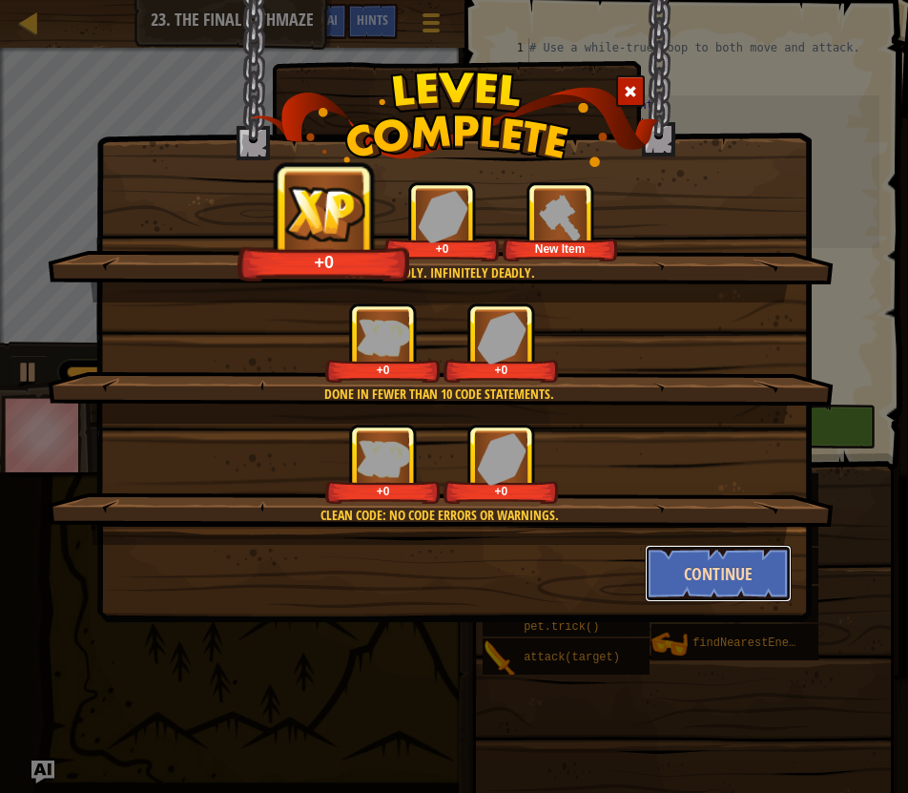
click at [722, 556] on button "Continue" at bounding box center [719, 573] width 148 height 57
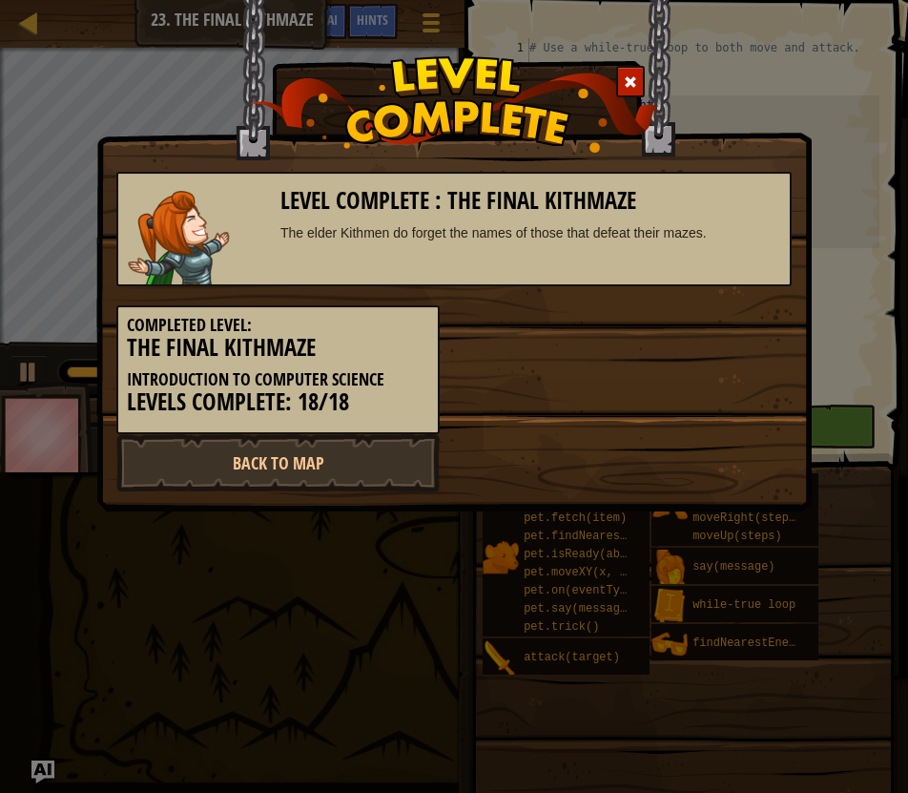
click at [630, 79] on span at bounding box center [630, 81] width 13 height 13
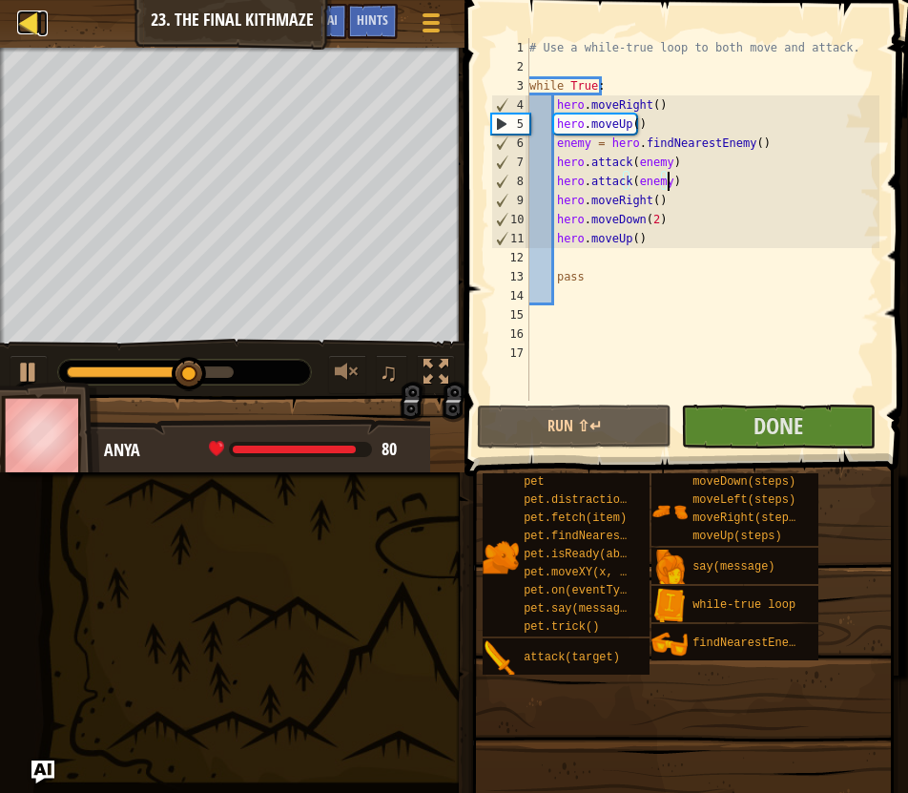
click at [28, 21] on div at bounding box center [29, 22] width 24 height 24
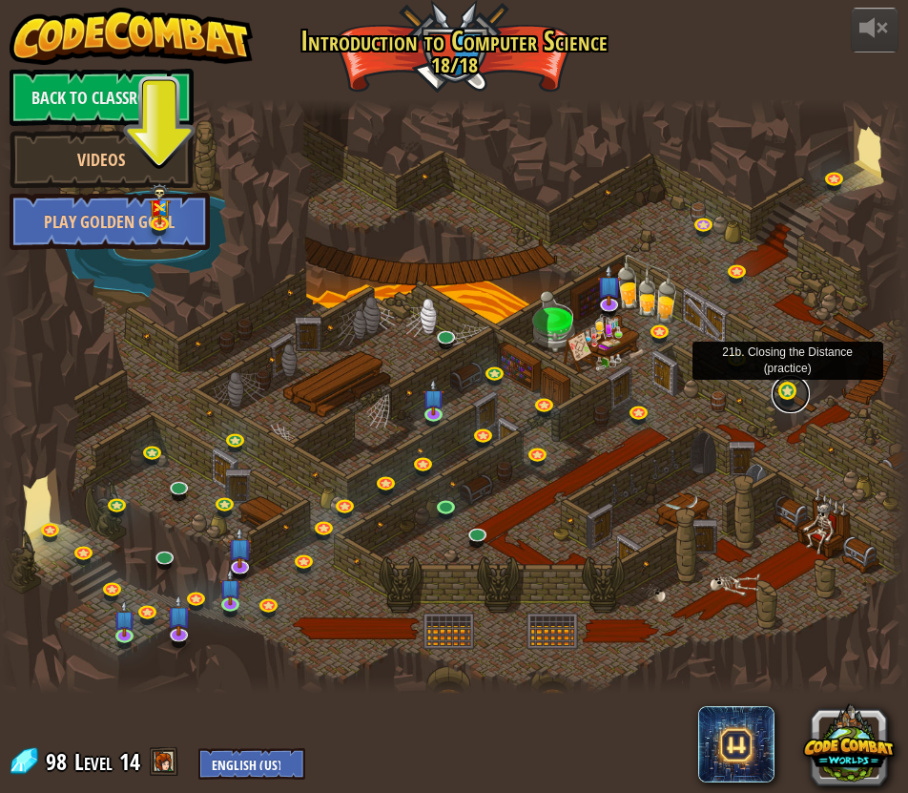
click at [787, 383] on link at bounding box center [791, 394] width 38 height 38
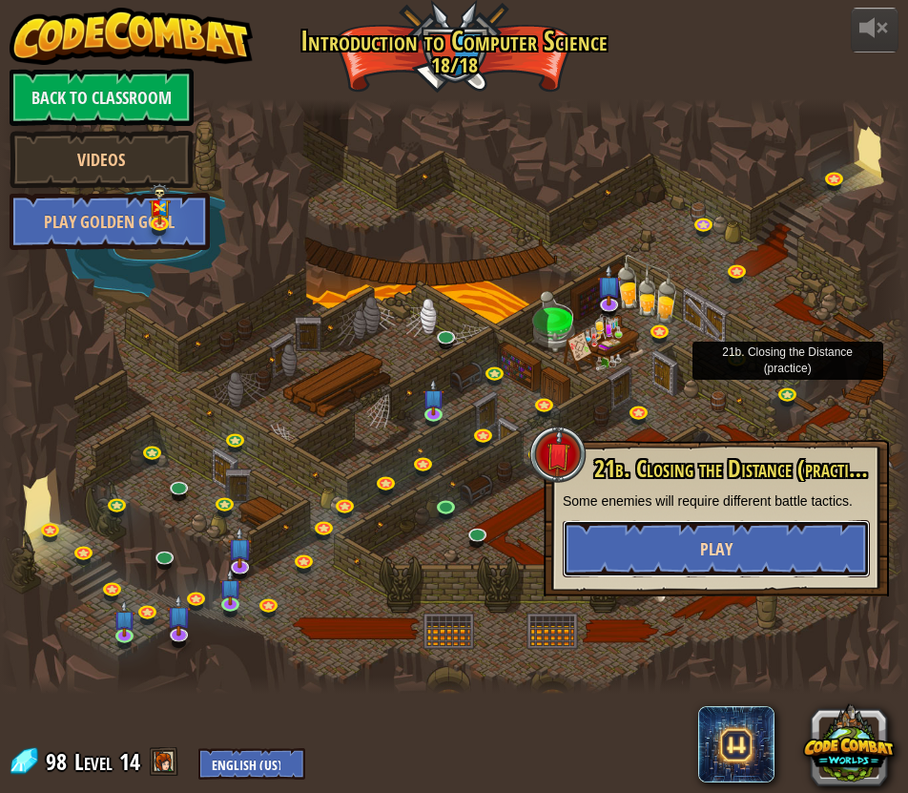
click at [739, 536] on button "Play" at bounding box center [716, 548] width 307 height 57
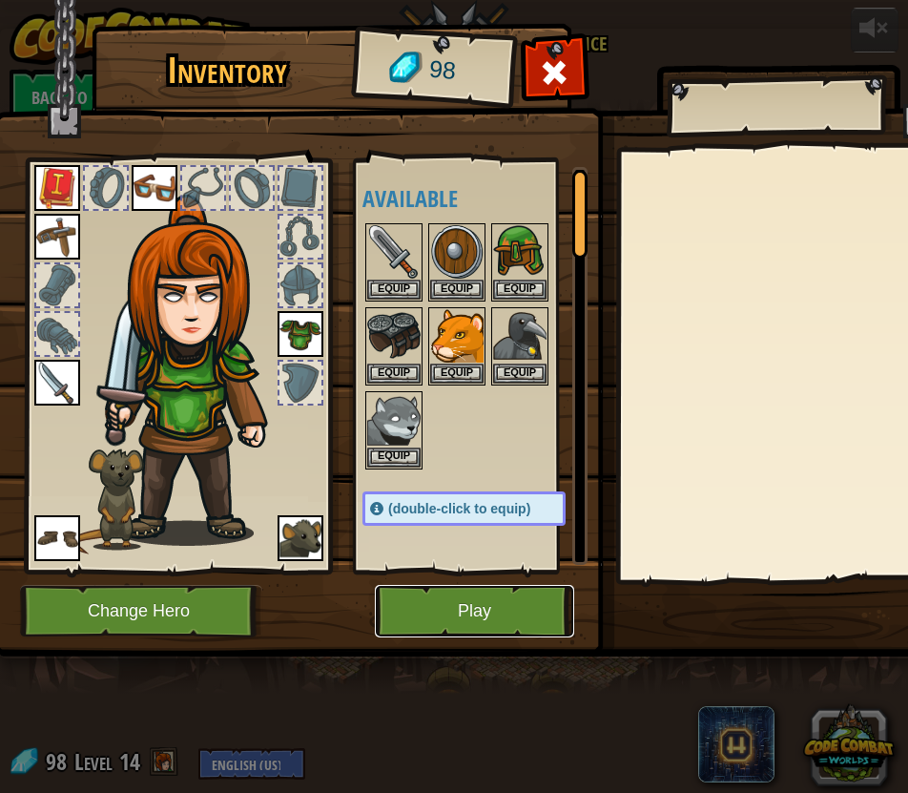
click at [492, 605] on button "Play" at bounding box center [474, 611] width 199 height 52
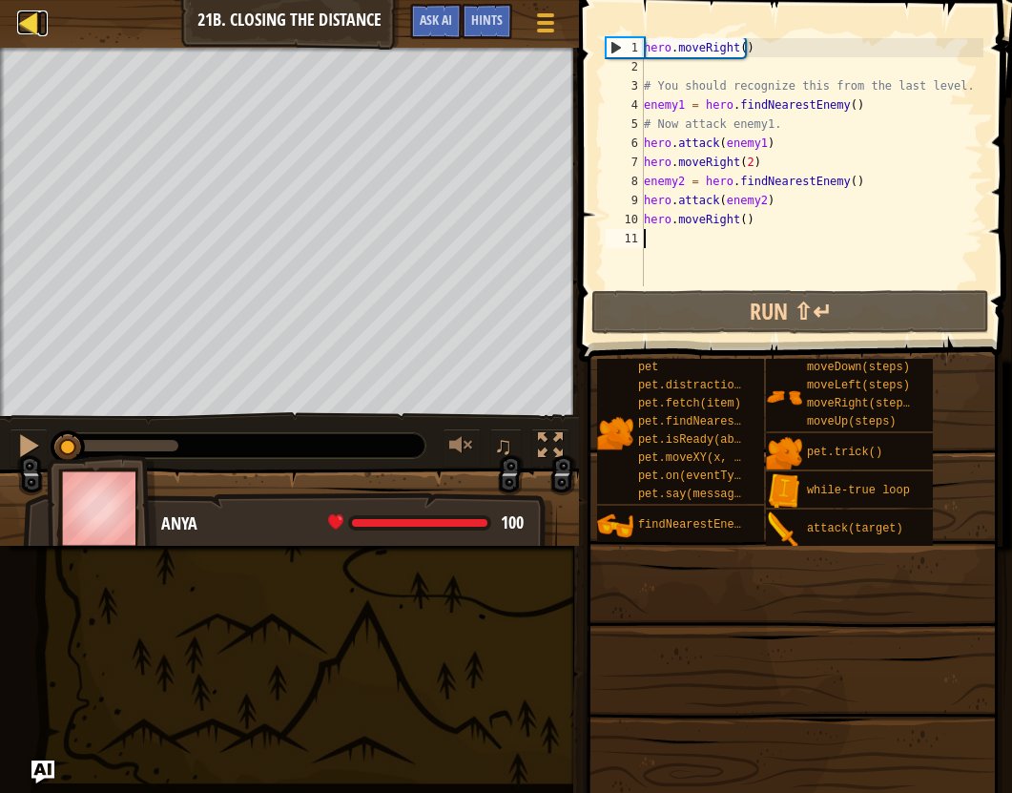
click at [21, 31] on div at bounding box center [29, 22] width 24 height 24
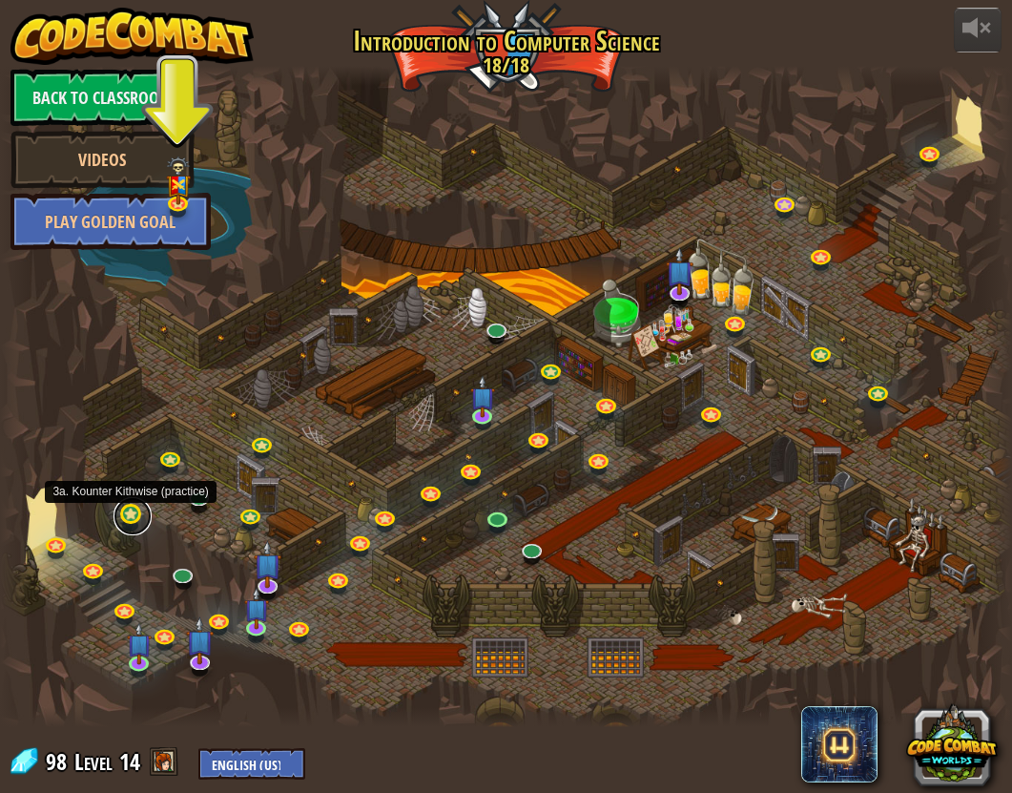
click at [125, 511] on link at bounding box center [133, 516] width 38 height 38
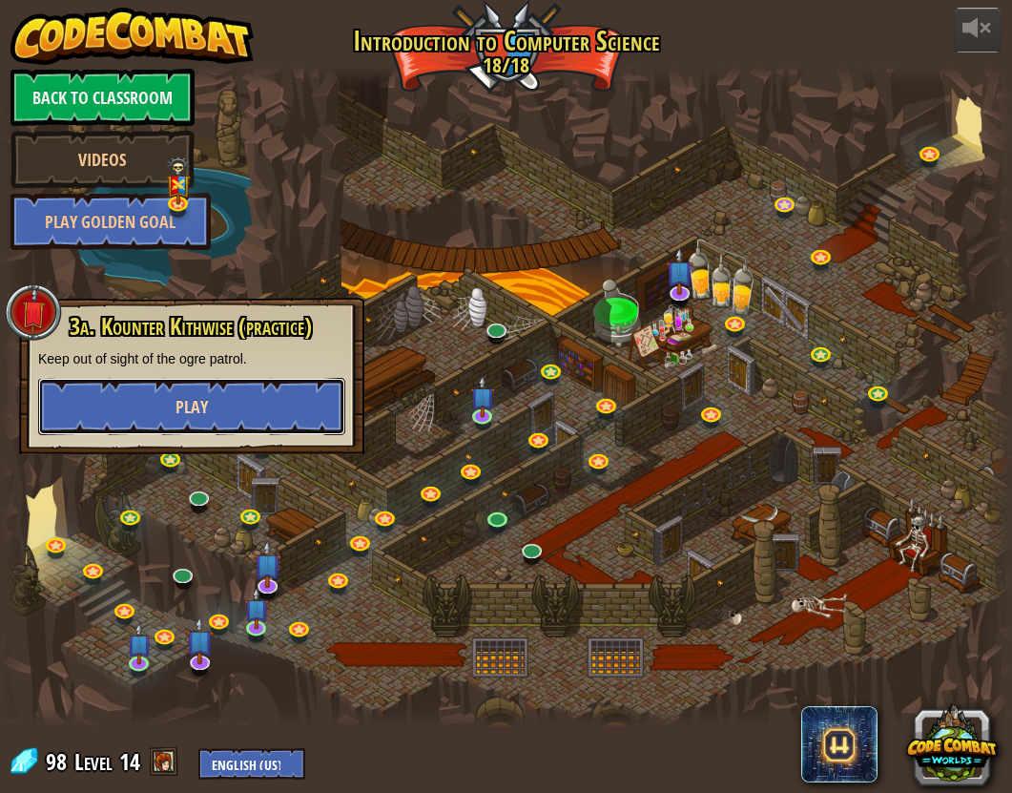
click at [204, 397] on span "Play" at bounding box center [192, 407] width 32 height 24
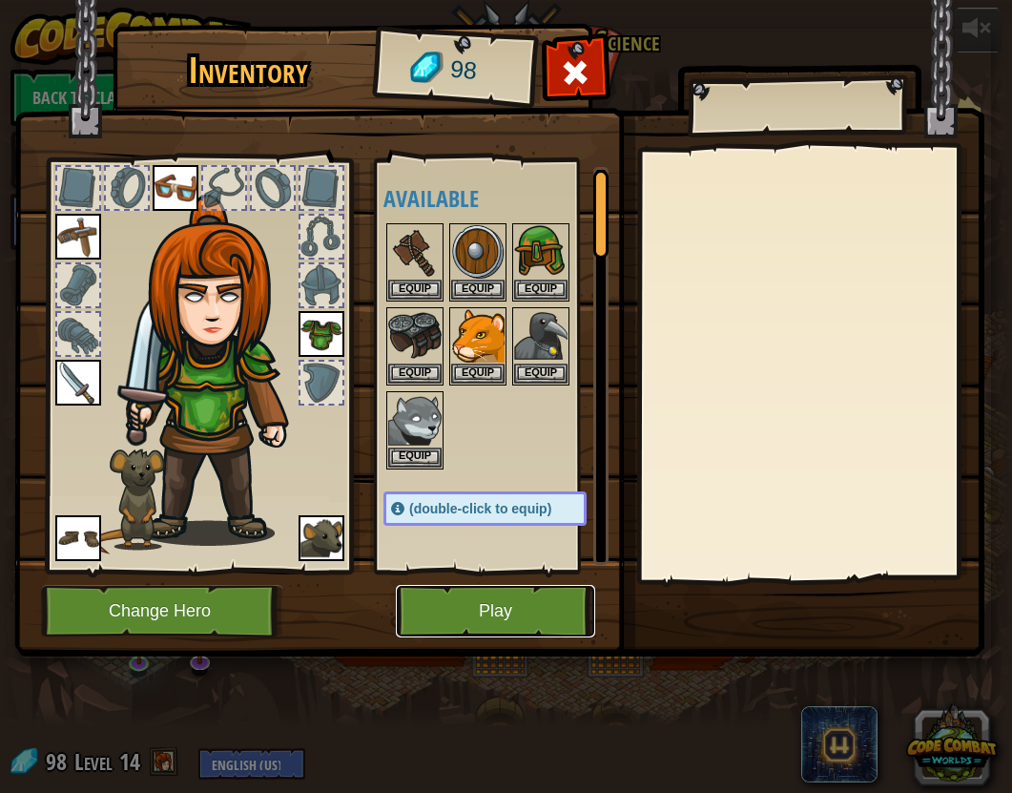
click at [520, 603] on button "Play" at bounding box center [495, 611] width 199 height 52
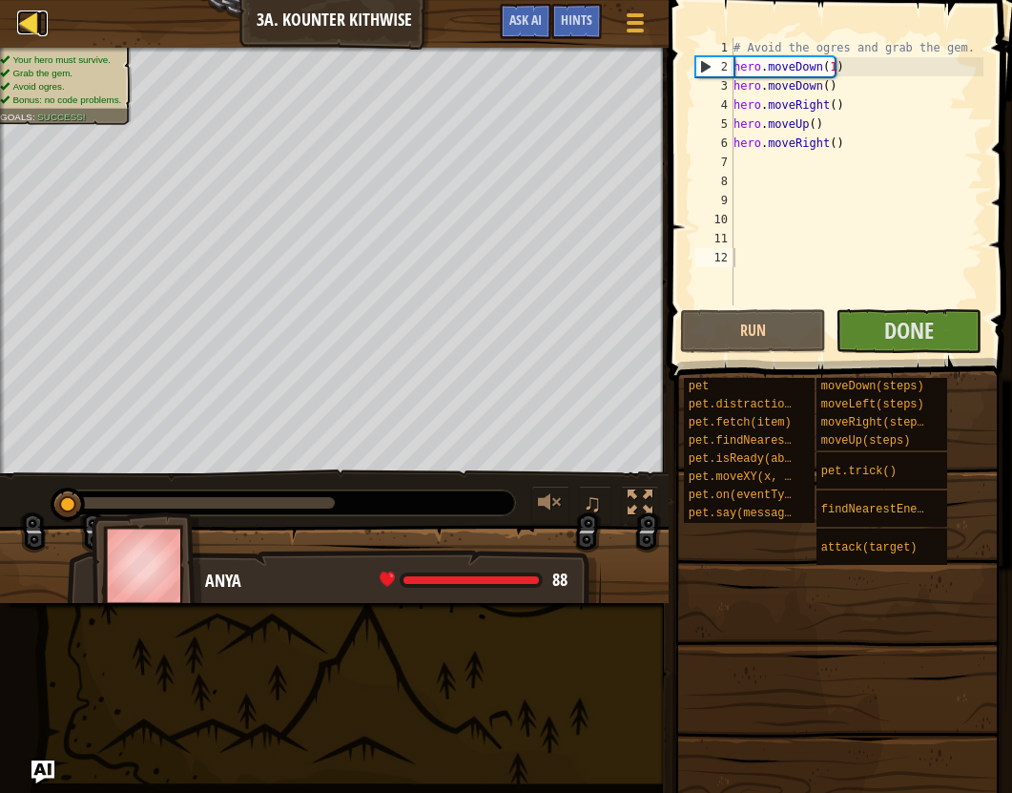
click at [17, 23] on div at bounding box center [29, 22] width 24 height 24
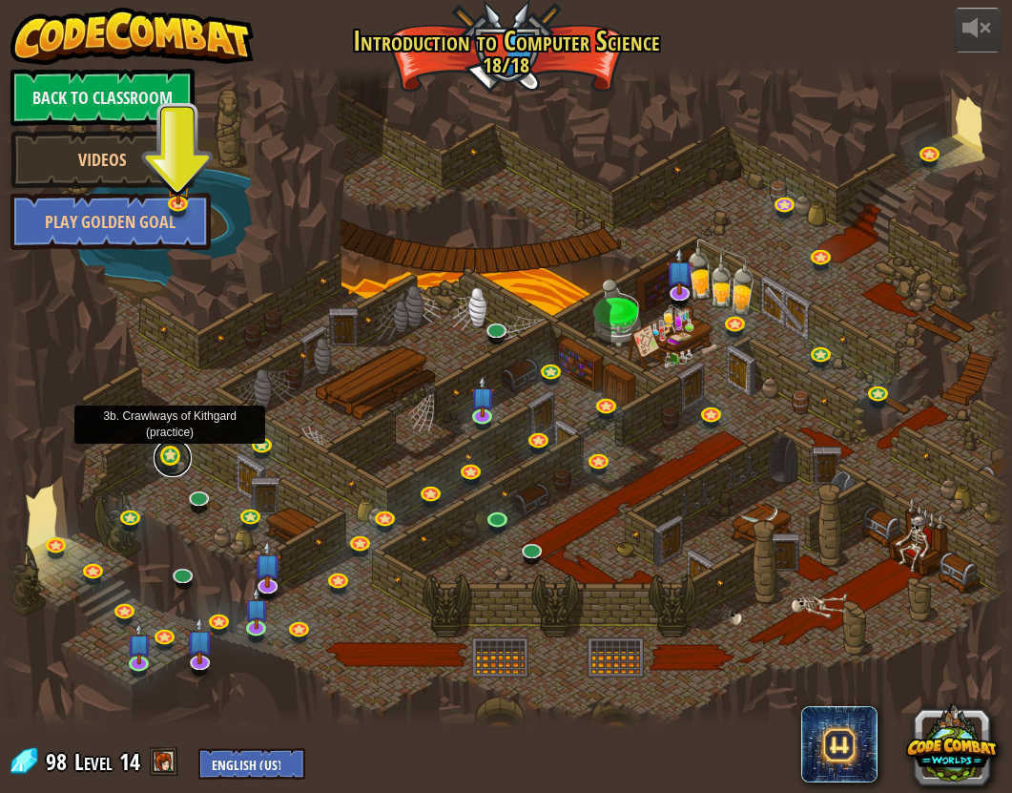
click at [157, 461] on link at bounding box center [173, 458] width 38 height 38
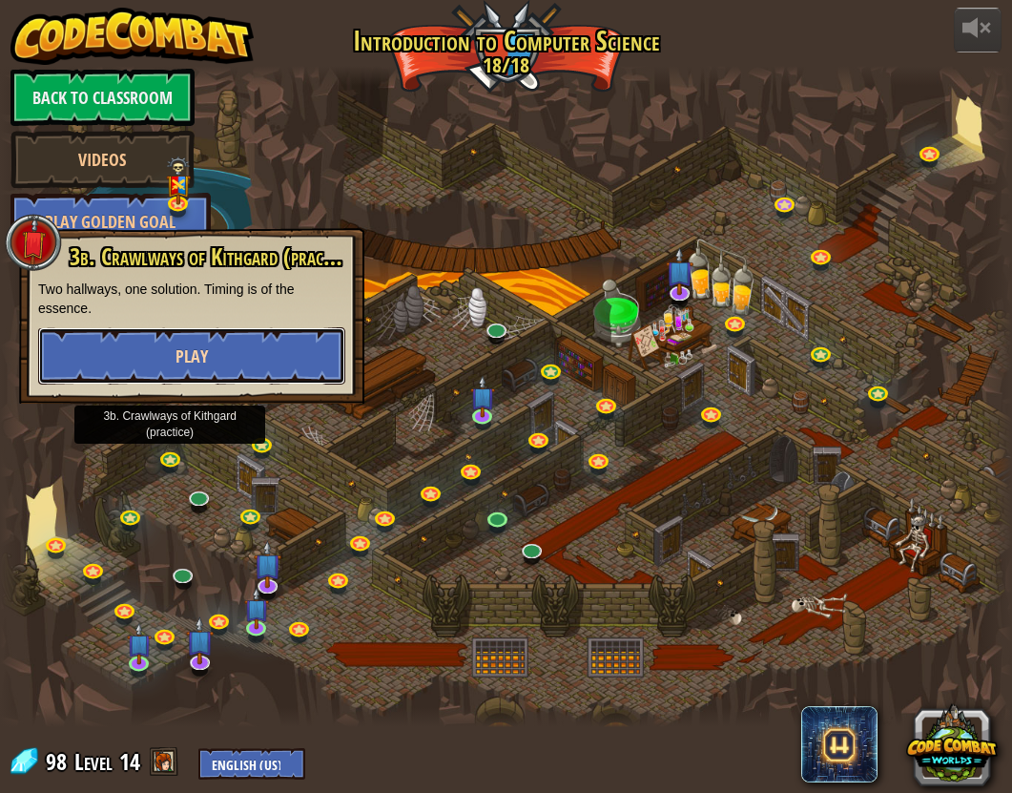
click at [213, 362] on button "Play" at bounding box center [191, 355] width 307 height 57
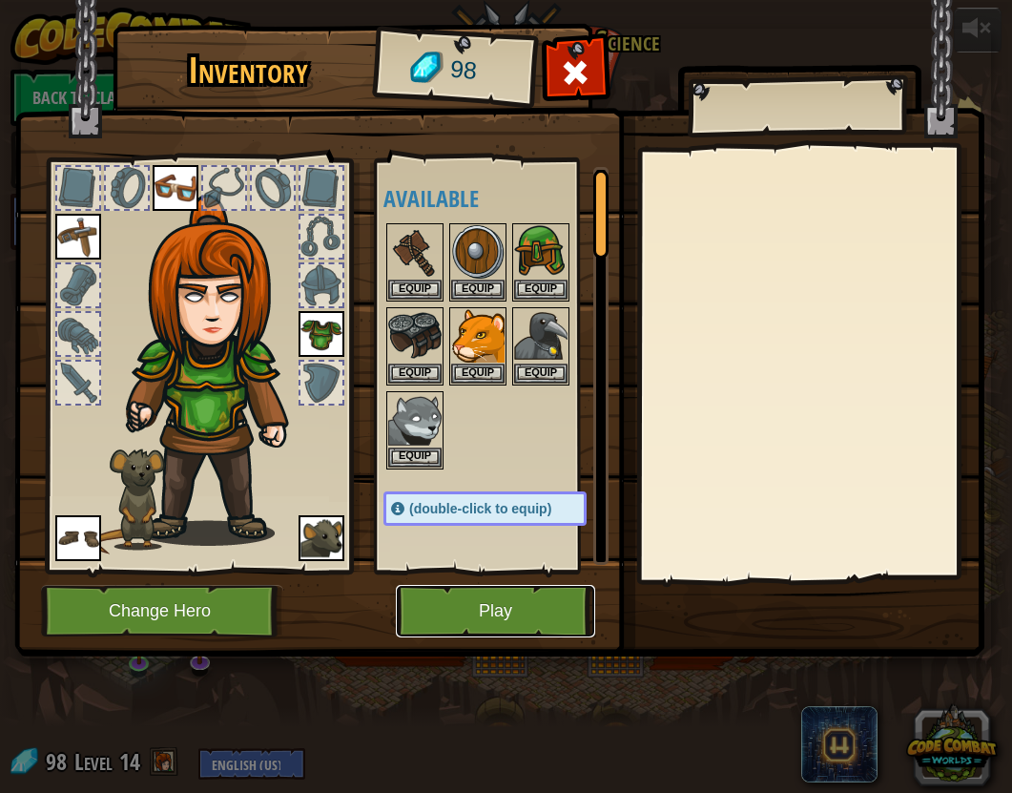
click at [569, 616] on button "Play" at bounding box center [495, 611] width 199 height 52
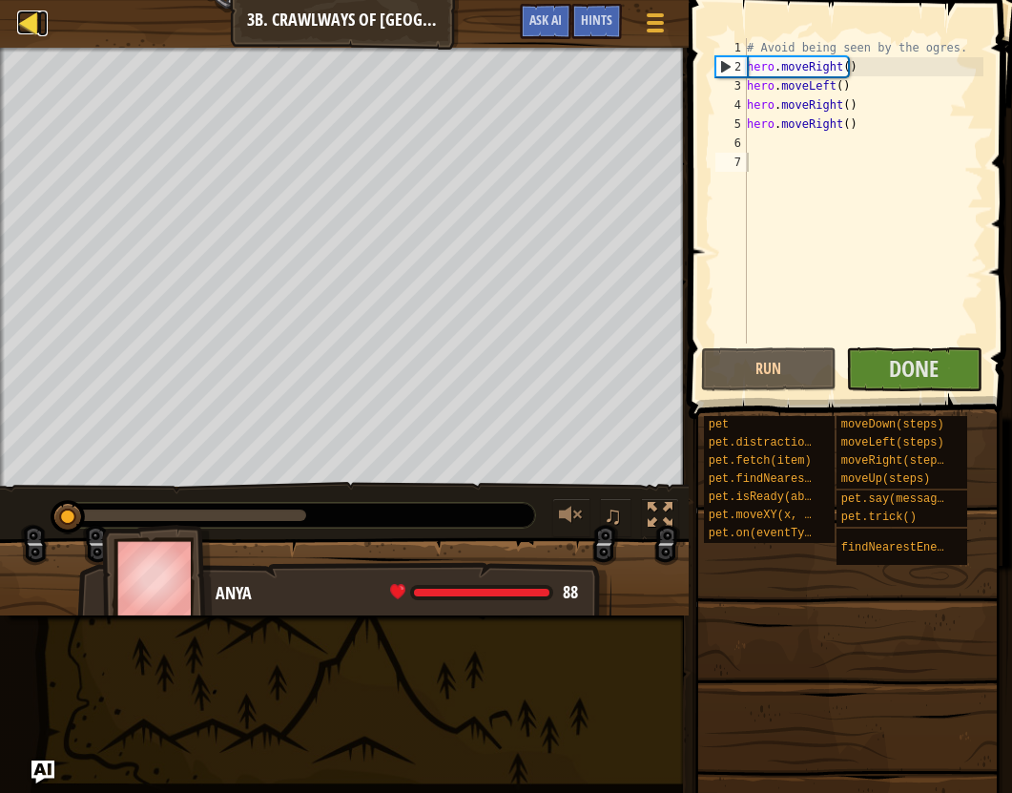
click at [33, 10] on div at bounding box center [29, 22] width 24 height 24
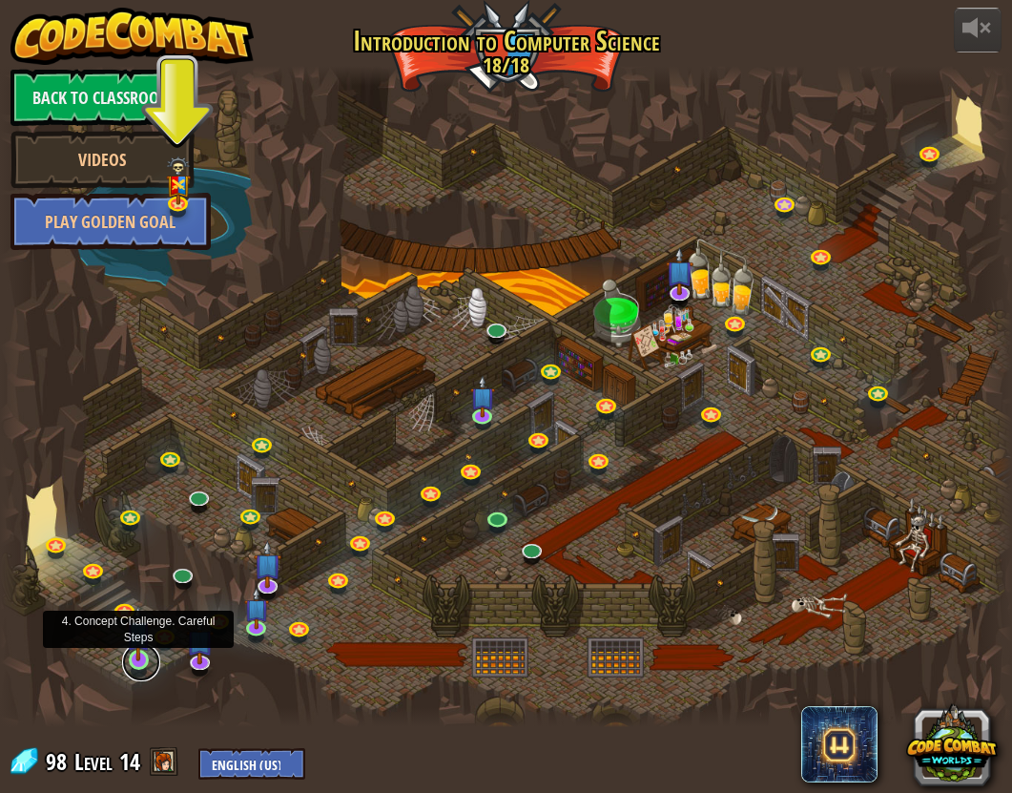
click at [138, 663] on link at bounding box center [141, 662] width 38 height 38
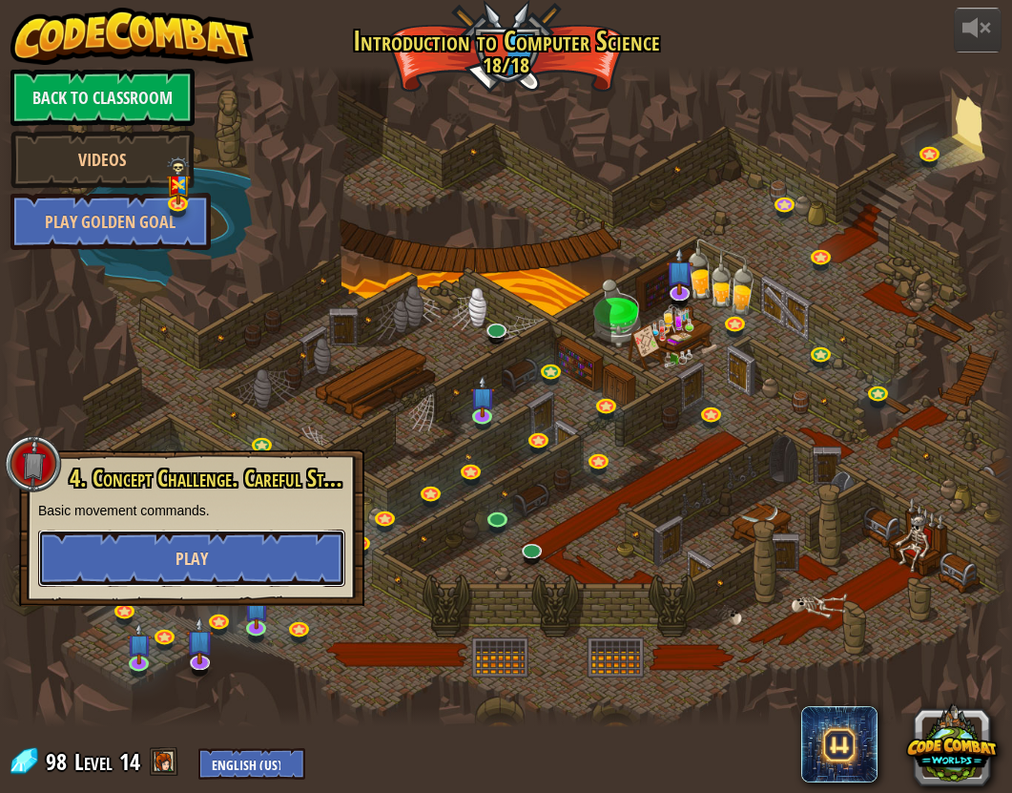
click at [206, 567] on span "Play" at bounding box center [192, 559] width 32 height 24
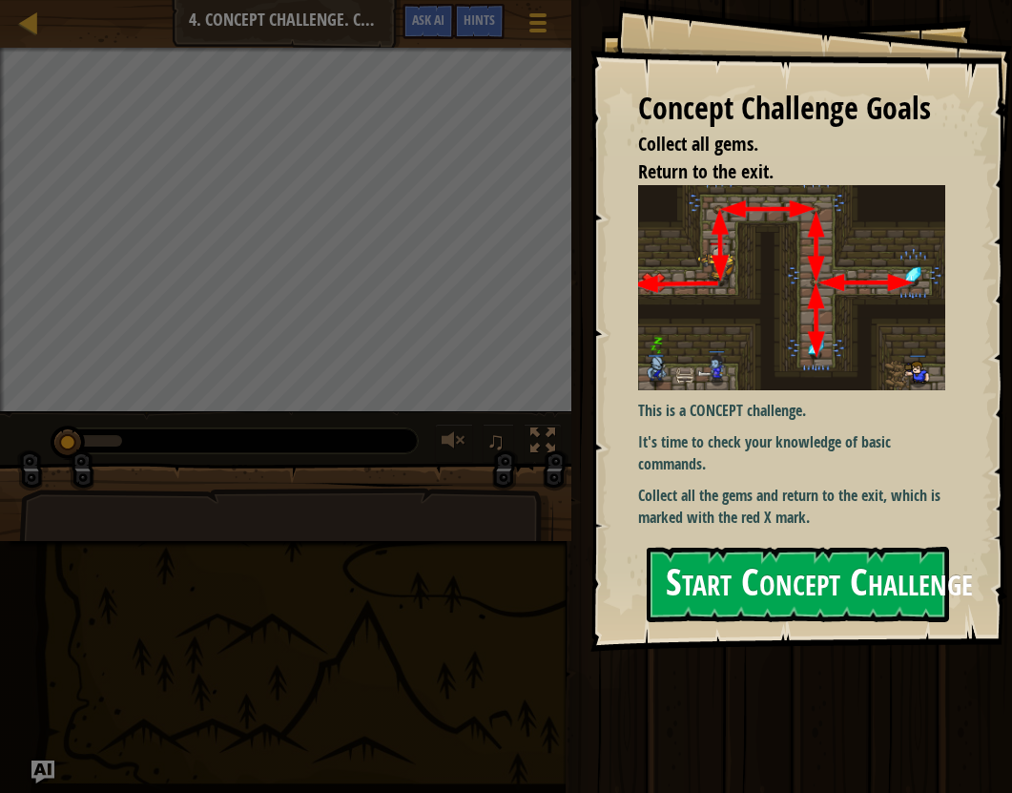
drag, startPoint x: 763, startPoint y: 587, endPoint x: 763, endPoint y: 569, distance: 18.1
click at [764, 585] on button "Start Concept Challenge" at bounding box center [798, 584] width 302 height 75
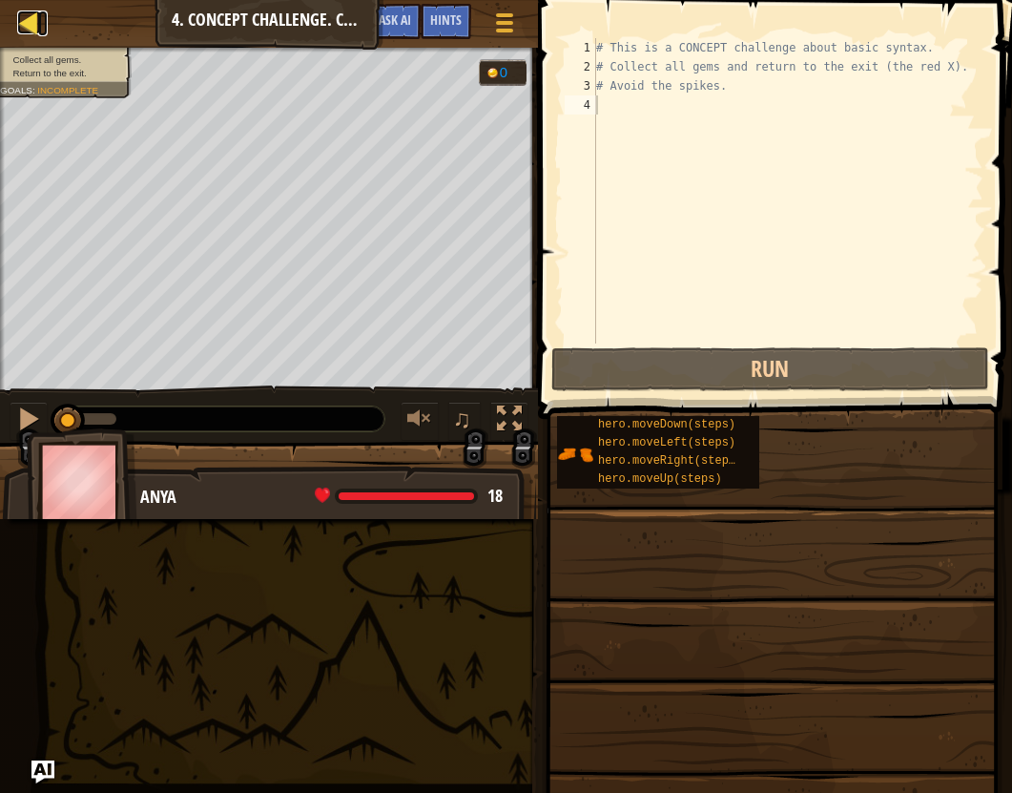
click at [26, 10] on div at bounding box center [29, 22] width 24 height 24
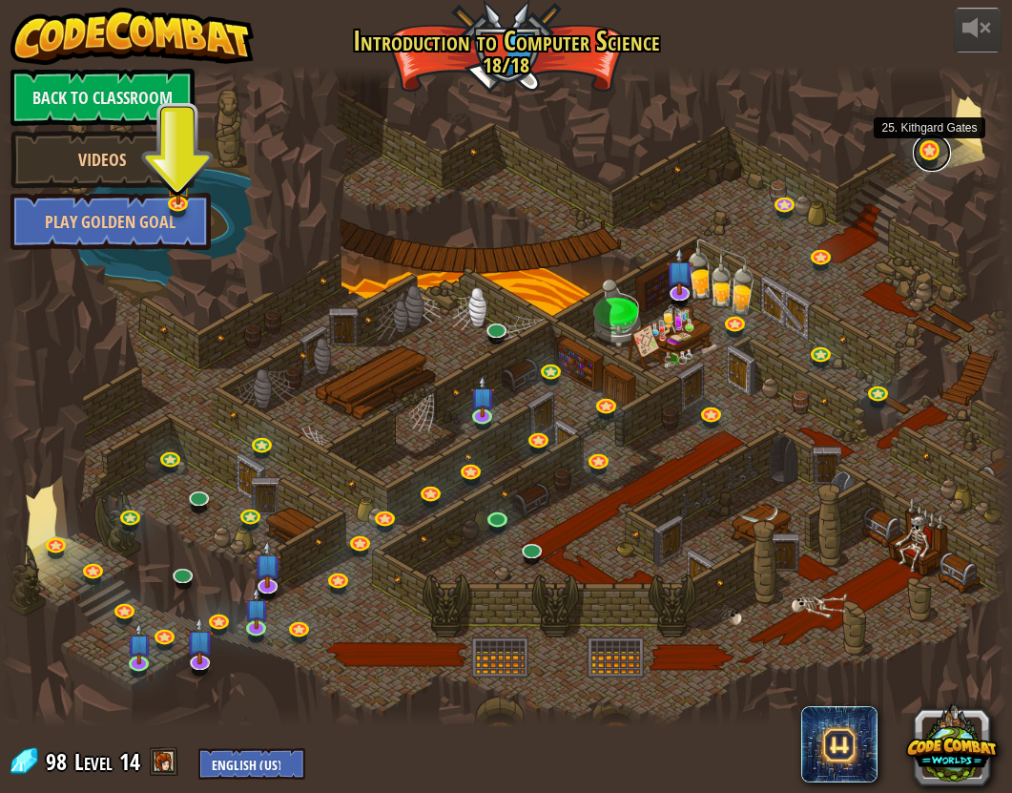
click at [921, 146] on link at bounding box center [932, 153] width 38 height 38
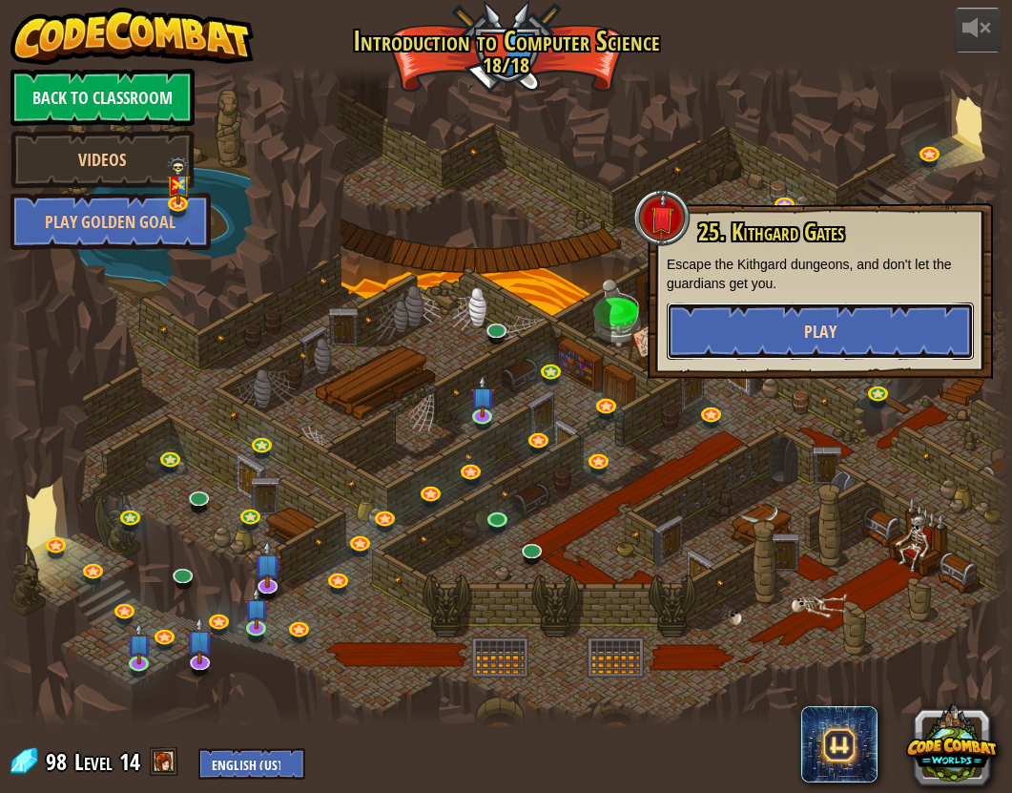
click at [844, 321] on button "Play" at bounding box center [820, 330] width 307 height 57
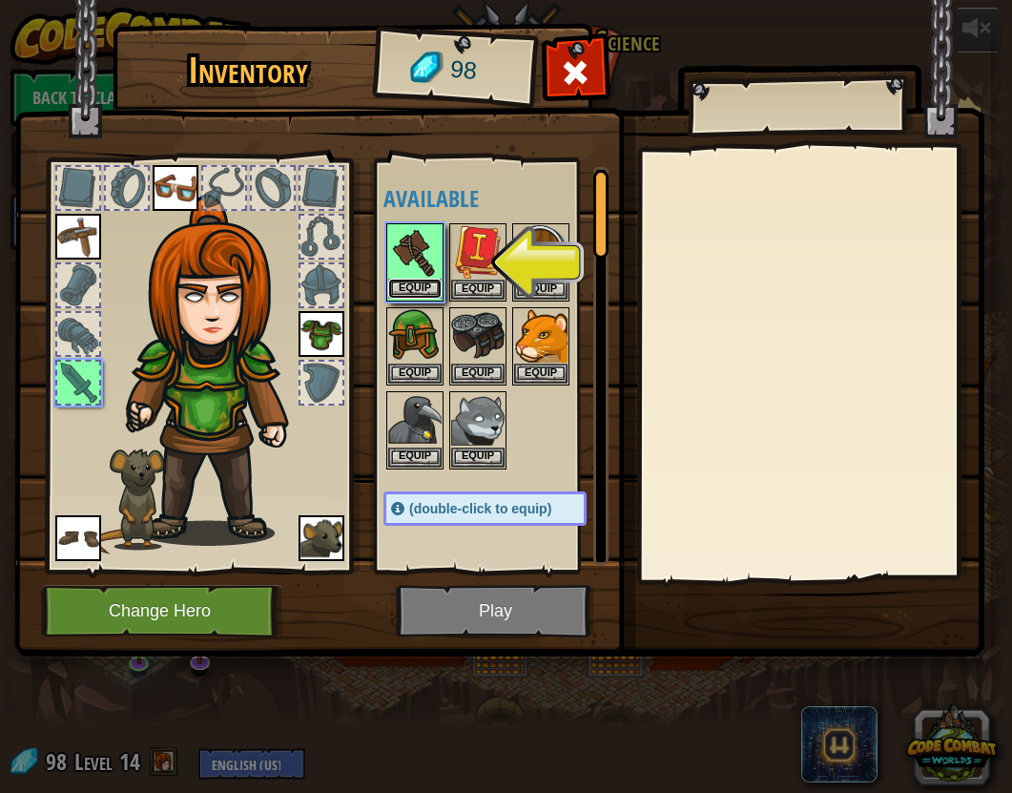
click at [412, 280] on button "Equip" at bounding box center [414, 289] width 53 height 20
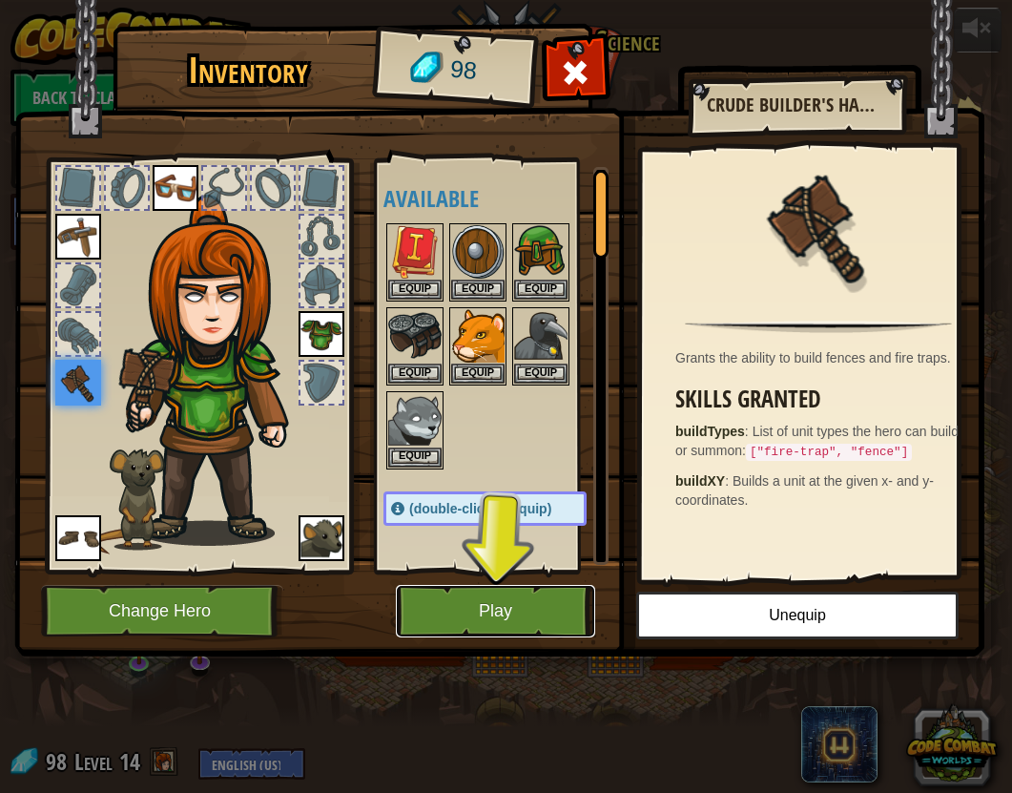
click at [491, 608] on button "Play" at bounding box center [495, 611] width 199 height 52
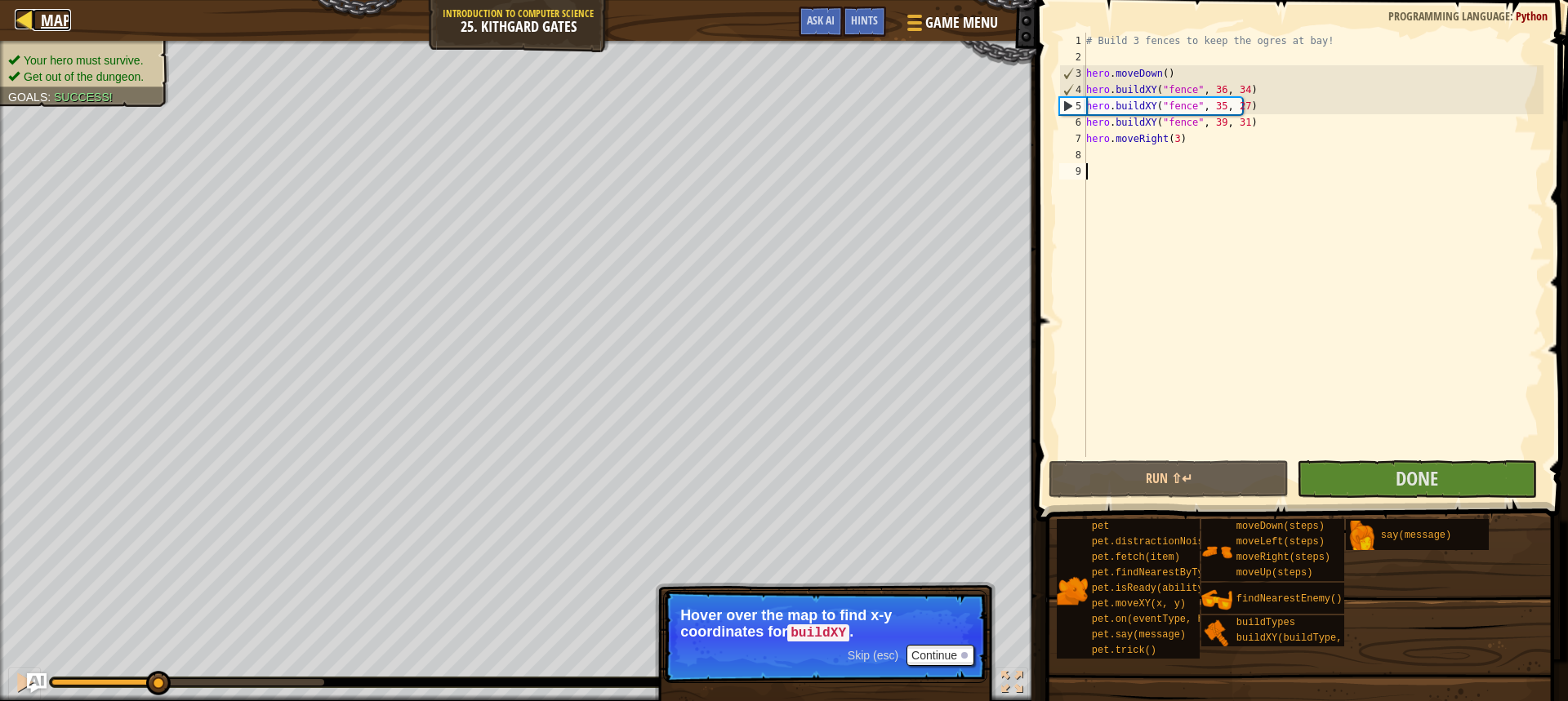
click at [22, 20] on div at bounding box center [25, 19] width 21 height 21
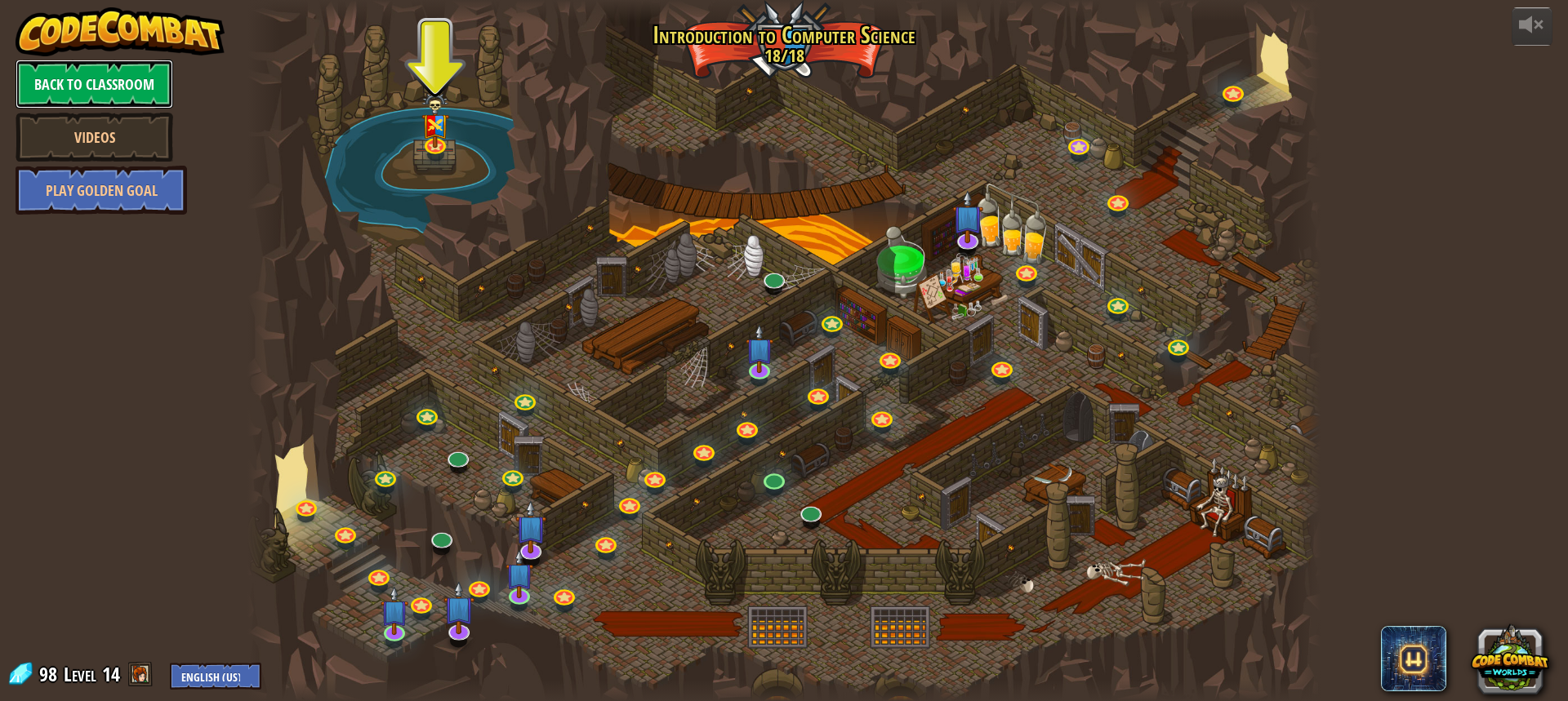
click at [119, 83] on link "Back to Classroom" at bounding box center [94, 84] width 157 height 49
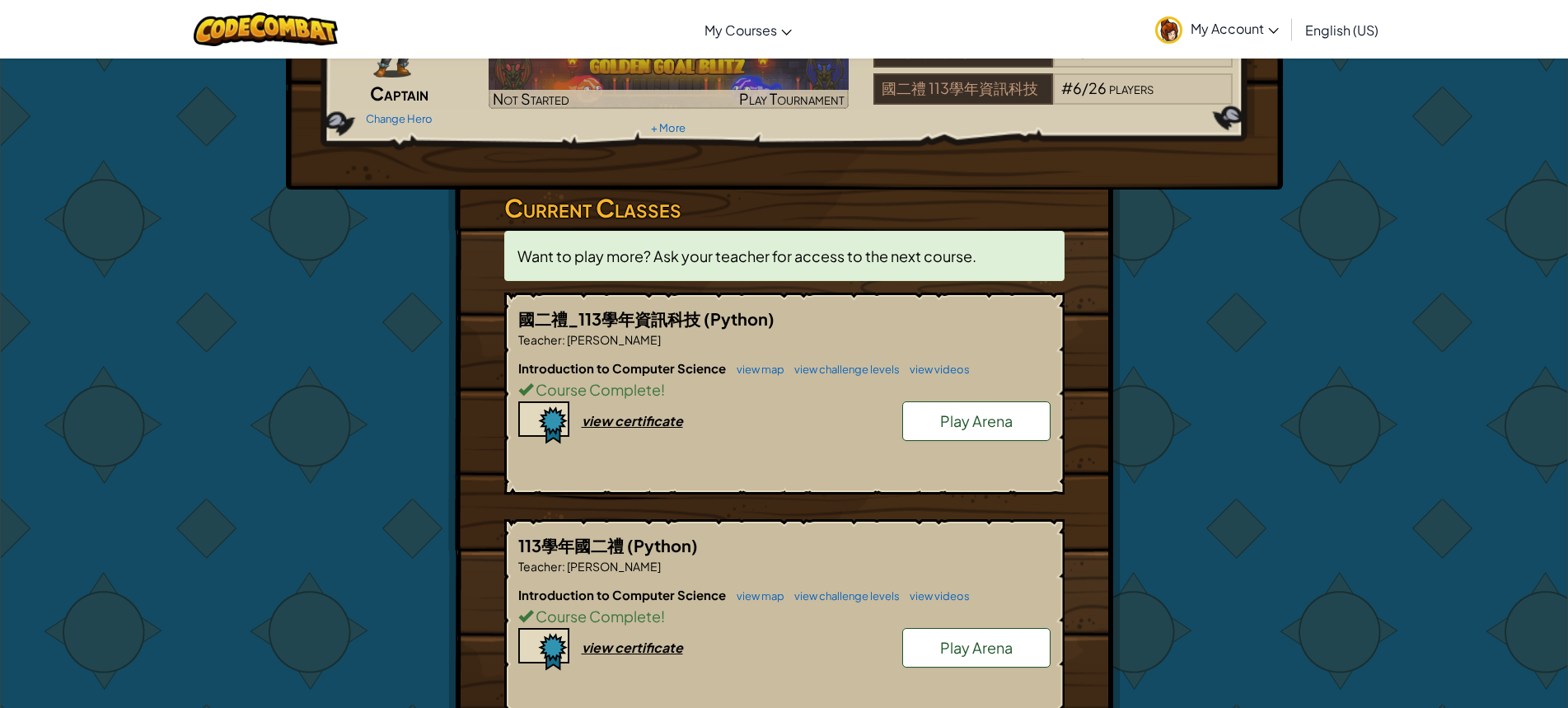
scroll to position [165, 0]
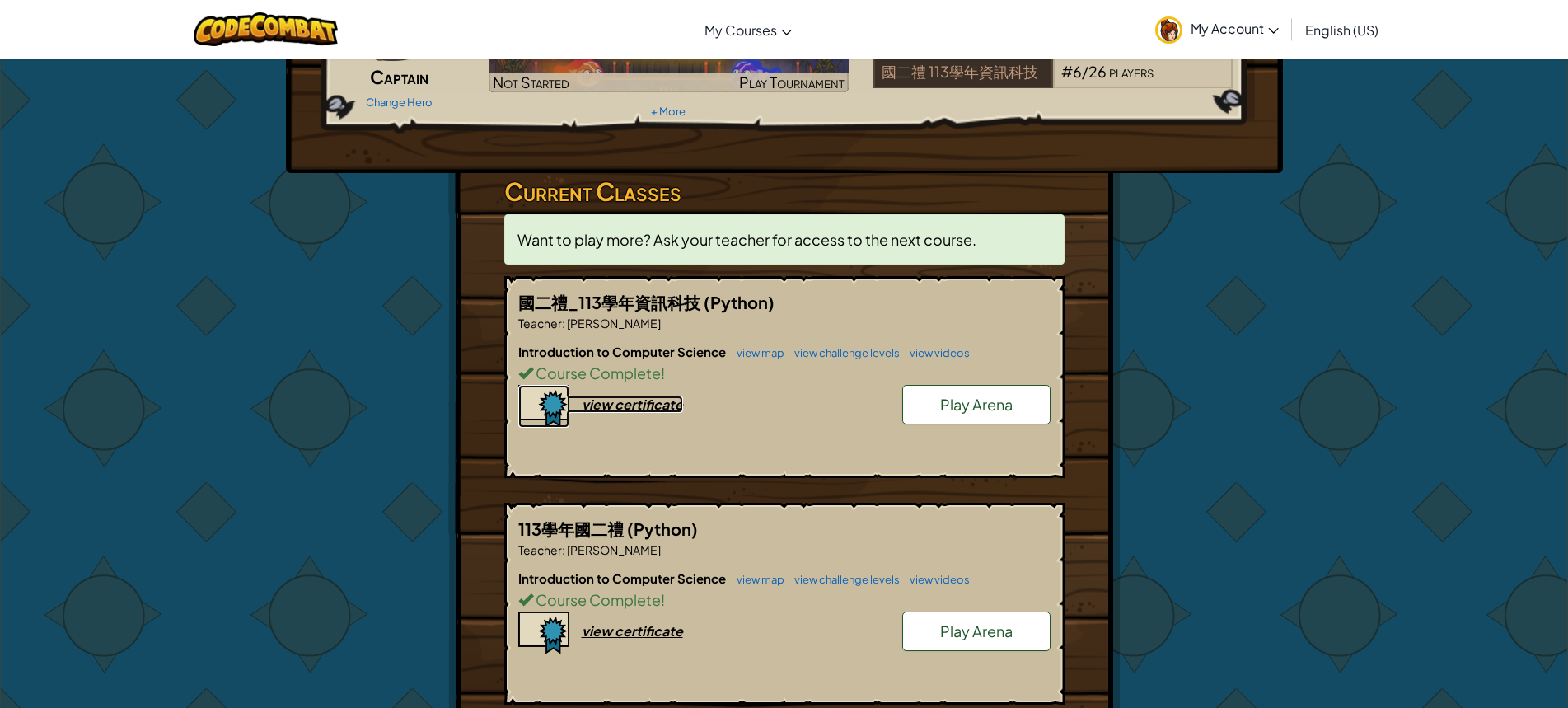
click at [619, 402] on div "view certificate" at bounding box center [632, 405] width 101 height 17
click at [661, 304] on span "國二禮_113學年資訊科技" at bounding box center [611, 303] width 186 height 21
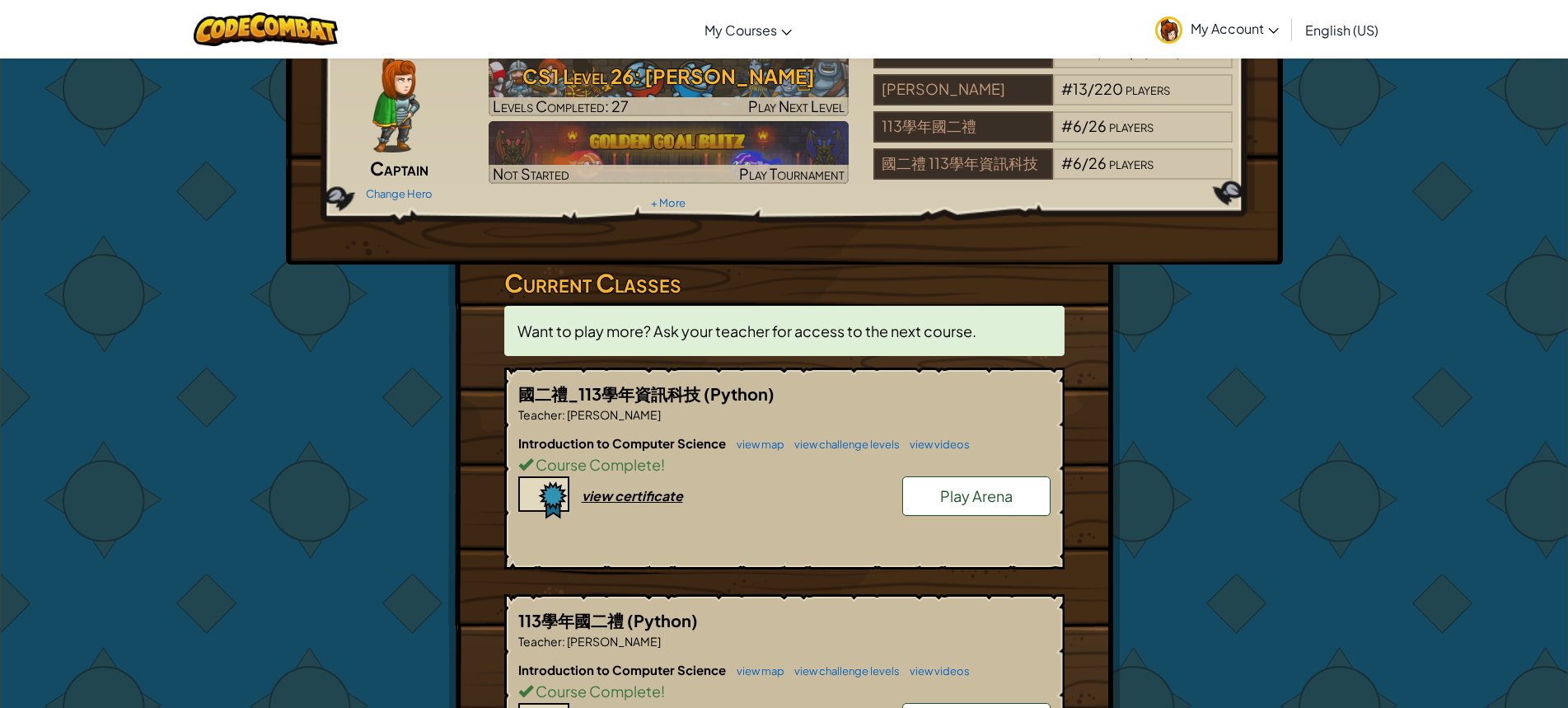
scroll to position [0, 0]
